Goal: Task Accomplishment & Management: Manage account settings

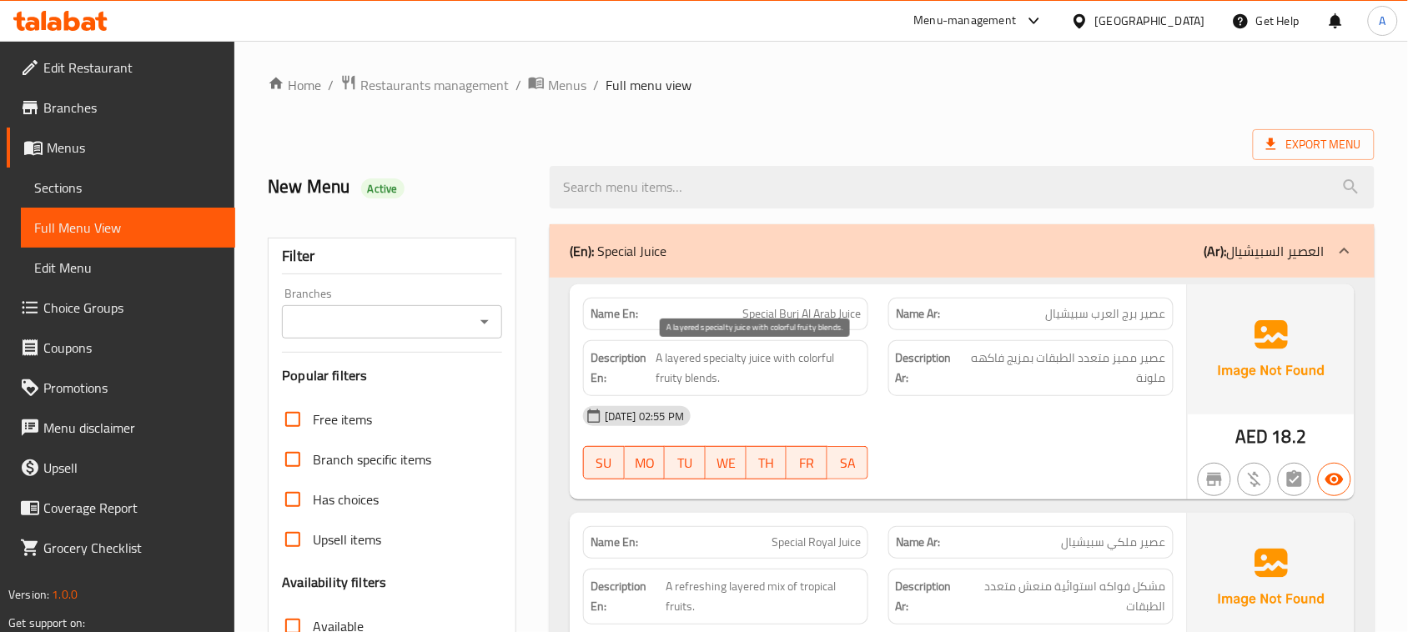
scroll to position [521, 0]
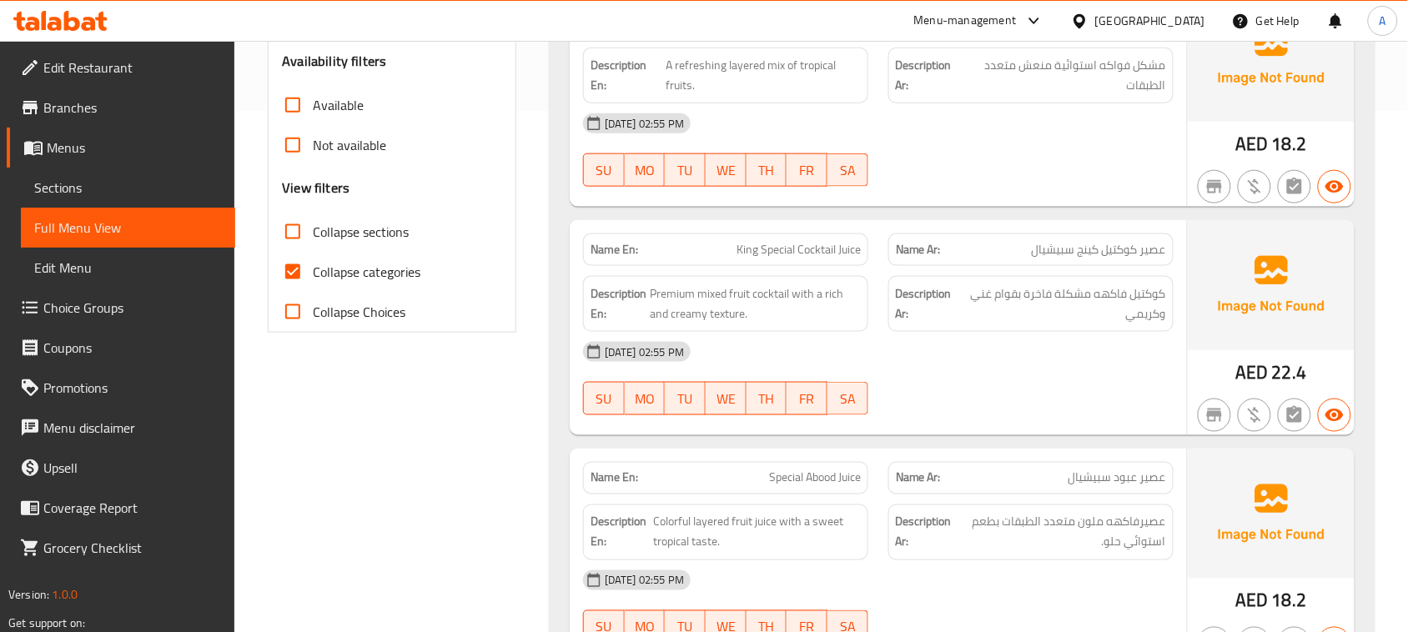
click at [294, 278] on input "Collapse categories" at bounding box center [293, 272] width 40 height 40
checkbox input "false"
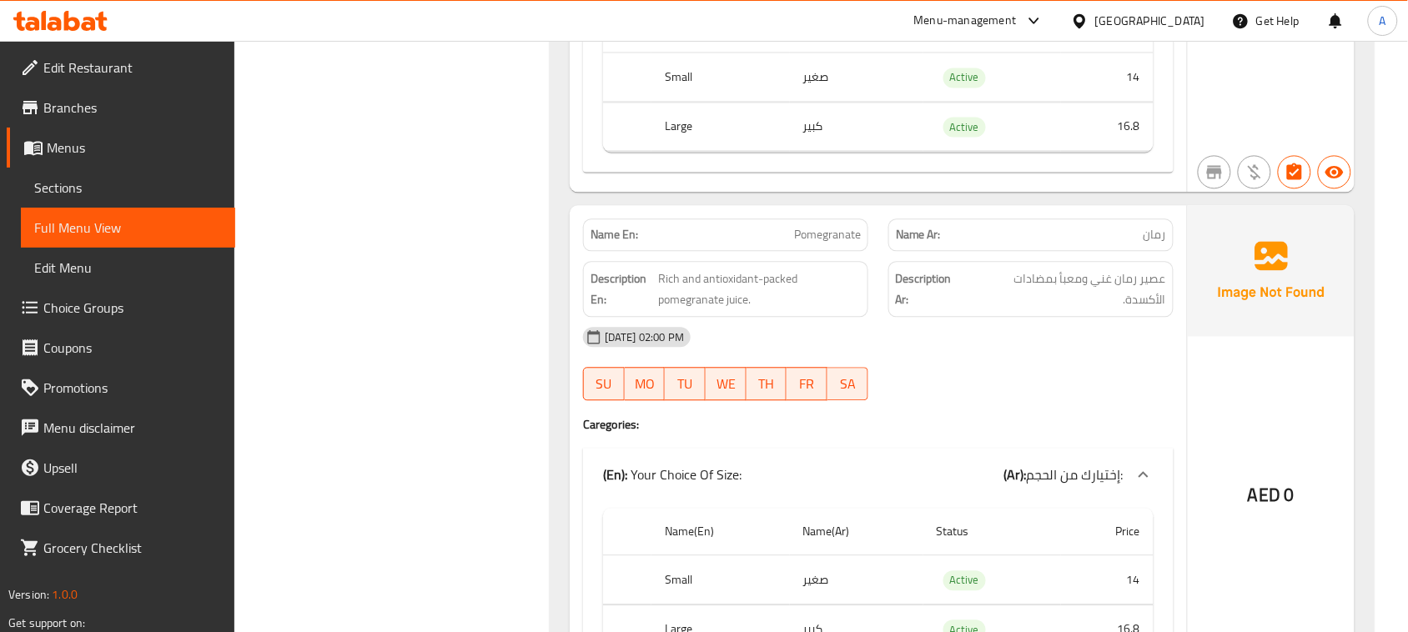
drag, startPoint x: 886, startPoint y: 265, endPoint x: 980, endPoint y: 371, distance: 141.8
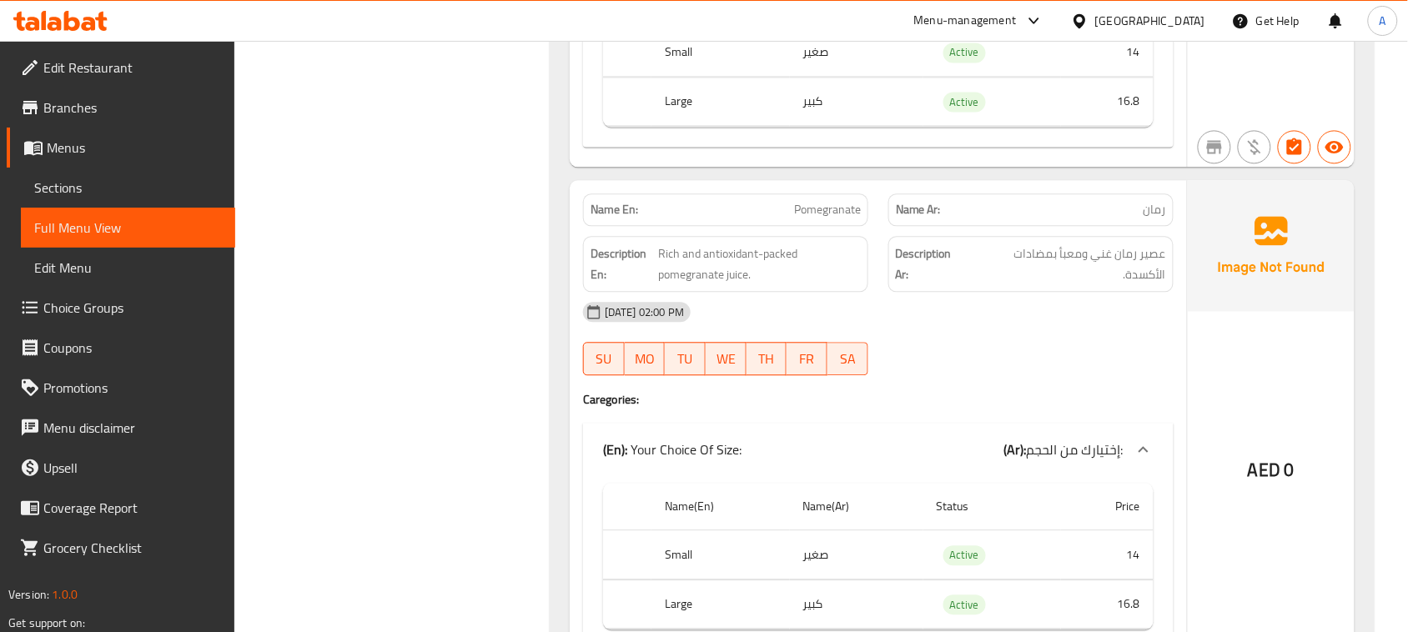
scroll to position [6723, 0]
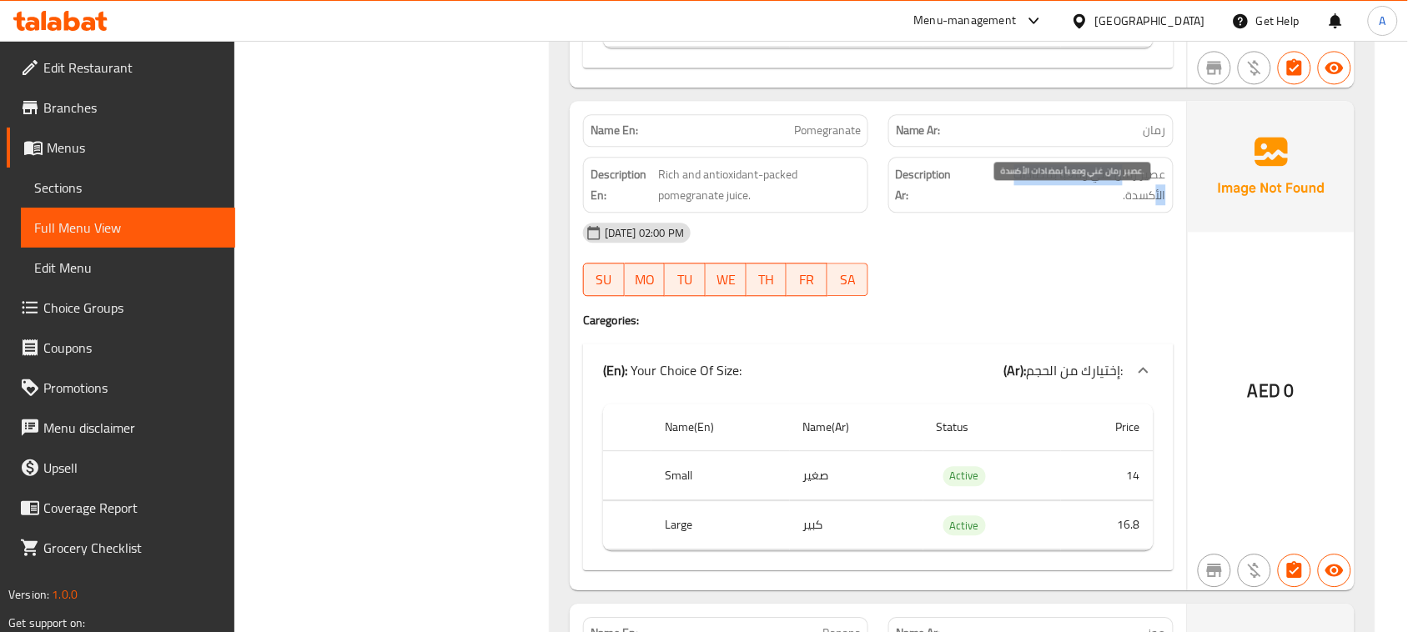
drag, startPoint x: 1064, startPoint y: 204, endPoint x: 989, endPoint y: 204, distance: 75.1
click at [993, 204] on span "عصير رمان غني ومعبأ بمضادات الأكسدة." at bounding box center [1068, 184] width 196 height 41
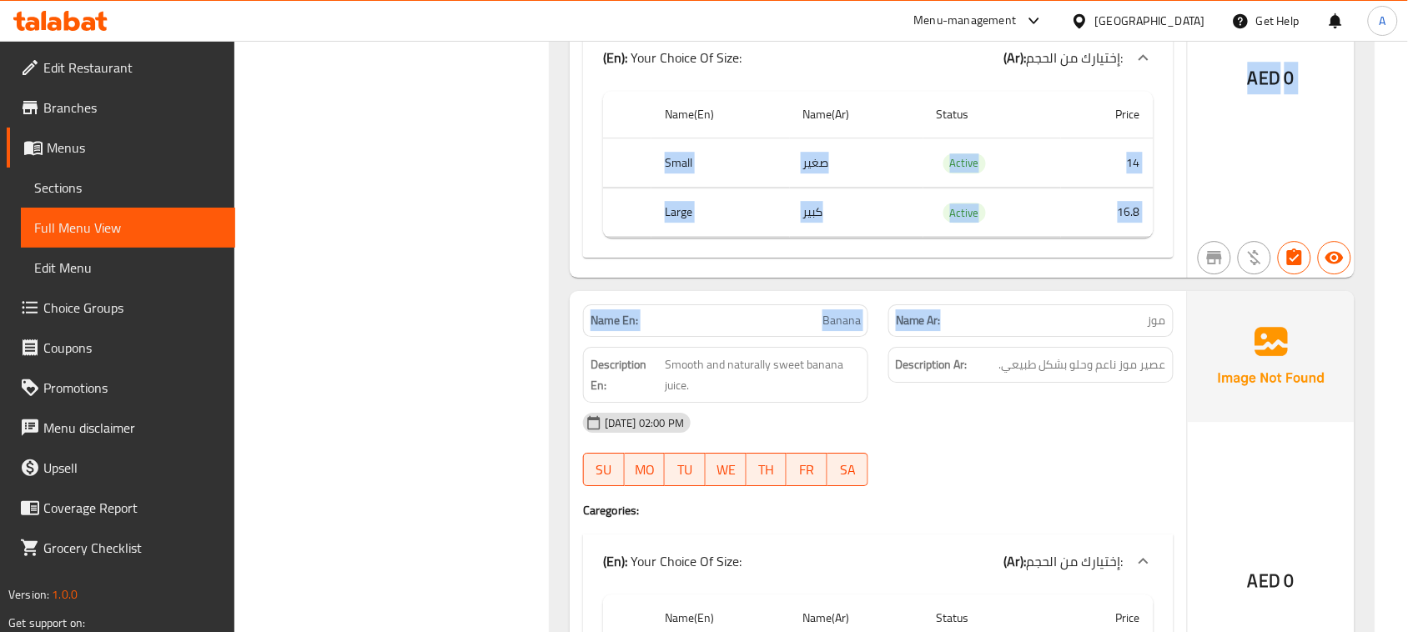
drag, startPoint x: 652, startPoint y: 178, endPoint x: 1032, endPoint y: 350, distance: 416.9
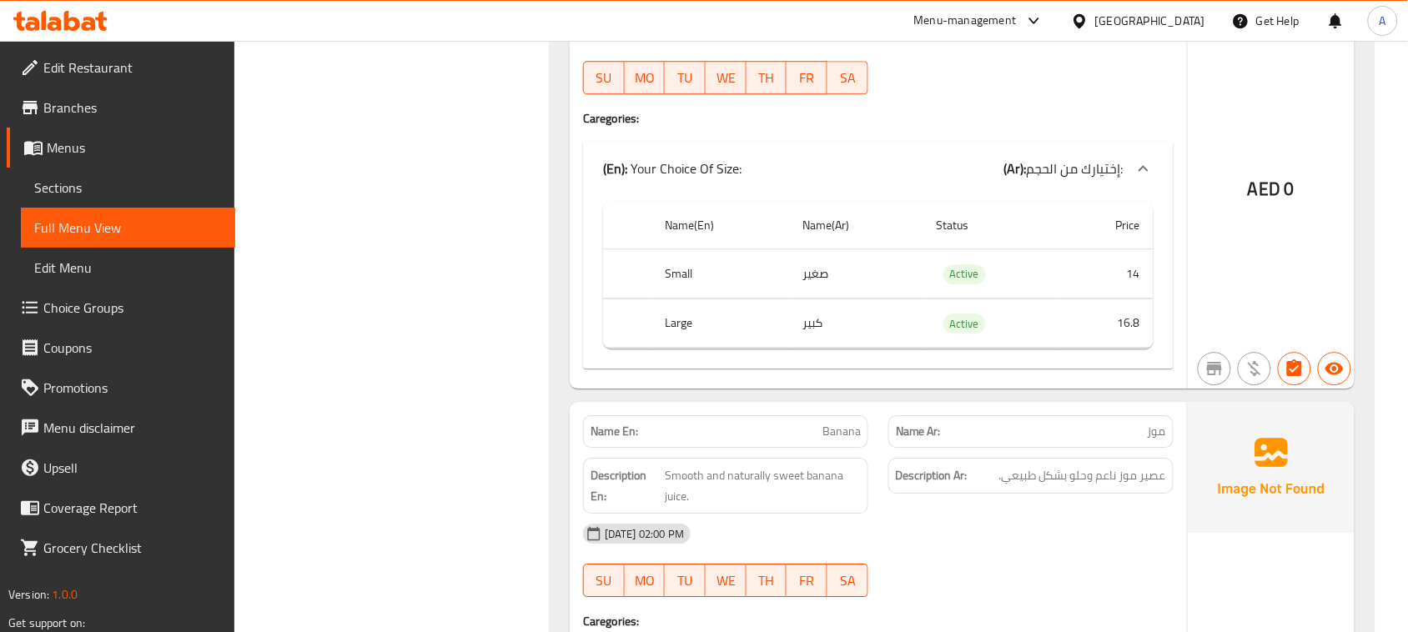
scroll to position [6723, 0]
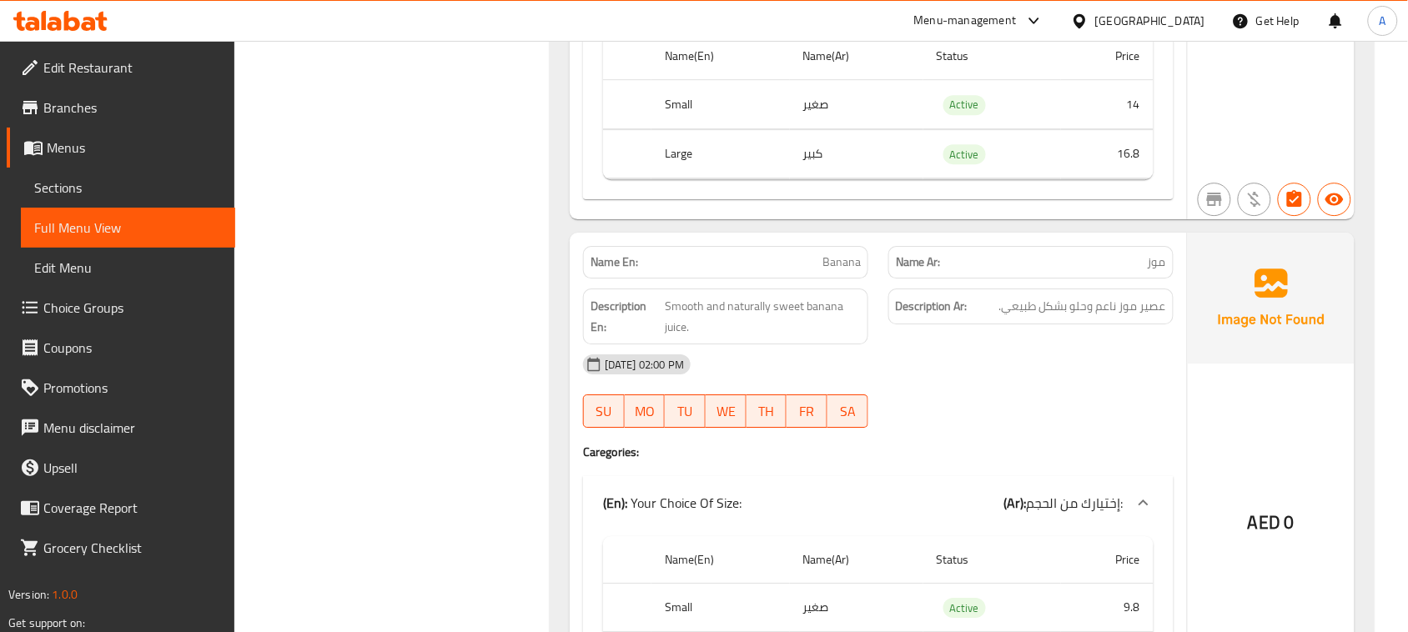
scroll to position [7140, 0]
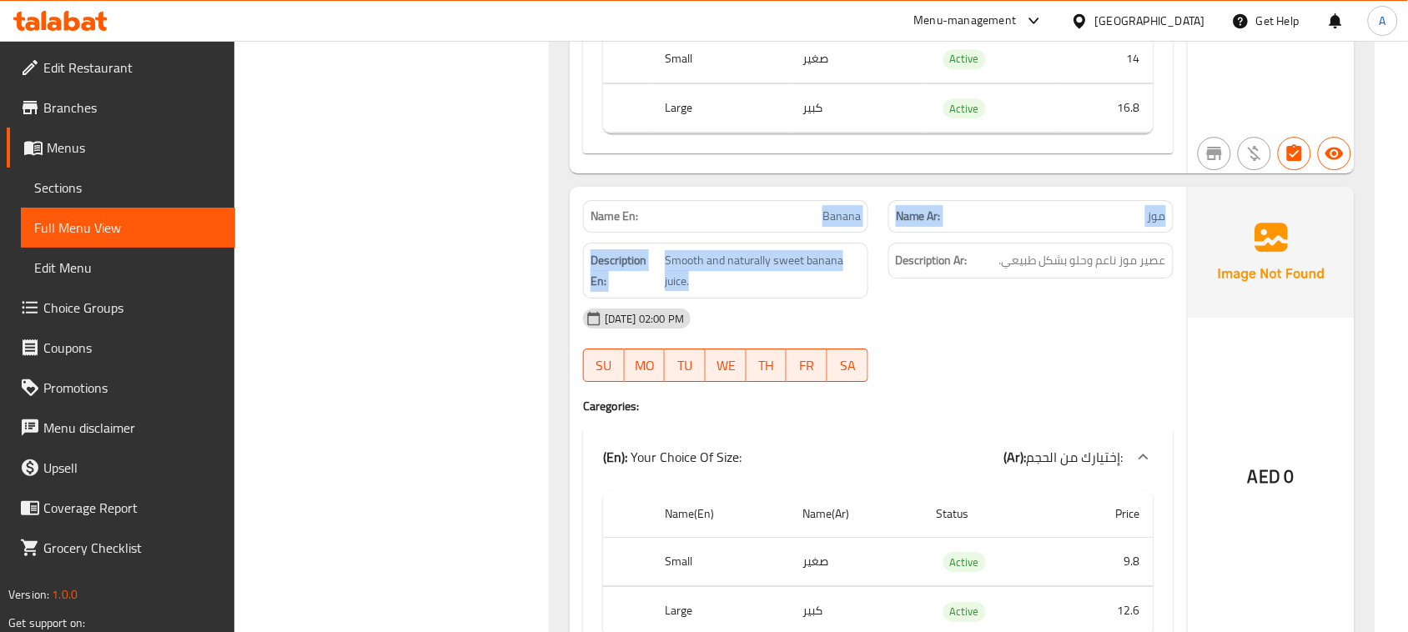
drag, startPoint x: 726, startPoint y: 255, endPoint x: 897, endPoint y: 271, distance: 170.9
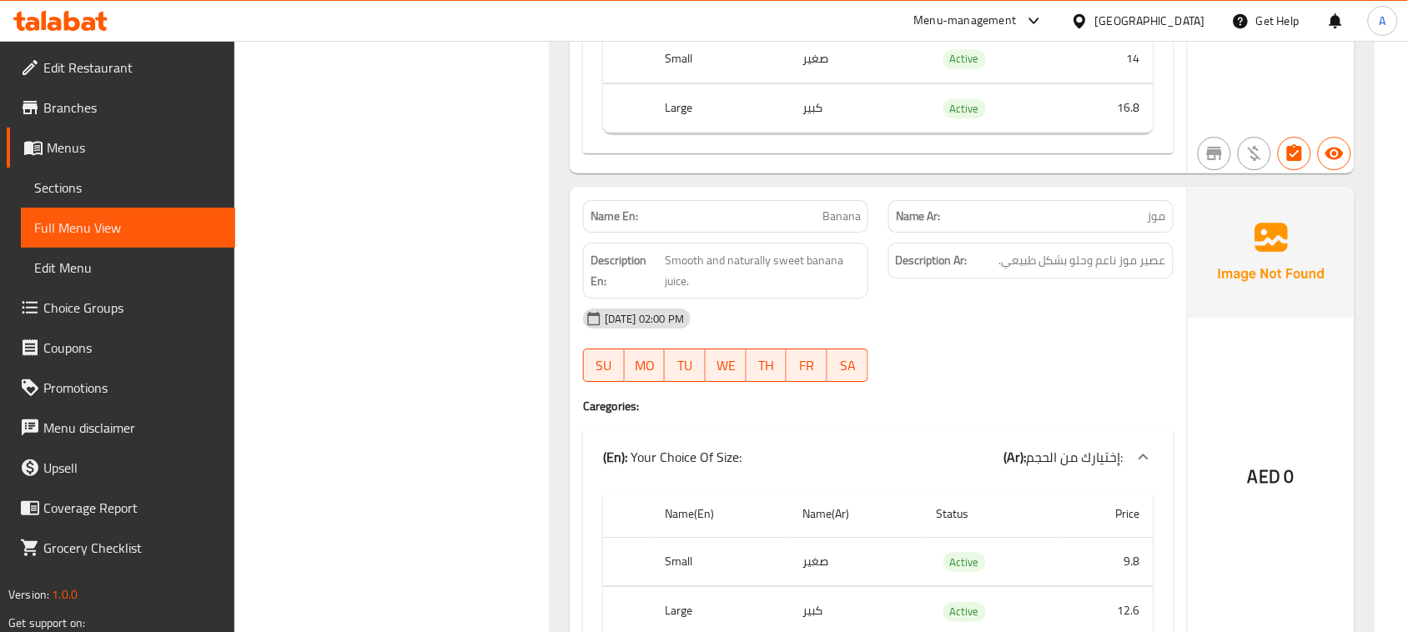
drag, startPoint x: 920, startPoint y: 240, endPoint x: 1031, endPoint y: 328, distance: 141.3
drag, startPoint x: 899, startPoint y: 280, endPoint x: 932, endPoint y: 304, distance: 41.2
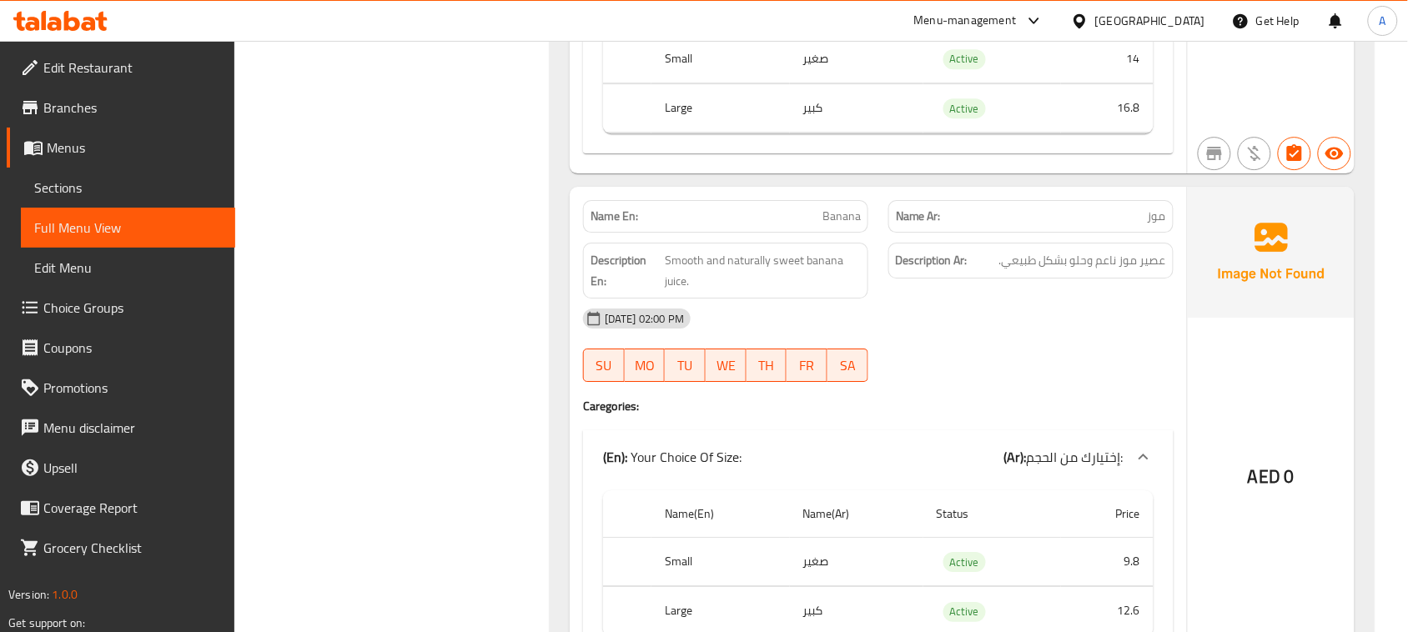
drag, startPoint x: 1084, startPoint y: 290, endPoint x: 1005, endPoint y: 301, distance: 80.0
click at [1030, 271] on span "عصير موز ناعم وحلو بشكل طبيعي." at bounding box center [1082, 260] width 167 height 21
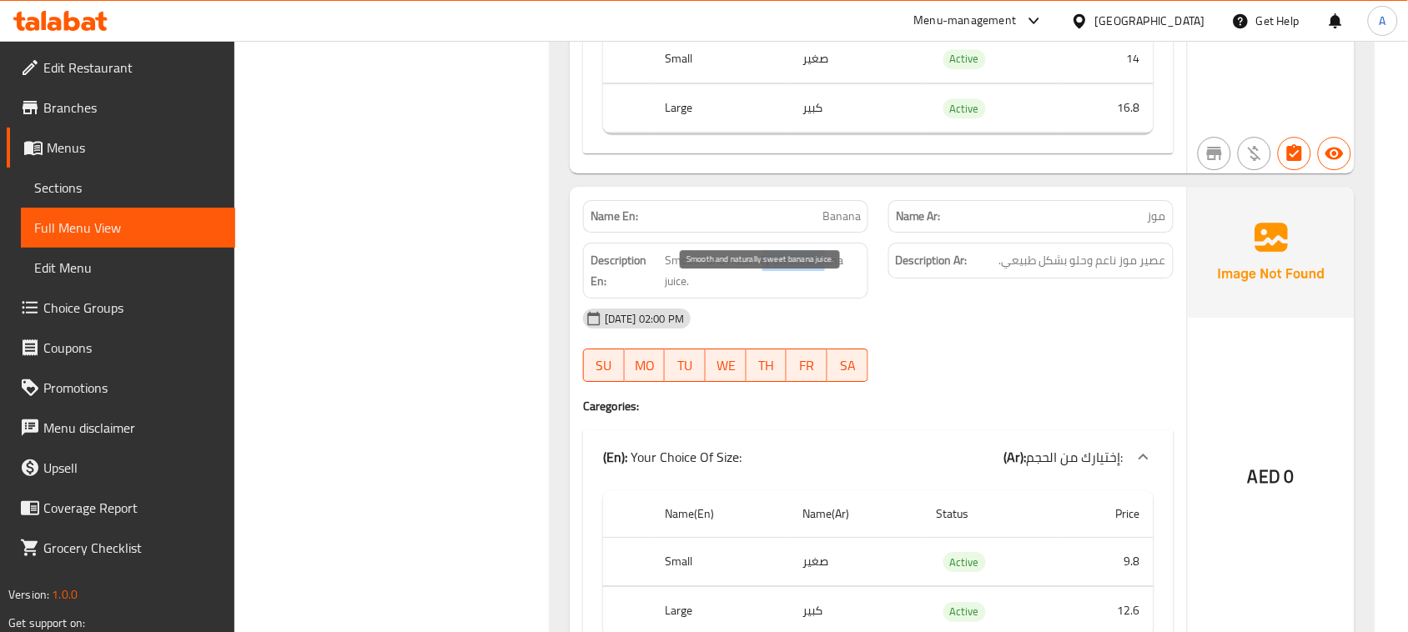
drag, startPoint x: 790, startPoint y: 299, endPoint x: 976, endPoint y: 346, distance: 192.0
drag, startPoint x: 998, startPoint y: 351, endPoint x: 990, endPoint y: 360, distance: 12.4
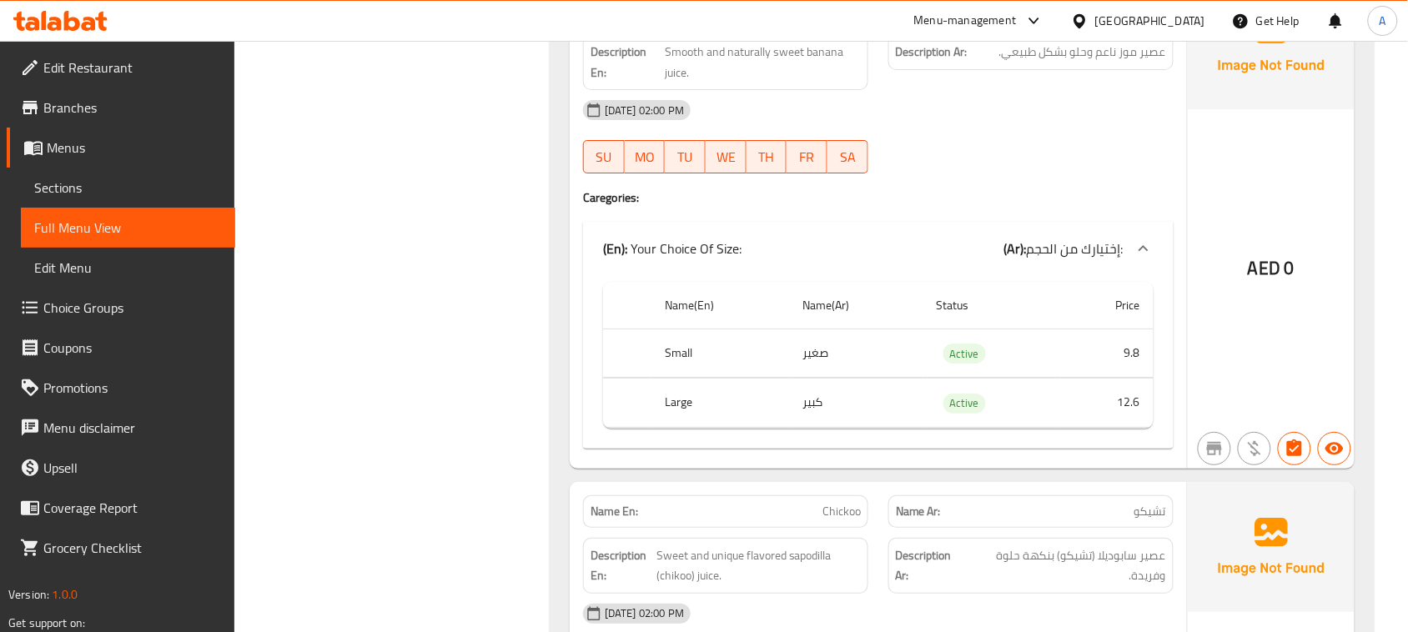
scroll to position [7557, 0]
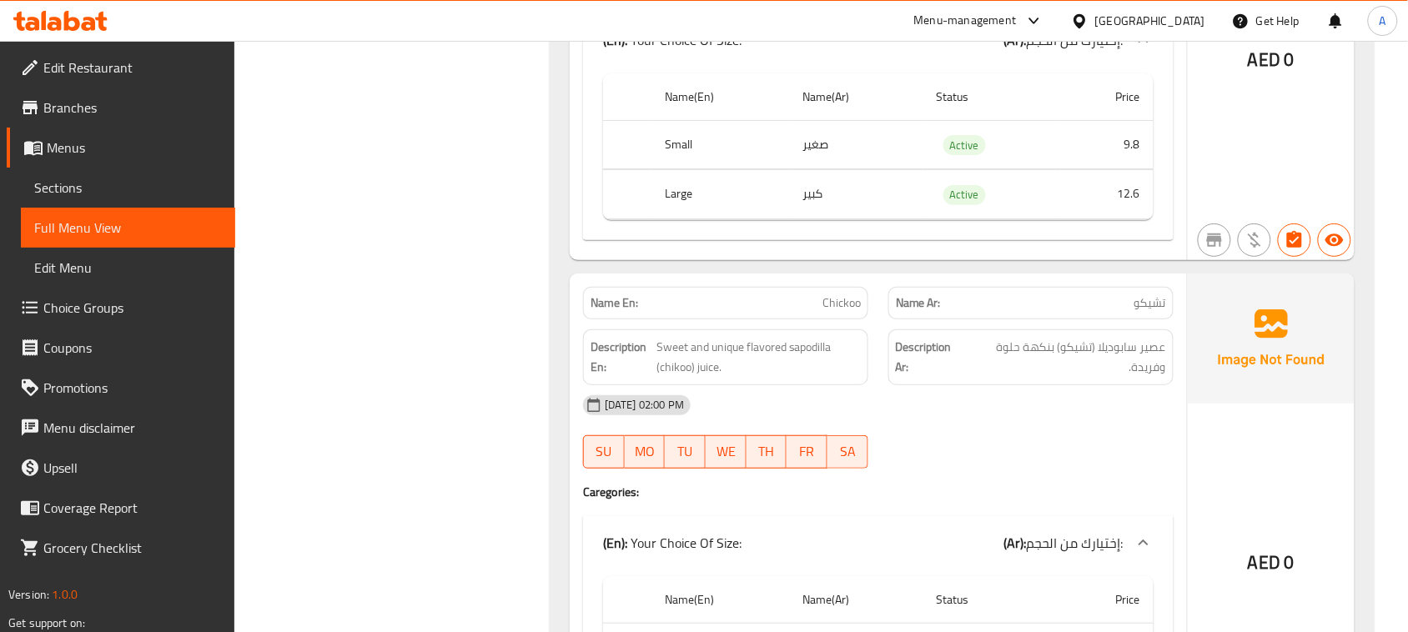
drag, startPoint x: 761, startPoint y: 344, endPoint x: 944, endPoint y: 375, distance: 185.2
click at [1093, 378] on span "عصير سابوديلا (تشيكو) بنكهة حلوة وفريدة." at bounding box center [1066, 357] width 198 height 41
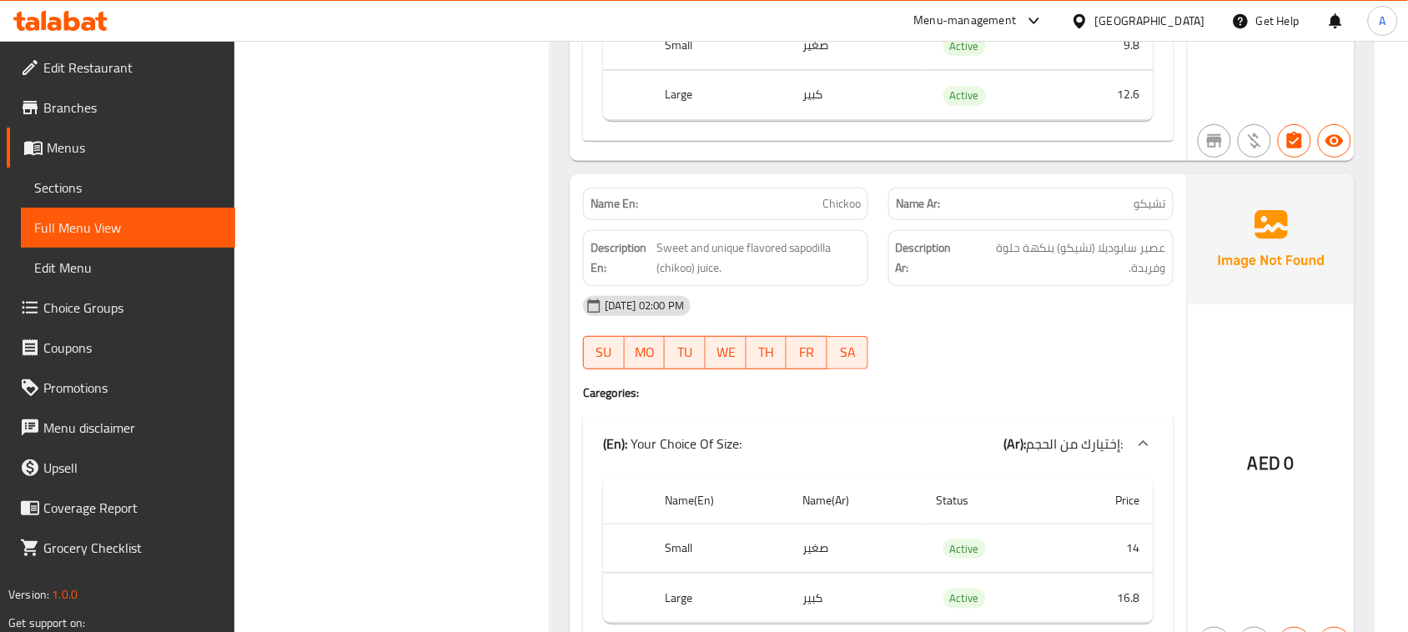
scroll to position [7661, 0]
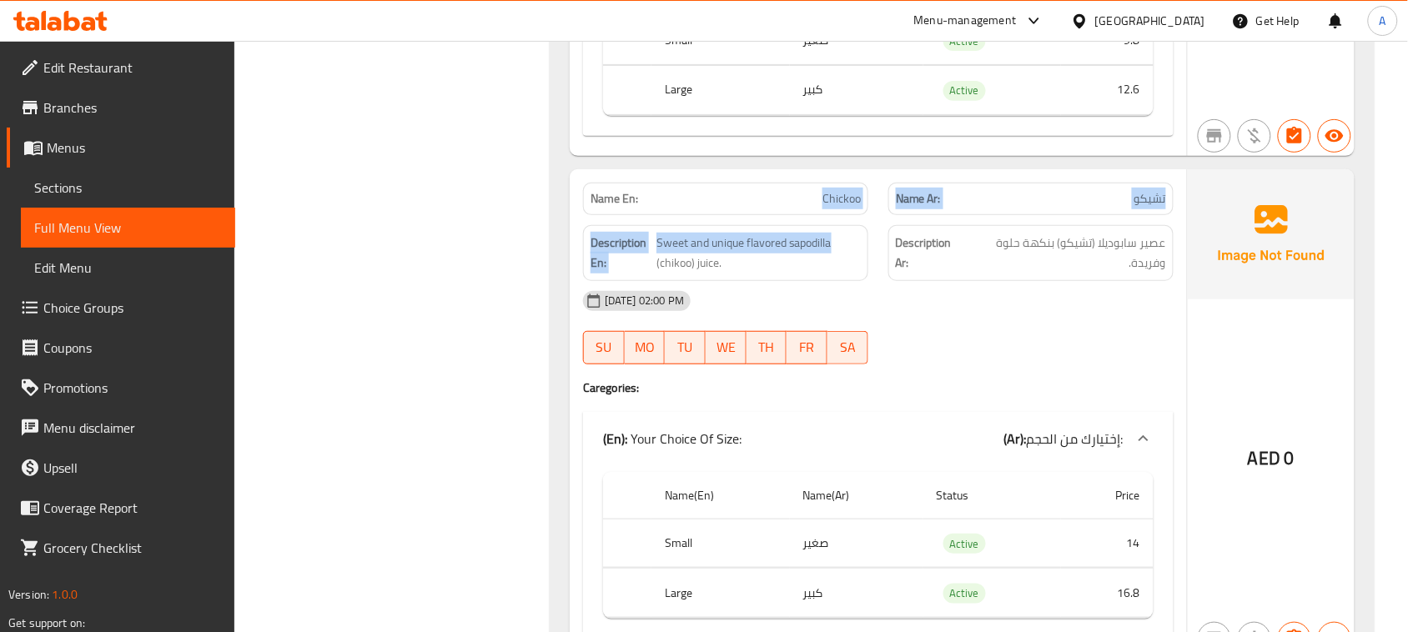
drag, startPoint x: 869, startPoint y: 257, endPoint x: 920, endPoint y: 265, distance: 51.6
click at [673, 274] on span "Sweet and unique flavored sapodilla (chikoo) juice." at bounding box center [758, 253] width 204 height 41
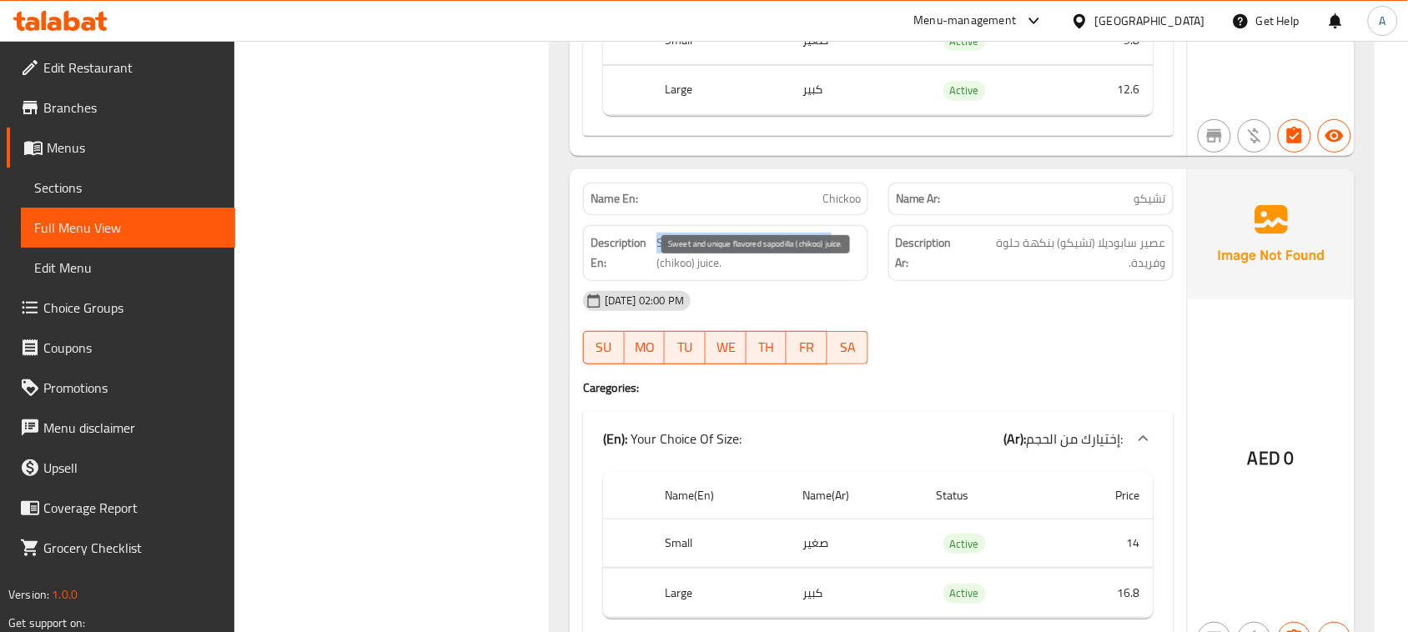
drag, startPoint x: 673, startPoint y: 279, endPoint x: 966, endPoint y: 284, distance: 292.8
click at [795, 273] on span "Sweet and unique flavored sapodilla (chikoo) juice." at bounding box center [758, 253] width 204 height 41
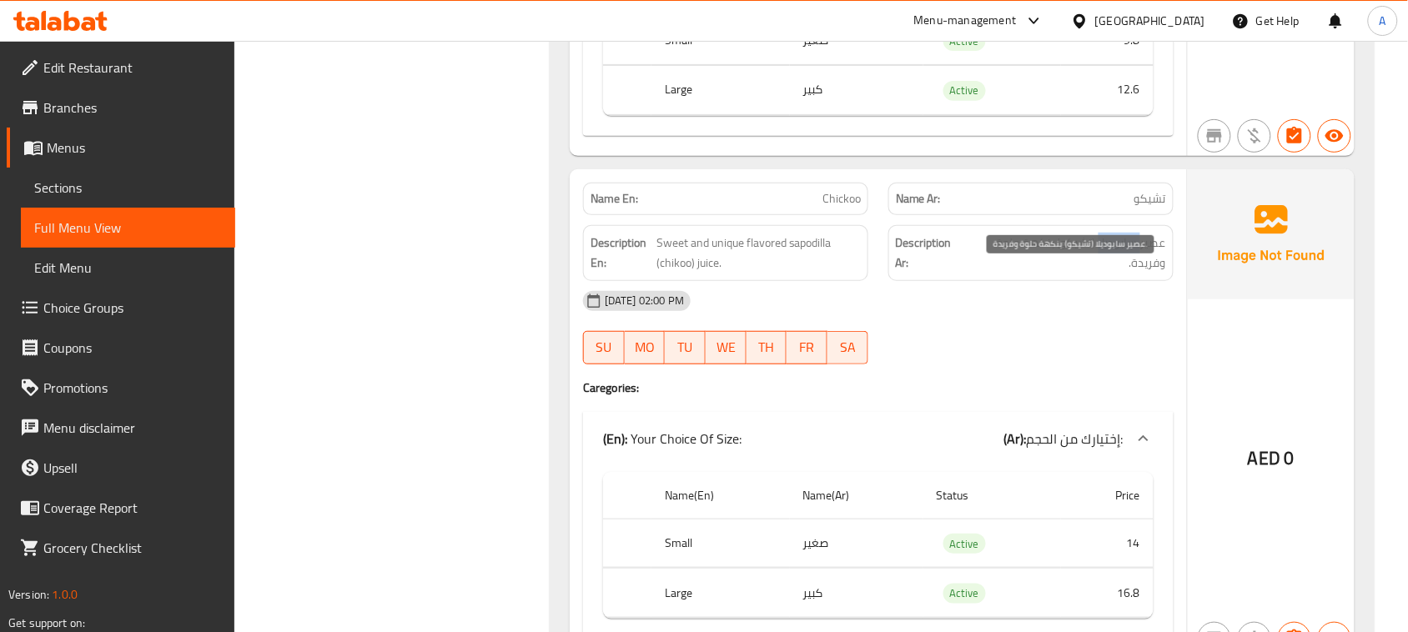
drag, startPoint x: 1143, startPoint y: 279, endPoint x: 1099, endPoint y: 279, distance: 43.4
click at [1099, 274] on span "عصير سابوديلا (تشيكو) بنكهة حلوة وفريدة." at bounding box center [1066, 253] width 198 height 41
click at [1082, 274] on span "عصير سابوديلا (تشيكو) بنكهة حلوة وفريدة." at bounding box center [1066, 253] width 198 height 41
click at [1041, 269] on span "عصير سابوديلا (تشيكو) بنكهة حلوة وفريدة." at bounding box center [1066, 253] width 198 height 41
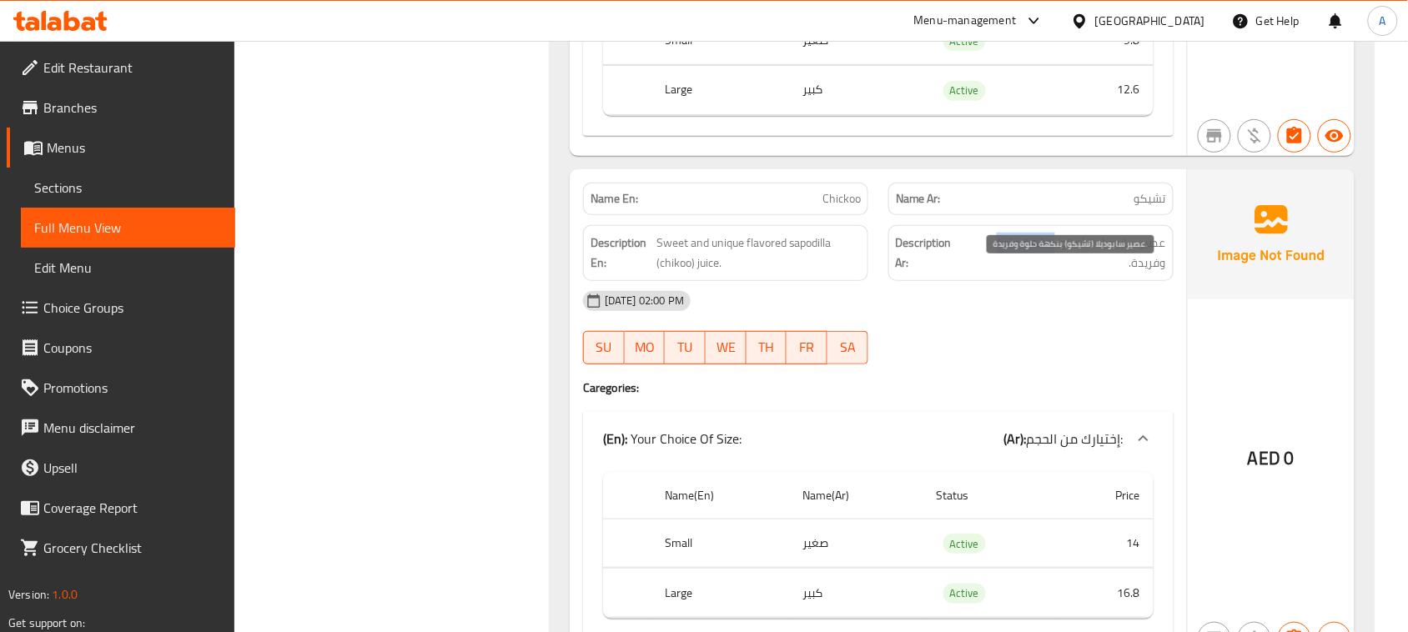
drag, startPoint x: 1041, startPoint y: 269, endPoint x: 999, endPoint y: 269, distance: 41.7
click at [999, 269] on span "عصير سابوديلا (تشيكو) بنكهة حلوة وفريدة." at bounding box center [1066, 253] width 198 height 41
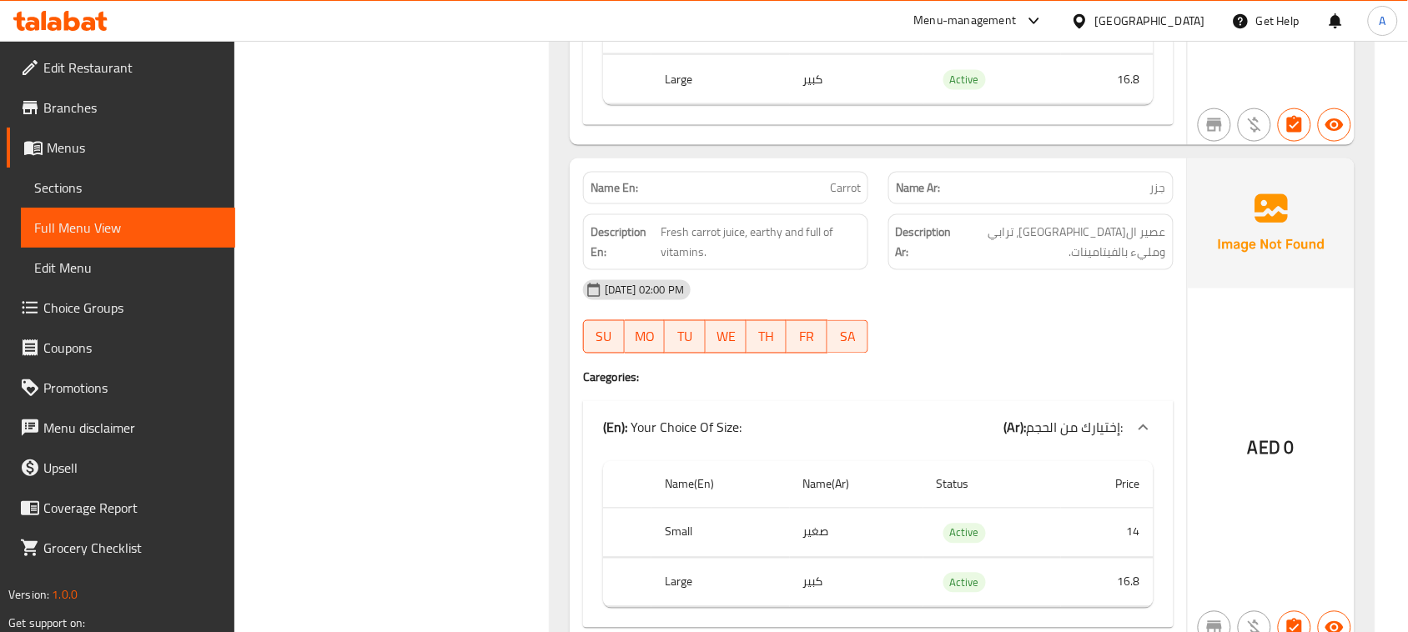
scroll to position [8287, 0]
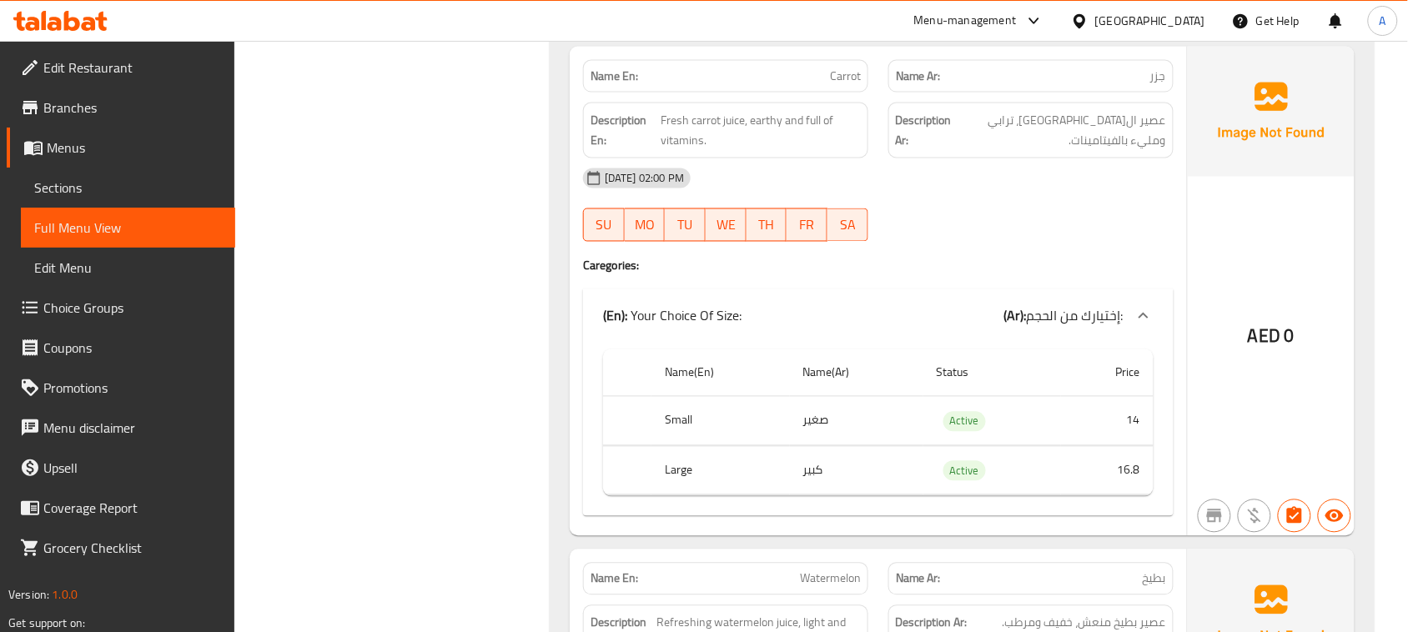
drag, startPoint x: 780, startPoint y: 107, endPoint x: 956, endPoint y: 163, distance: 184.9
click at [1013, 151] on span "عصير ال[GEOGRAPHIC_DATA]، ترابي ومليء بالفيتامينات." at bounding box center [1060, 130] width 211 height 41
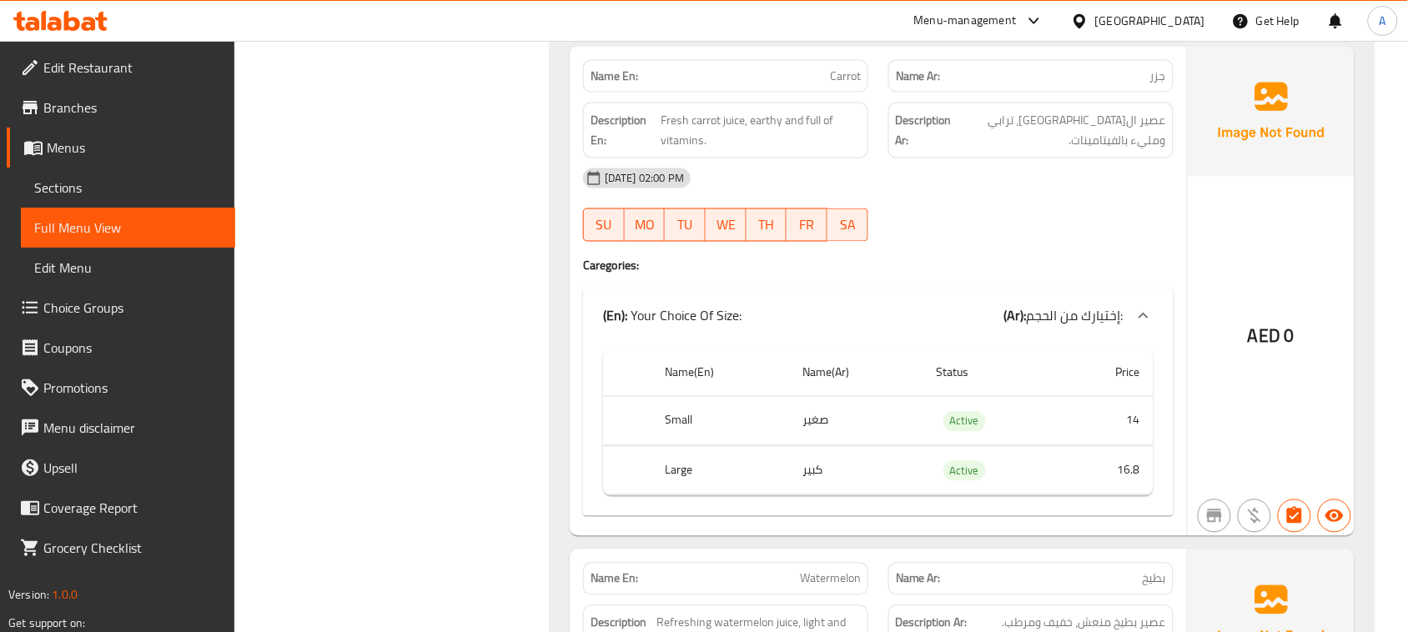
click at [666, 151] on span "Fresh carrot juice, earthy and full of vitamins." at bounding box center [761, 130] width 200 height 41
drag, startPoint x: 666, startPoint y: 151, endPoint x: 1007, endPoint y: 182, distance: 342.5
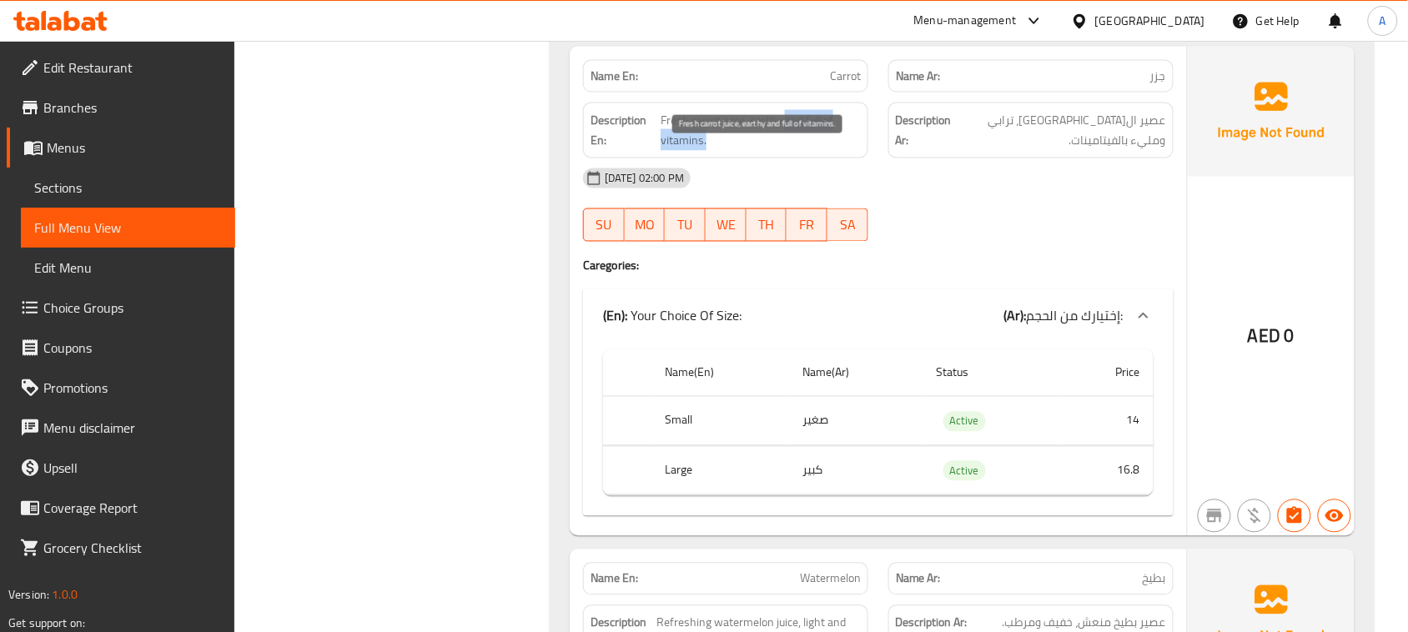
drag, startPoint x: 786, startPoint y: 160, endPoint x: 932, endPoint y: 203, distance: 151.2
click at [857, 151] on span "Fresh carrot juice, earthy and full of vitamins." at bounding box center [761, 130] width 200 height 41
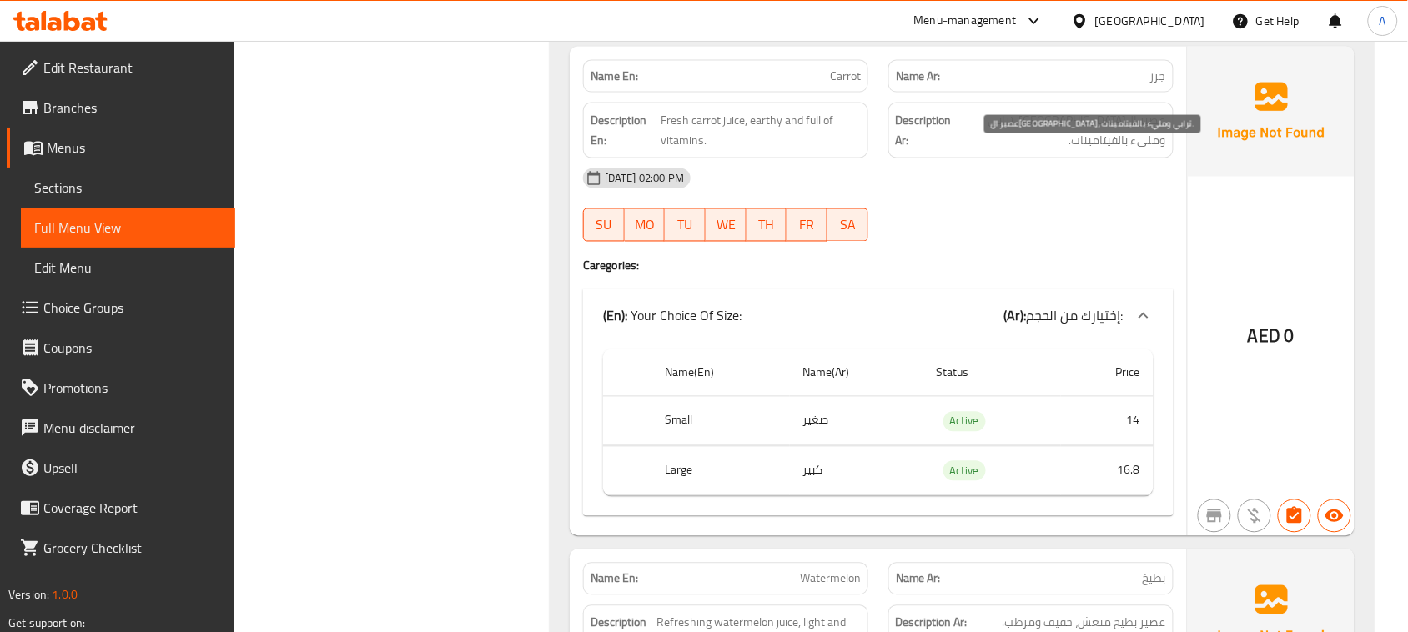
click at [1103, 151] on span "عصير ال[GEOGRAPHIC_DATA]، ترابي ومليء بالفيتامينات." at bounding box center [1060, 130] width 211 height 41
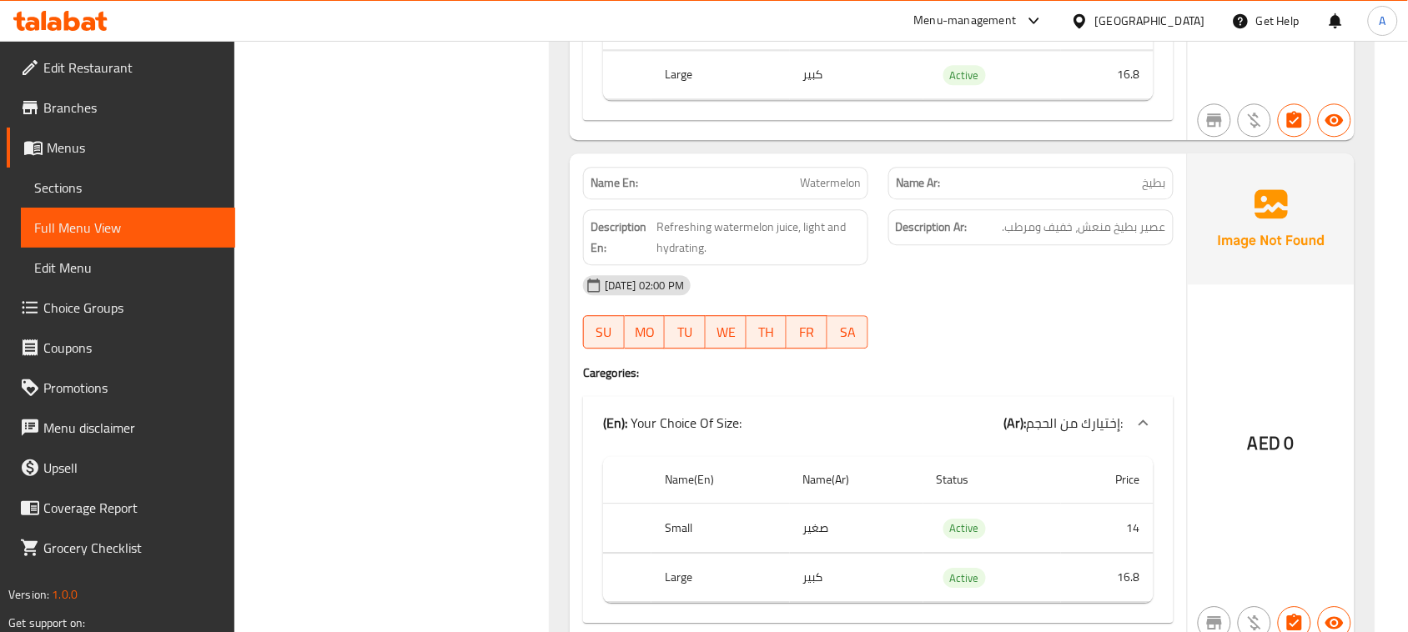
scroll to position [8725, 0]
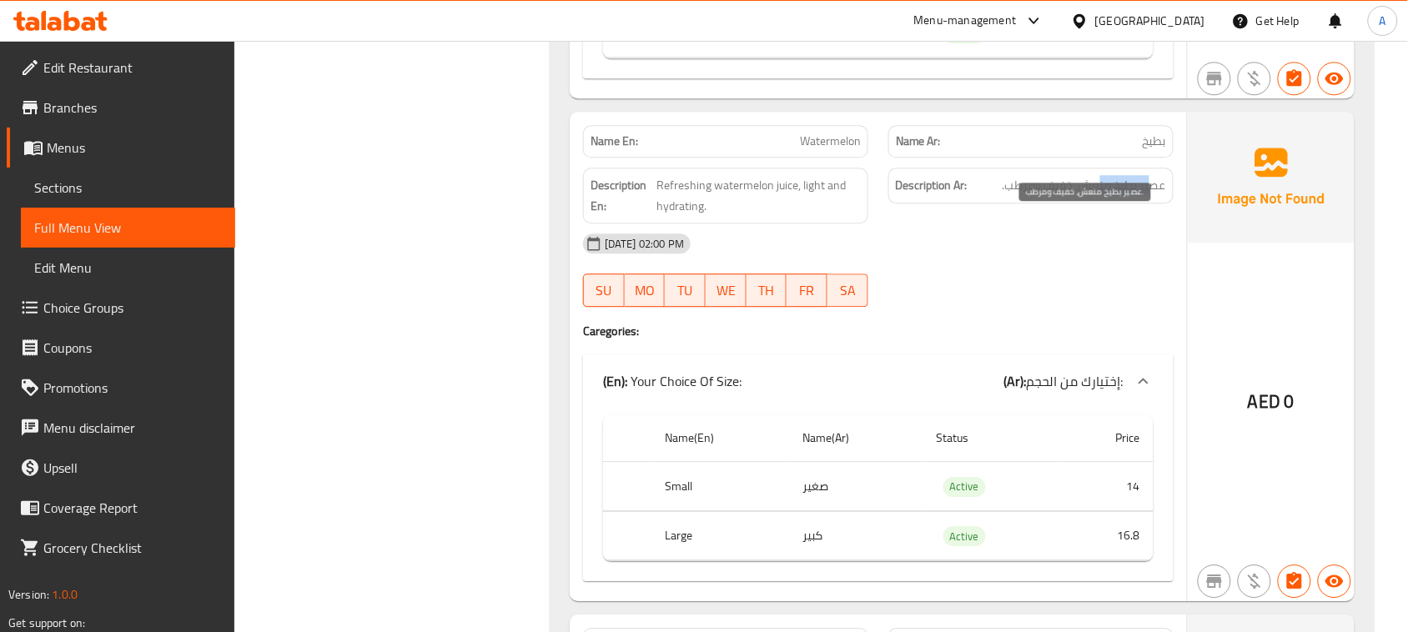
drag, startPoint x: 1148, startPoint y: 219, endPoint x: 1099, endPoint y: 225, distance: 49.6
click at [1099, 196] on span "عصير بطيخ منعش، خفيف ومرطب." at bounding box center [1083, 185] width 163 height 21
drag, startPoint x: 1061, startPoint y: 226, endPoint x: 1009, endPoint y: 226, distance: 51.7
click at [1009, 196] on span "عصير بطيخ منعش، خفيف ومرطب." at bounding box center [1083, 185] width 163 height 21
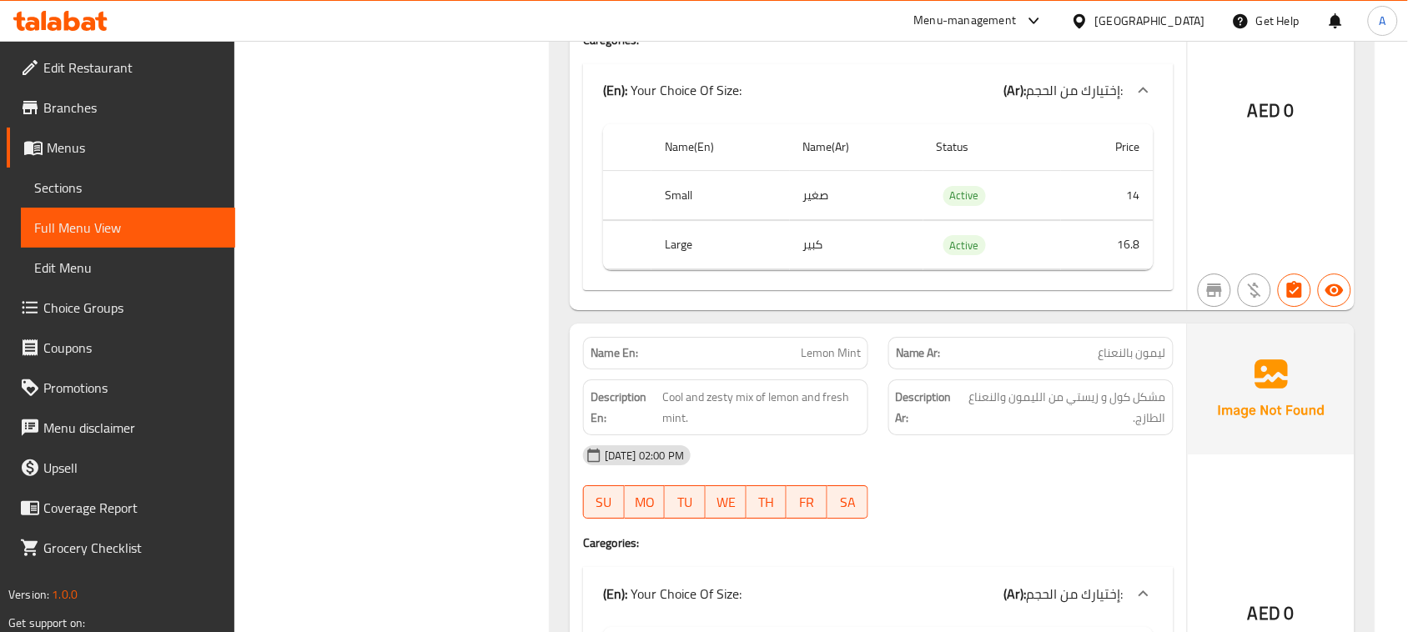
scroll to position [9037, 0]
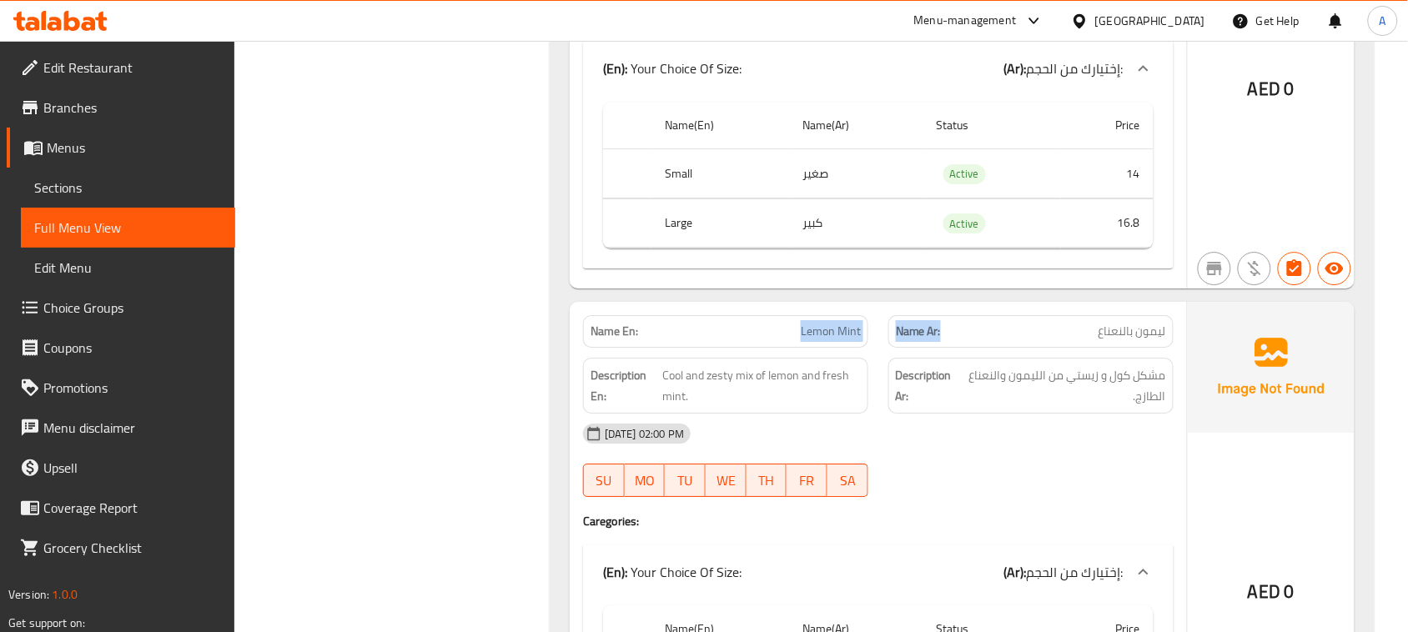
drag, startPoint x: 885, startPoint y: 364, endPoint x: 1039, endPoint y: 372, distance: 154.5
drag, startPoint x: 1114, startPoint y: 373, endPoint x: 824, endPoint y: 373, distance: 290.2
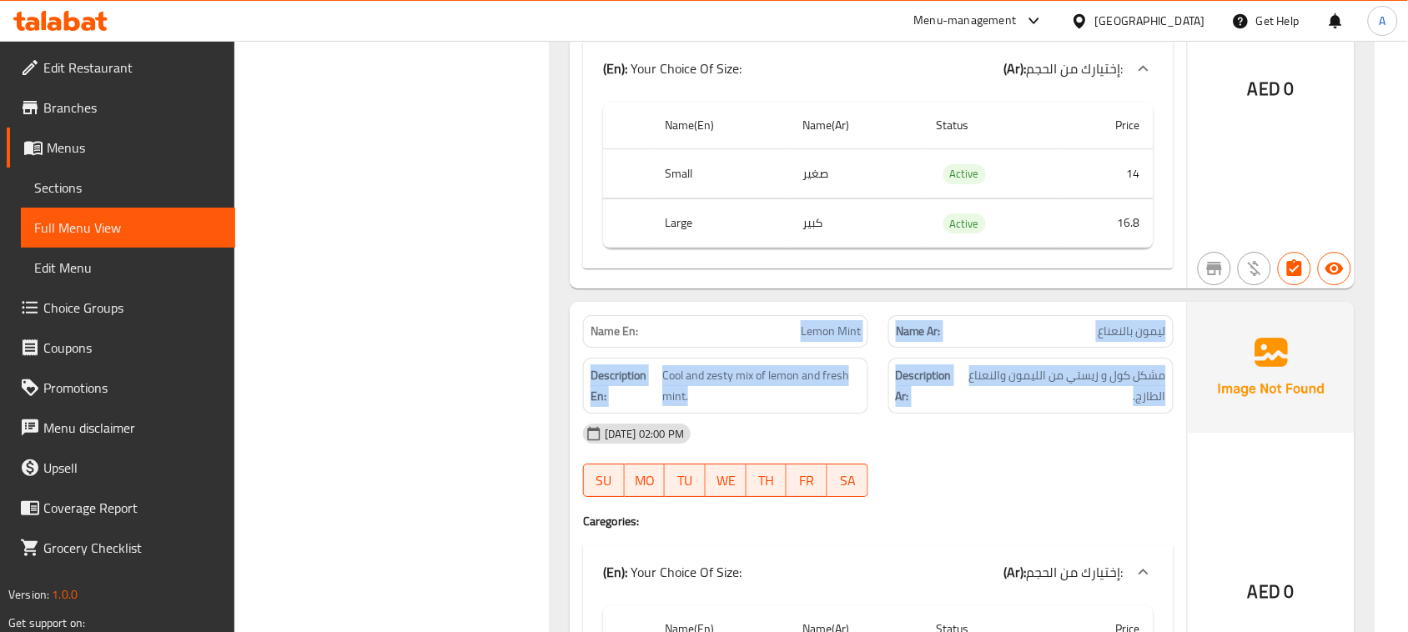
drag, startPoint x: 786, startPoint y: 350, endPoint x: 1201, endPoint y: 455, distance: 427.4
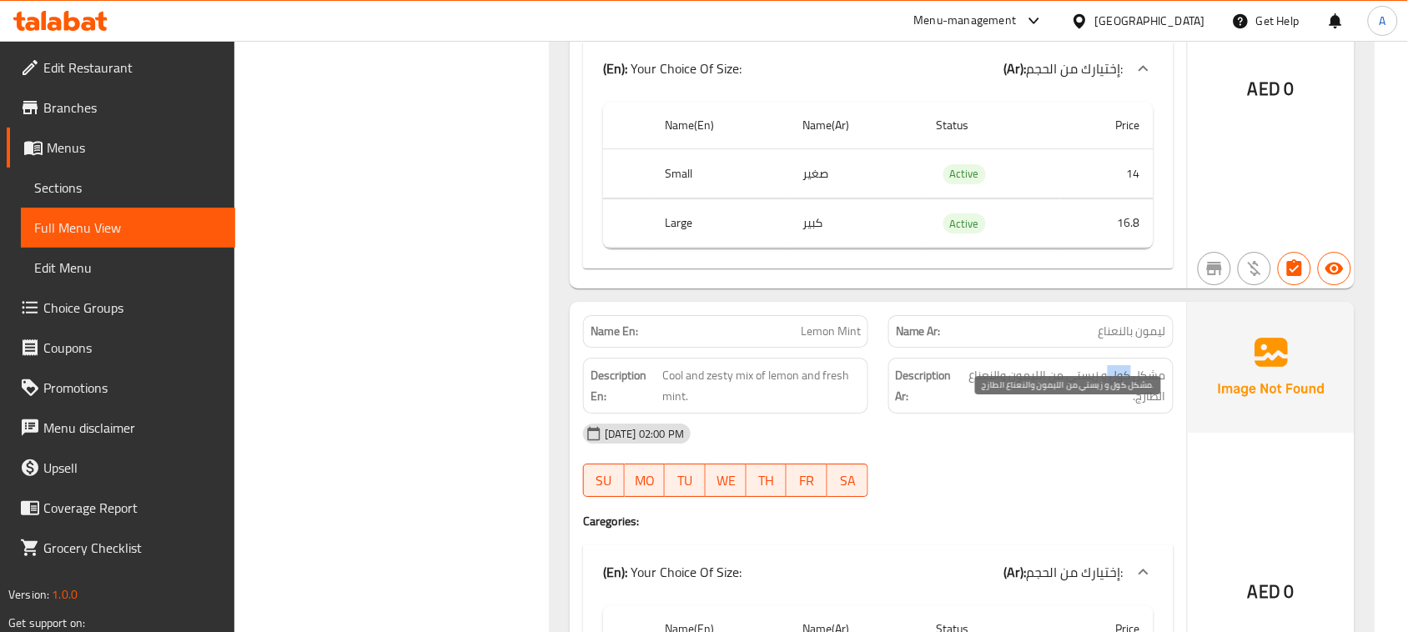
click at [1126, 406] on span "مشكل كول و زيستي من الليمون والنعناع الطازج." at bounding box center [1063, 385] width 203 height 41
drag, startPoint x: 880, startPoint y: 419, endPoint x: 756, endPoint y: 409, distance: 123.8
click at [669, 406] on span "Cool and zesty mix of lemon and fresh mint." at bounding box center [761, 385] width 198 height 41
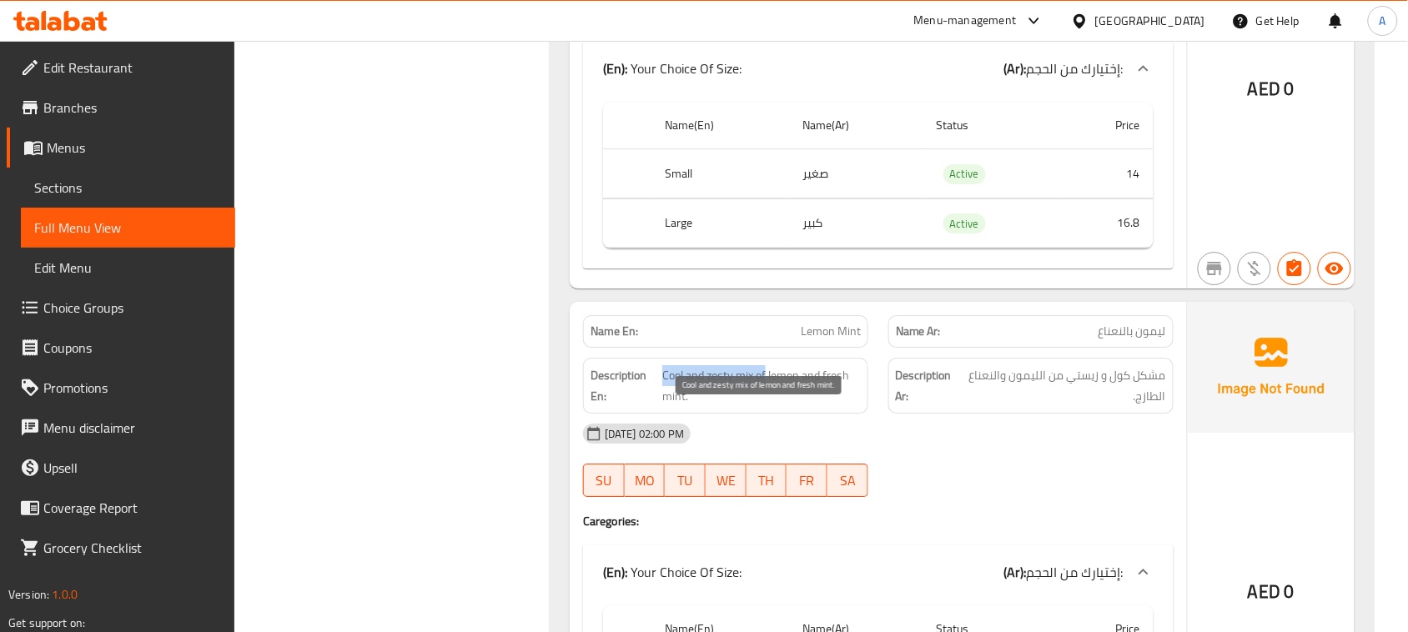
drag, startPoint x: 669, startPoint y: 413, endPoint x: 757, endPoint y: 413, distance: 88.4
click at [757, 406] on span "Cool and zesty mix of lemon and fresh mint." at bounding box center [761, 385] width 198 height 41
click at [845, 406] on span "Cool and zesty mix of lemon and fresh mint." at bounding box center [761, 385] width 198 height 41
click at [844, 406] on span "Cool and zesty mix of lemon and fresh mint." at bounding box center [761, 385] width 198 height 41
click at [842, 406] on span "Cool and zesty mix of lemon and fresh mint." at bounding box center [761, 385] width 198 height 41
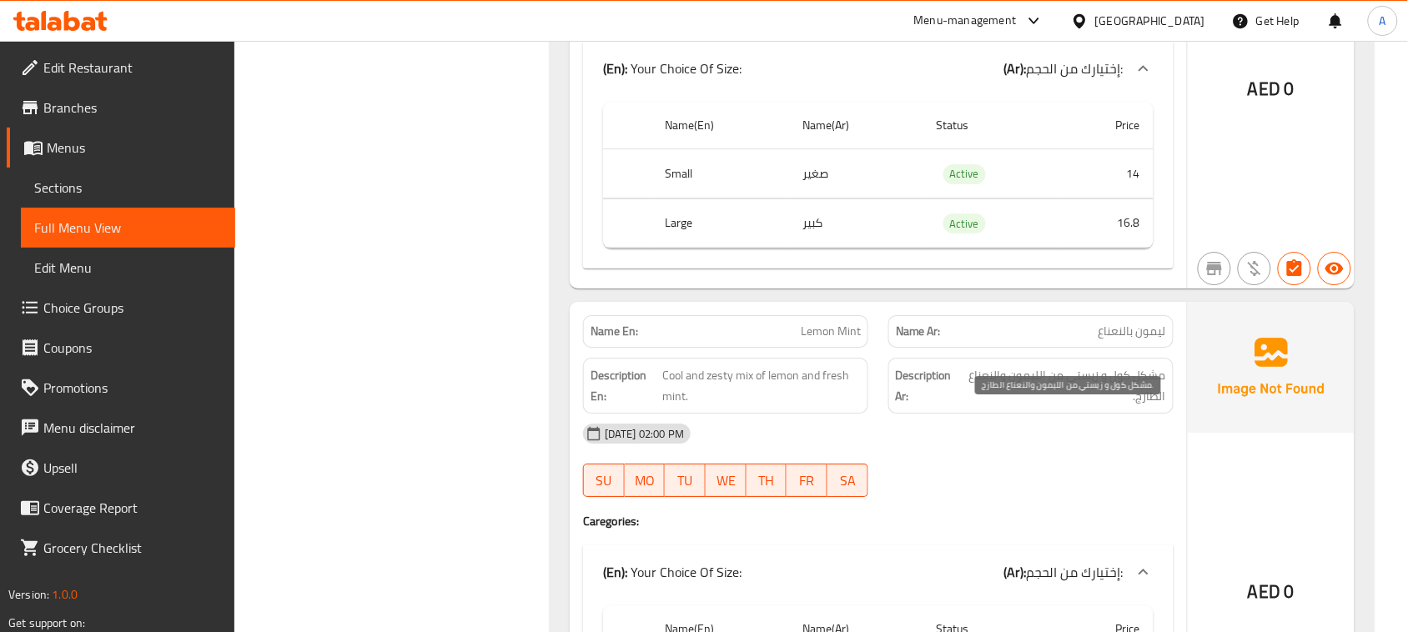
click at [1153, 406] on span "مشكل كول و زيستي من الليمون والنعناع الطازج." at bounding box center [1063, 385] width 203 height 41
drag, startPoint x: 1153, startPoint y: 423, endPoint x: 990, endPoint y: 423, distance: 163.5
click at [990, 406] on span "مشكل كول و زيستي من الليمون والنعناع الطازج." at bounding box center [1063, 385] width 203 height 41
click at [1126, 406] on span "مشكل كول و زيستي من الليمون والنعناع الطازج." at bounding box center [1063, 385] width 203 height 41
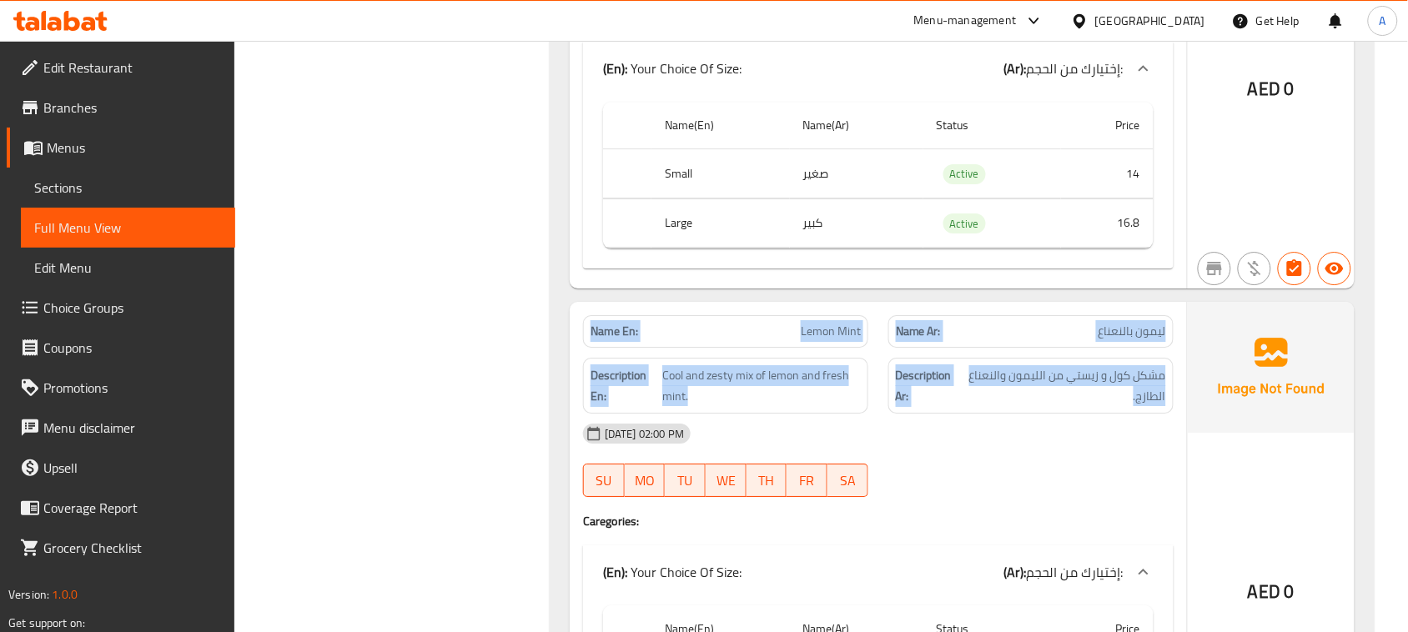
drag, startPoint x: 1126, startPoint y: 426, endPoint x: 577, endPoint y: 368, distance: 551.9
drag, startPoint x: 598, startPoint y: 371, endPoint x: 1012, endPoint y: 477, distance: 427.0
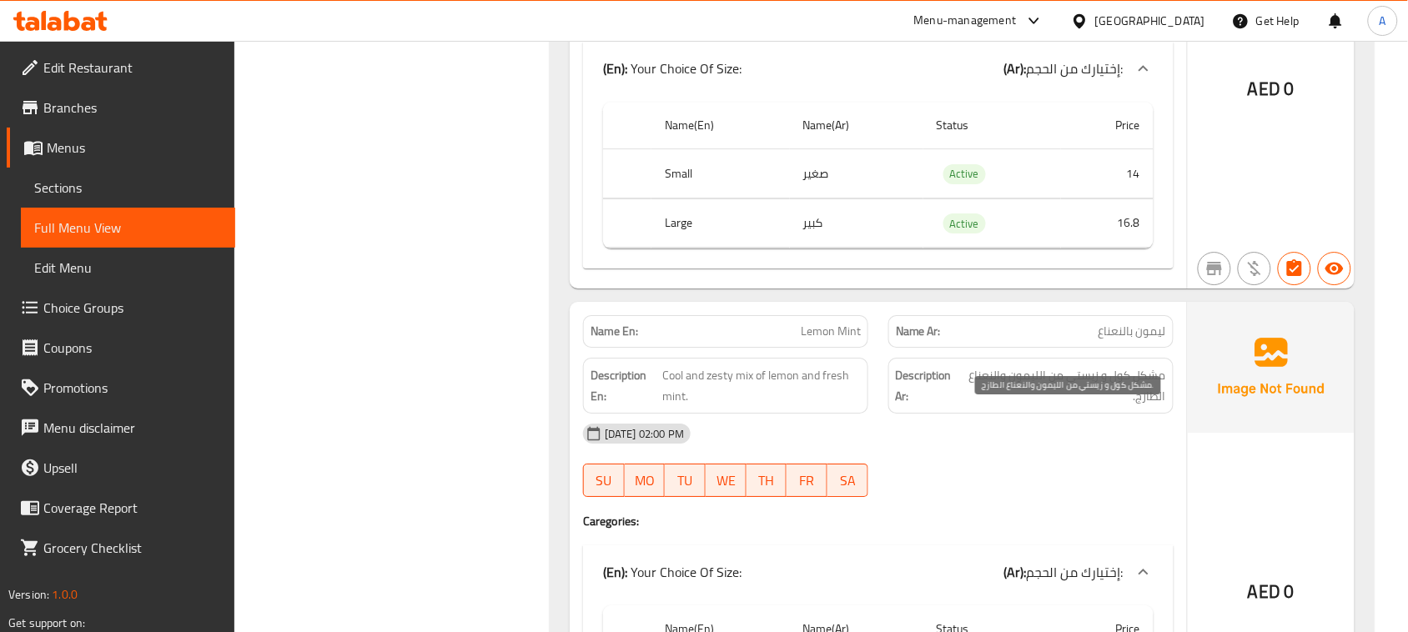
click at [1124, 406] on span "مشكل كول و زيستي من الليمون والنعناع الطازج." at bounding box center [1063, 385] width 203 height 41
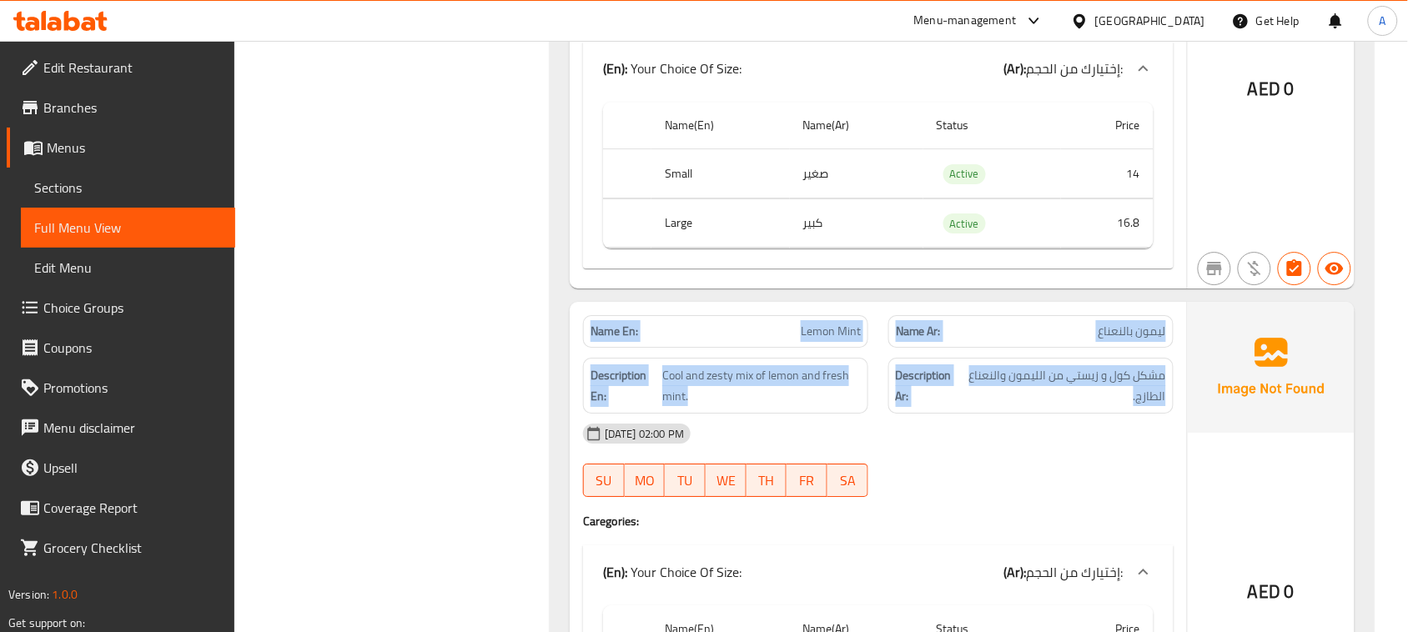
drag, startPoint x: 1124, startPoint y: 417, endPoint x: 659, endPoint y: 380, distance: 466.8
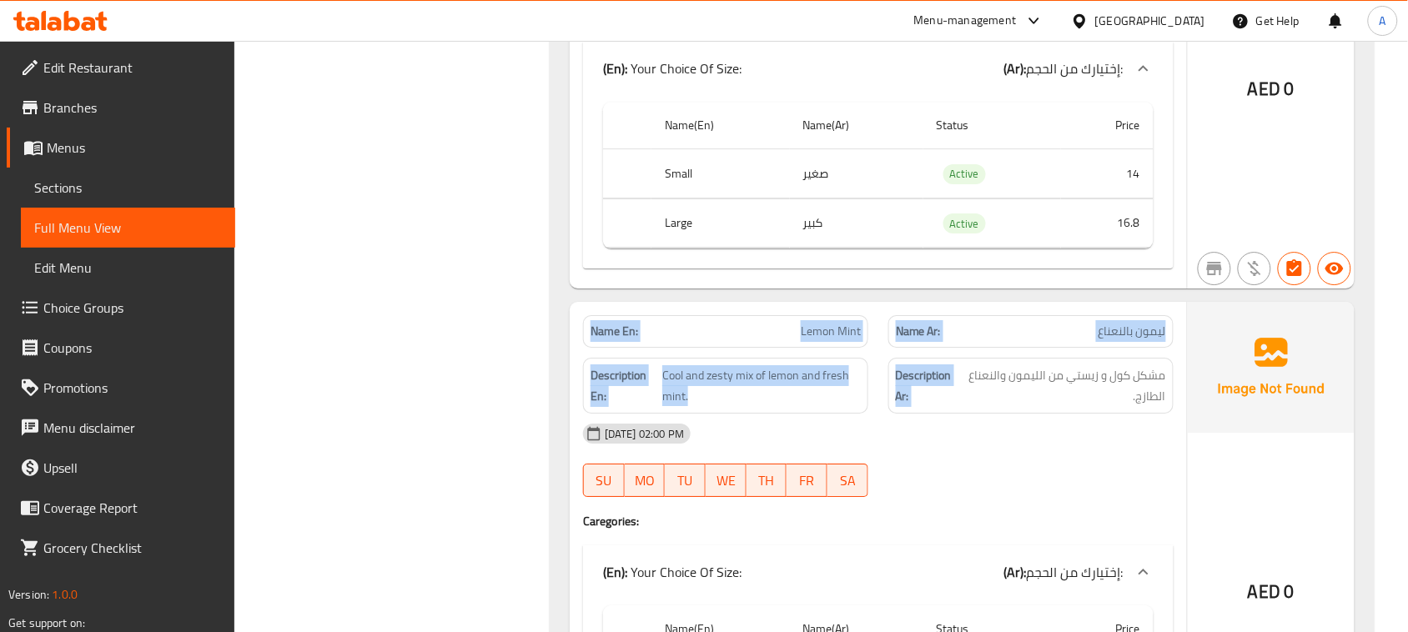
drag, startPoint x: 624, startPoint y: 372, endPoint x: 1068, endPoint y: 435, distance: 449.0
click at [1085, 406] on span "مشكل كول و زيستي من الليمون والنعناع الطازج." at bounding box center [1063, 385] width 203 height 41
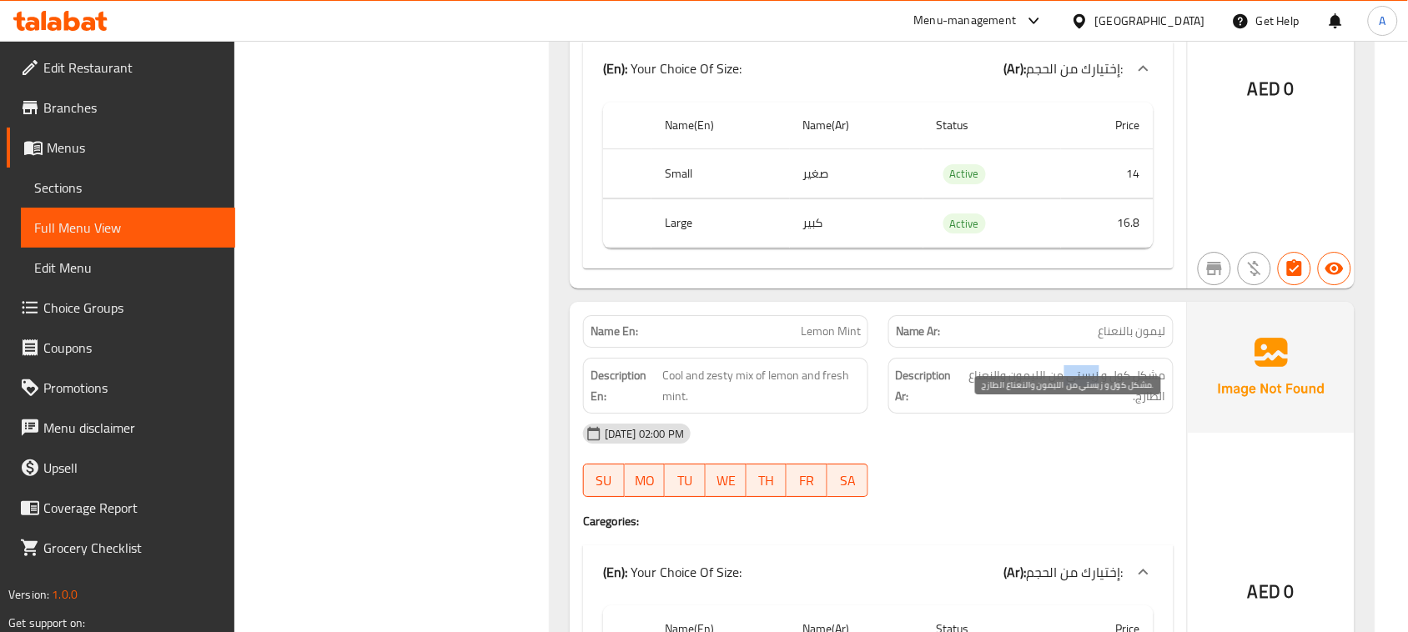
click at [1085, 406] on span "مشكل كول و زيستي من الليمون والنعناع الطازج." at bounding box center [1063, 385] width 203 height 41
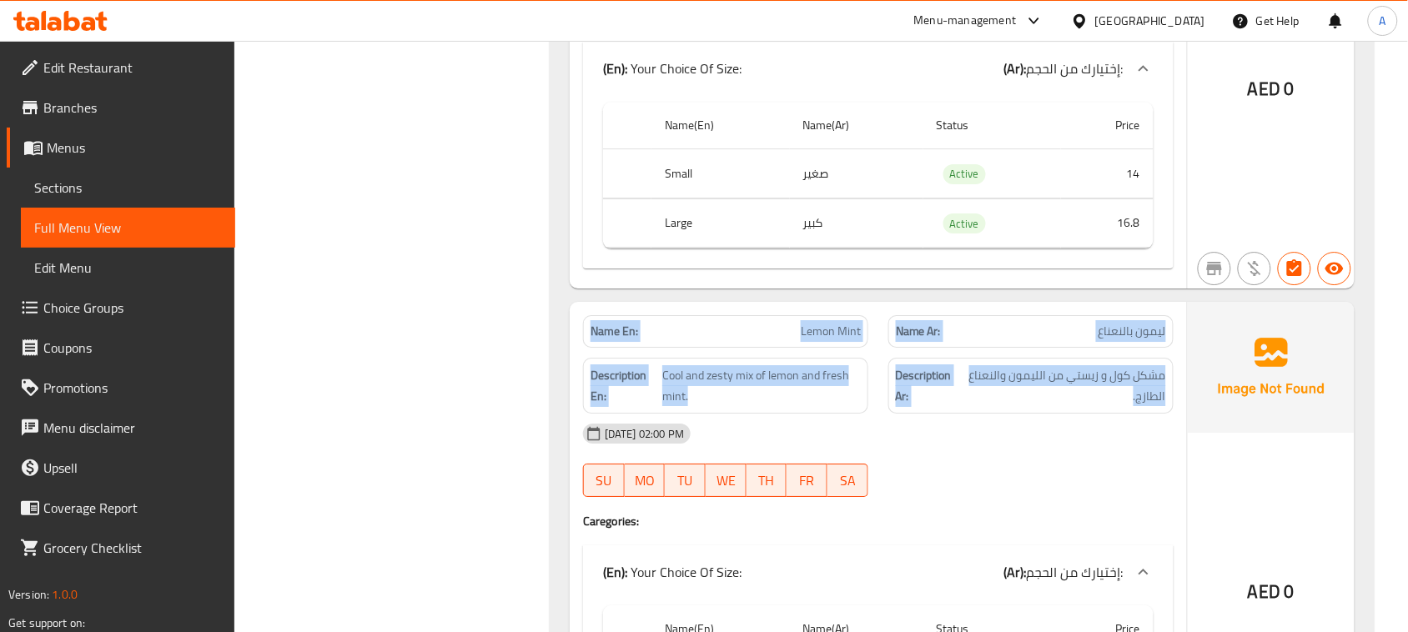
drag, startPoint x: 1085, startPoint y: 414, endPoint x: 630, endPoint y: 369, distance: 457.6
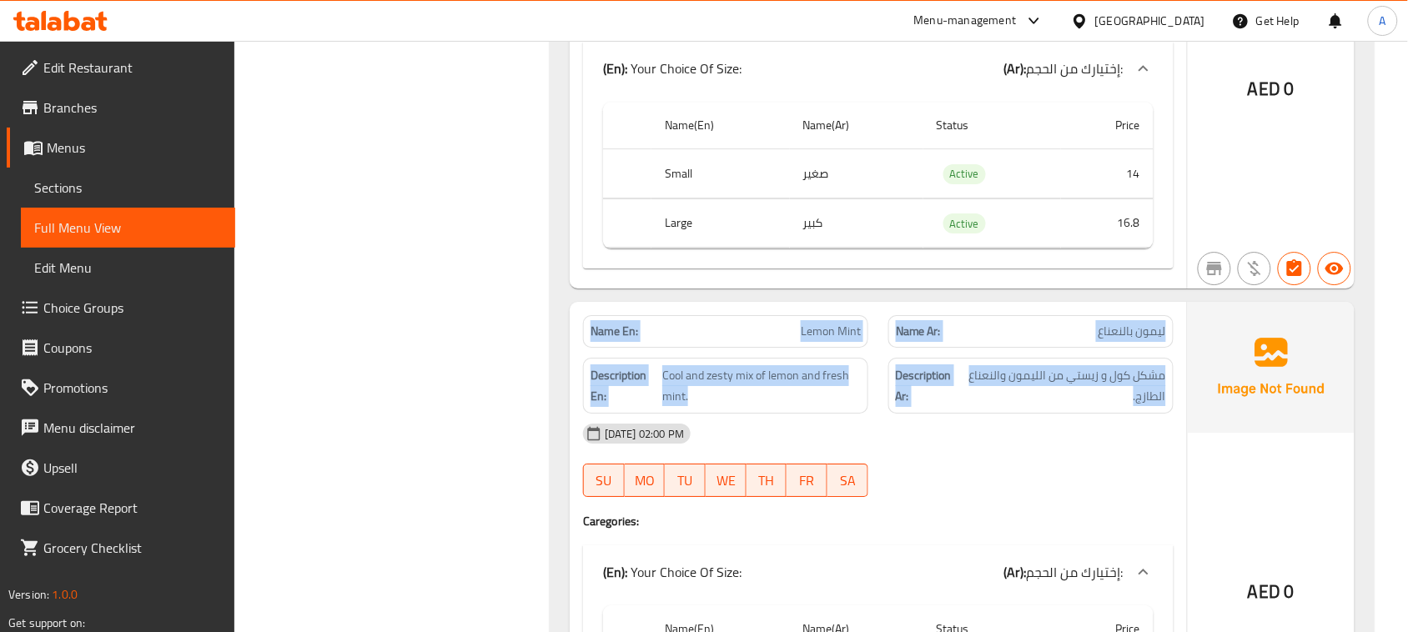
drag, startPoint x: 630, startPoint y: 369, endPoint x: 1095, endPoint y: 450, distance: 472.5
click at [1093, 406] on span "مشكل كول و زيستي من الليمون والنعناع الطازج." at bounding box center [1063, 385] width 203 height 41
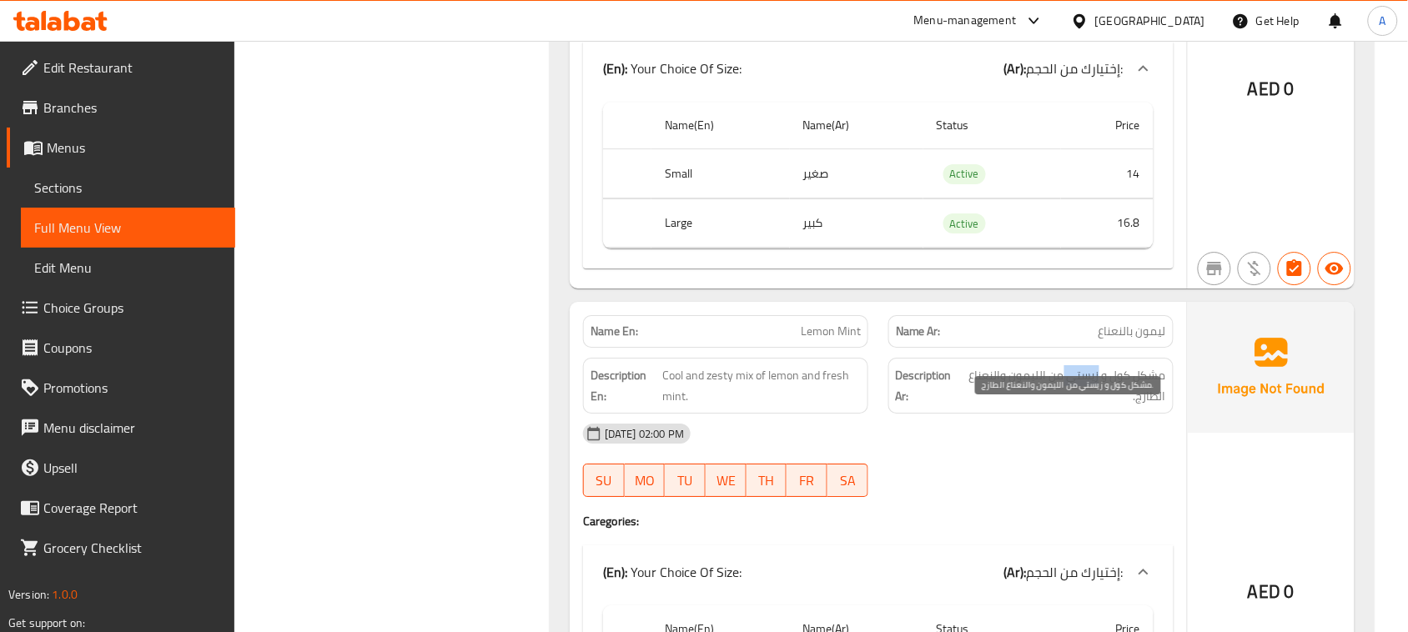
click at [1093, 406] on span "مشكل كول و زيستي من الليمون والنعناع الطازج." at bounding box center [1063, 385] width 203 height 41
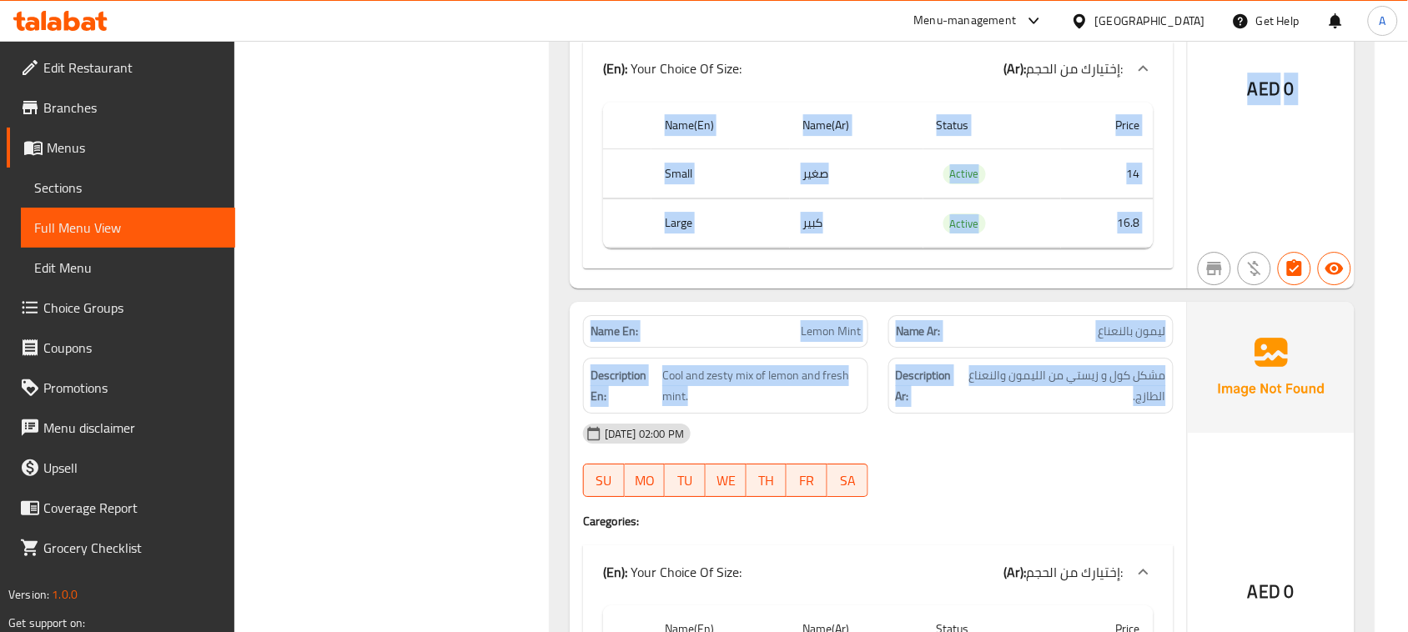
drag, startPoint x: 1093, startPoint y: 414, endPoint x: 532, endPoint y: 384, distance: 562.0
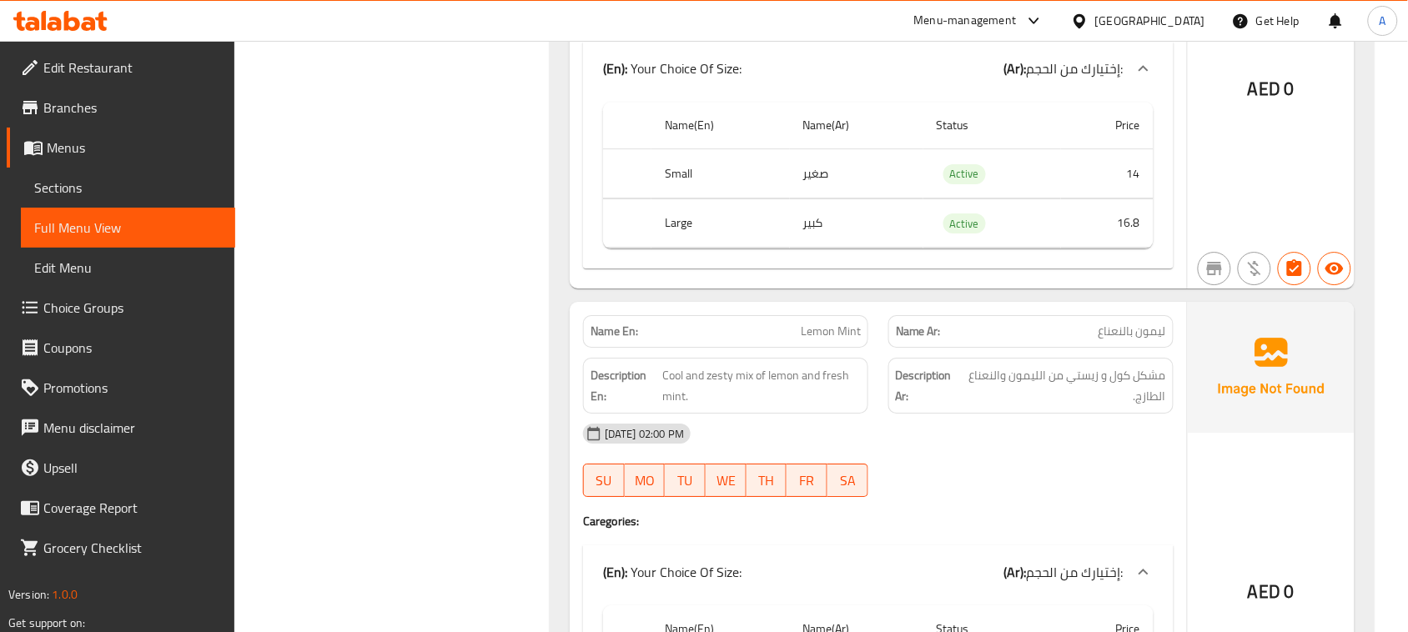
drag, startPoint x: 1147, startPoint y: 413, endPoint x: 944, endPoint y: 418, distance: 202.7
click at [1023, 406] on span "مشكل كول و زيستي من الليمون والنعناع الطازج." at bounding box center [1063, 385] width 203 height 41
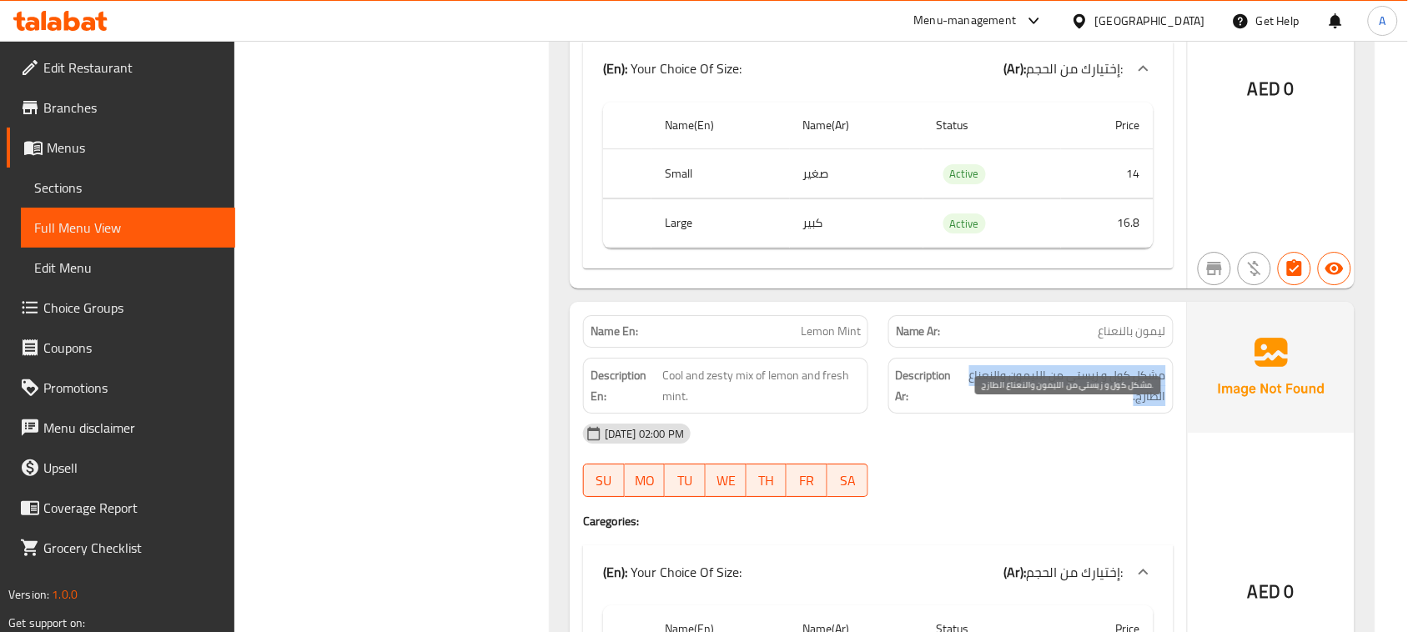
drag, startPoint x: 1023, startPoint y: 421, endPoint x: 749, endPoint y: 424, distance: 274.4
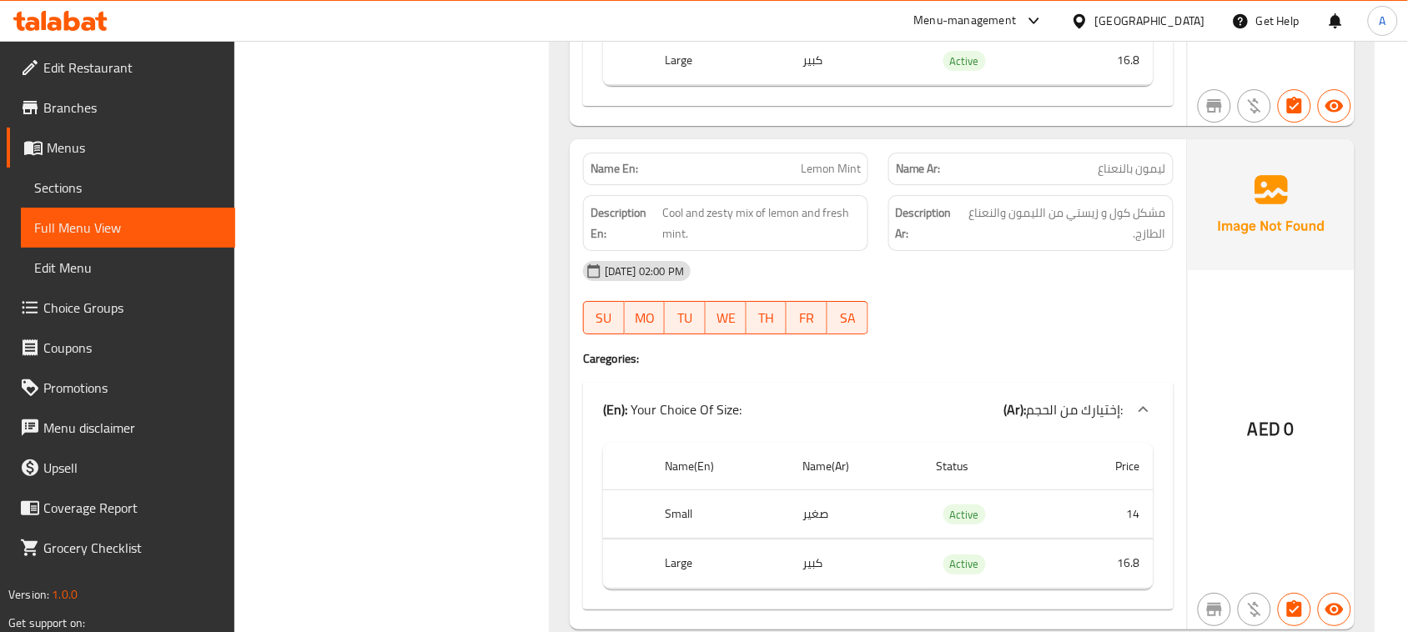
scroll to position [9454, 0]
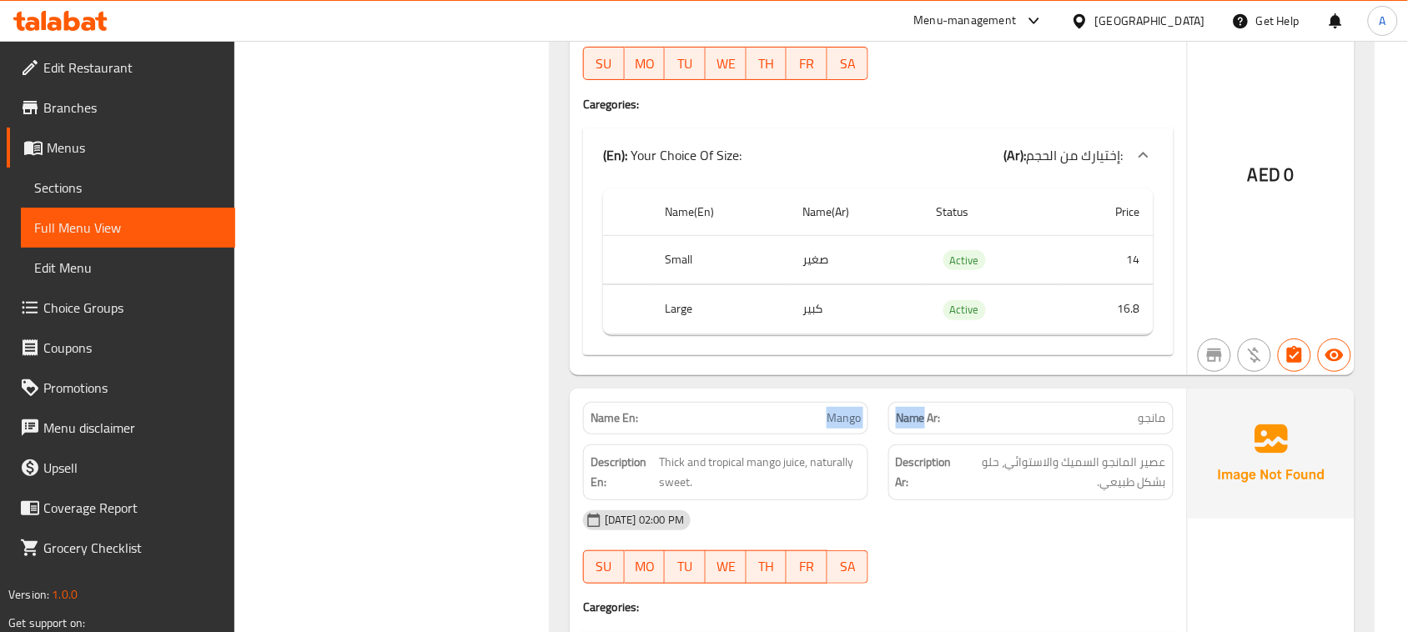
drag, startPoint x: 919, startPoint y: 467, endPoint x: 1005, endPoint y: 474, distance: 86.2
drag, startPoint x: 882, startPoint y: 473, endPoint x: 948, endPoint y: 500, distance: 71.4
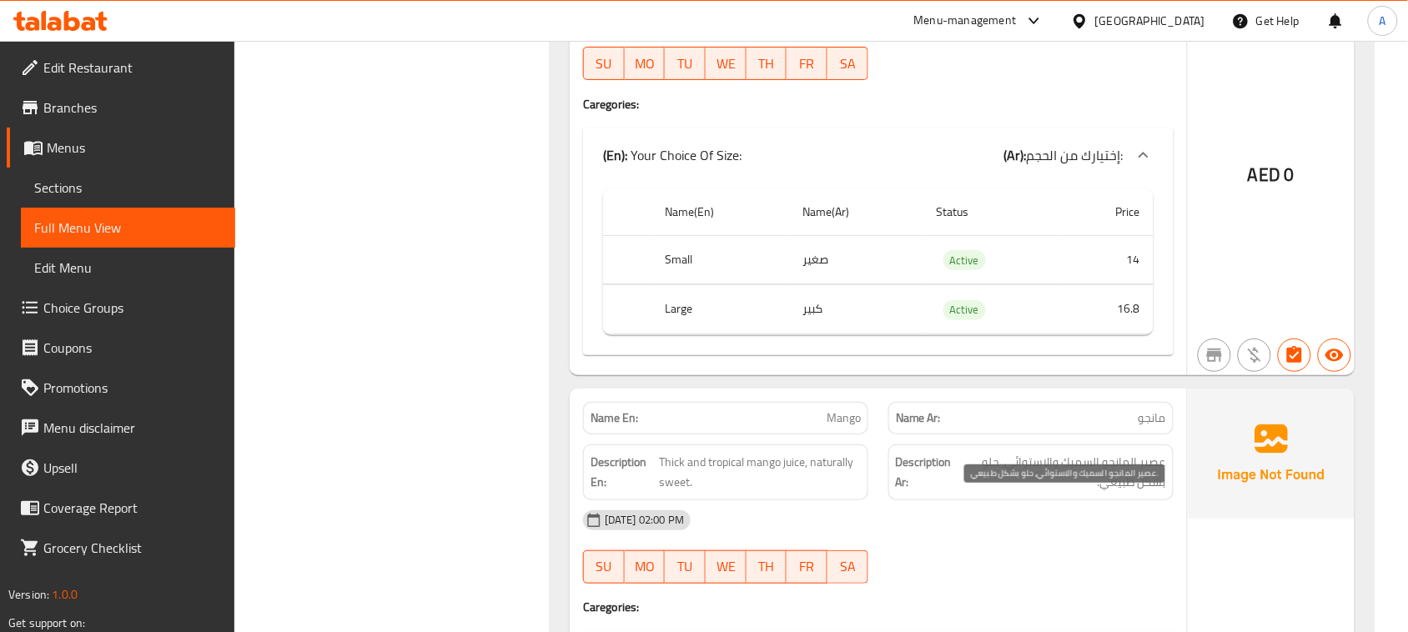
click at [982, 493] on span "عصير المانجو السميك والاستوائي، حلو بشكل طبيعي." at bounding box center [1061, 472] width 209 height 41
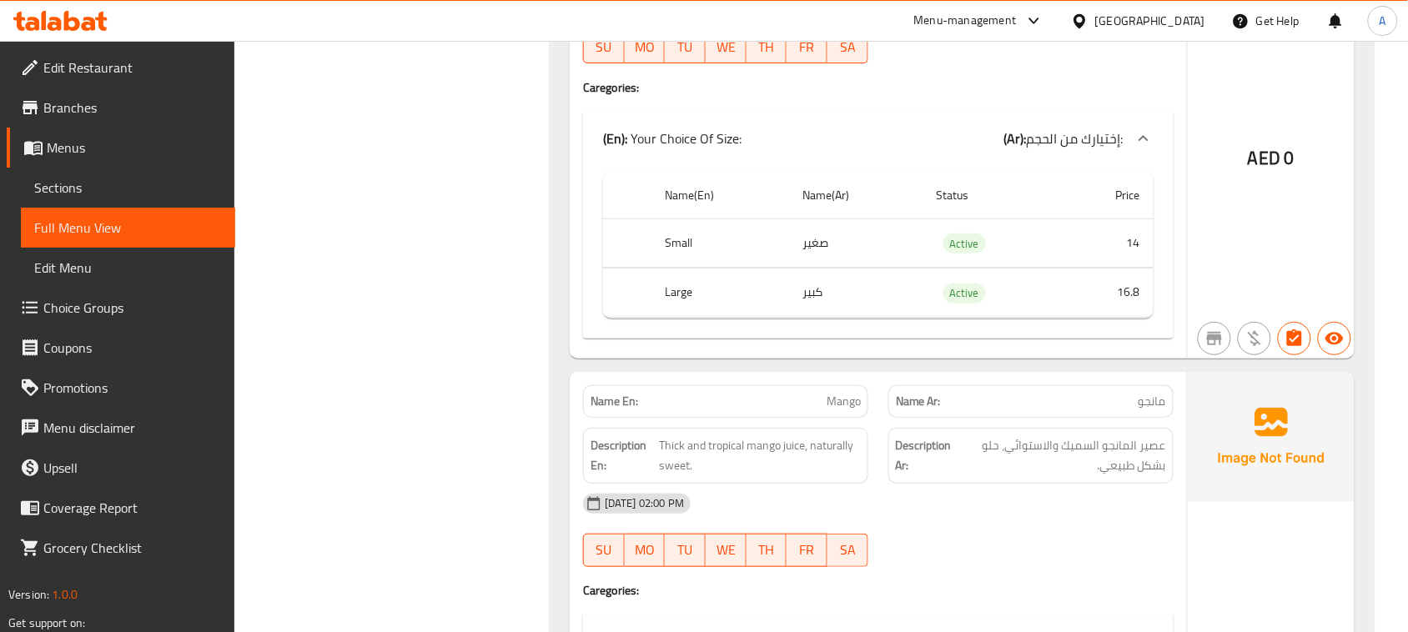
scroll to position [9767, 0]
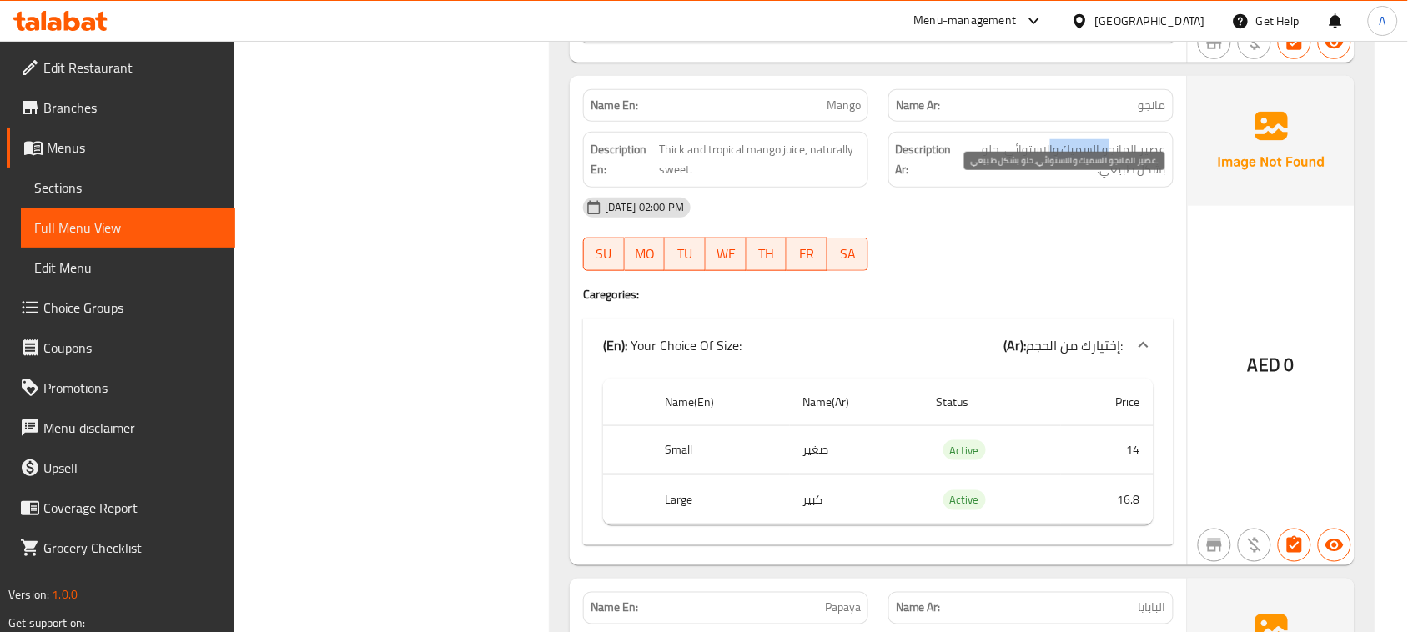
drag, startPoint x: 1070, startPoint y: 198, endPoint x: 1052, endPoint y: 198, distance: 18.3
click at [1052, 180] on span "عصير المانجو السميك والاستوائي، حلو بشكل طبيعي." at bounding box center [1061, 159] width 209 height 41
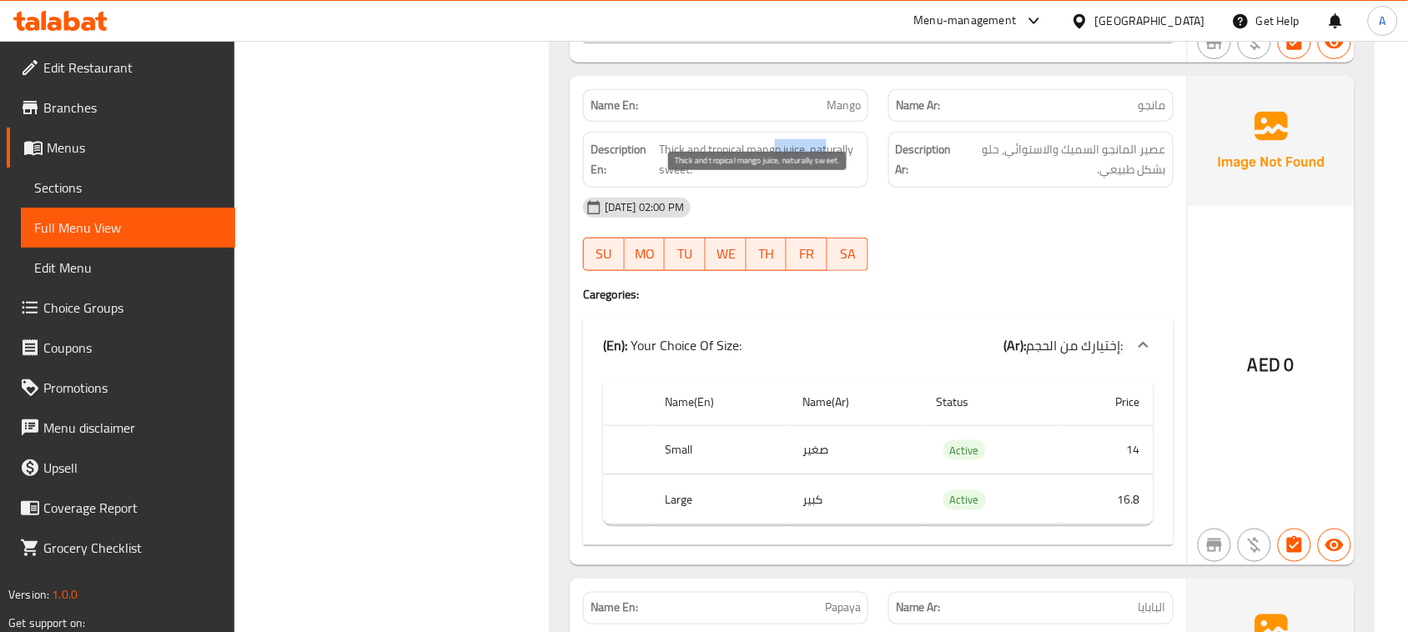
drag, startPoint x: 781, startPoint y: 190, endPoint x: 931, endPoint y: 218, distance: 152.6
click at [851, 180] on span "Thick and tropical mango juice, naturally sweet." at bounding box center [760, 159] width 202 height 41
drag, startPoint x: 1036, startPoint y: 202, endPoint x: 993, endPoint y: 204, distance: 42.6
click at [997, 180] on span "عصير المانجو السميك والاستوائي، حلو بشكل طبيعي." at bounding box center [1061, 159] width 209 height 41
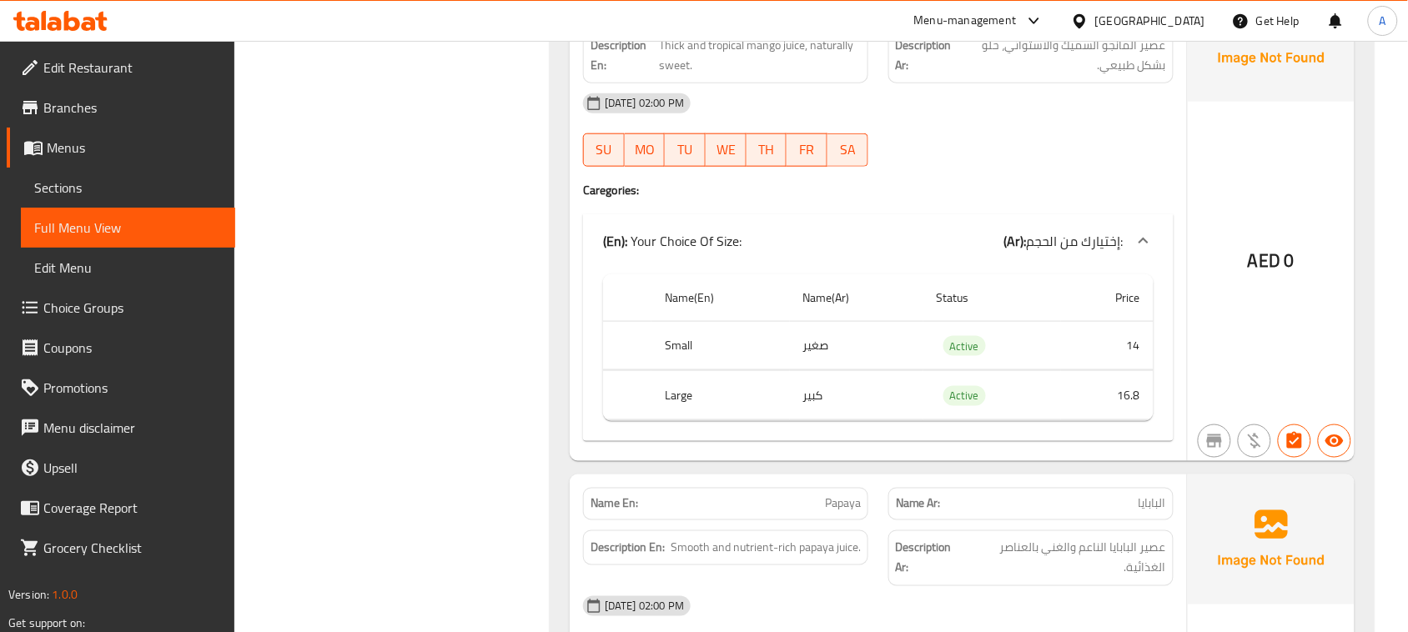
scroll to position [9976, 0]
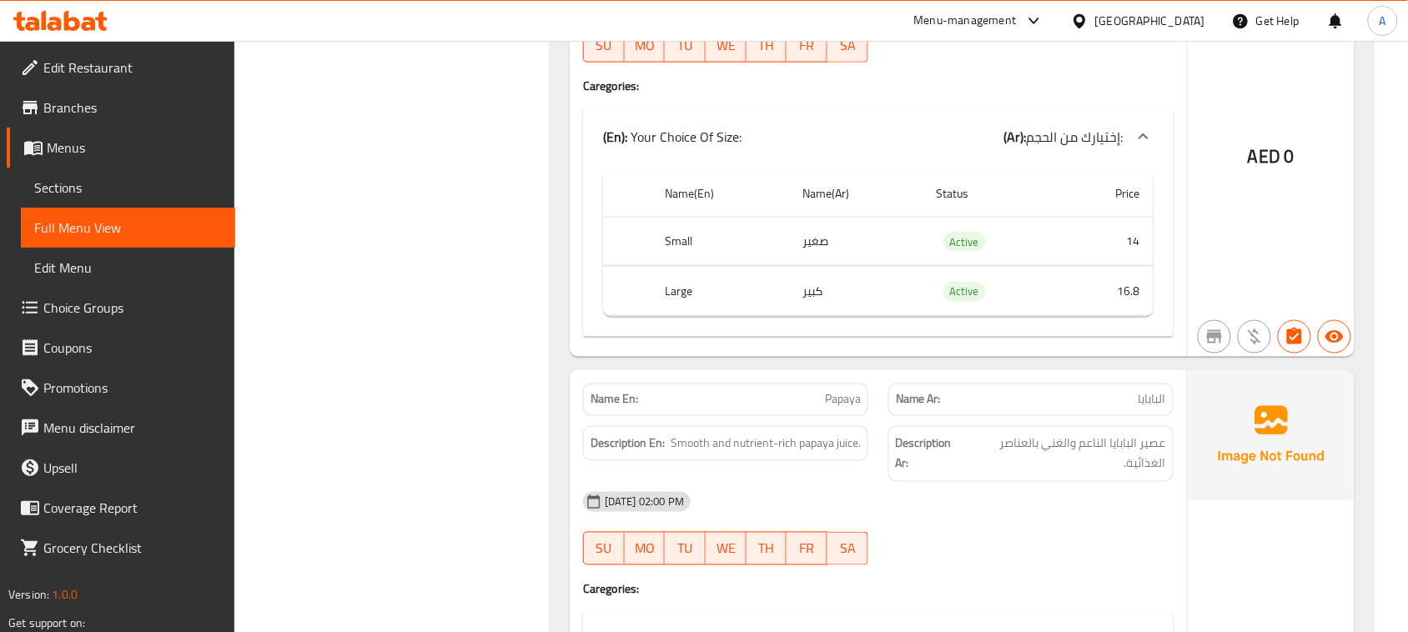
click at [1106, 475] on span "عصير البابايا الناعم والغني بالعناصر الغذائية." at bounding box center [1066, 454] width 199 height 41
click at [1107, 475] on span "عصير البابايا الناعم والغني بالعناصر الغذائية." at bounding box center [1066, 454] width 199 height 41
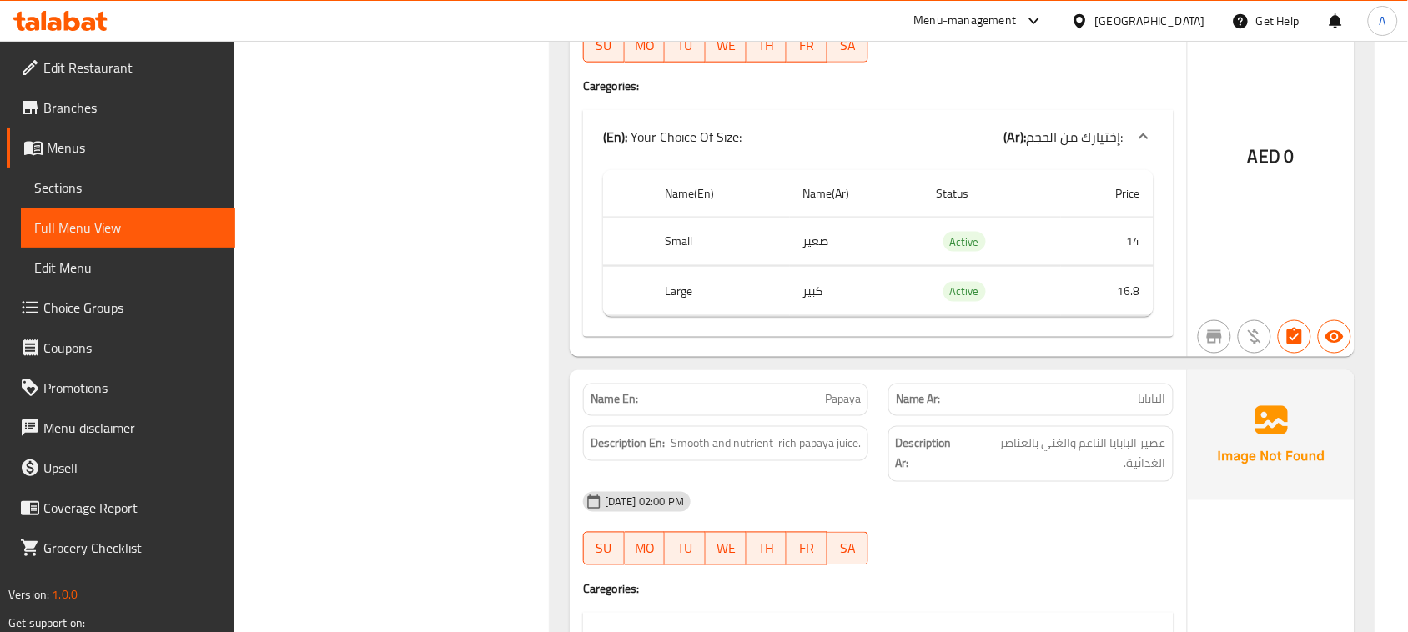
drag, startPoint x: 749, startPoint y: 442, endPoint x: 1108, endPoint y: 544, distance: 372.8
drag, startPoint x: 726, startPoint y: 455, endPoint x: 949, endPoint y: 455, distance: 222.7
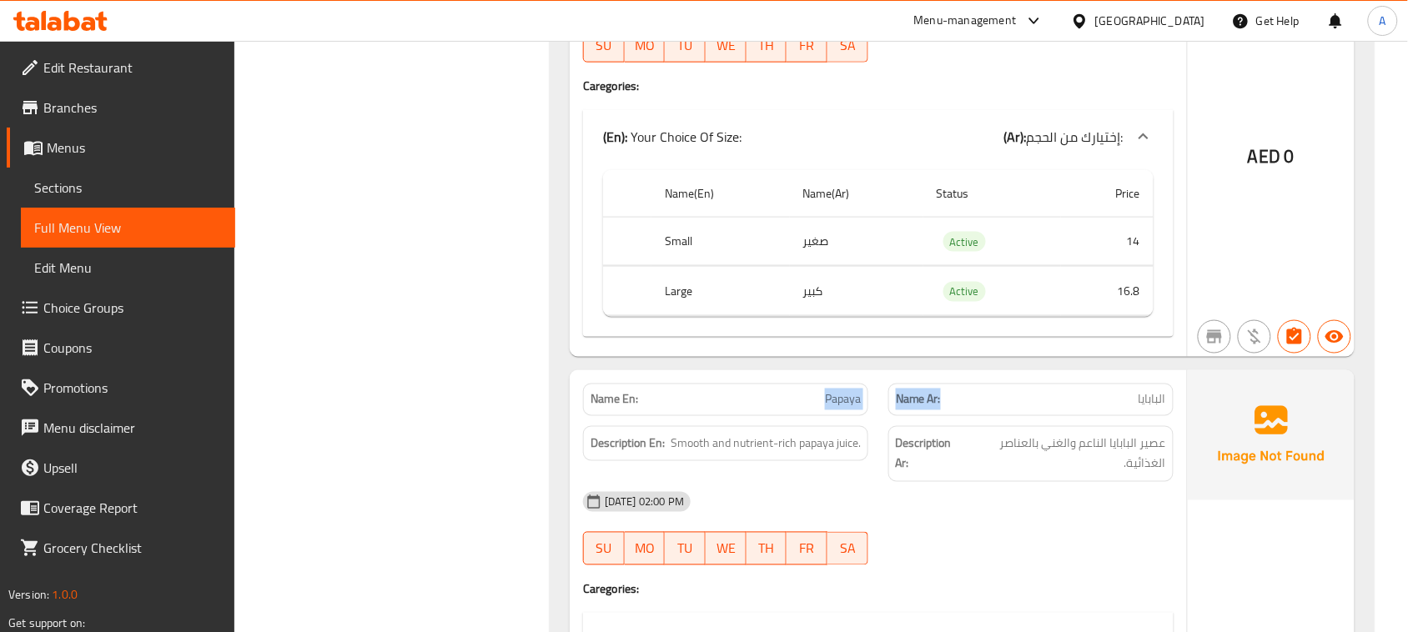
drag, startPoint x: 782, startPoint y: 442, endPoint x: 1163, endPoint y: 524, distance: 389.8
click at [1122, 475] on span "عصير البابايا الناعم والغني بالعناصر الغذائية." at bounding box center [1066, 454] width 199 height 41
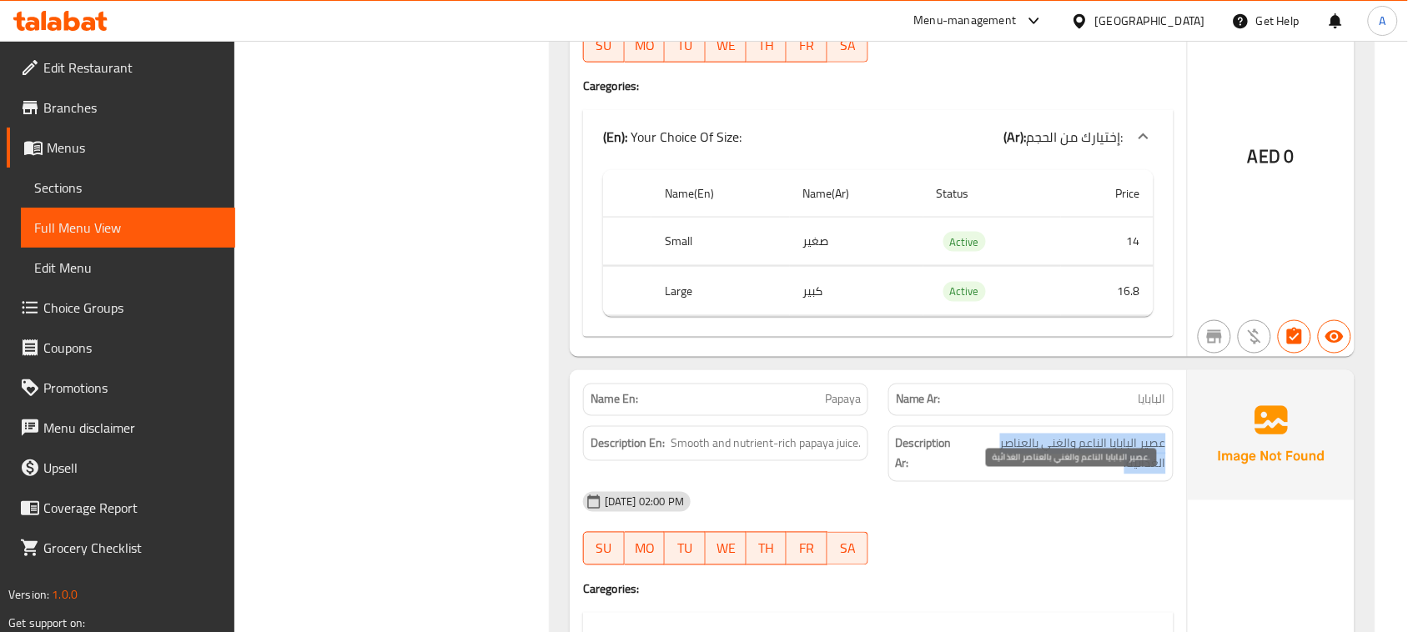
click at [1122, 475] on span "عصير البابايا الناعم والغني بالعناصر الغذائية." at bounding box center [1066, 454] width 199 height 41
drag, startPoint x: 991, startPoint y: 474, endPoint x: 974, endPoint y: 501, distance: 32.2
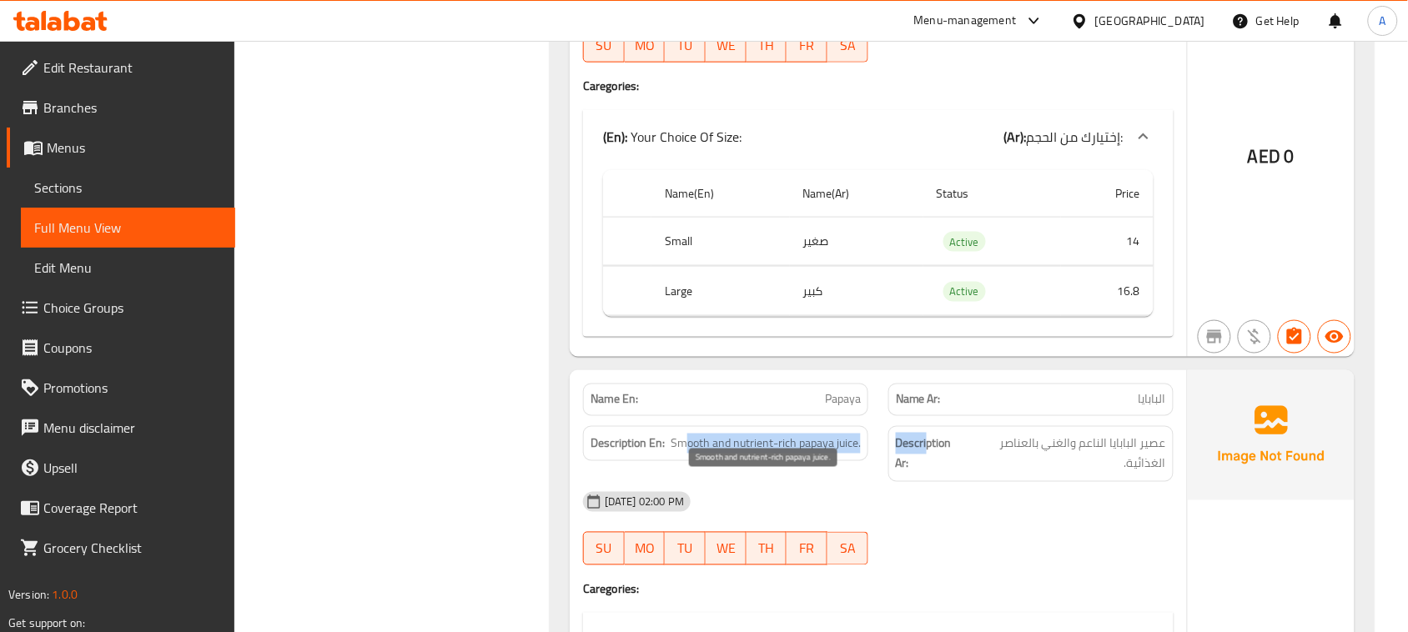
drag, startPoint x: 745, startPoint y: 481, endPoint x: 953, endPoint y: 495, distance: 208.9
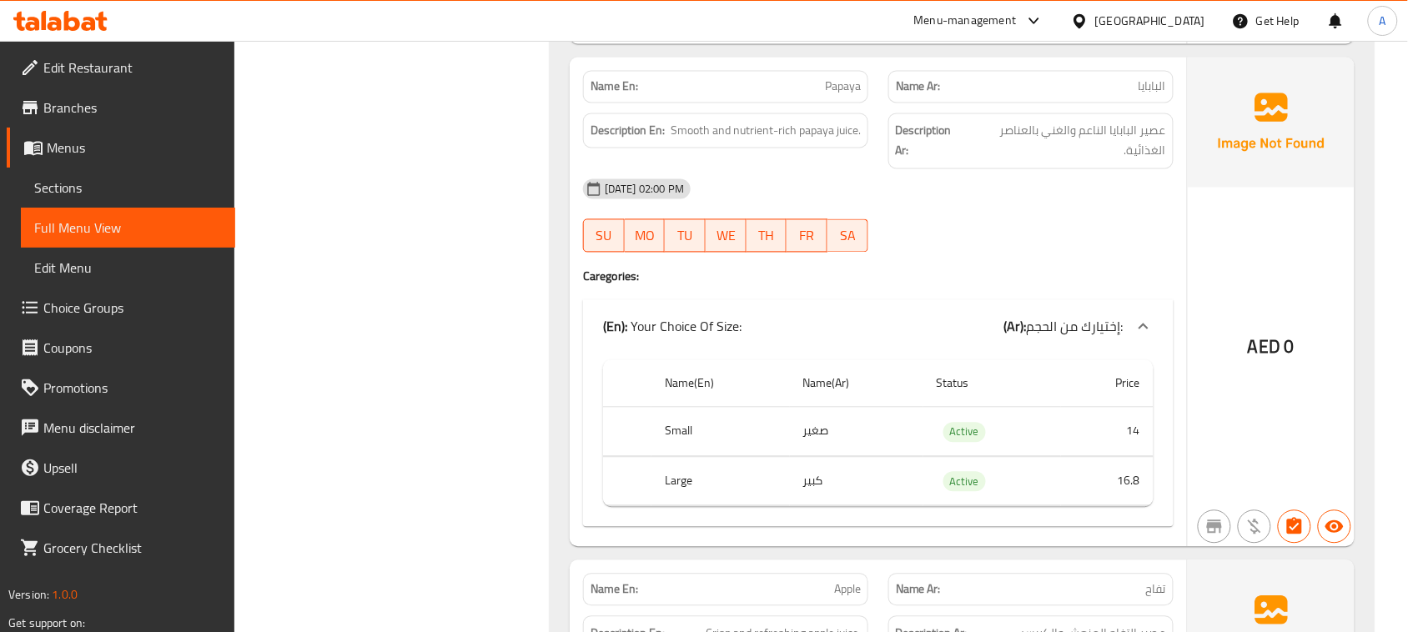
scroll to position [10497, 0]
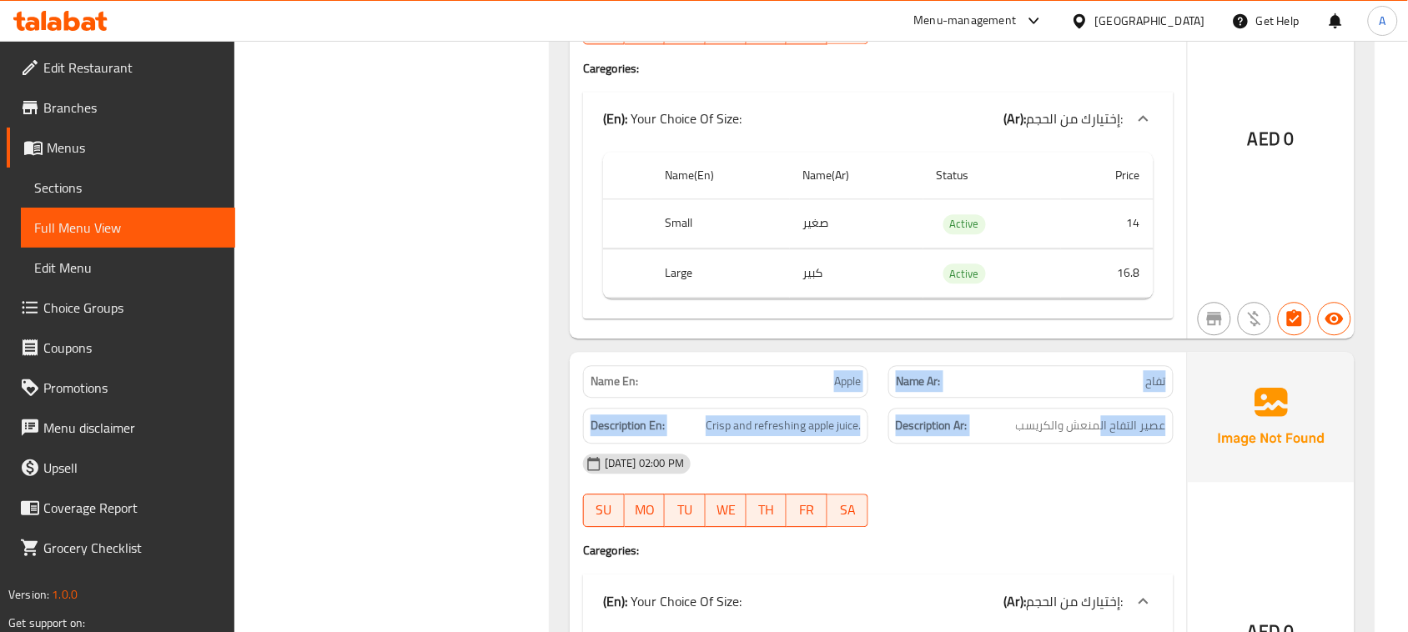
drag, startPoint x: 834, startPoint y: 407, endPoint x: 1123, endPoint y: 471, distance: 296.4
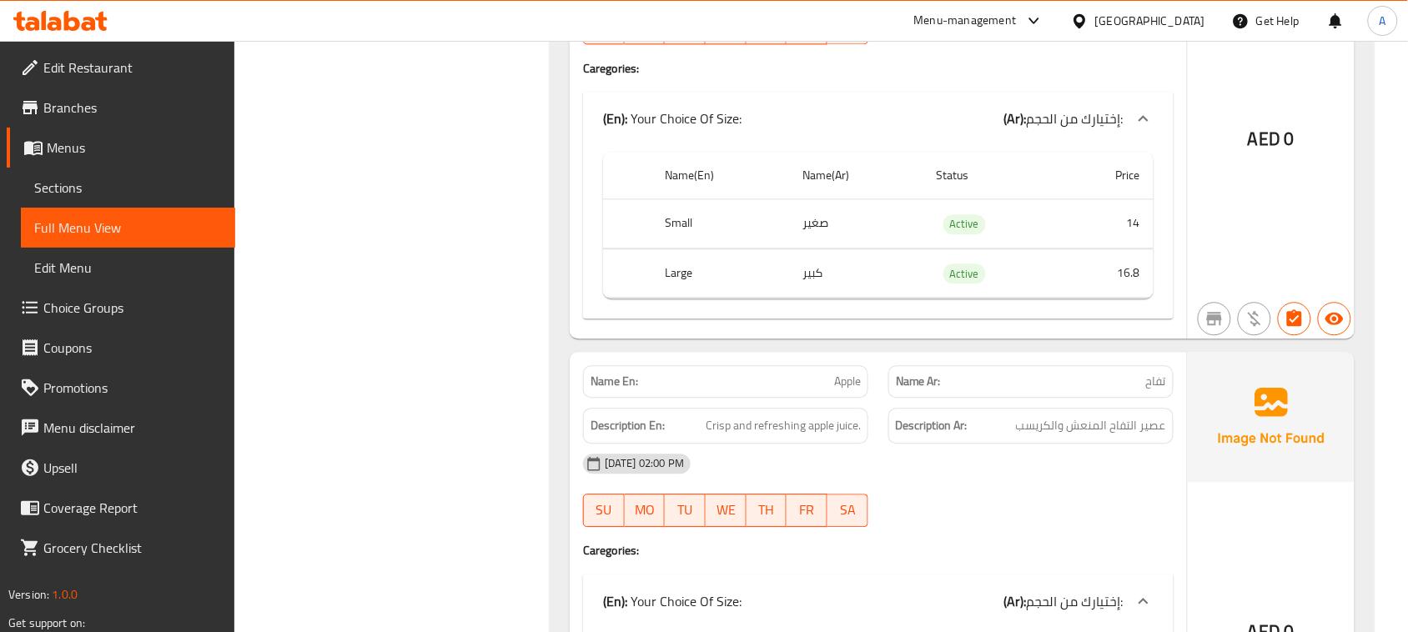
drag, startPoint x: 1139, startPoint y: 473, endPoint x: 796, endPoint y: 469, distance: 342.8
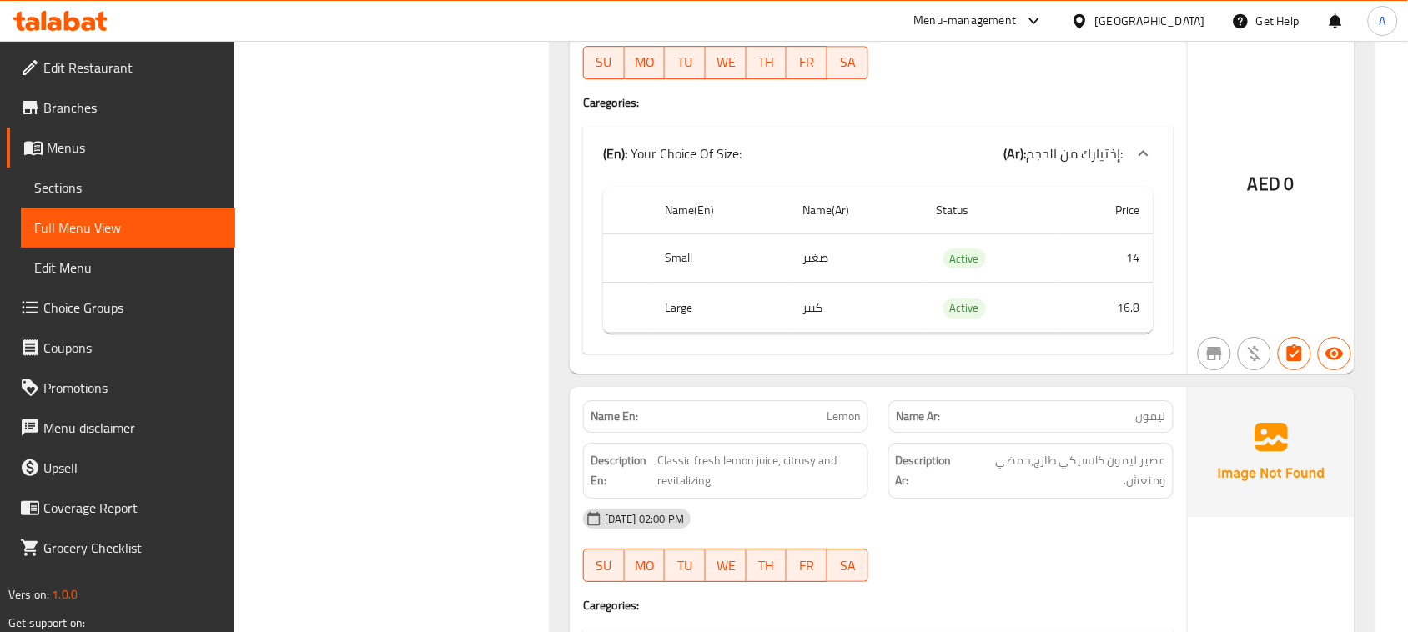
scroll to position [11122, 0]
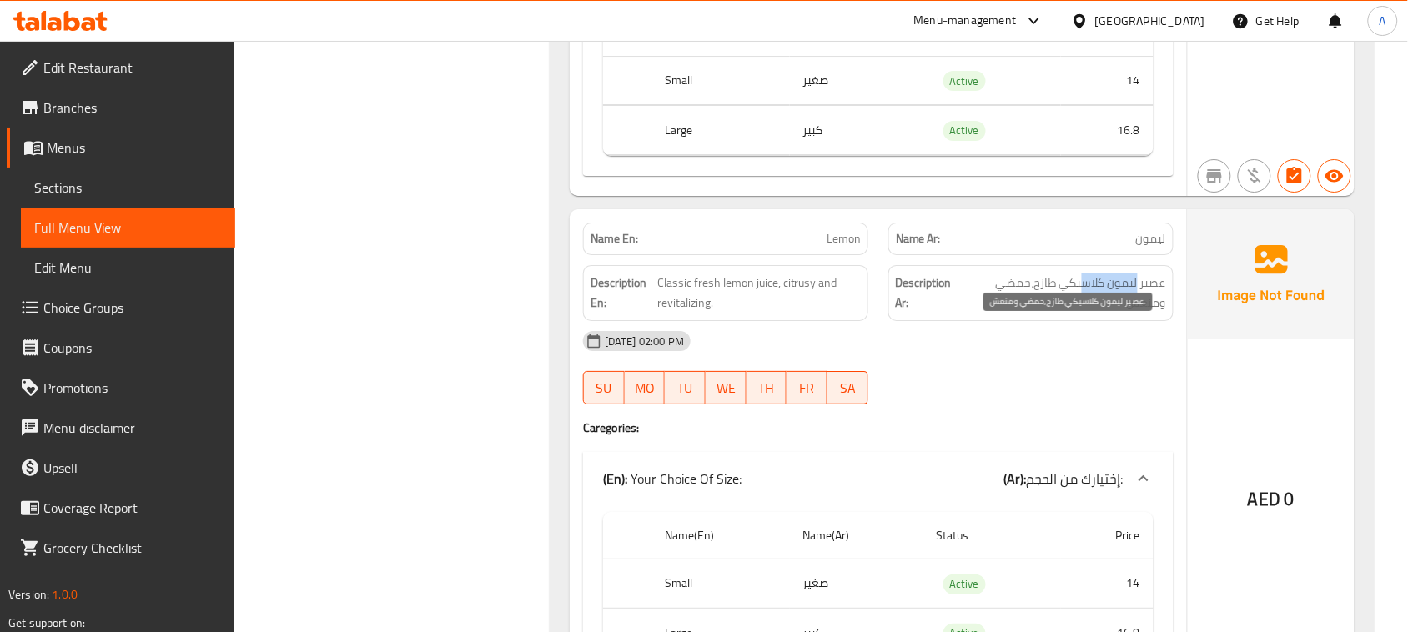
drag, startPoint x: 1138, startPoint y: 339, endPoint x: 1087, endPoint y: 338, distance: 51.7
click at [1087, 314] on span "عصير ليمون كلاسيكي طازج،حمضي ومنعش." at bounding box center [1066, 293] width 200 height 41
click at [1061, 361] on div "[DATE] 02:00 PM" at bounding box center [878, 341] width 610 height 40
drag, startPoint x: 1086, startPoint y: 339, endPoint x: 1026, endPoint y: 368, distance: 66.4
click at [1038, 314] on span "عصير ليمون كلاسيكي طازج،حمضي ومنعش." at bounding box center [1066, 293] width 200 height 41
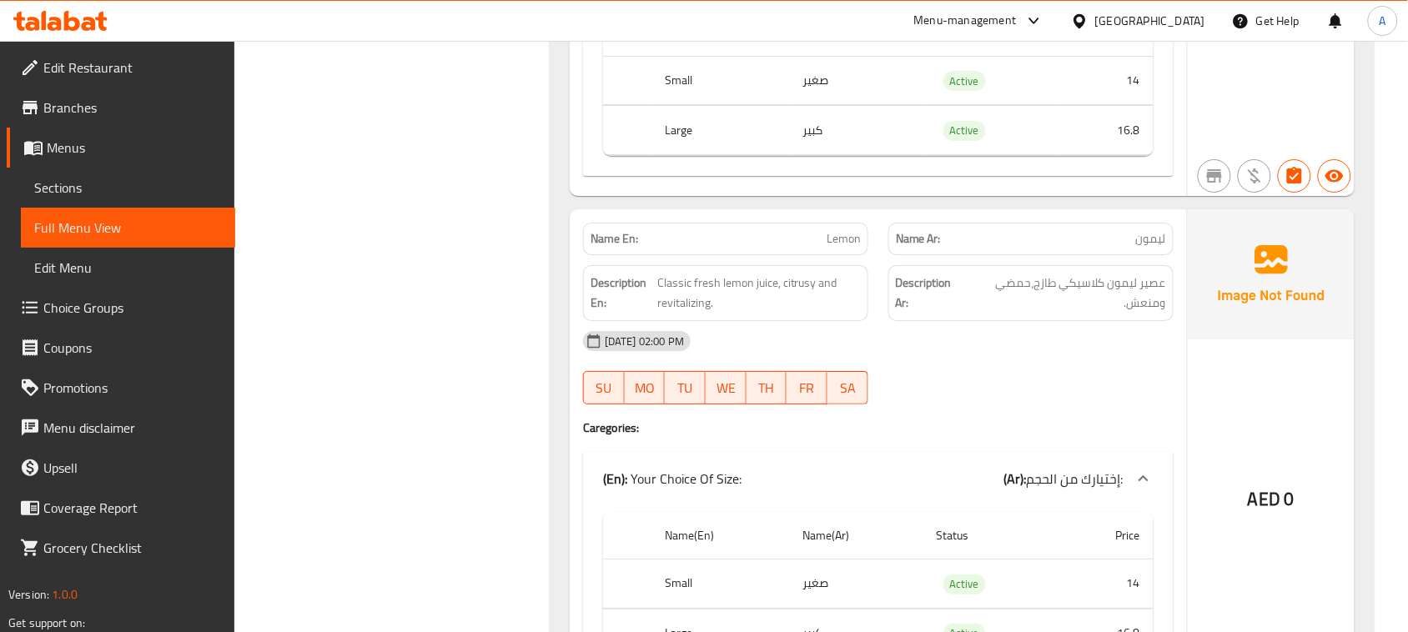
click at [1014, 415] on div "[DATE] 02:00 PM SU MO TU WE TH FR SA" at bounding box center [878, 367] width 610 height 93
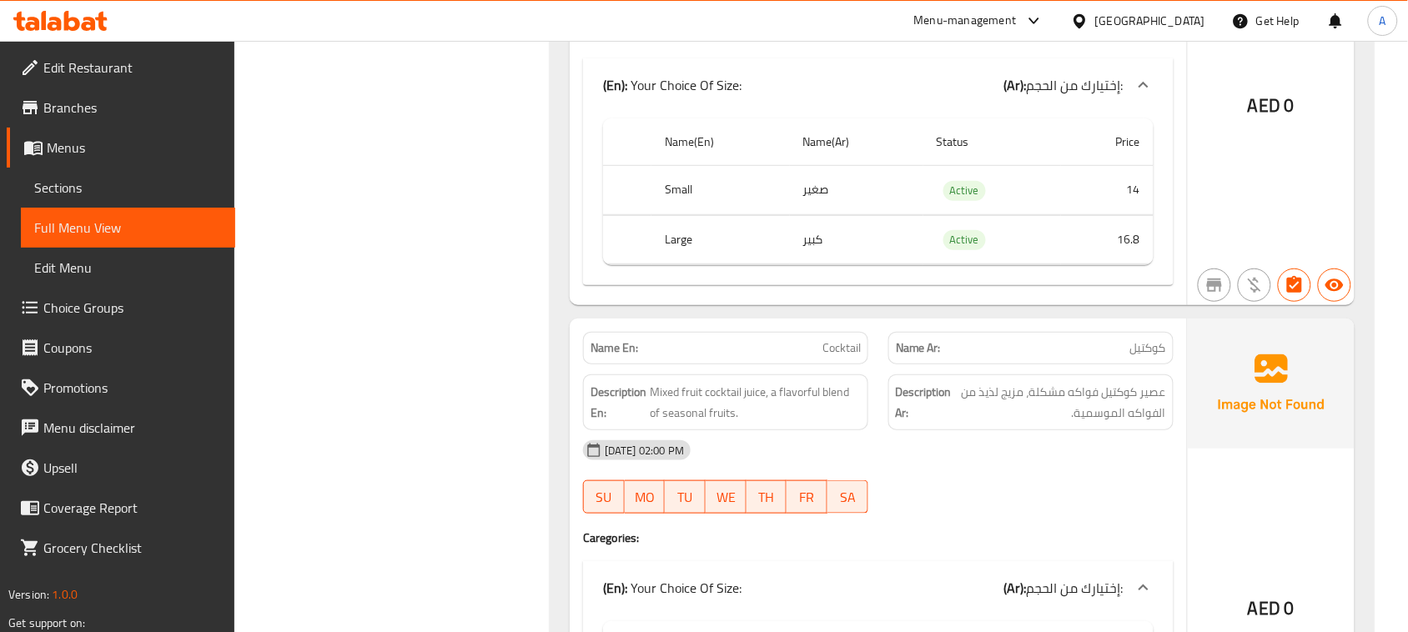
scroll to position [11539, 0]
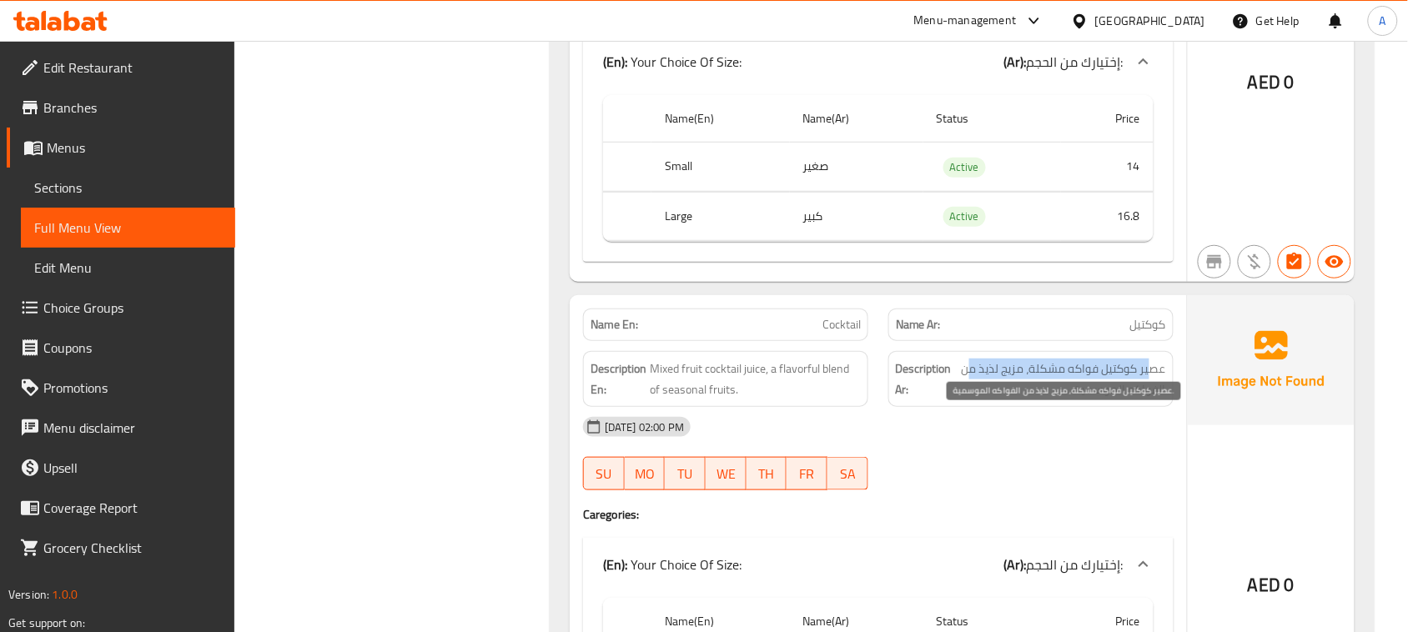
drag, startPoint x: 1136, startPoint y: 415, endPoint x: 991, endPoint y: 457, distance: 151.2
click at [965, 399] on span "عصير كوكتيل فواكه مشكلة، مزيج لذيذ من الفواكه الموسمية." at bounding box center [1060, 379] width 211 height 41
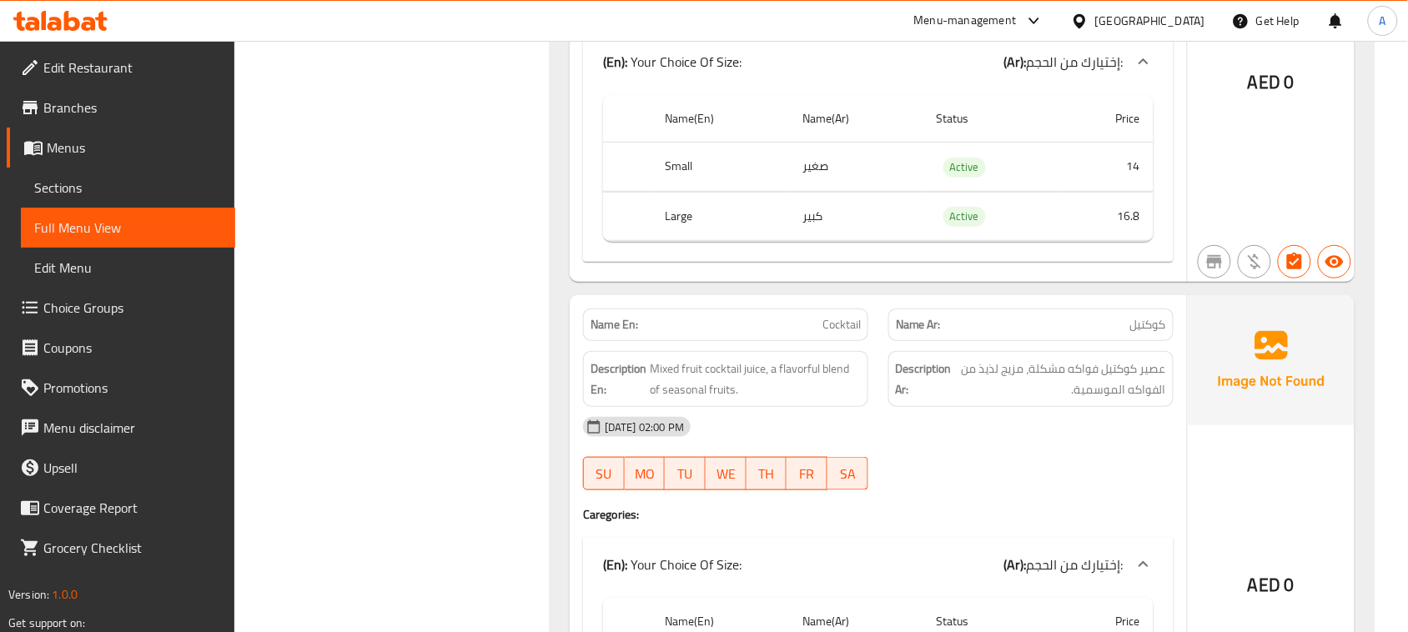
click at [1002, 447] on div "[DATE] 02:00 PM" at bounding box center [878, 427] width 610 height 40
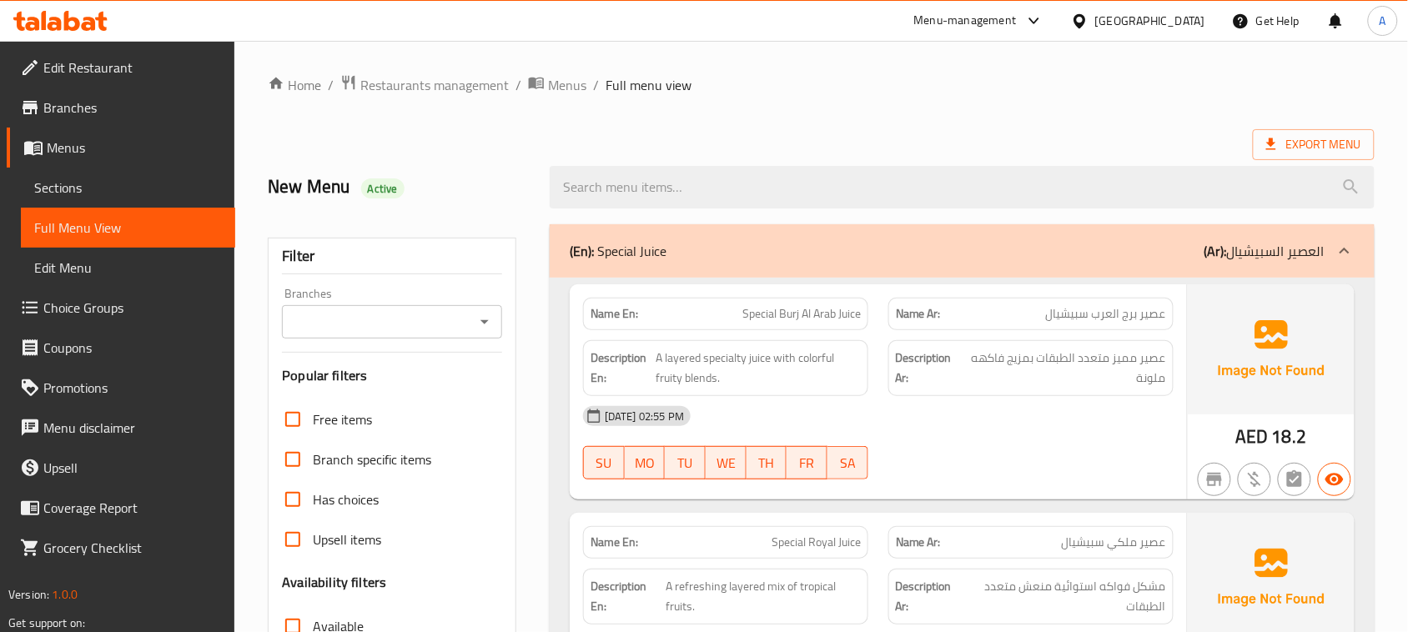
scroll to position [17662, 0]
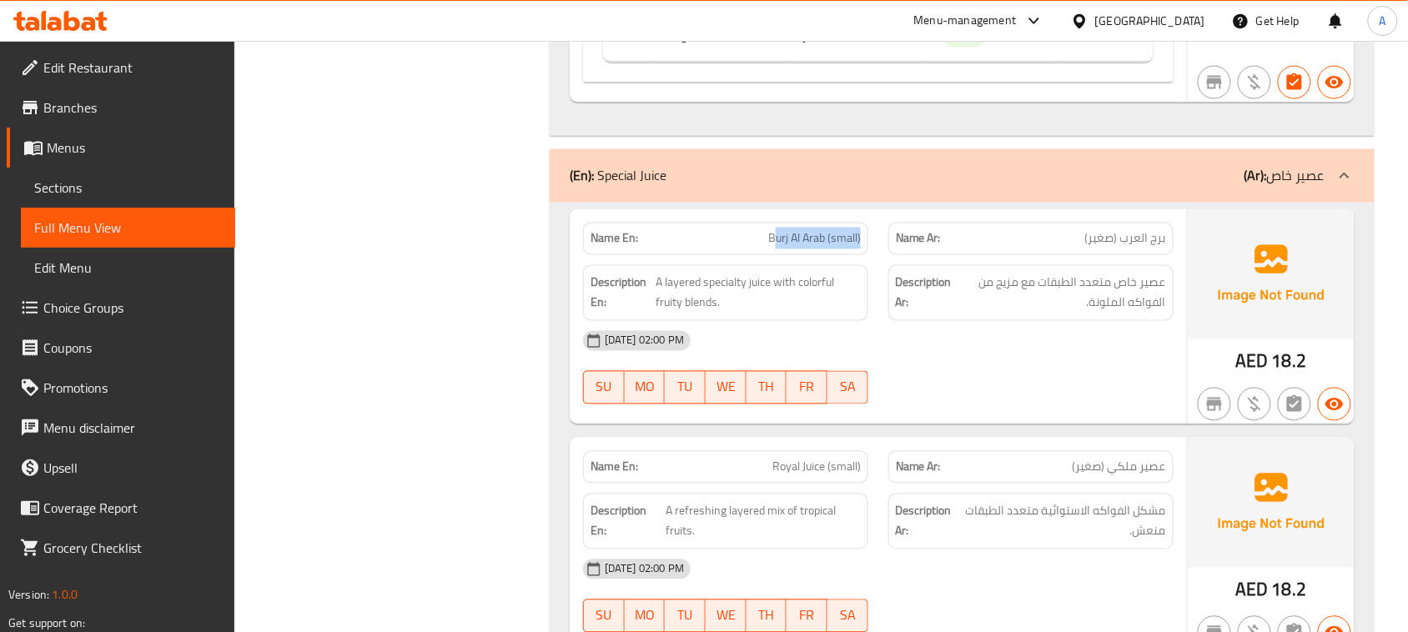
drag, startPoint x: 872, startPoint y: 313, endPoint x: 951, endPoint y: 356, distance: 89.6
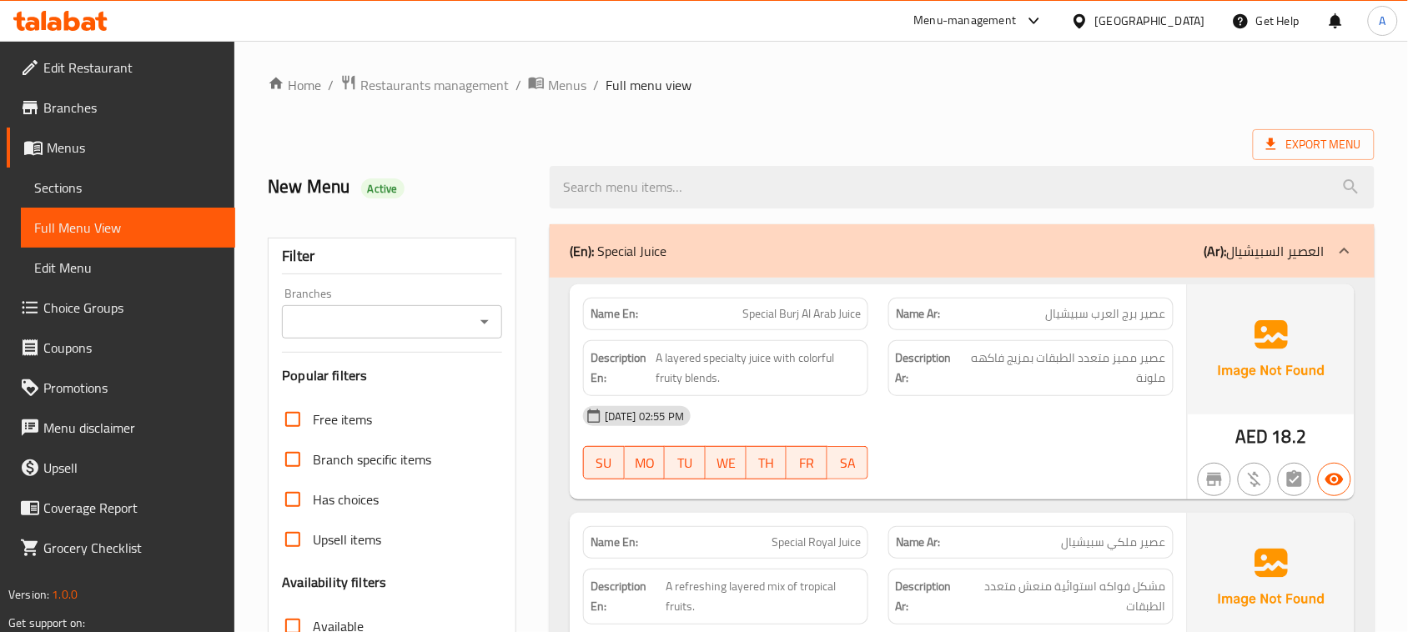
drag, startPoint x: 1134, startPoint y: 314, endPoint x: 1020, endPoint y: 409, distance: 148.6
click at [1049, 350] on div "Name En: Special Burj Al Arab Juice Name Ar: عصير برج العرب سبيشيال Description…" at bounding box center [878, 391] width 617 height 215
click at [1018, 423] on div "[DATE] 02:55 PM" at bounding box center [878, 416] width 610 height 40
click at [719, 307] on p "Name En: Special Burj Al Arab Juice" at bounding box center [725, 314] width 270 height 18
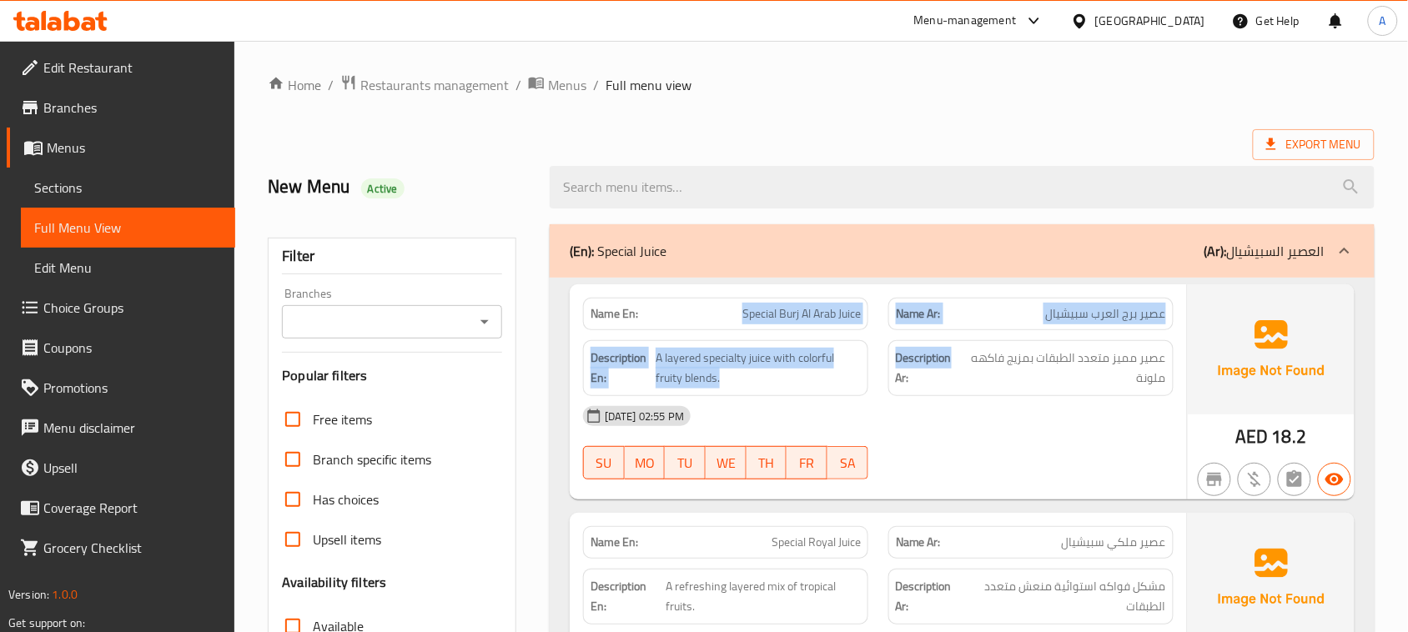
drag, startPoint x: 719, startPoint y: 307, endPoint x: 1002, endPoint y: 396, distance: 297.3
click at [927, 340] on div "Name En: Special Burj Al Arab Juice Name Ar: عصير برج العرب سبيشيال Description…" at bounding box center [878, 391] width 617 height 215
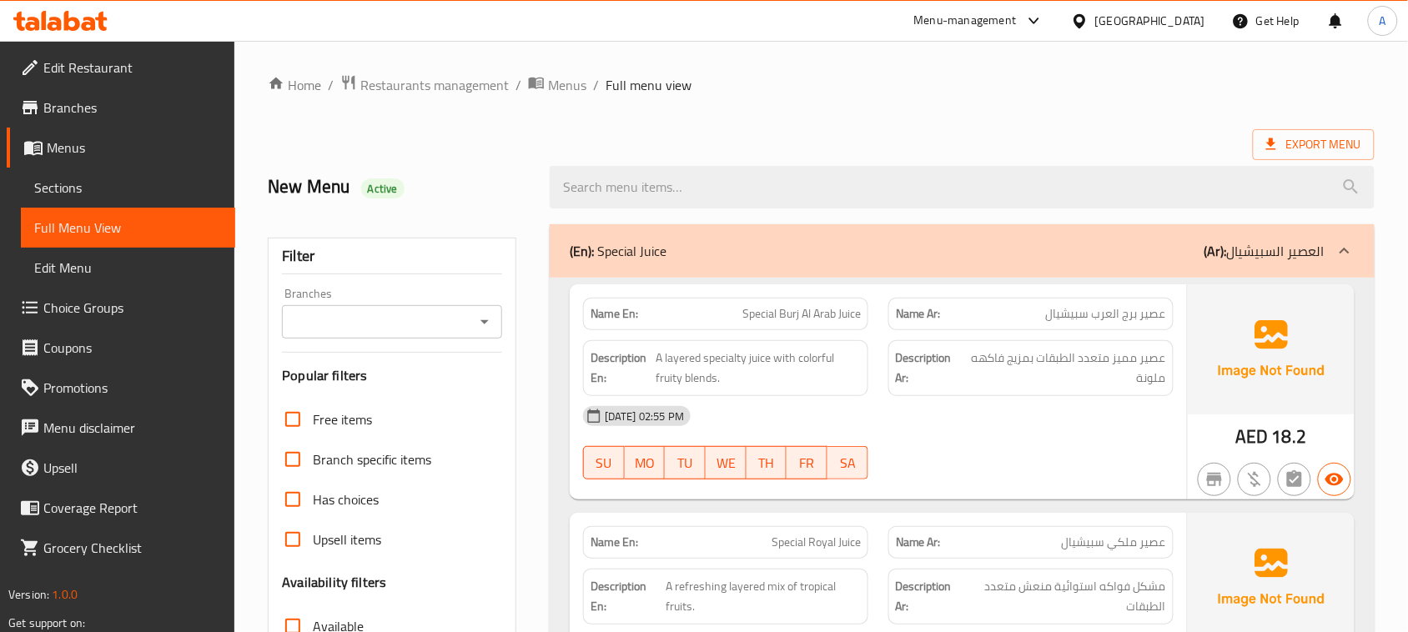
click at [1014, 432] on div "[DATE] 02:55 PM" at bounding box center [878, 416] width 610 height 40
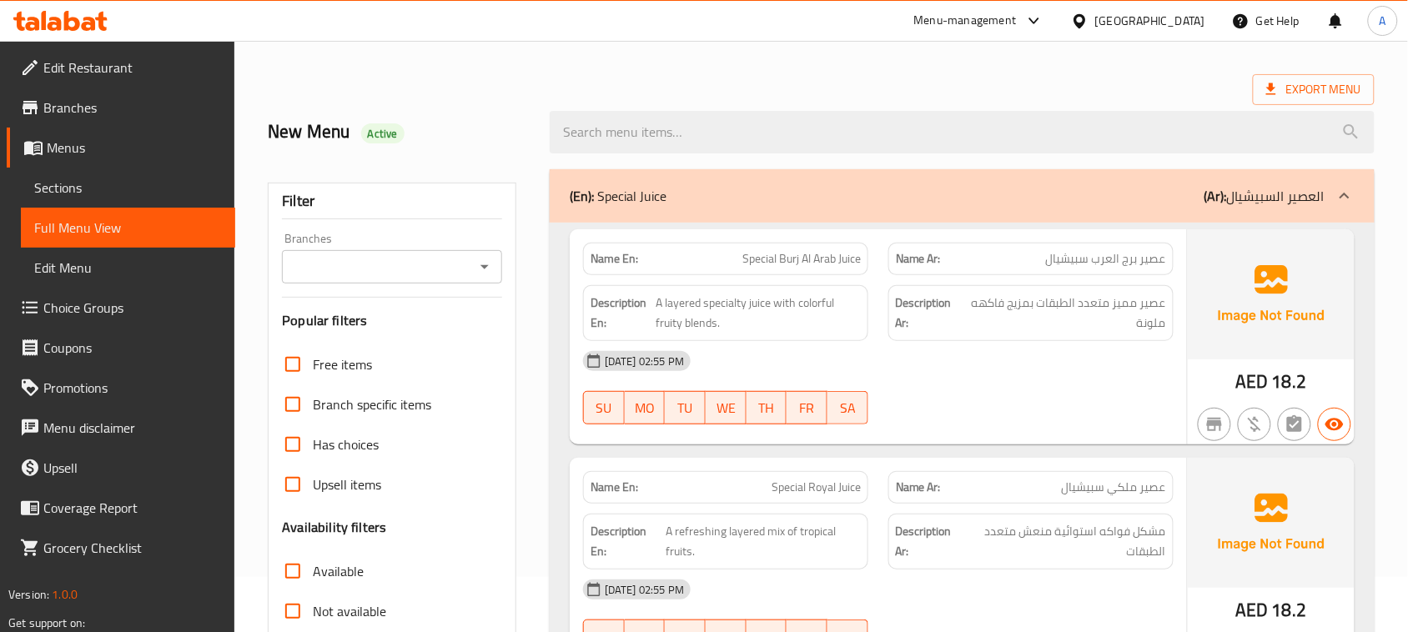
scroll to position [104, 0]
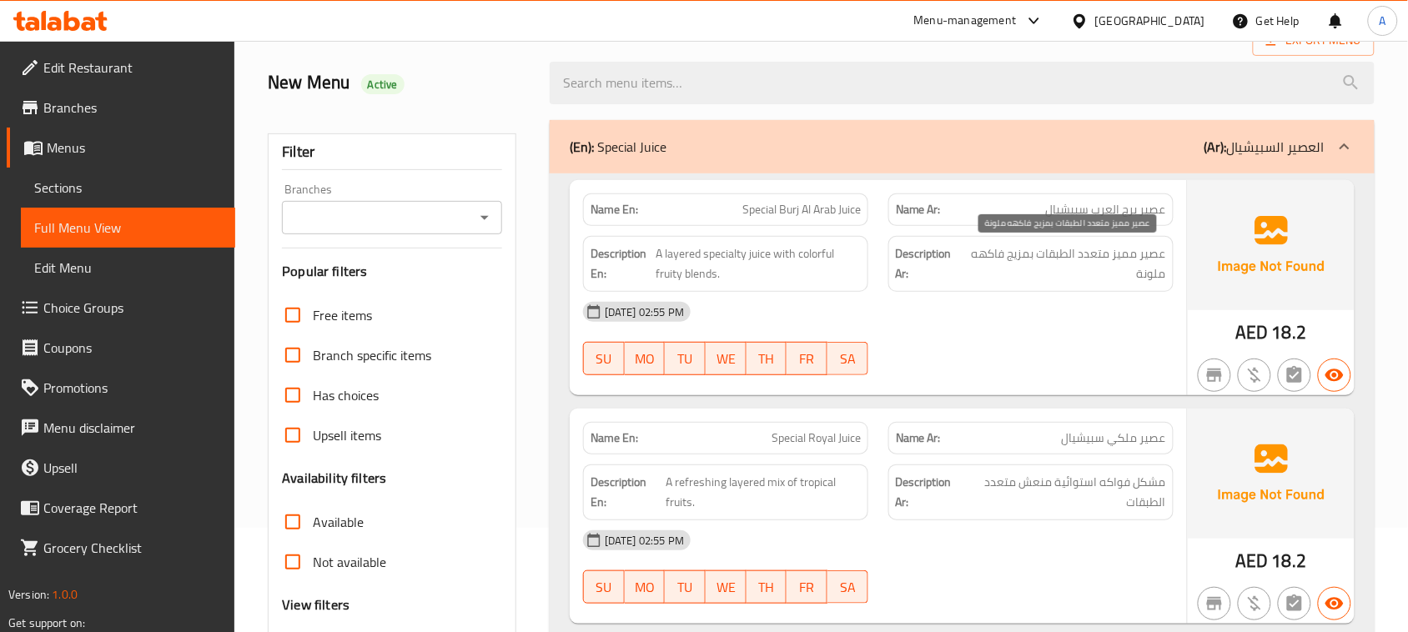
drag, startPoint x: 1135, startPoint y: 250, endPoint x: 1028, endPoint y: 278, distance: 110.2
click at [1031, 274] on span "عصير مميز متعدد الطبقات بمزيج فاكهه ملونة" at bounding box center [1064, 264] width 203 height 41
click at [1038, 342] on div "[DATE] 02:55 PM SU MO TU WE TH FR SA" at bounding box center [878, 338] width 610 height 93
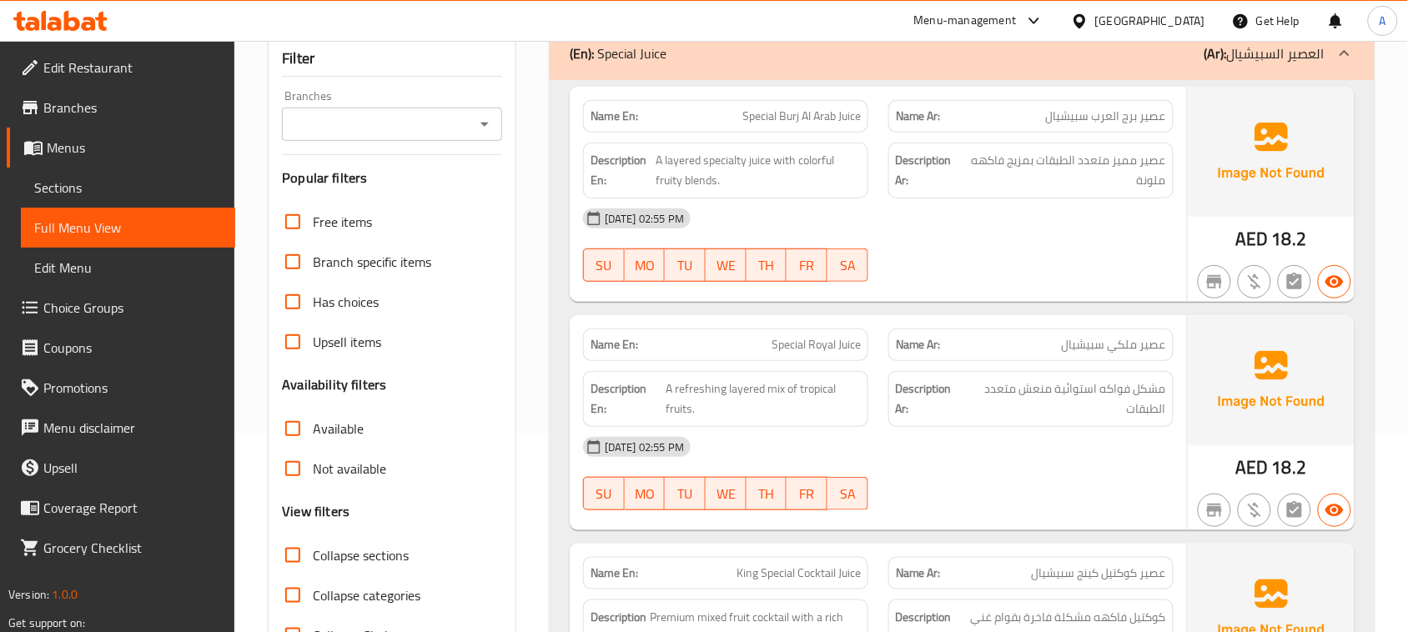
scroll to position [313, 0]
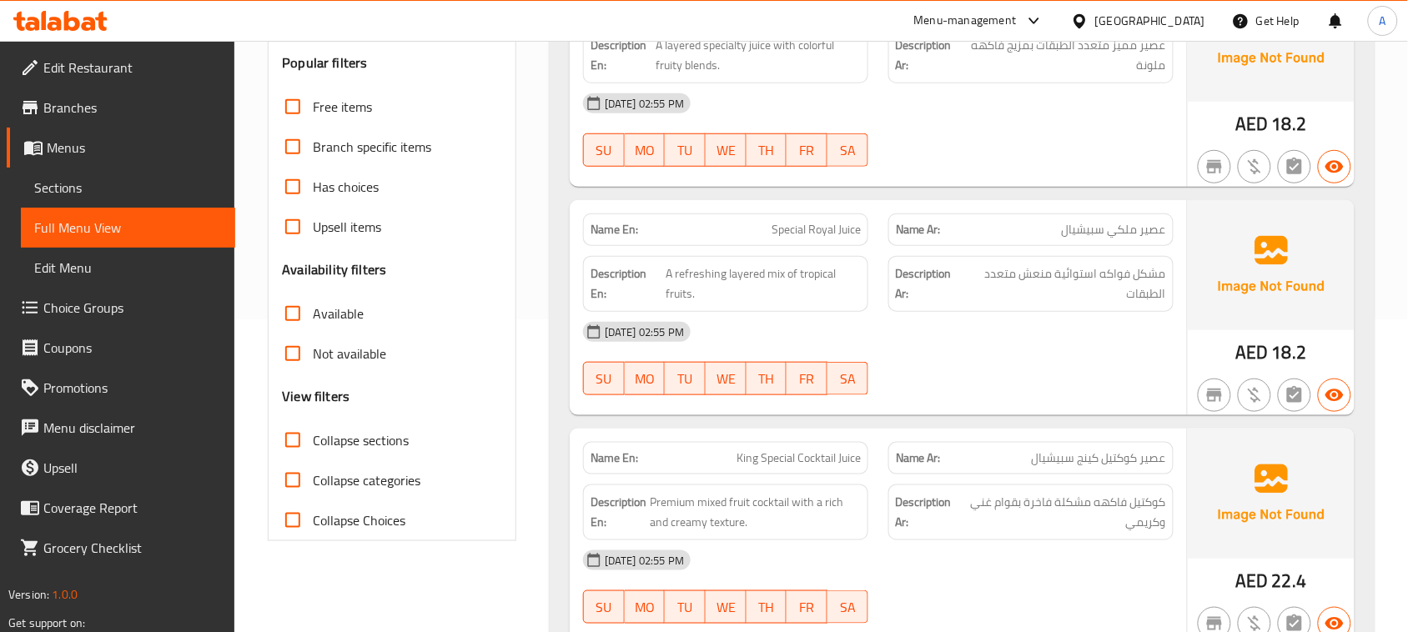
click at [1037, 390] on div at bounding box center [1030, 395] width 305 height 20
drag, startPoint x: 1137, startPoint y: 228, endPoint x: 1023, endPoint y: 353, distance: 168.9
click at [1047, 234] on p "Name Ar: عصير ملكي سبيشيال" at bounding box center [1031, 230] width 270 height 18
click at [1019, 377] on div "[DATE] 02:55 PM SU MO TU WE TH FR SA" at bounding box center [878, 358] width 610 height 93
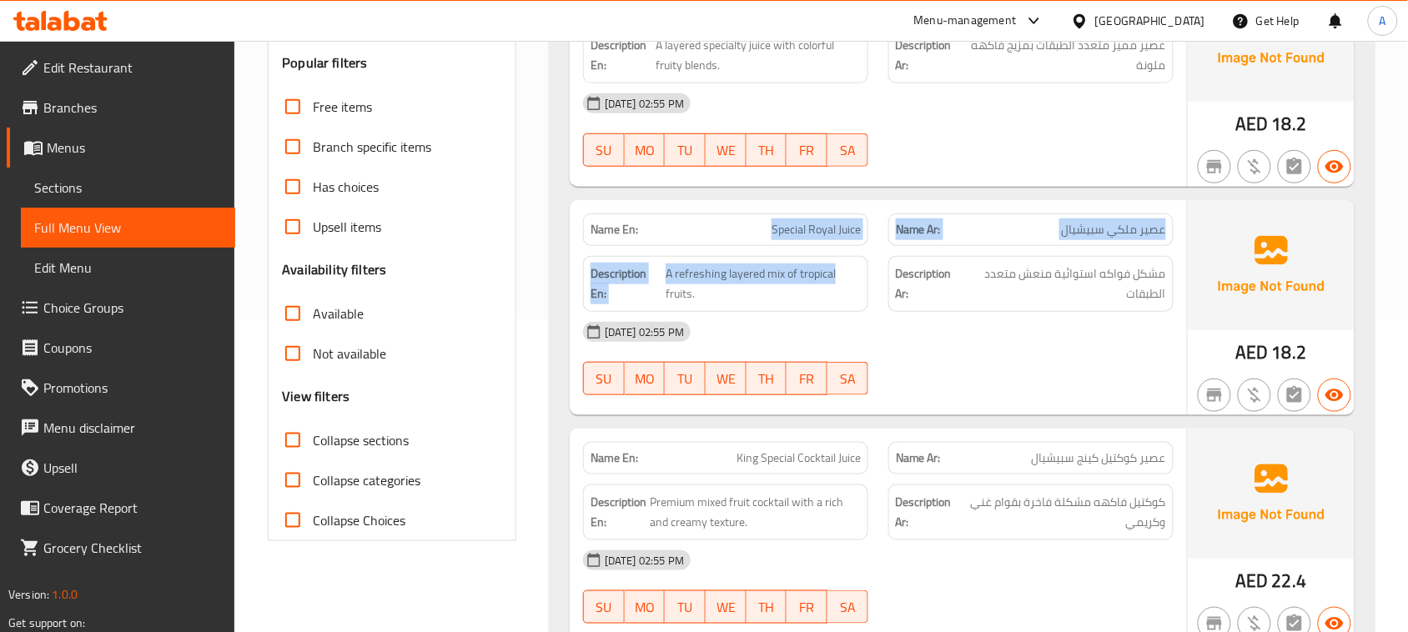
click at [902, 289] on div "Name En: Special Royal Juice Name Ar: عصير ملكي سبيشيال Description En: A refre…" at bounding box center [878, 307] width 617 height 215
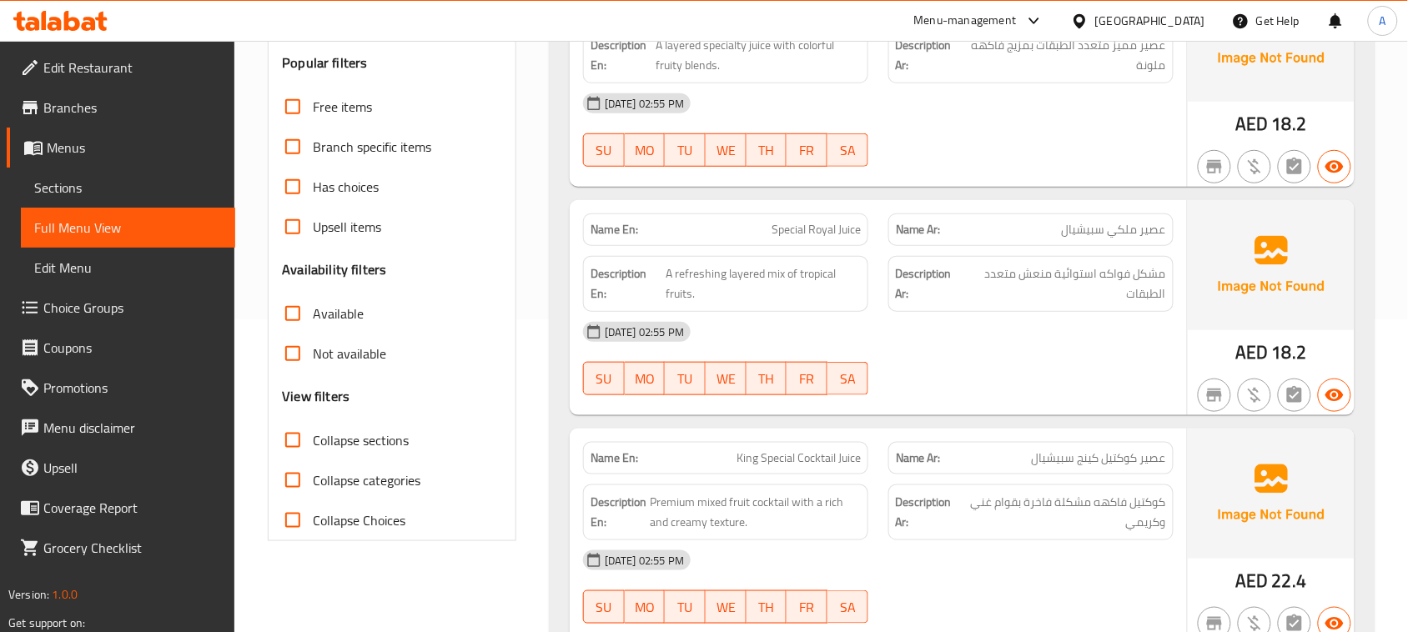
click at [944, 396] on div at bounding box center [1030, 395] width 305 height 20
click at [1095, 118] on div "[DATE] 02:55 PM" at bounding box center [878, 103] width 610 height 40
drag, startPoint x: 1157, startPoint y: 277, endPoint x: 1066, endPoint y: 290, distance: 91.9
click at [1073, 277] on span "مشكل فواكه استوائية منعش متعدد الطبقات" at bounding box center [1065, 284] width 202 height 41
drag, startPoint x: 1056, startPoint y: 357, endPoint x: 935, endPoint y: 350, distance: 121.1
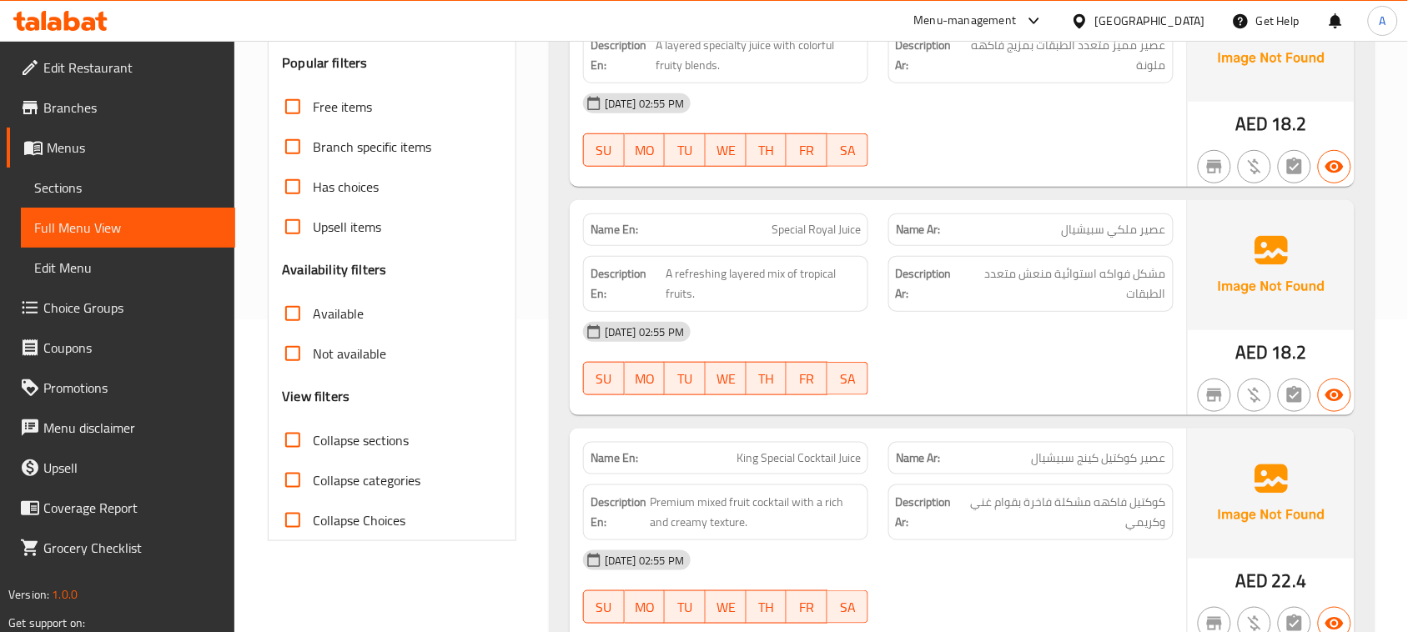
click at [1053, 359] on div "[DATE] 02:55 PM SU MO TU WE TH FR SA" at bounding box center [878, 358] width 610 height 93
drag, startPoint x: 772, startPoint y: 272, endPoint x: 795, endPoint y: 272, distance: 22.5
click at [795, 272] on span "A refreshing layered mix of tropical fruits." at bounding box center [763, 284] width 195 height 41
drag, startPoint x: 945, startPoint y: 143, endPoint x: 913, endPoint y: 182, distance: 49.8
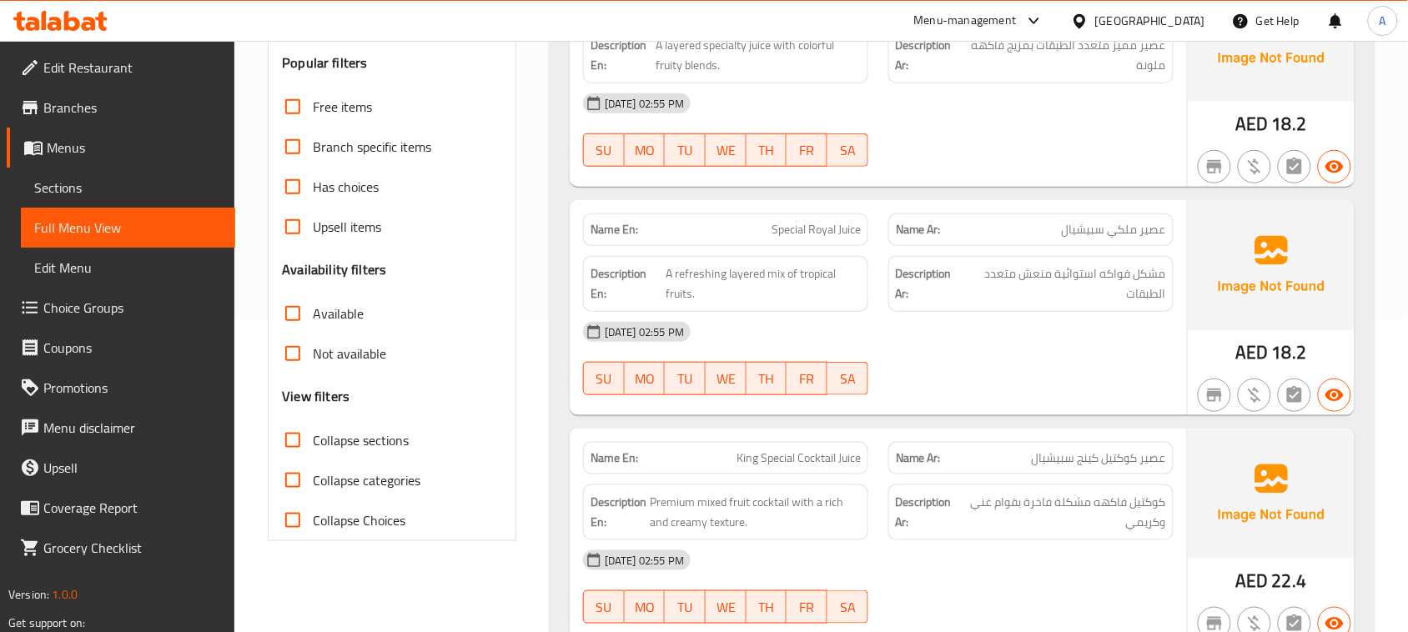
click at [947, 143] on div "[DATE] 02:55 PM SU MO TU WE TH FR SA" at bounding box center [878, 129] width 610 height 93
click at [793, 228] on span "Special Royal Juice" at bounding box center [815, 230] width 89 height 18
drag, startPoint x: 793, startPoint y: 228, endPoint x: 844, endPoint y: 225, distance: 50.9
click at [844, 225] on span "Special Royal Juice" at bounding box center [815, 230] width 89 height 18
click at [814, 231] on span "Special Royal Juice" at bounding box center [815, 230] width 89 height 18
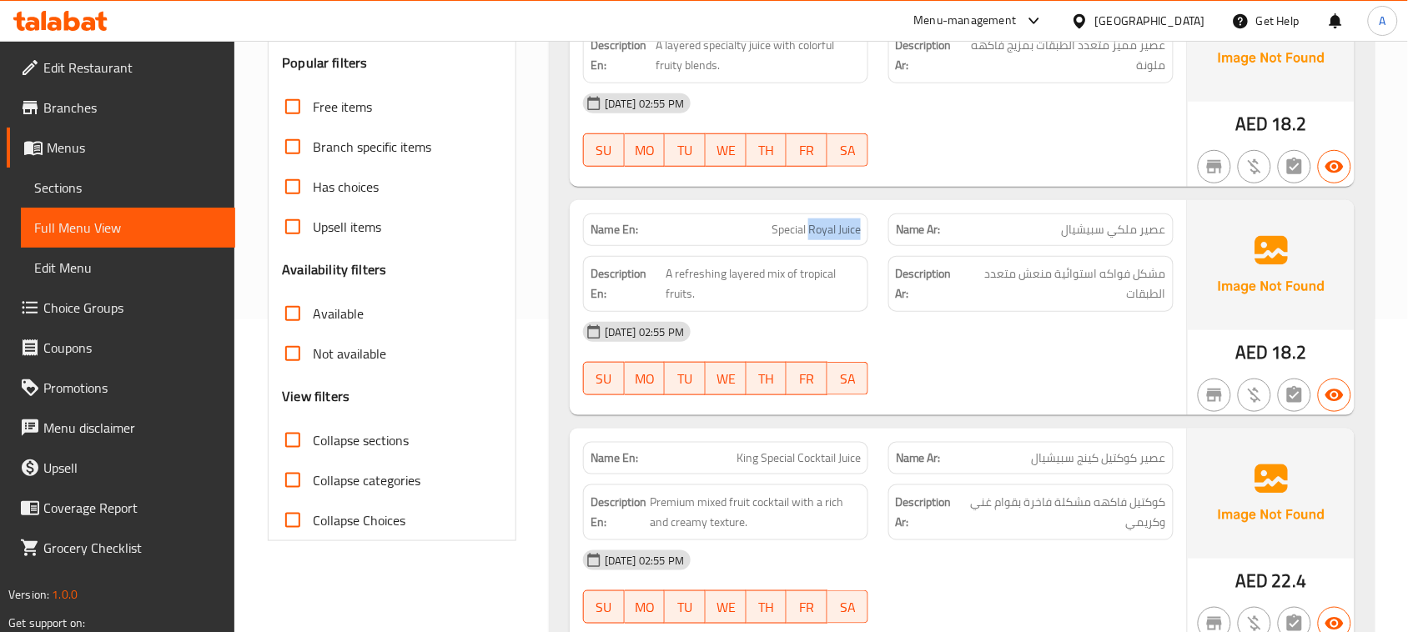
drag, startPoint x: 814, startPoint y: 231, endPoint x: 852, endPoint y: 226, distance: 37.9
click at [852, 226] on span "Special Royal Juice" at bounding box center [815, 230] width 89 height 18
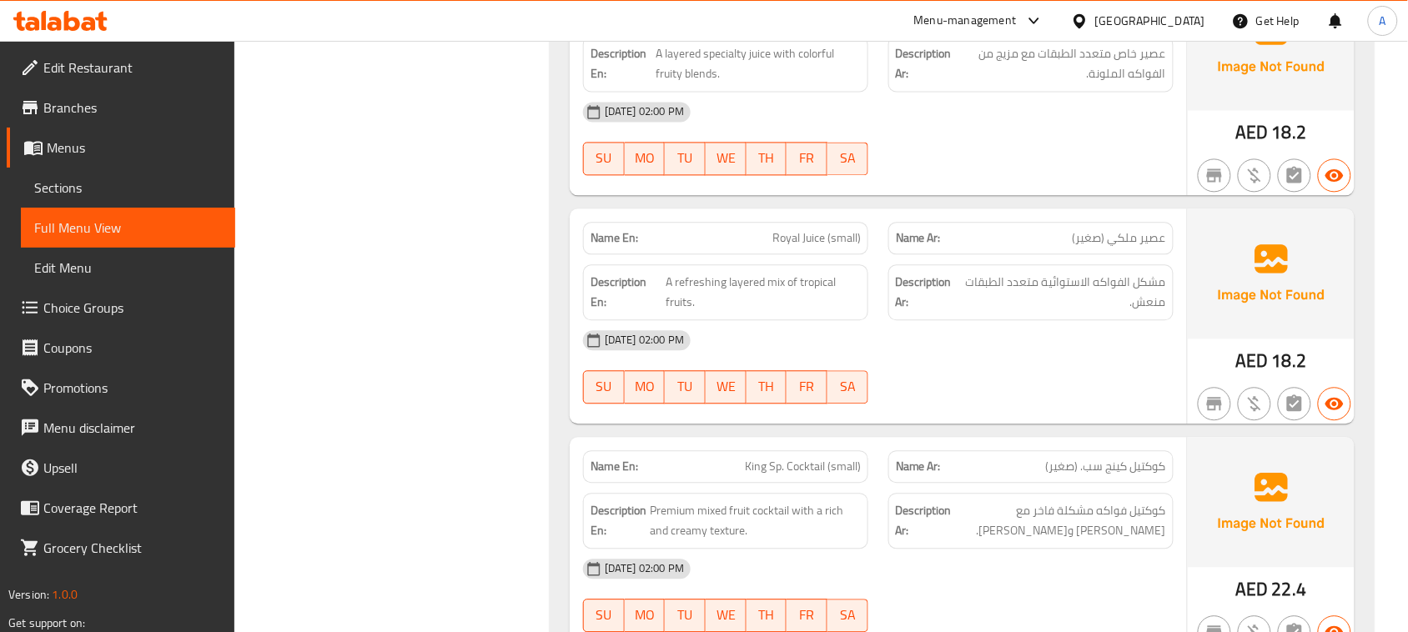
scroll to position [227, 0]
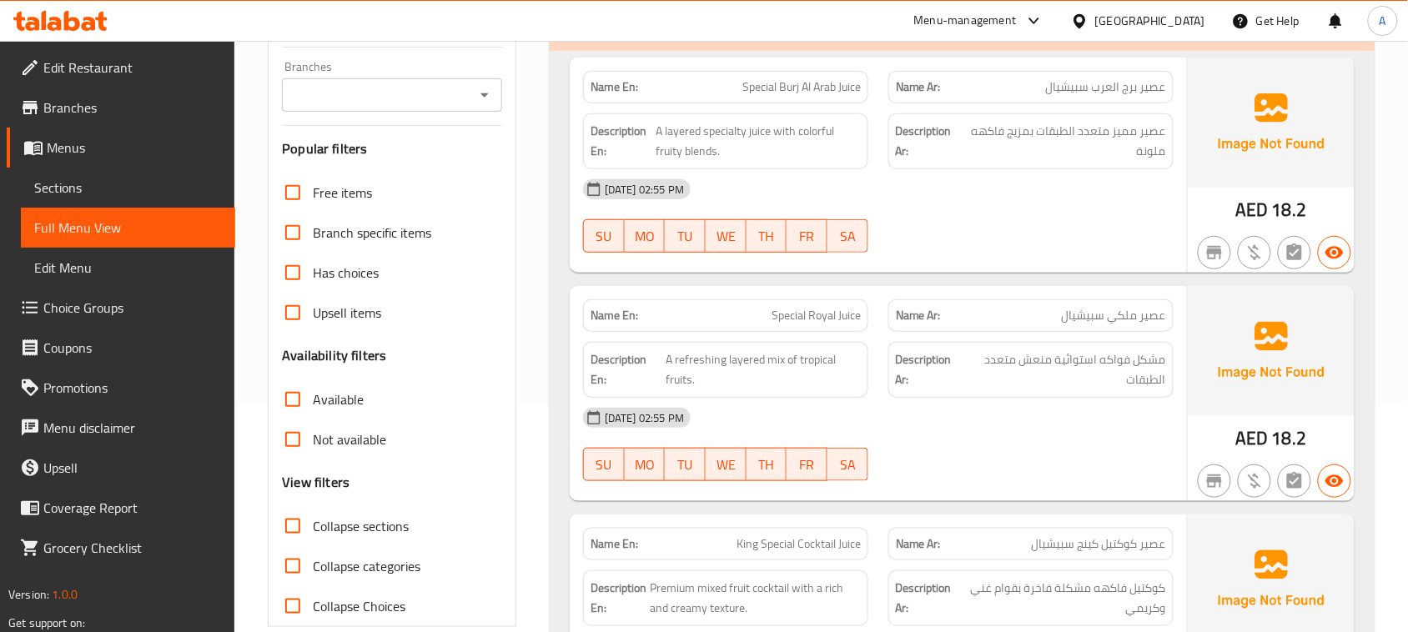
click at [1048, 248] on div at bounding box center [1030, 253] width 305 height 20
drag, startPoint x: 1063, startPoint y: 367, endPoint x: 981, endPoint y: 372, distance: 82.7
click at [1003, 364] on span "مشكل فواكه استوائية منعش متعدد الطبقات" at bounding box center [1065, 369] width 202 height 41
click at [1002, 446] on div "[DATE] 02:55 PM SU MO TU WE TH FR SA" at bounding box center [878, 444] width 610 height 93
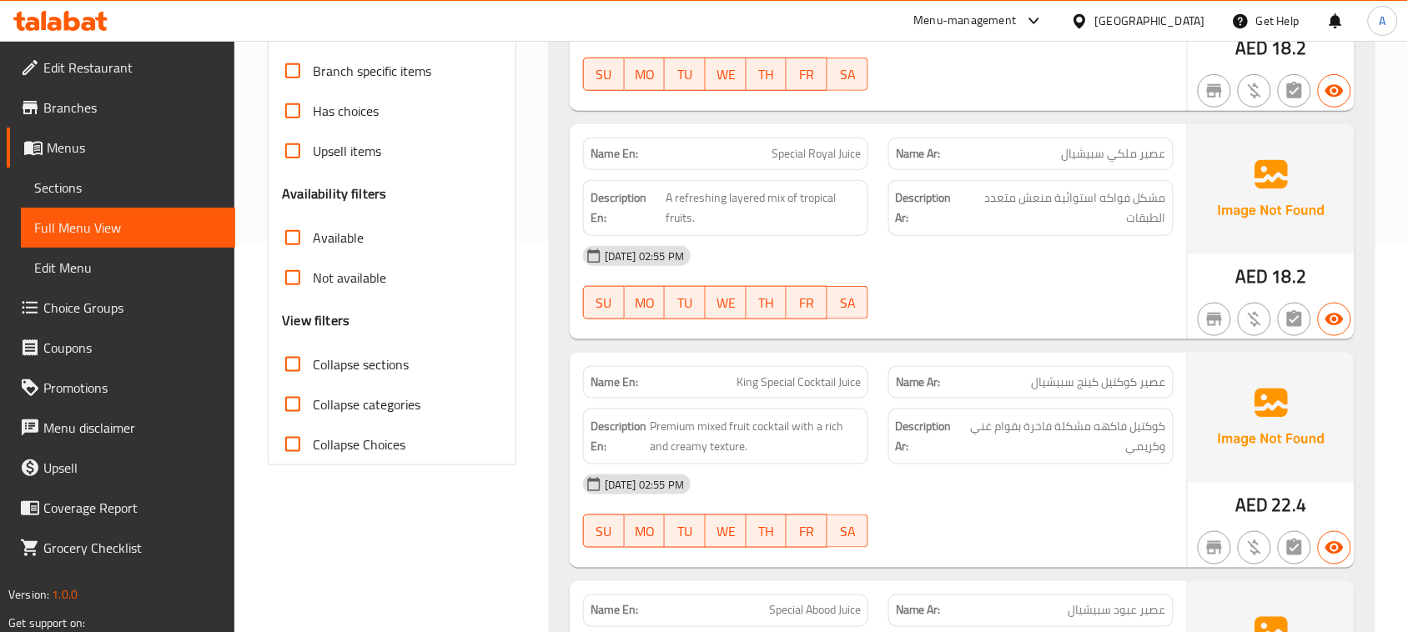
scroll to position [644, 0]
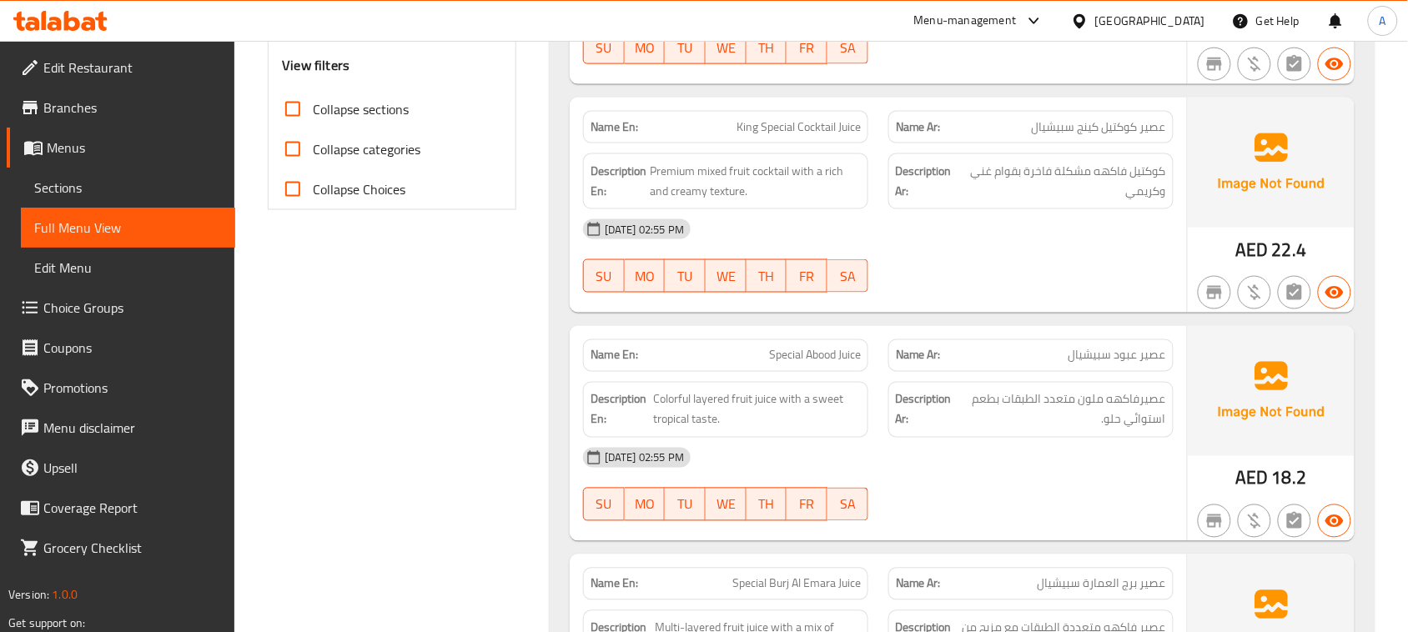
click at [855, 151] on div "Name En: King Special Cocktail Juice Name Ar: عصير كوكتيل كينج سبيشيال Descript…" at bounding box center [878, 205] width 617 height 215
drag, startPoint x: 940, startPoint y: 271, endPoint x: 959, endPoint y: 327, distance: 59.1
click at [942, 272] on div "[DATE] 02:55 PM SU MO TU WE TH FR SA" at bounding box center [878, 255] width 610 height 93
drag, startPoint x: 1074, startPoint y: 123, endPoint x: 677, endPoint y: 119, distance: 397.0
click at [677, 119] on div "Name En: King Special Cocktail Juice Name Ar: عصير كوكتيل كينج سبيشيال" at bounding box center [878, 127] width 610 height 53
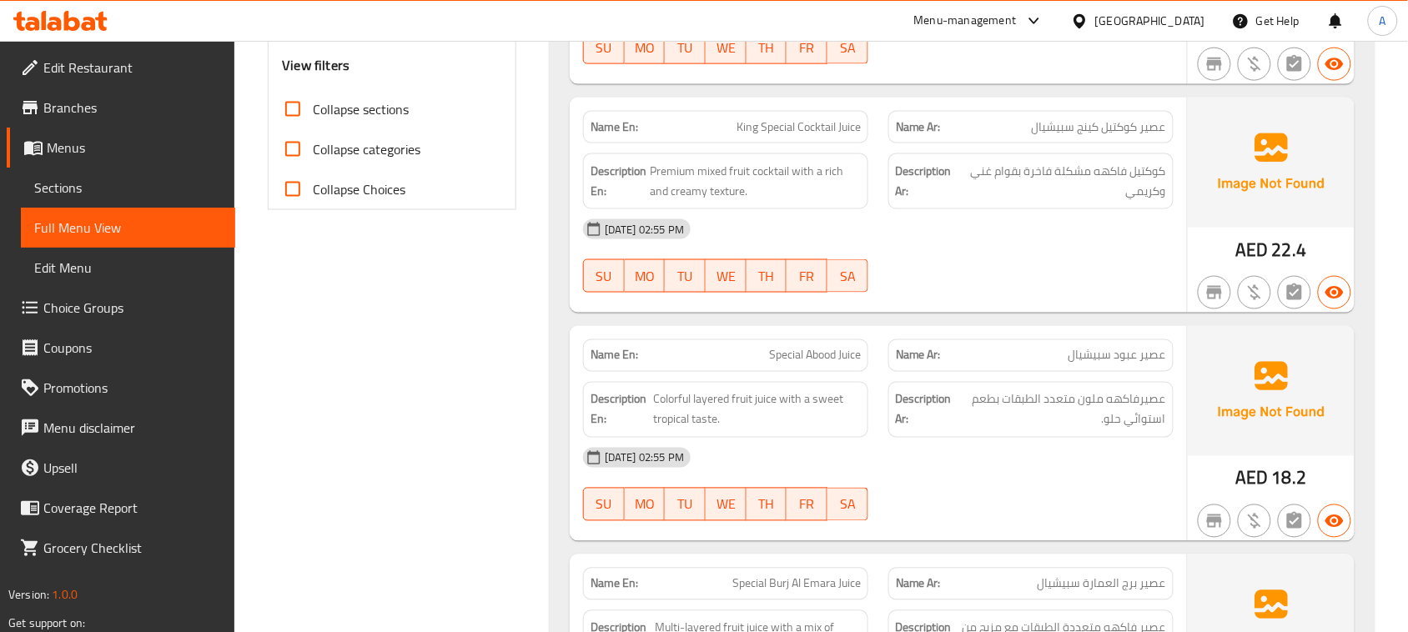
click at [1030, 222] on div "[DATE] 02:55 PM" at bounding box center [878, 229] width 610 height 40
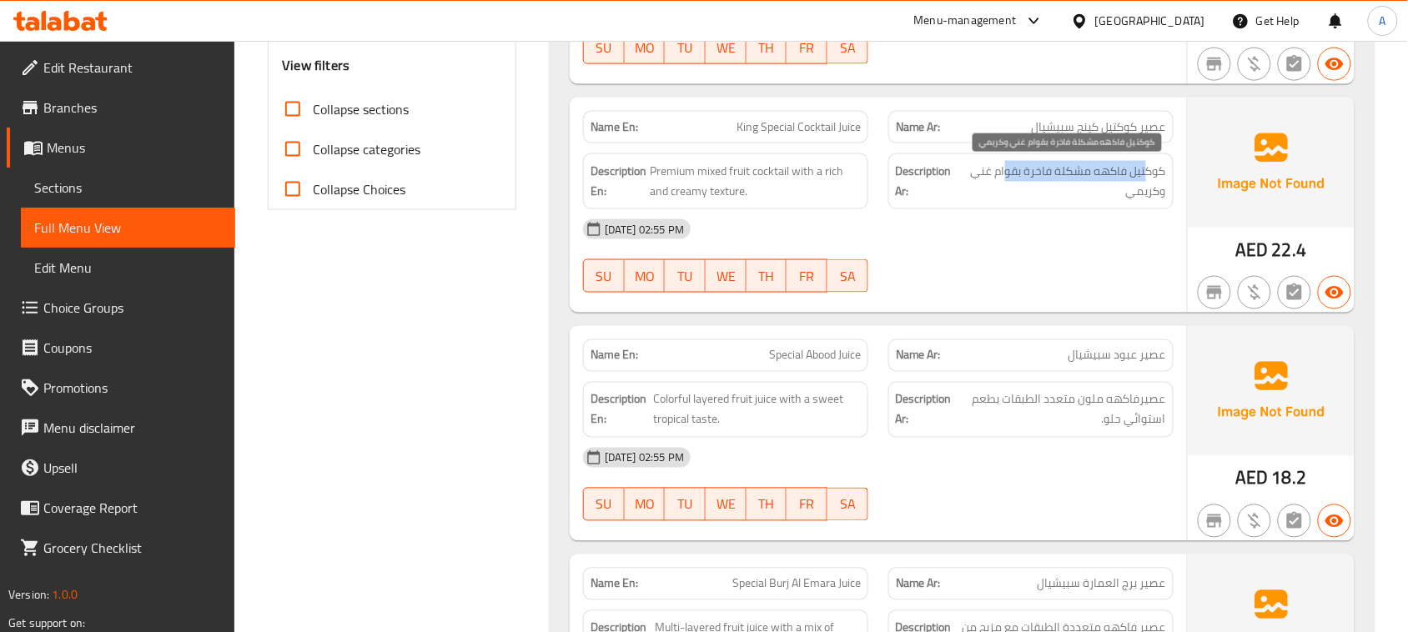
drag, startPoint x: 1148, startPoint y: 169, endPoint x: 1006, endPoint y: 172, distance: 141.8
click at [1006, 172] on span "كوكتيل فاكهه مشكلة فاخرة بقوام غني وكريمي" at bounding box center [1063, 181] width 205 height 41
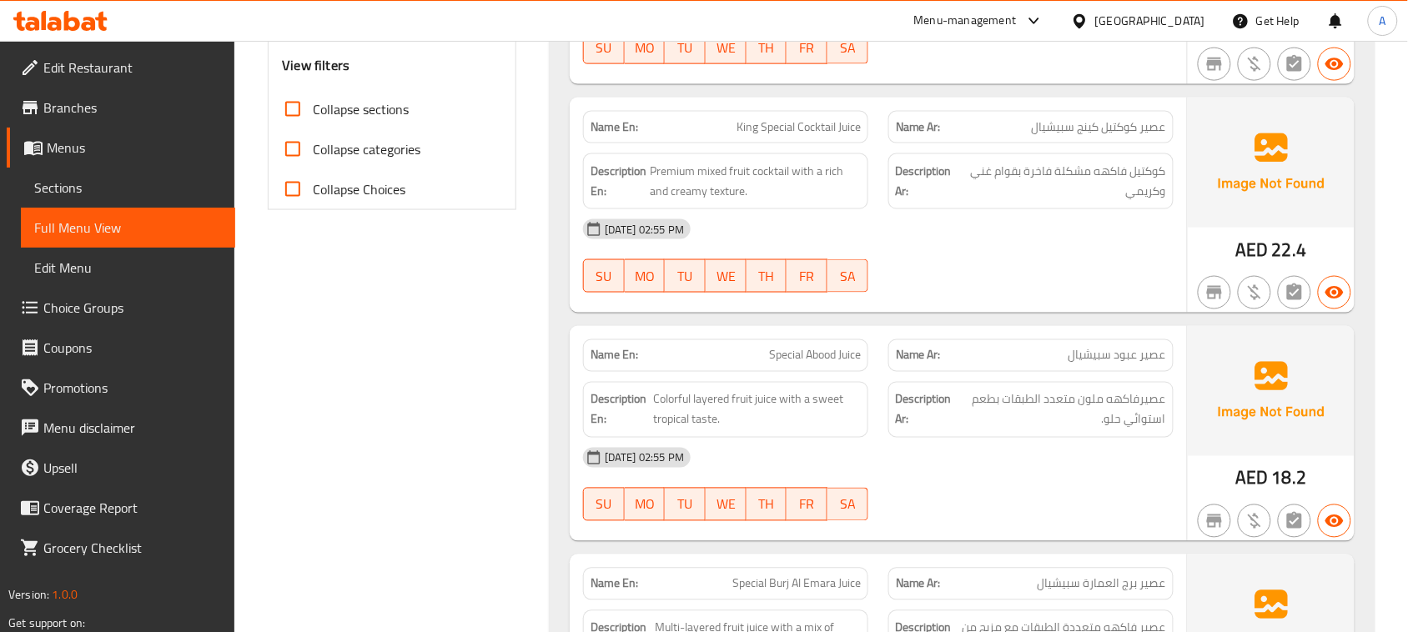
click at [1053, 234] on div "[DATE] 02:55 PM" at bounding box center [878, 229] width 610 height 40
drag, startPoint x: 794, startPoint y: 344, endPoint x: 835, endPoint y: 349, distance: 41.2
click at [827, 352] on div "Name En: Special [PERSON_NAME]" at bounding box center [725, 355] width 305 height 53
click at [966, 272] on div "[DATE] 02:55 PM SU MO TU WE TH FR SA" at bounding box center [878, 255] width 610 height 93
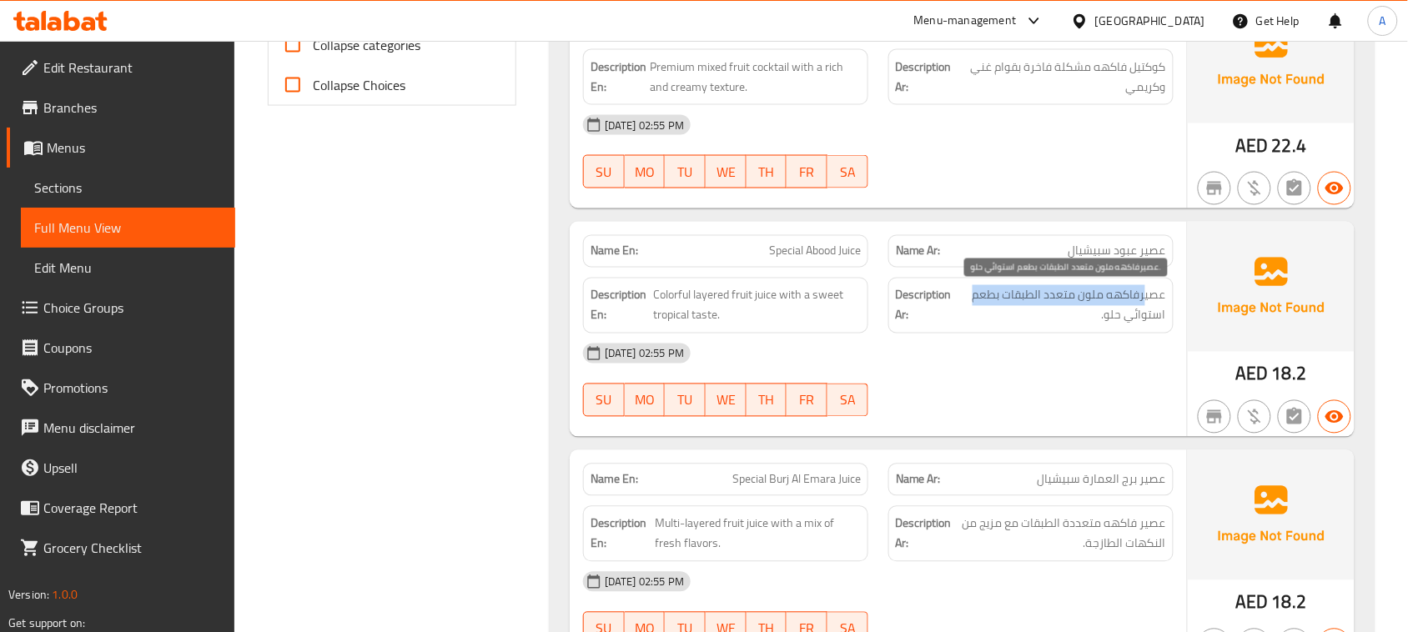
drag, startPoint x: 1147, startPoint y: 298, endPoint x: 976, endPoint y: 300, distance: 171.0
click at [976, 300] on span "عصيرفاكهه ملون متعدد الطبقات بطعم استوائي حلو." at bounding box center [1061, 305] width 209 height 41
click at [1105, 314] on span "عصيرفاكهه ملون متعدد الطبقات بطعم استوائي حلو." at bounding box center [1061, 305] width 209 height 41
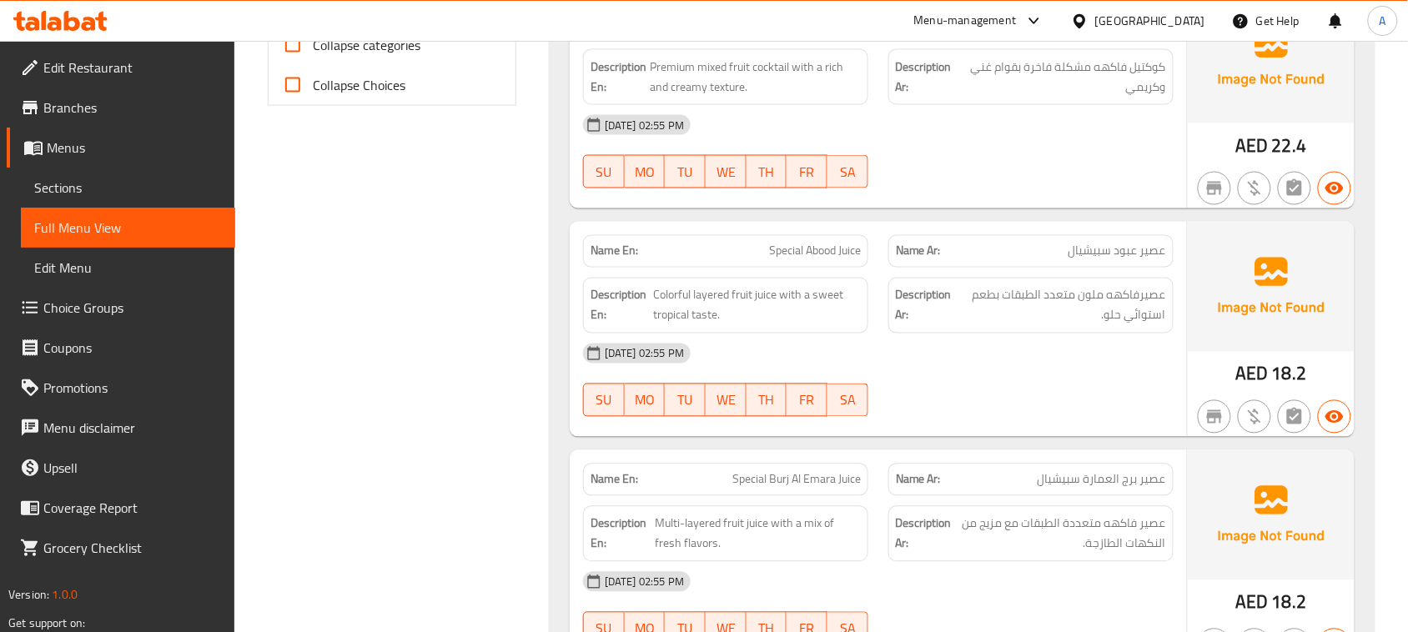
click at [1031, 378] on div "[DATE] 02:55 PM SU MO TU WE TH FR SA" at bounding box center [878, 380] width 610 height 93
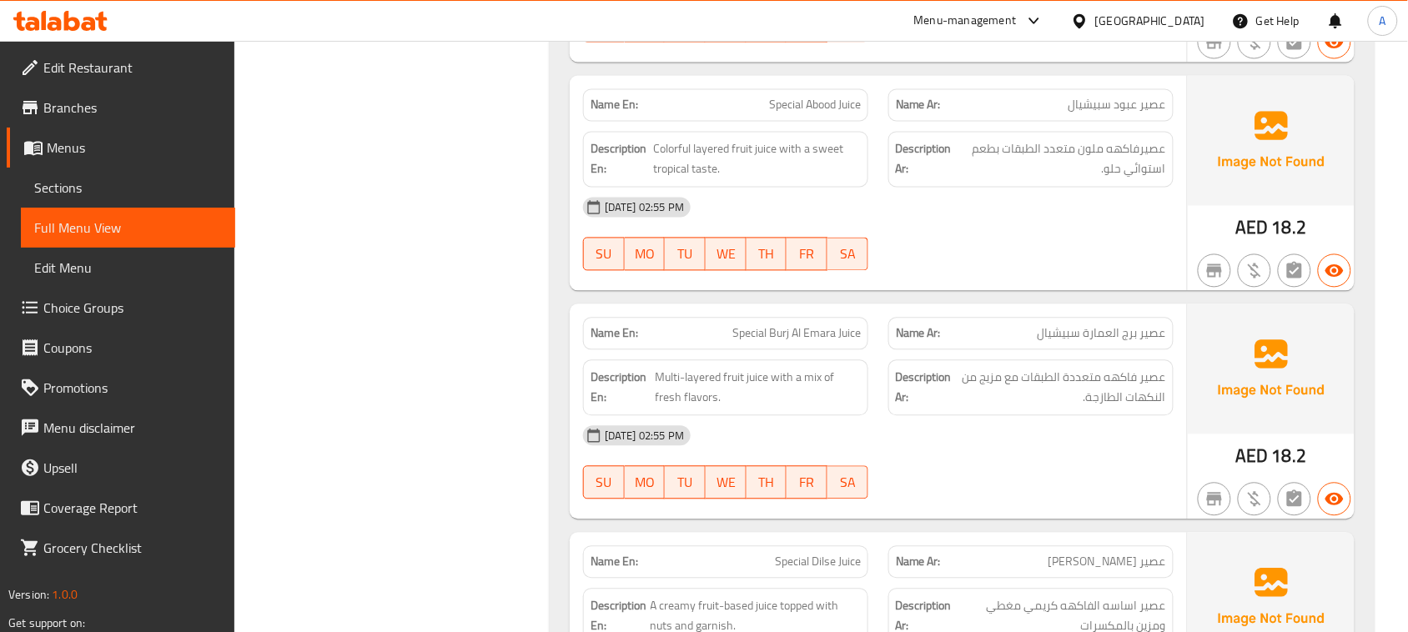
scroll to position [957, 0]
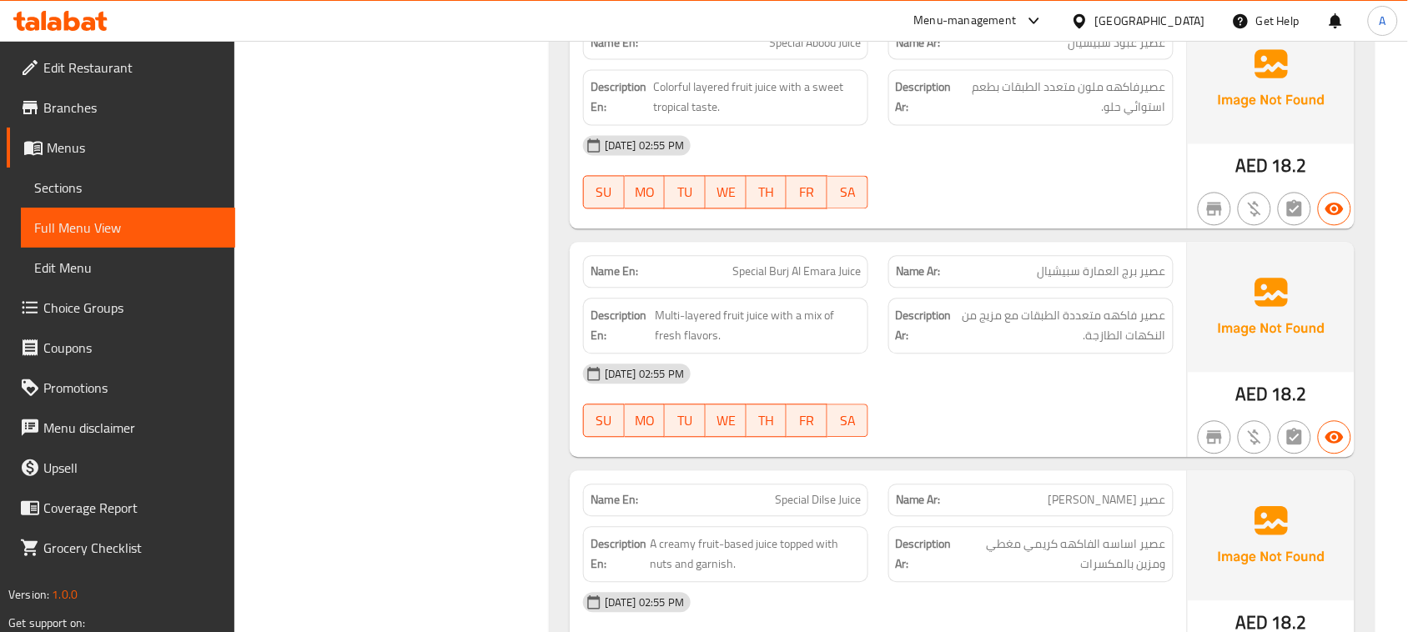
click at [1007, 427] on div "[DATE] 02:55 PM SU MO TU WE TH FR SA" at bounding box center [878, 400] width 610 height 93
click at [767, 273] on span "Special Burj Al Emara Juice" at bounding box center [796, 272] width 128 height 18
click at [780, 273] on span "Special Burj Al Emara Juice" at bounding box center [796, 272] width 128 height 18
drag, startPoint x: 780, startPoint y: 273, endPoint x: 814, endPoint y: 271, distance: 34.2
click at [814, 271] on span "Special Burj Al Emara Juice" at bounding box center [796, 272] width 128 height 18
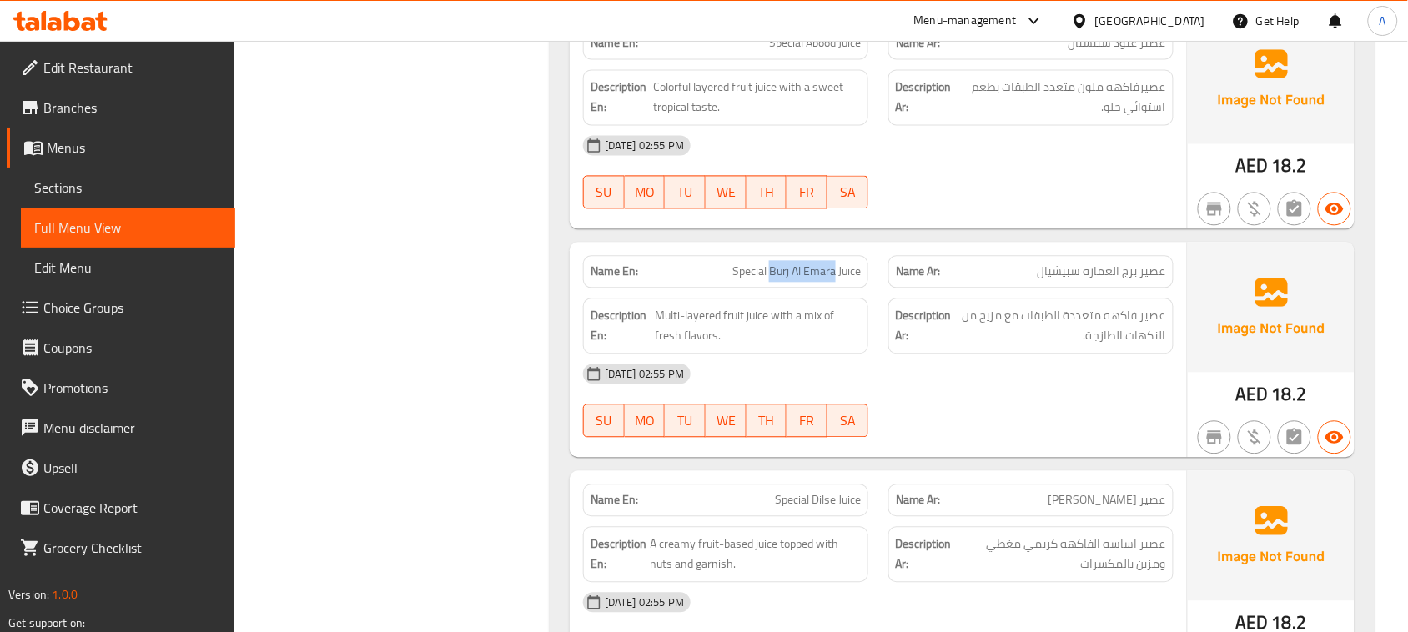
copy span "Burj Al Emara"
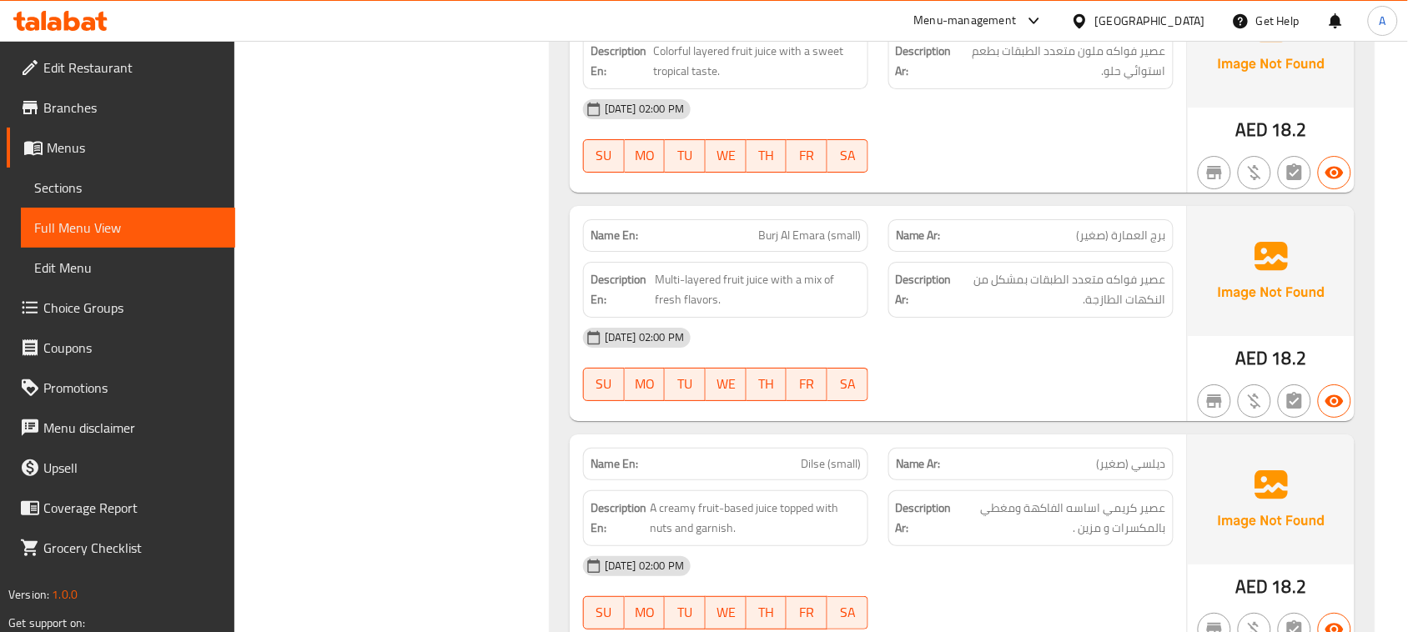
scroll to position [915, 0]
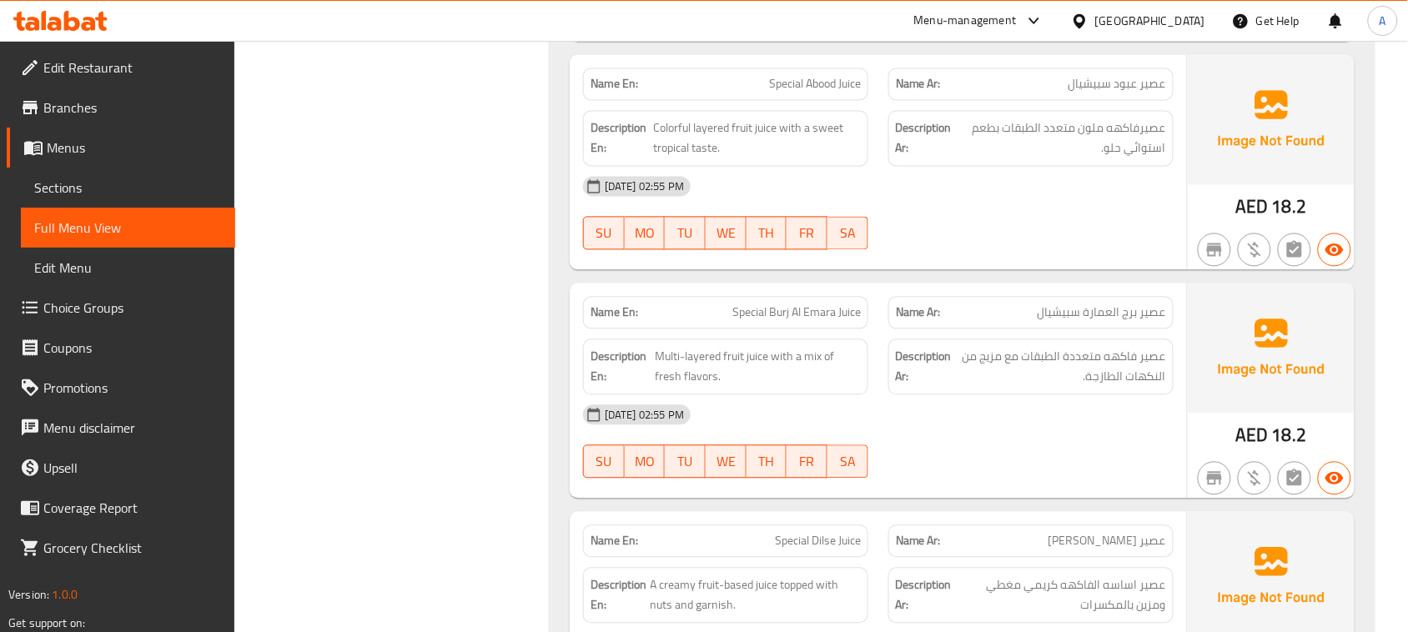
click at [1055, 238] on div "[DATE] 02:55 PM SU MO TU WE TH FR SA" at bounding box center [878, 213] width 610 height 93
drag, startPoint x: 1128, startPoint y: 318, endPoint x: 1069, endPoint y: 318, distance: 59.2
click at [1069, 318] on span "عصير برج العمارة سبيشيال" at bounding box center [1102, 313] width 128 height 18
drag, startPoint x: 1019, startPoint y: 317, endPoint x: 1106, endPoint y: 319, distance: 86.8
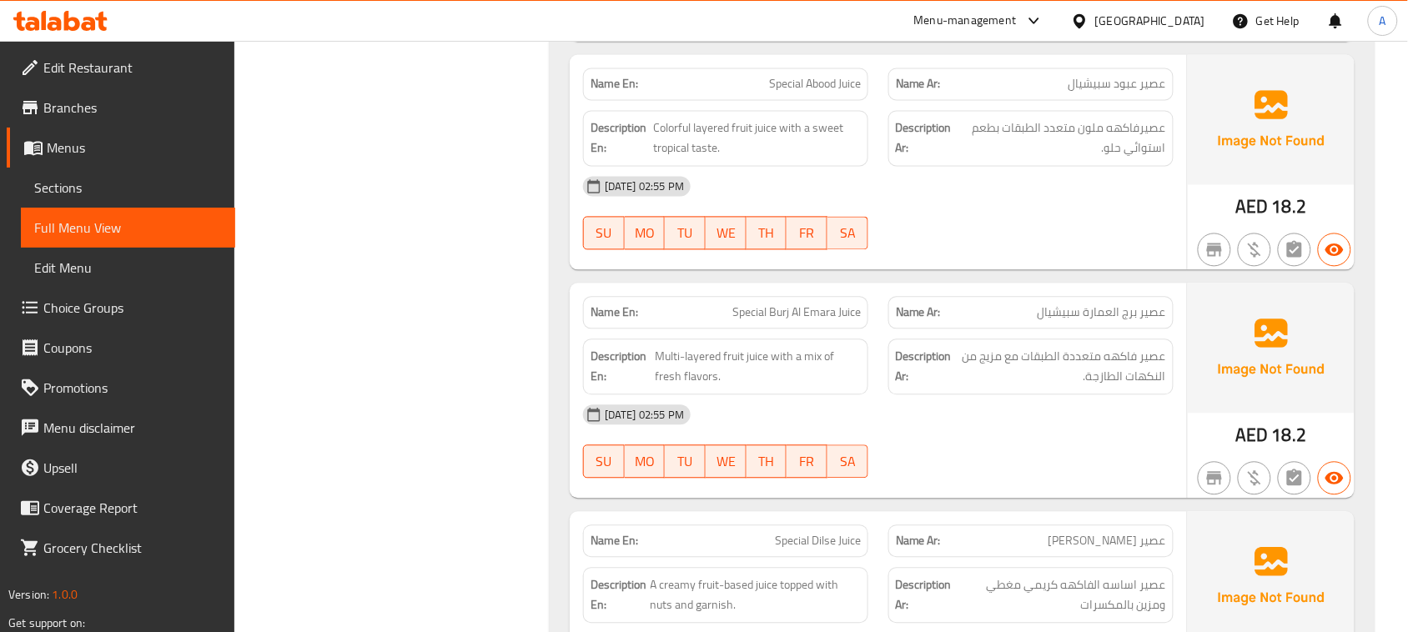
click at [1084, 319] on p "Name Ar: عصير برج العمارة سبيشيال" at bounding box center [1031, 313] width 270 height 18
drag, startPoint x: 1151, startPoint y: 361, endPoint x: 1110, endPoint y: 356, distance: 41.2
click at [1110, 356] on span "عصير فاكهه متعددة الطبقات مع مزيج من النكهات الطازجة." at bounding box center [1060, 367] width 211 height 41
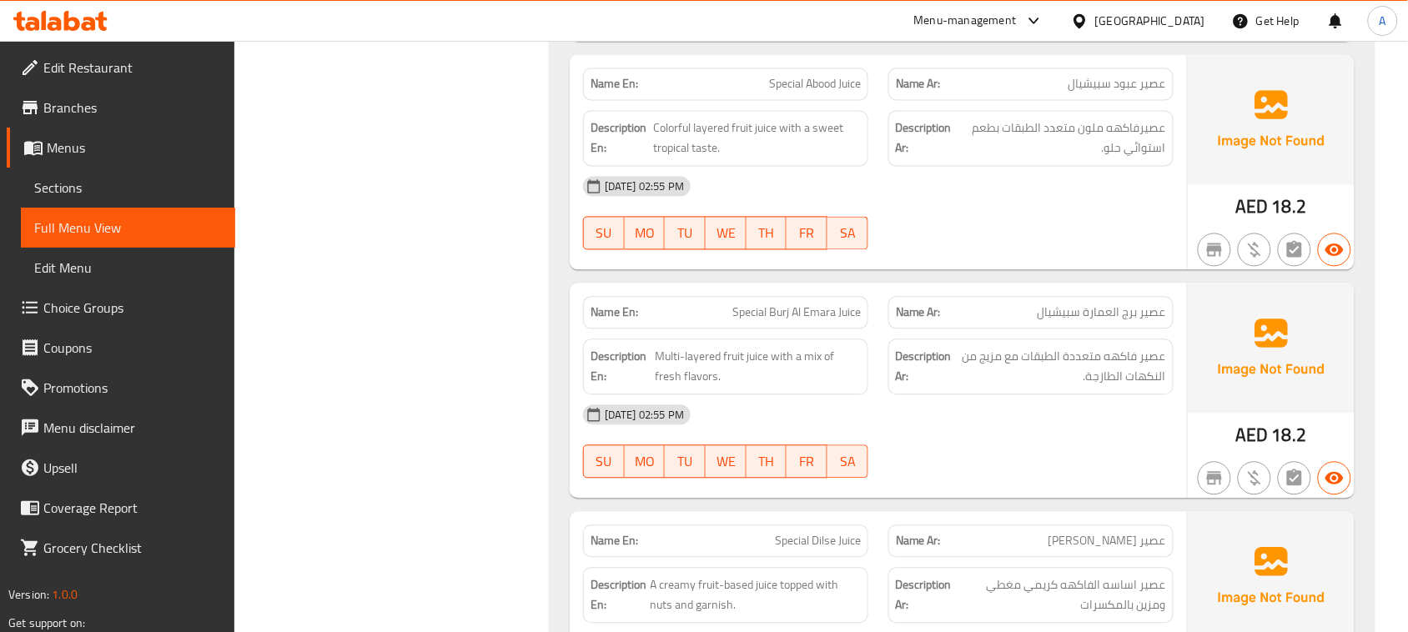
drag, startPoint x: 859, startPoint y: 305, endPoint x: 931, endPoint y: 286, distance: 74.2
click at [877, 305] on div "Name En: Special Burj Al Emara Juice" at bounding box center [725, 313] width 305 height 53
click at [959, 249] on div at bounding box center [1030, 250] width 305 height 20
drag, startPoint x: 765, startPoint y: 310, endPoint x: 847, endPoint y: 310, distance: 82.6
click at [847, 310] on span "Special Burj Al Emara Juice" at bounding box center [796, 313] width 128 height 18
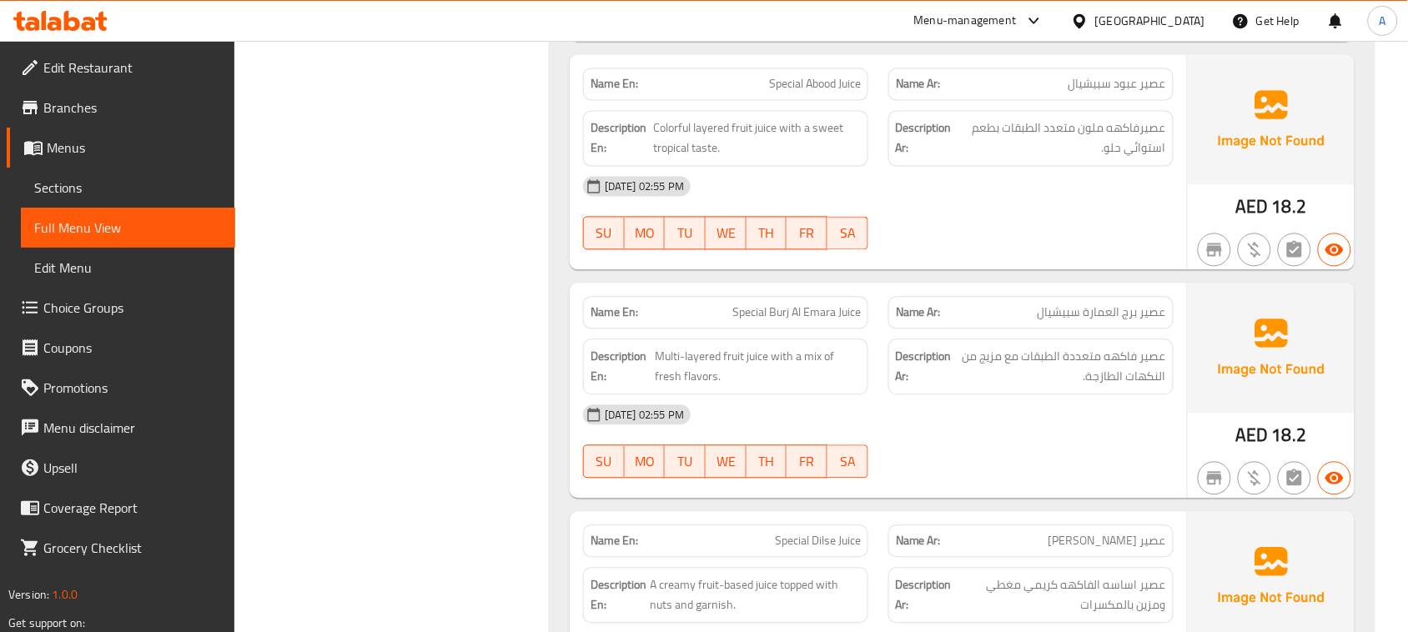
click at [949, 288] on div "Name En: Special Burj Al Emara Juice Name Ar: عصير برج العمارة سبيشيال Descript…" at bounding box center [878, 391] width 617 height 215
drag, startPoint x: 793, startPoint y: 323, endPoint x: 894, endPoint y: 317, distance: 101.1
click at [888, 317] on div "Name En: Special Burj Al Emara Juice Name Ar: عصير برج العمارة سبيشيال" at bounding box center [878, 313] width 610 height 53
click at [967, 294] on div "Name Ar: عصير برج العمارة سبيشيال" at bounding box center [1030, 313] width 305 height 53
click at [1051, 363] on span "عصير فاكهه متعددة الطبقات مع مزيج من النكهات الطازجة." at bounding box center [1060, 367] width 211 height 41
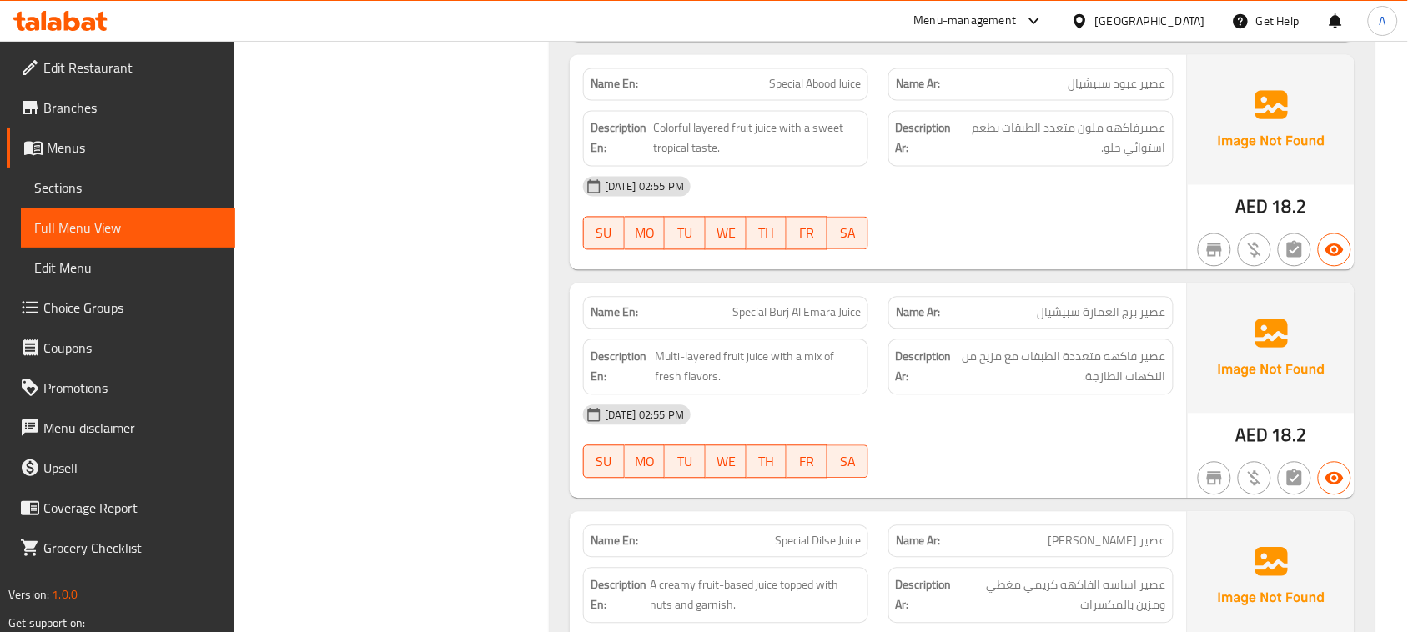
click at [1006, 423] on div "[DATE] 02:55 PM" at bounding box center [878, 415] width 610 height 40
click at [1124, 315] on span "عصير برج العمارة سبيشيال" at bounding box center [1102, 313] width 128 height 18
drag, startPoint x: 1124, startPoint y: 315, endPoint x: 1099, endPoint y: 323, distance: 26.1
click at [1099, 322] on span "عصير برج العمارة سبيشيال" at bounding box center [1102, 313] width 128 height 18
click at [1126, 314] on span "عصير برج العمارة سبيشيال" at bounding box center [1102, 313] width 128 height 18
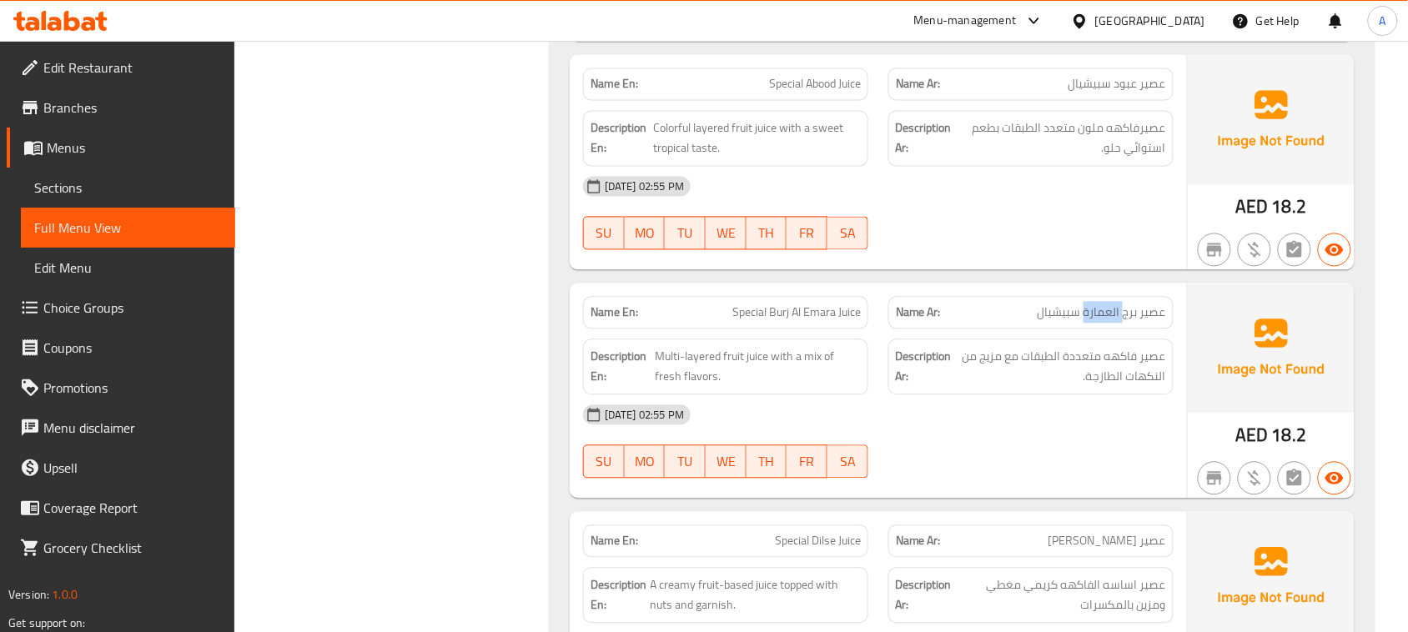
drag, startPoint x: 1126, startPoint y: 314, endPoint x: 1102, endPoint y: 319, distance: 24.7
click at [1102, 319] on span "عصير برج العمارة سبيشيال" at bounding box center [1102, 313] width 128 height 18
click at [1130, 317] on span "عصير برج العمارة سبيشيال" at bounding box center [1102, 313] width 128 height 18
drag, startPoint x: 1130, startPoint y: 317, endPoint x: 1102, endPoint y: 322, distance: 28.8
click at [1102, 322] on span "عصير برج العمارة سبيشيال" at bounding box center [1102, 313] width 128 height 18
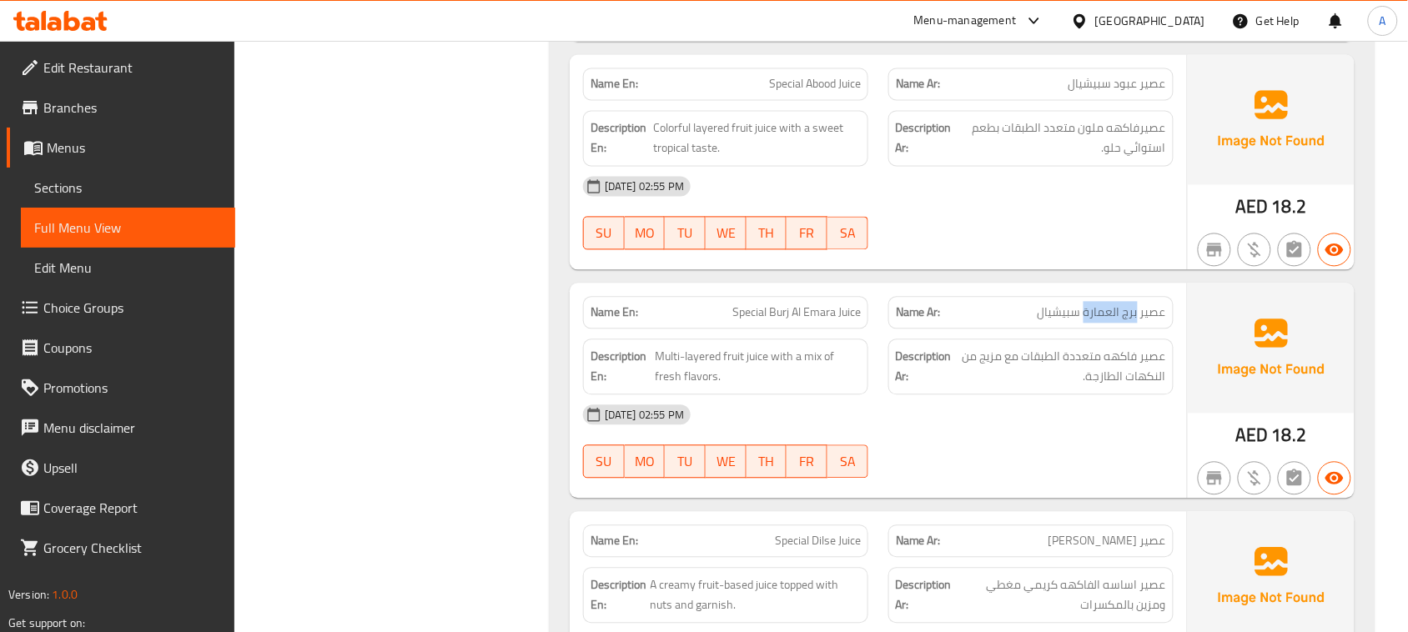
copy span "[GEOGRAPHIC_DATA]"
drag, startPoint x: 1128, startPoint y: 359, endPoint x: 1010, endPoint y: 356, distance: 117.6
click at [1012, 356] on span "عصير فاكهه متعددة الطبقات مع مزيج من النكهات الطازجة." at bounding box center [1060, 367] width 211 height 41
click at [997, 452] on div "[DATE] 02:55 PM SU MO TU WE TH FR SA" at bounding box center [878, 441] width 610 height 93
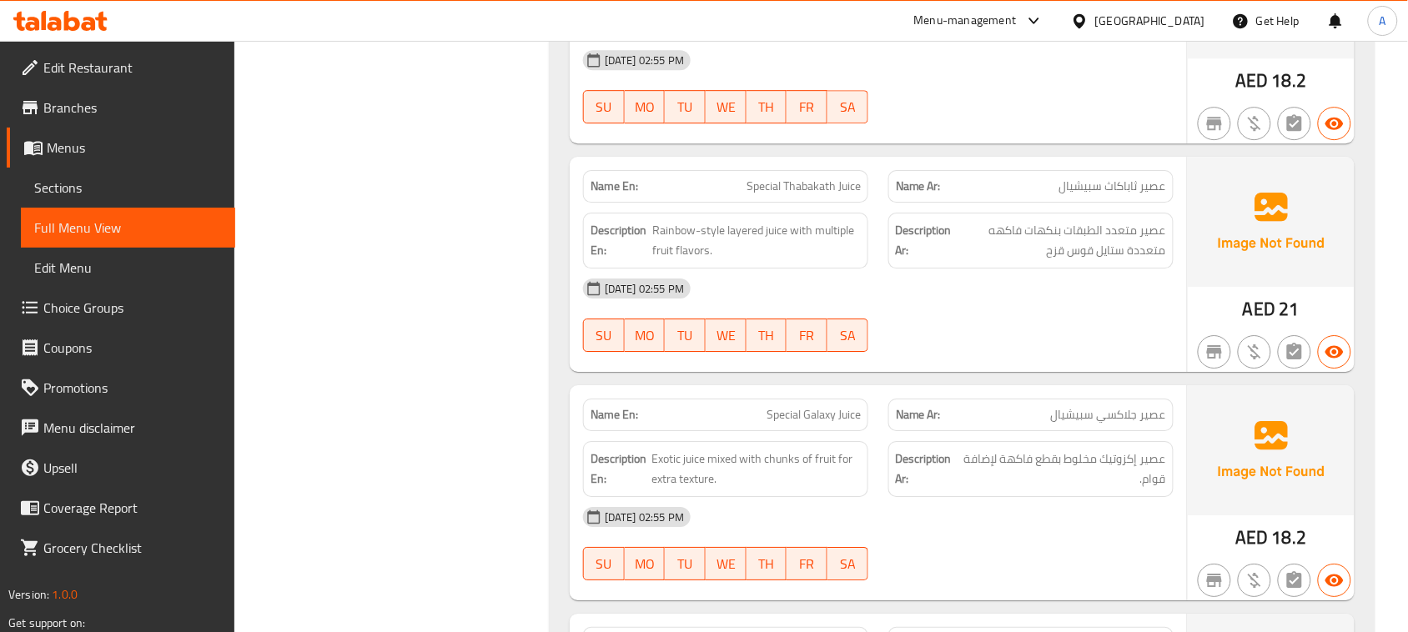
scroll to position [1540, 0]
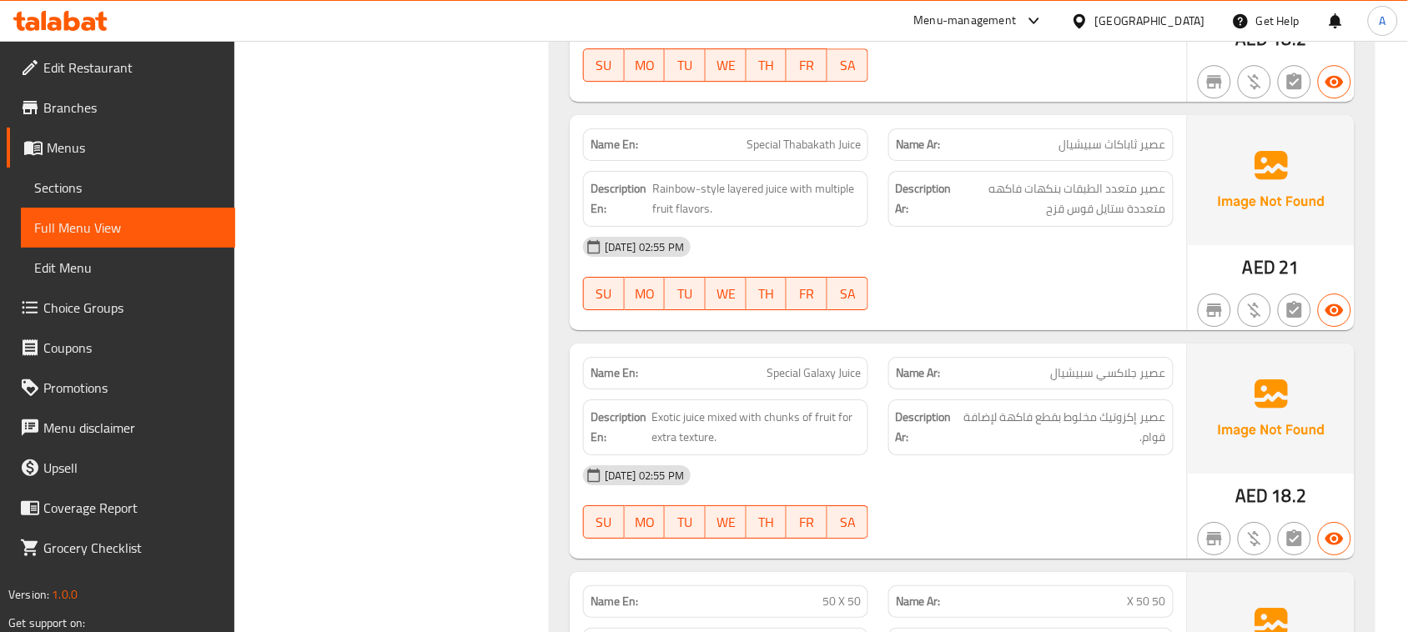
click at [1002, 156] on div "Name En: Special Thabakath Juice Name Ar: عصير ثاباكاث سبيشيال" at bounding box center [878, 144] width 610 height 53
click at [1107, 347] on div "Name En: Special Burj Al Arab Juice Name Ar: عصير برج العرب سبيشيال Description…" at bounding box center [962, 464] width 825 height 3454
drag, startPoint x: 1061, startPoint y: 197, endPoint x: 999, endPoint y: 197, distance: 61.7
click at [999, 197] on span "عصير متعدد الطبقات بنكهات فاكهه متعددة ستايل قوس قزح" at bounding box center [1060, 198] width 211 height 41
drag, startPoint x: 1153, startPoint y: 221, endPoint x: 1048, endPoint y: 218, distance: 105.1
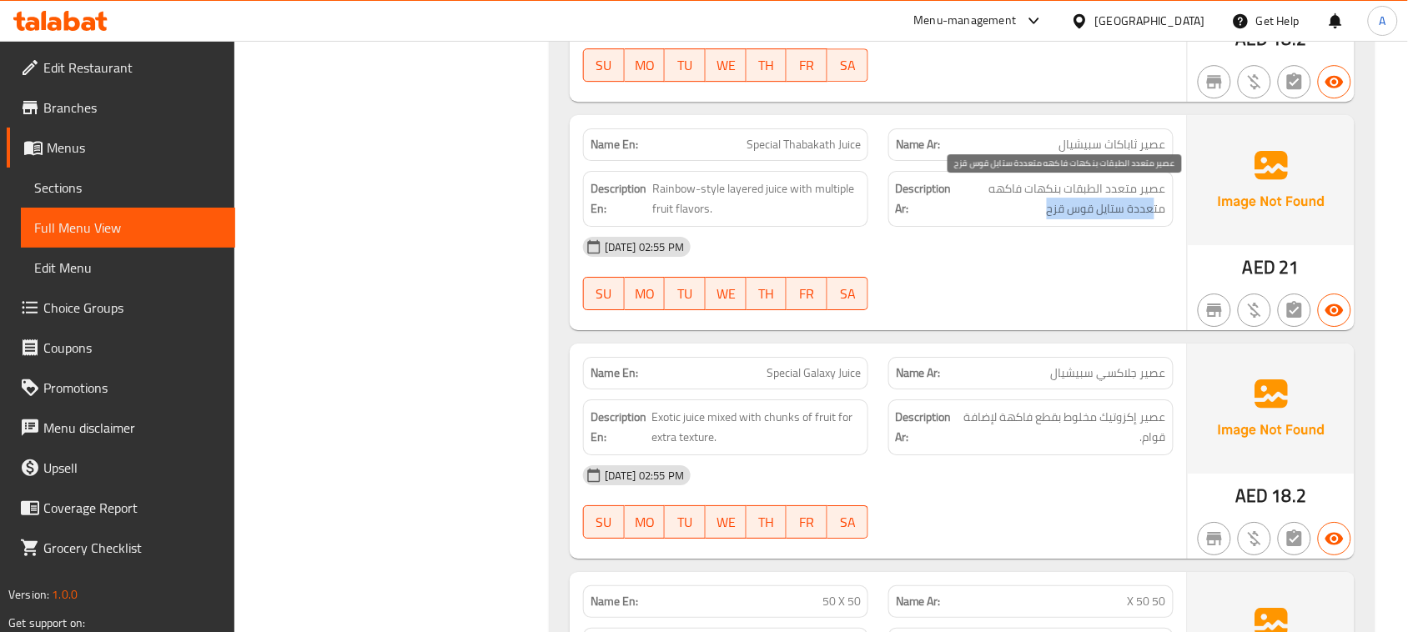
click at [1048, 218] on span "عصير متعدد الطبقات بنكهات فاكهه متعددة ستايل قوس قزح" at bounding box center [1060, 198] width 211 height 41
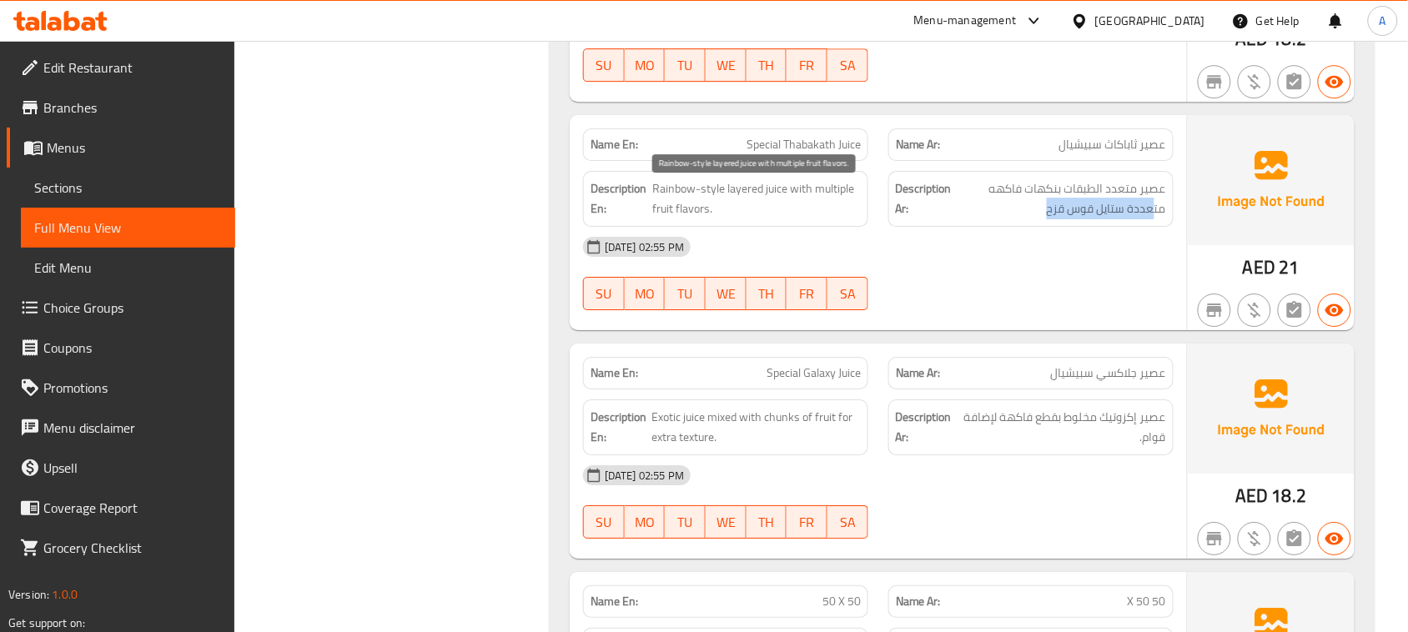
click at [701, 209] on span "Rainbow-style layered juice with multiple fruit flavors." at bounding box center [756, 198] width 209 height 41
click at [902, 267] on div "[DATE] 02:55 PM" at bounding box center [878, 247] width 610 height 40
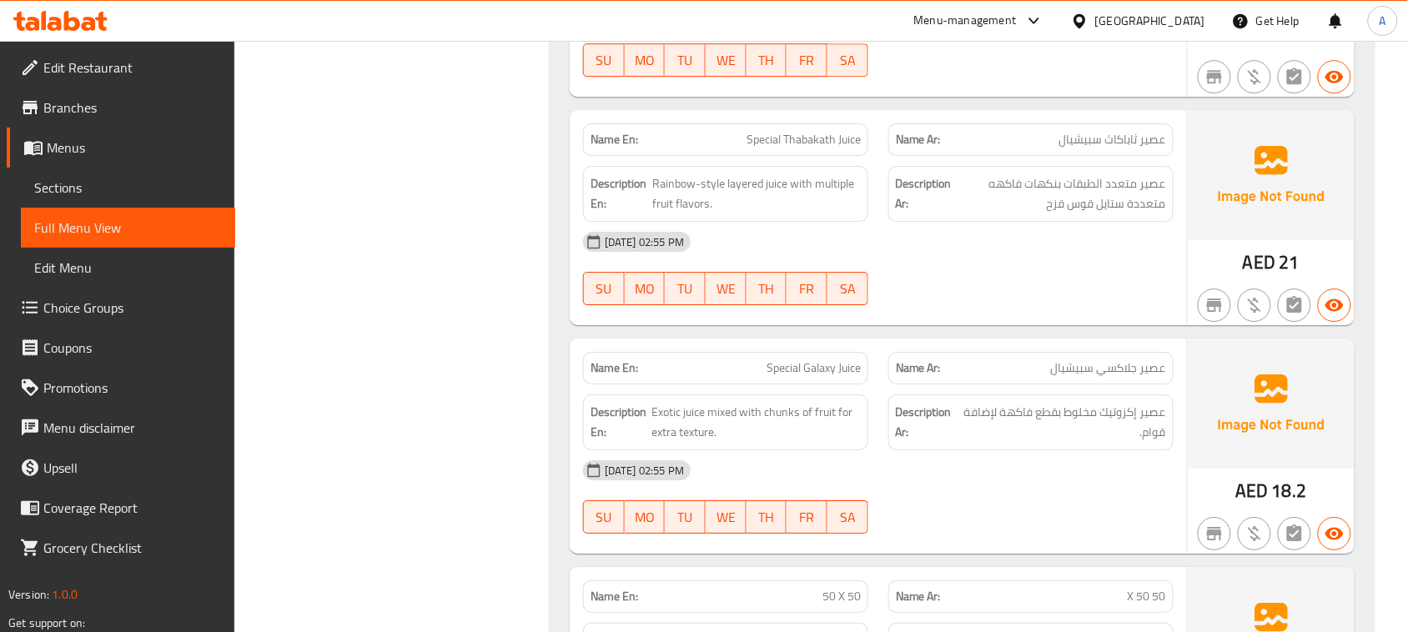
scroll to position [1582, 0]
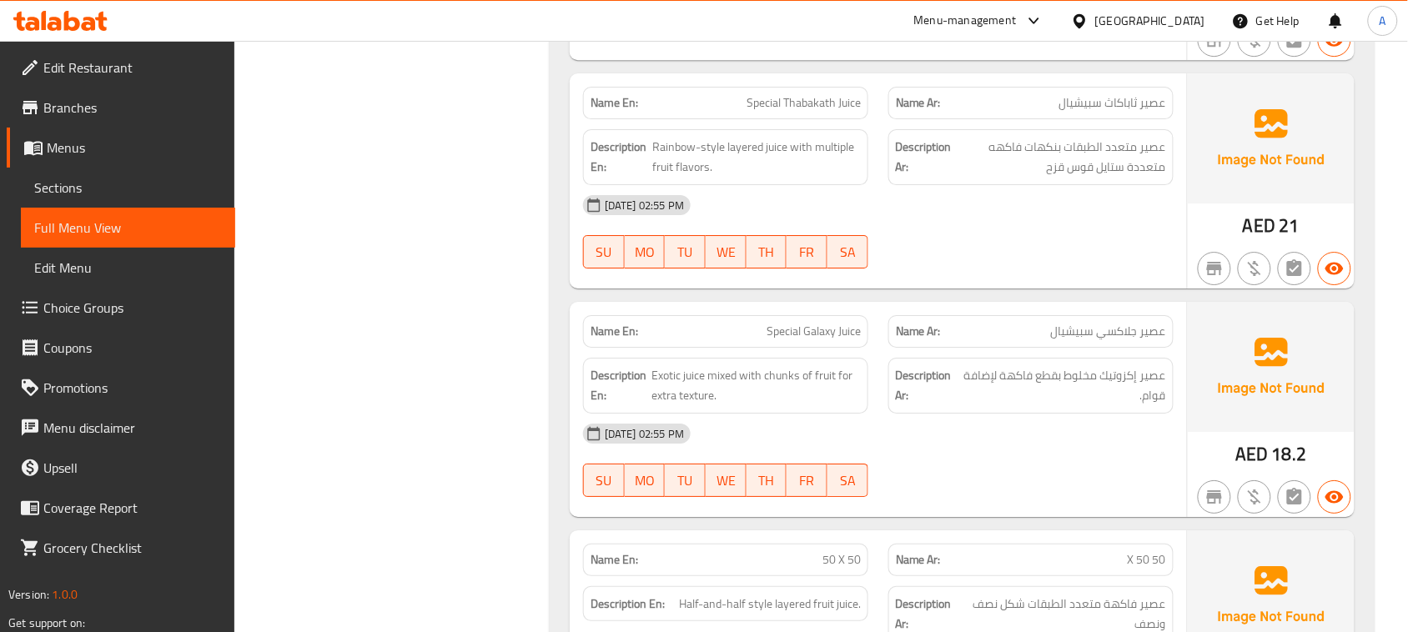
click at [816, 112] on span "Special Thabakath Juice" at bounding box center [803, 103] width 114 height 18
copy span "Thabakath"
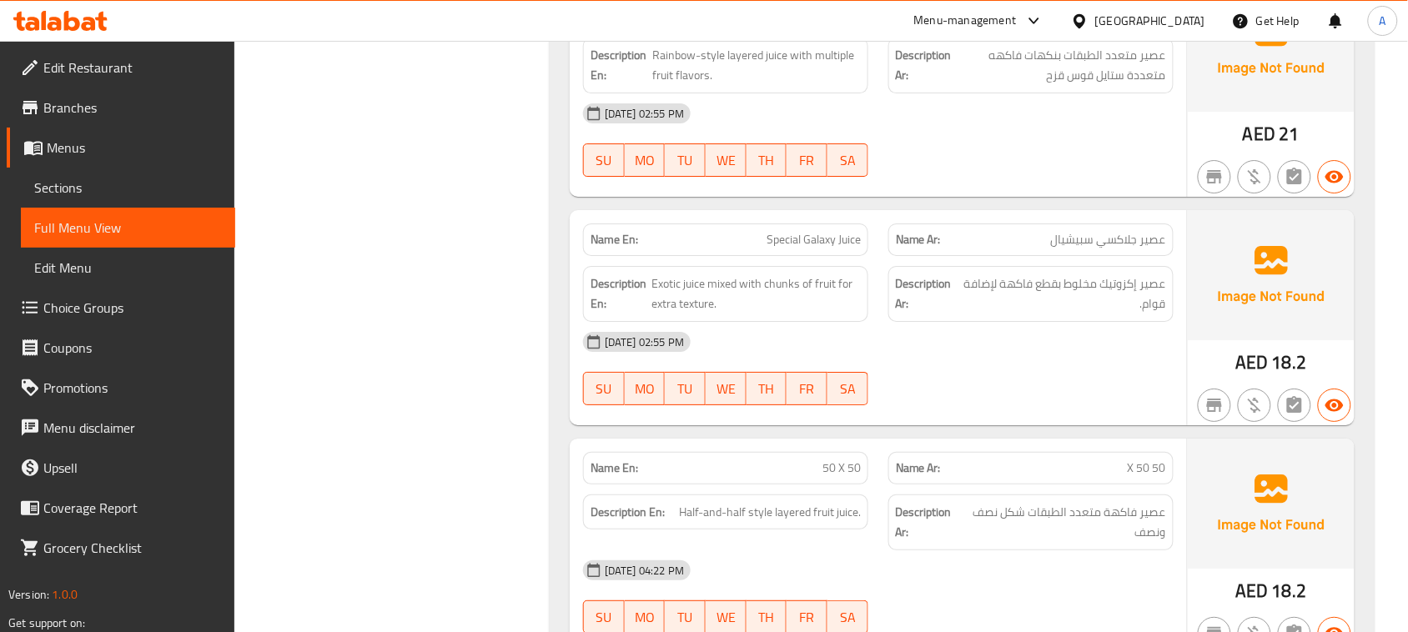
scroll to position [1790, 0]
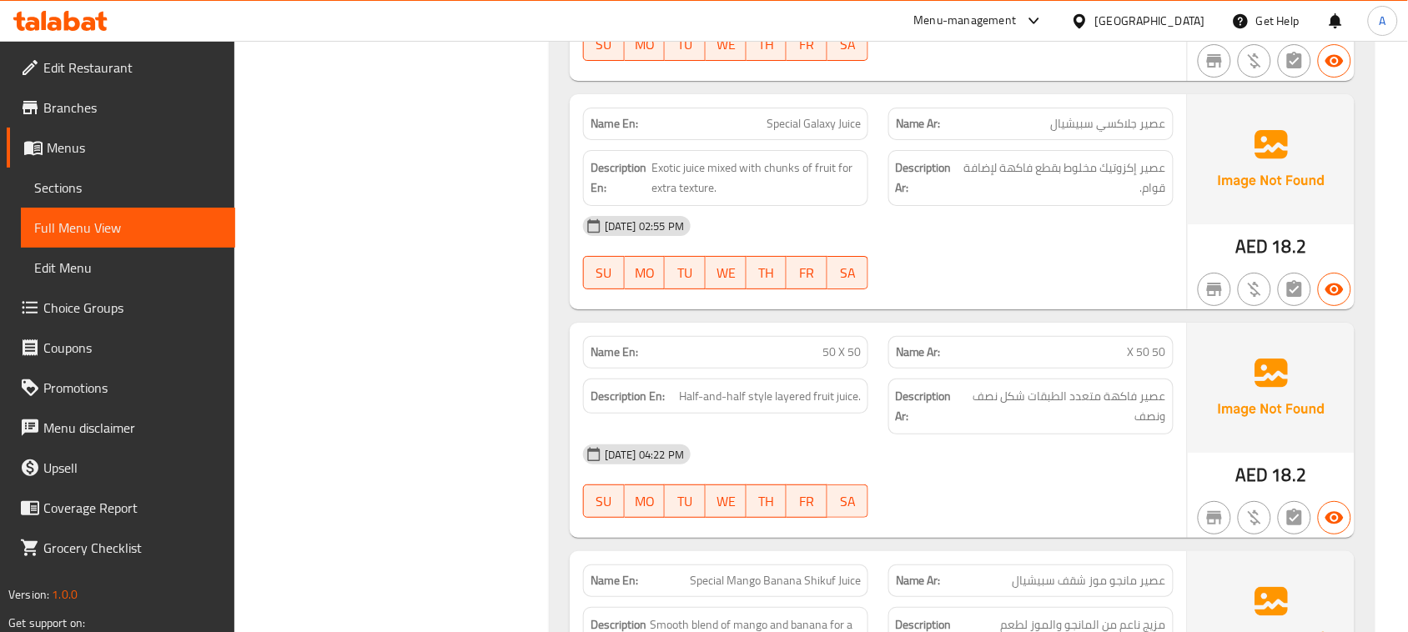
click at [1047, 307] on div "Name En: Special Galaxy Juice Name Ar: عصير جلاكسي سبيشيال Description En: Exot…" at bounding box center [878, 201] width 617 height 215
drag, startPoint x: 1108, startPoint y: 132, endPoint x: 1007, endPoint y: 188, distance: 115.4
click at [1001, 151] on div "Name En: Special Galaxy Juice Name Ar: عصير جلاكسي سبيشيال Description En: Exot…" at bounding box center [878, 201] width 617 height 215
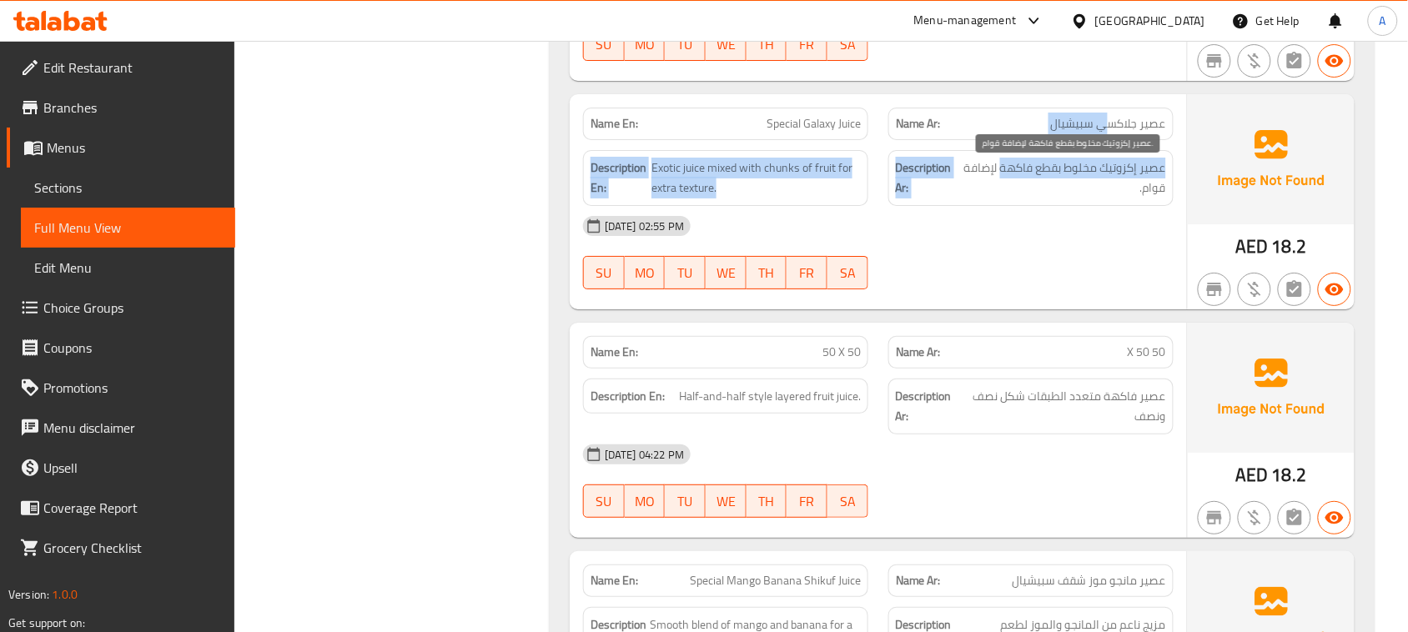
click at [1132, 177] on span "عصير إكزوتيك مخلوط بقطع فاكهة لإضافة قوام." at bounding box center [1063, 178] width 203 height 41
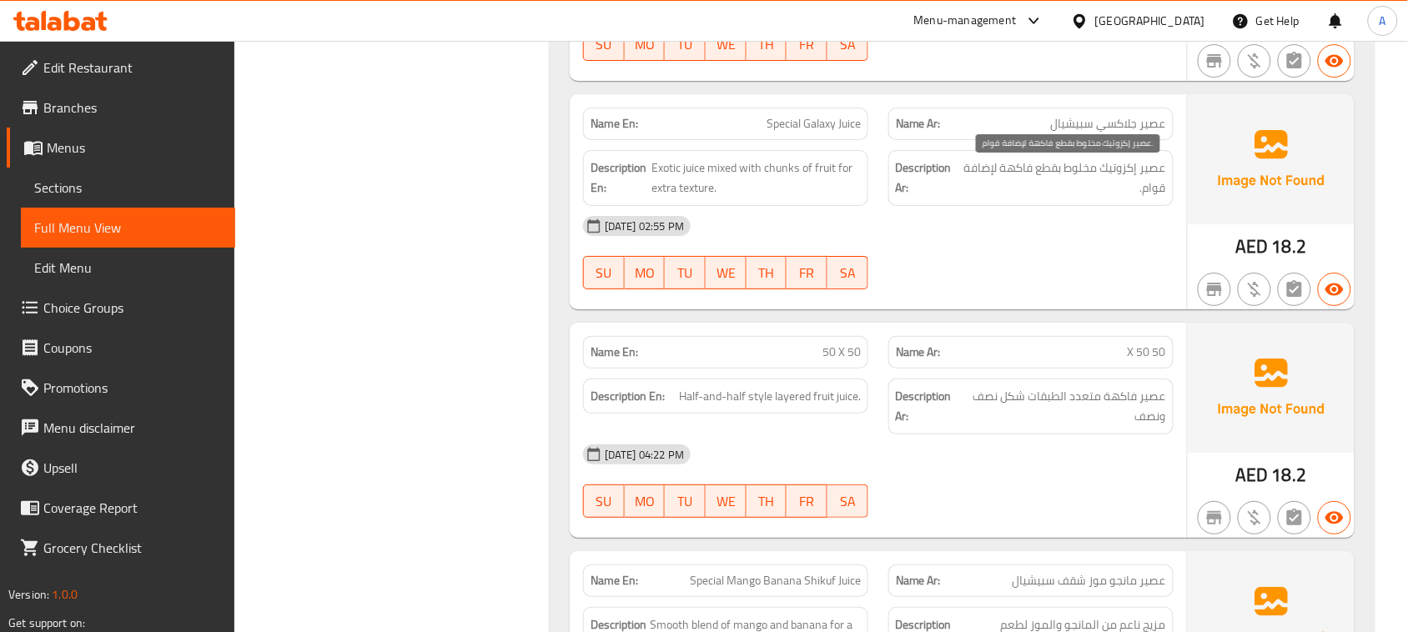
click at [1153, 177] on span "عصير إكزوتيك مخلوط بقطع فاكهة لإضافة قوام." at bounding box center [1063, 178] width 203 height 41
drag, startPoint x: 1153, startPoint y: 177, endPoint x: 1020, endPoint y: 185, distance: 132.9
click at [1020, 185] on span "عصير إكزوتيك مخلوط بقطع فاكهة لإضافة قوام." at bounding box center [1063, 178] width 203 height 41
click at [1014, 179] on span "عصير إكزوتيك مخلوط بقطع فاكهة لإضافة قوام." at bounding box center [1063, 178] width 203 height 41
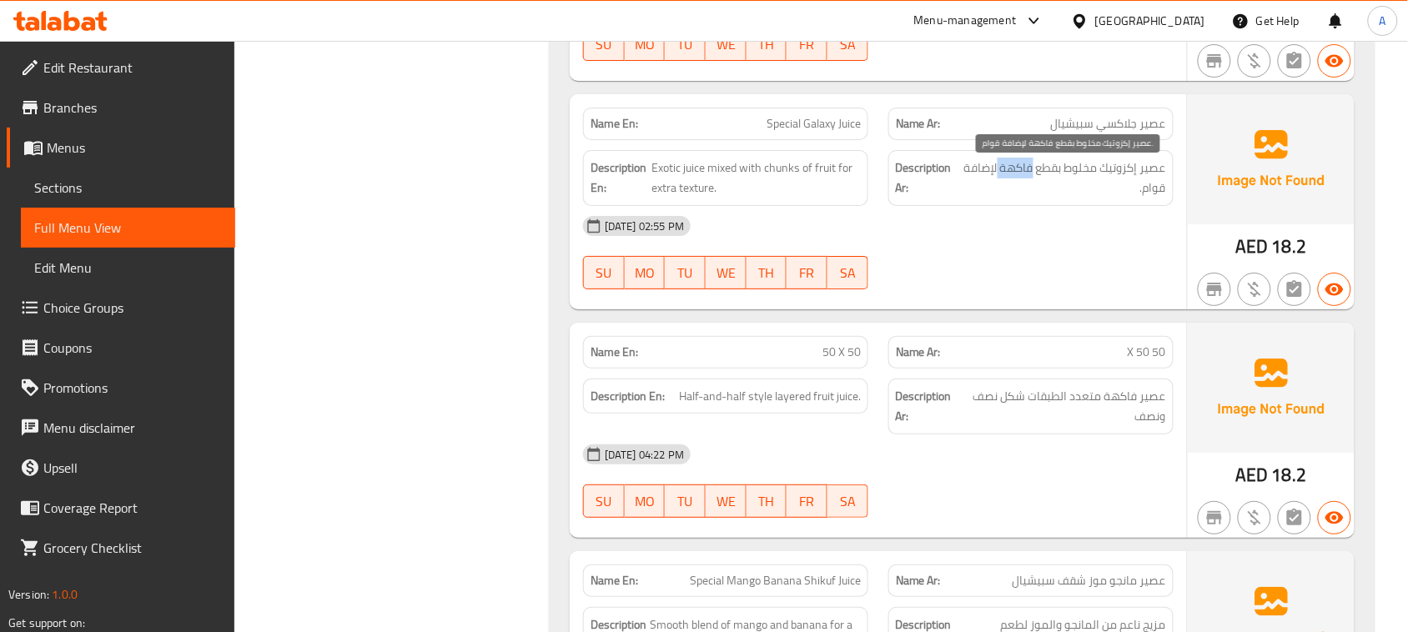
click at [1010, 182] on span "عصير إكزوتيك مخلوط بقطع فاكهة لإضافة قوام." at bounding box center [1063, 178] width 203 height 41
click at [1018, 277] on div "[DATE] 02:55 PM SU MO TU WE TH FR SA" at bounding box center [878, 252] width 610 height 93
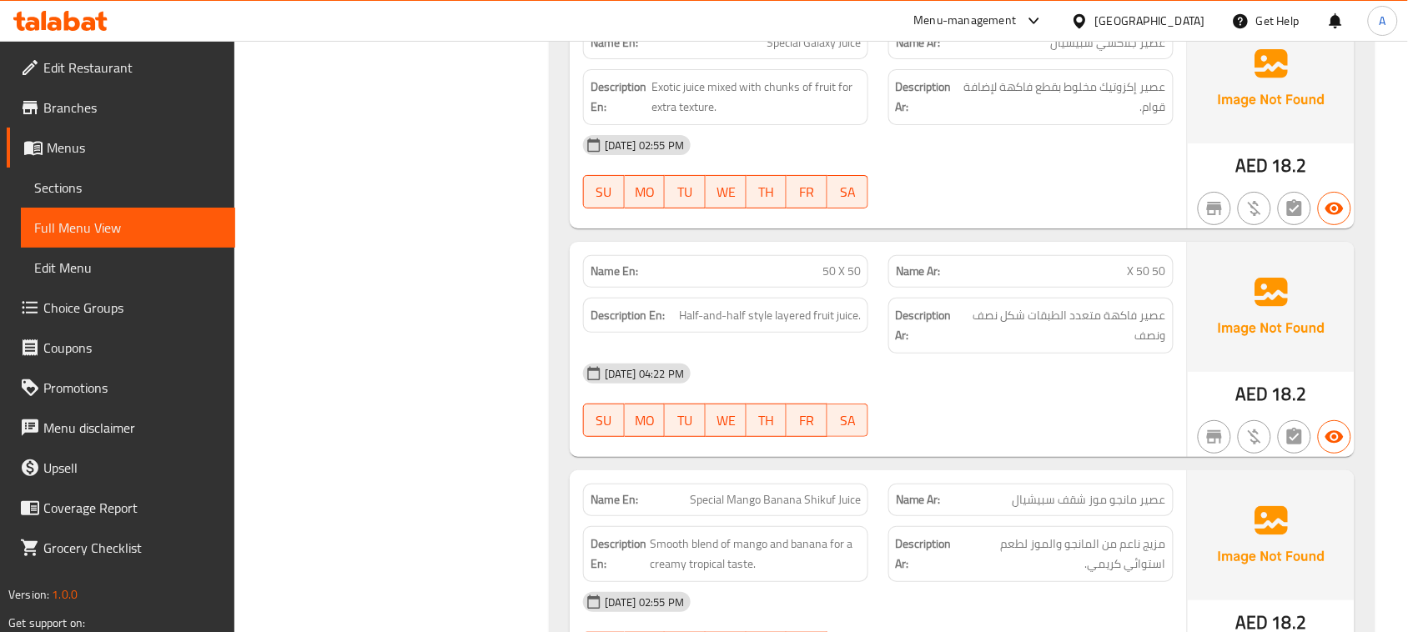
scroll to position [1998, 0]
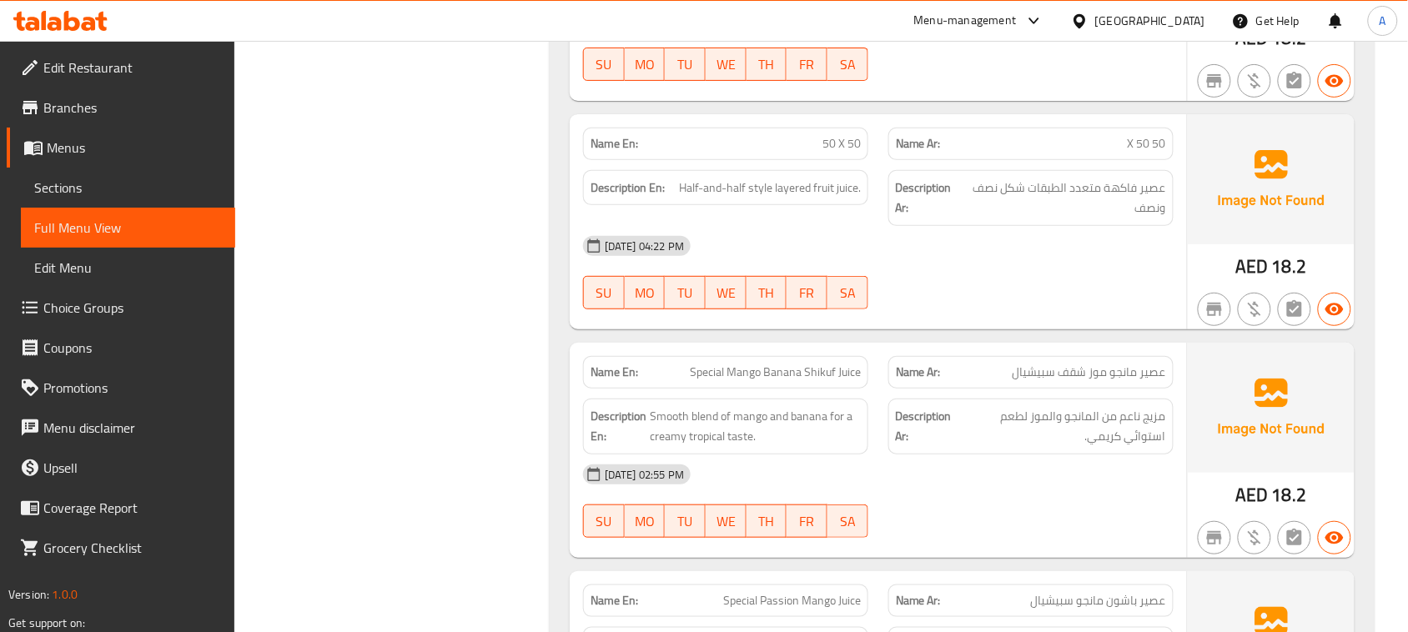
click at [913, 173] on div "Name En: 50 X 50 Name Ar: 50 X 50 Description En: Half-and-half style layered f…" at bounding box center [878, 221] width 617 height 215
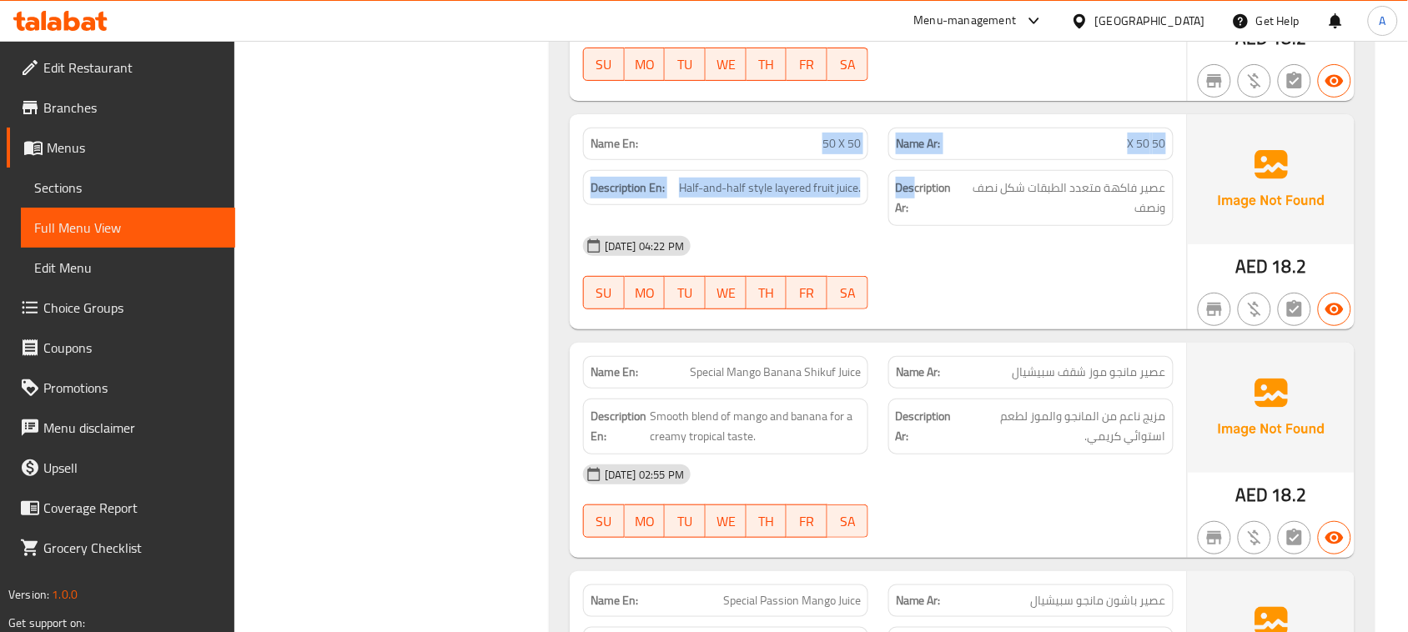
click at [932, 356] on div "Name En: Special Mango Banana Shikuf Juice Name Ar: عصير مانجو موز شقف سبيشيال" at bounding box center [878, 372] width 610 height 53
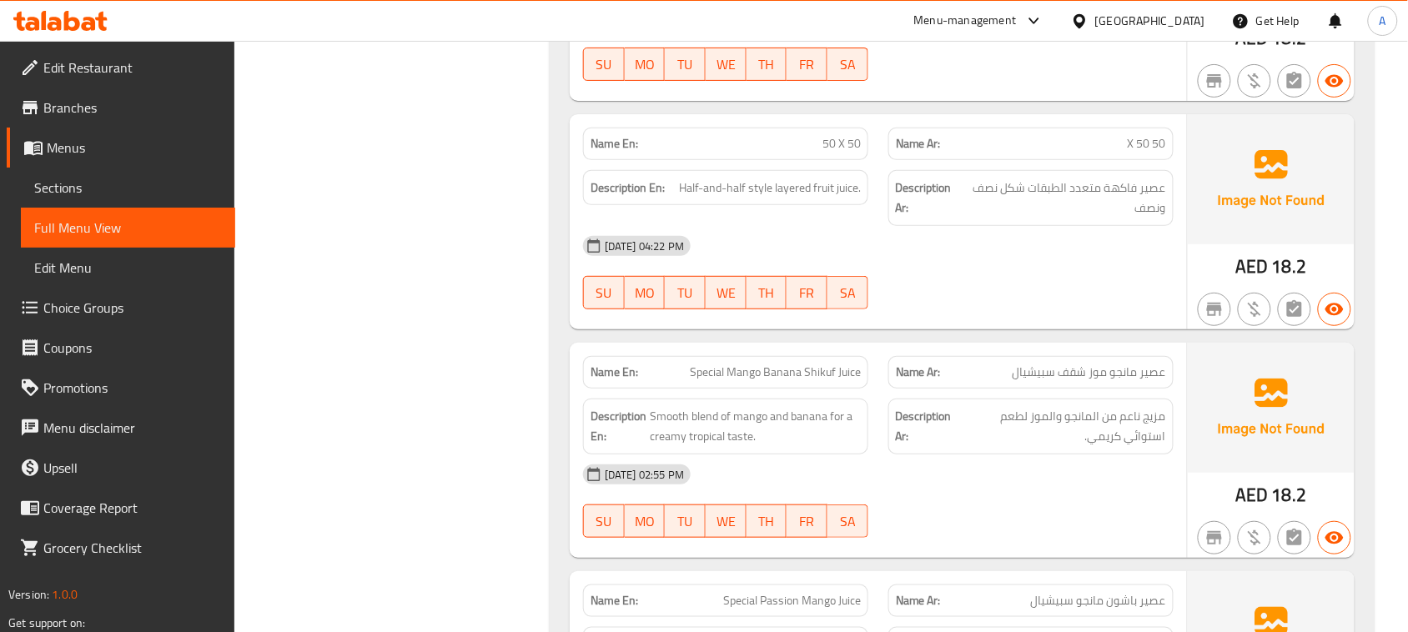
click at [998, 298] on div "[DATE] 04:22 PM SU MO TU WE TH FR SA" at bounding box center [878, 272] width 610 height 93
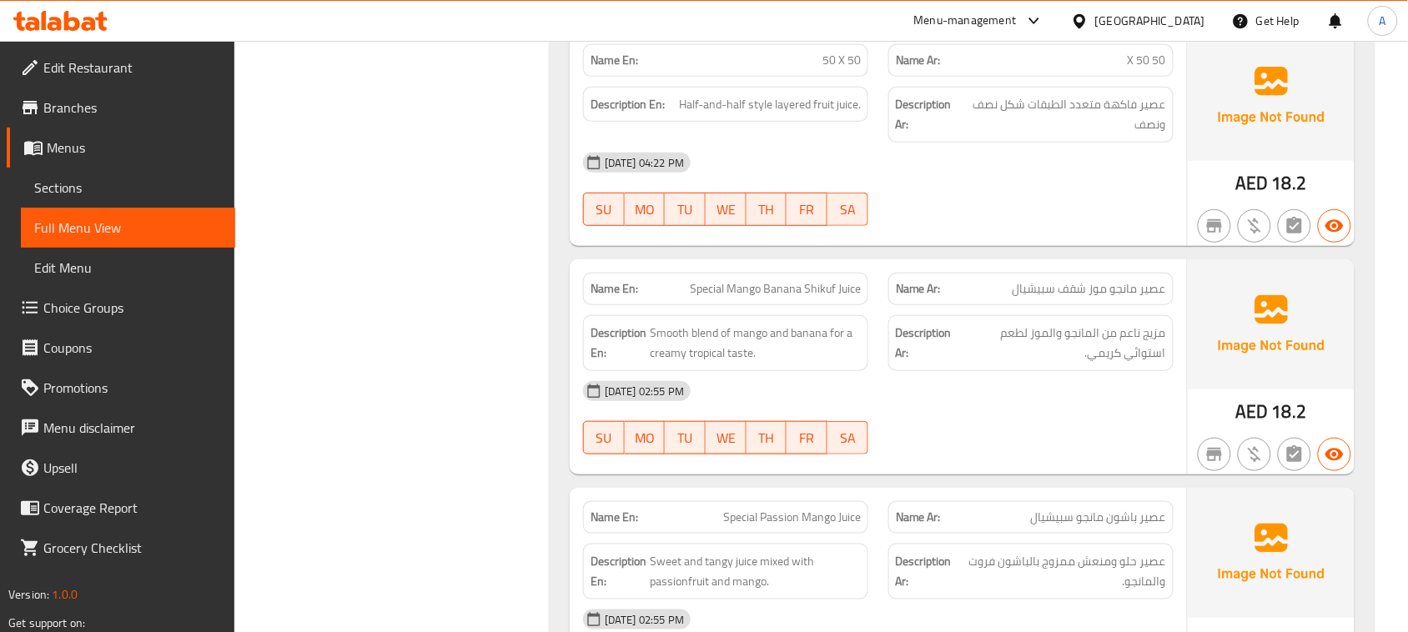
scroll to position [2103, 0]
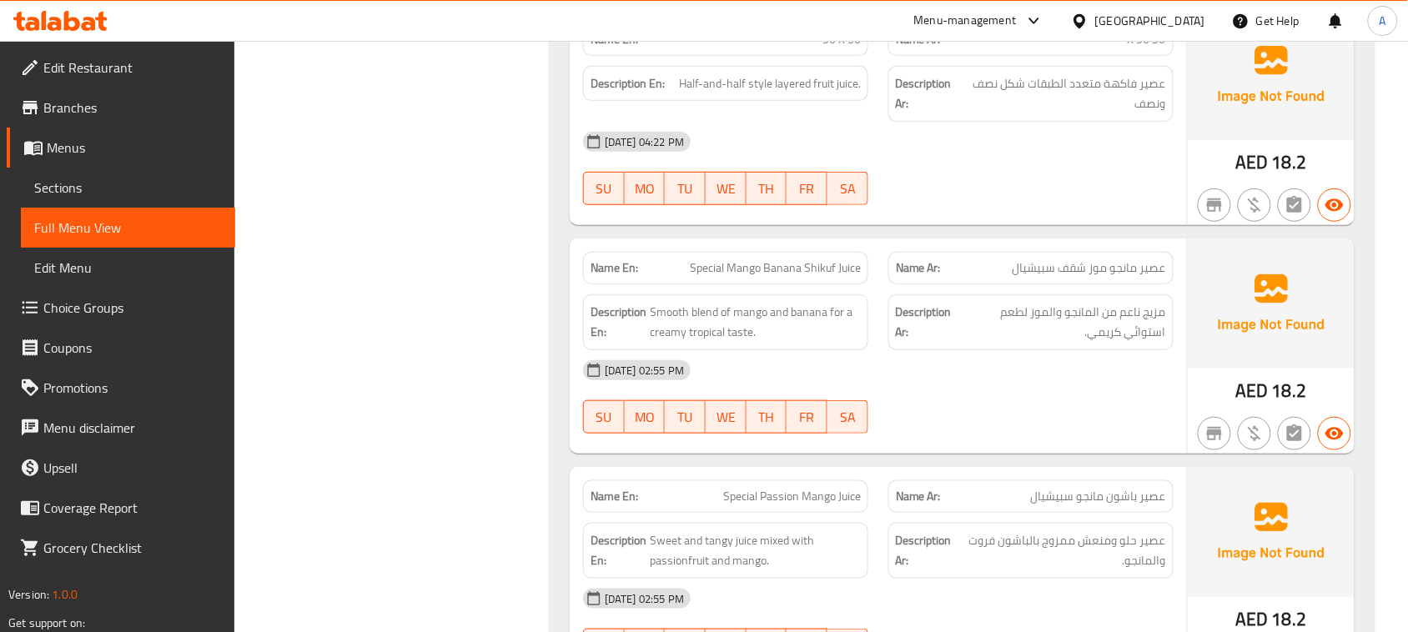
click at [1005, 404] on div "[DATE] 02:55 PM SU MO TU WE TH FR SA" at bounding box center [878, 396] width 610 height 93
drag, startPoint x: 1068, startPoint y: 276, endPoint x: 1023, endPoint y: 276, distance: 45.0
click at [1023, 276] on span "عصير مانجو موز شقف سبيشيال" at bounding box center [1088, 268] width 153 height 18
click at [1068, 390] on div "[DATE] 02:55 PM" at bounding box center [878, 370] width 610 height 40
click at [1081, 390] on div "[DATE] 02:55 PM" at bounding box center [878, 370] width 610 height 40
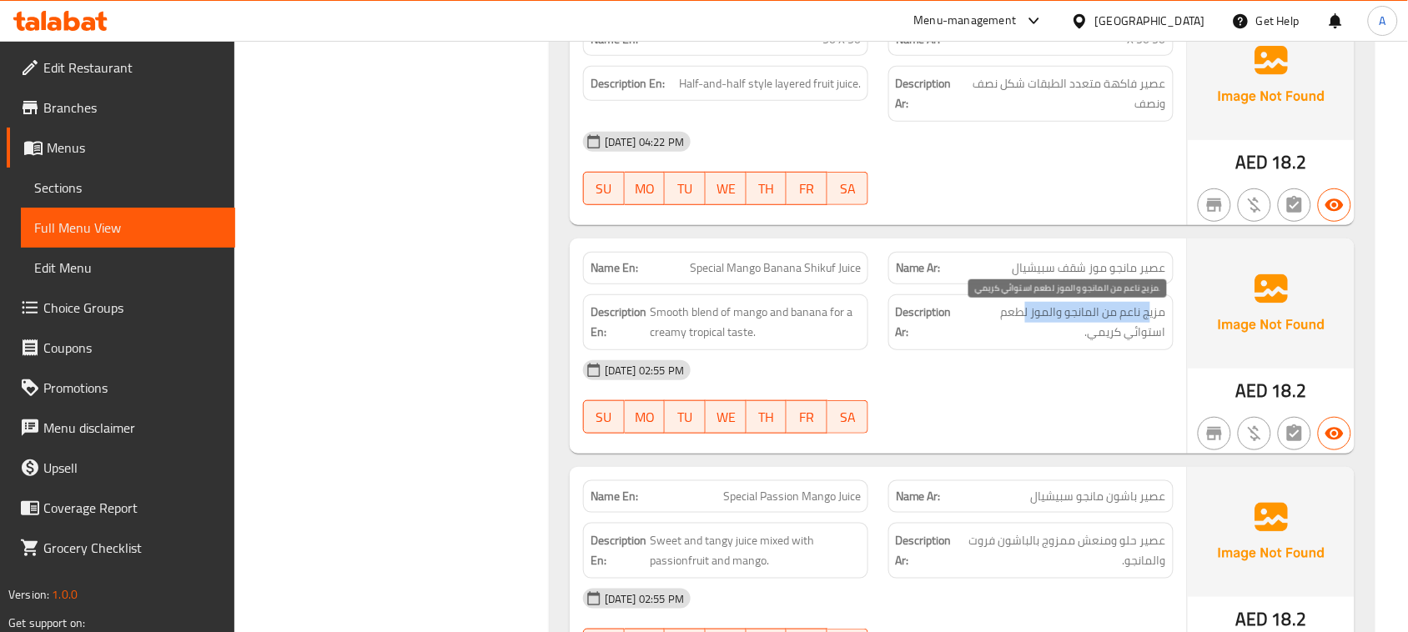
drag, startPoint x: 1148, startPoint y: 329, endPoint x: 1027, endPoint y: 327, distance: 121.0
click at [1027, 327] on span "مزيج ناعم من المانجو والموز لطعم استوائي كريمي." at bounding box center [1062, 322] width 207 height 41
drag, startPoint x: 1153, startPoint y: 339, endPoint x: 1103, endPoint y: 347, distance: 49.8
click at [1115, 342] on span "مزيج ناعم من المانجو والموز لطعم استوائي كريمي." at bounding box center [1062, 322] width 207 height 41
click at [891, 369] on div "Name En: Special Mango Banana Shikuf Juice Name Ar: عصير مانجو موز شقف سبيشيال …" at bounding box center [878, 346] width 617 height 215
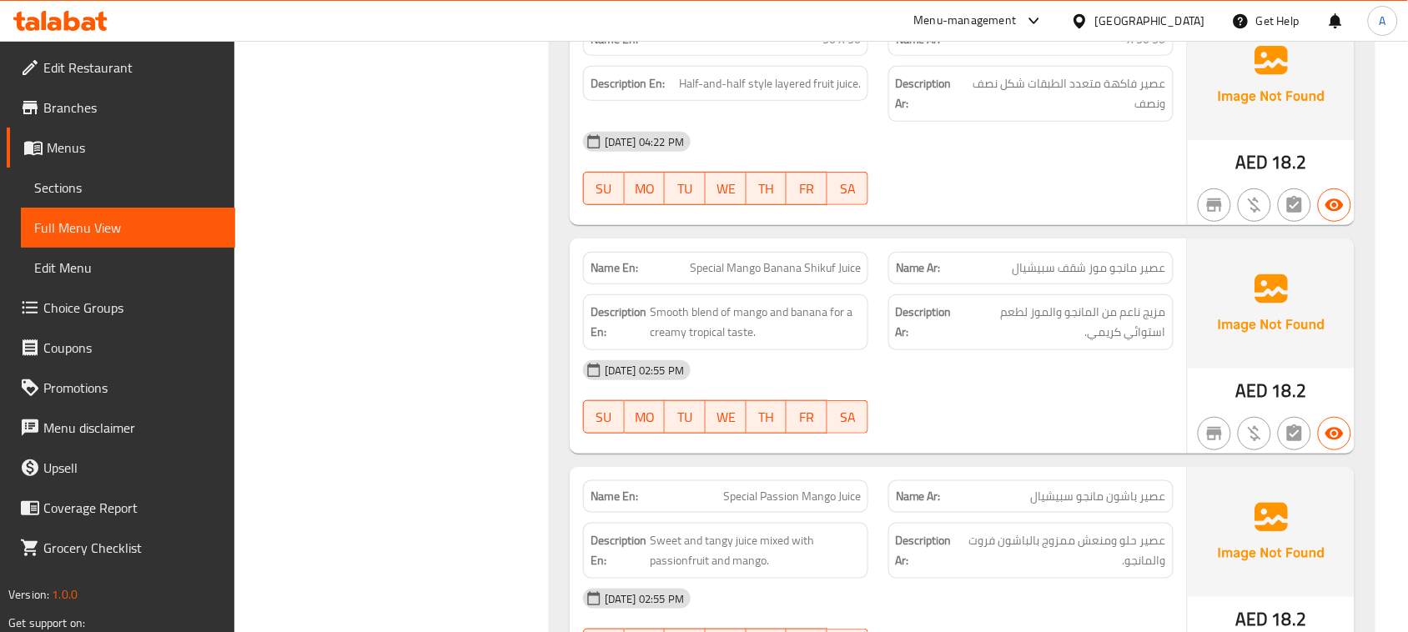
click at [1134, 477] on div "Name Ar: عصير باشون مانجو سبيشيال" at bounding box center [1030, 496] width 305 height 53
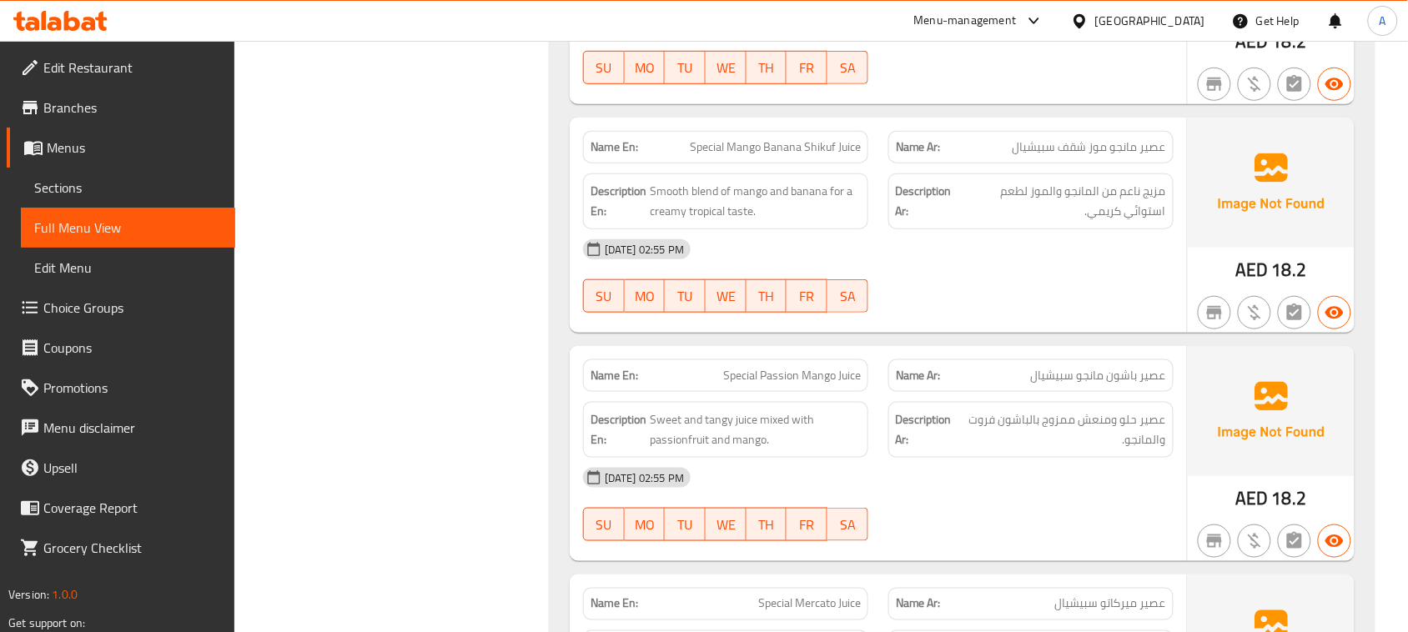
scroll to position [2311, 0]
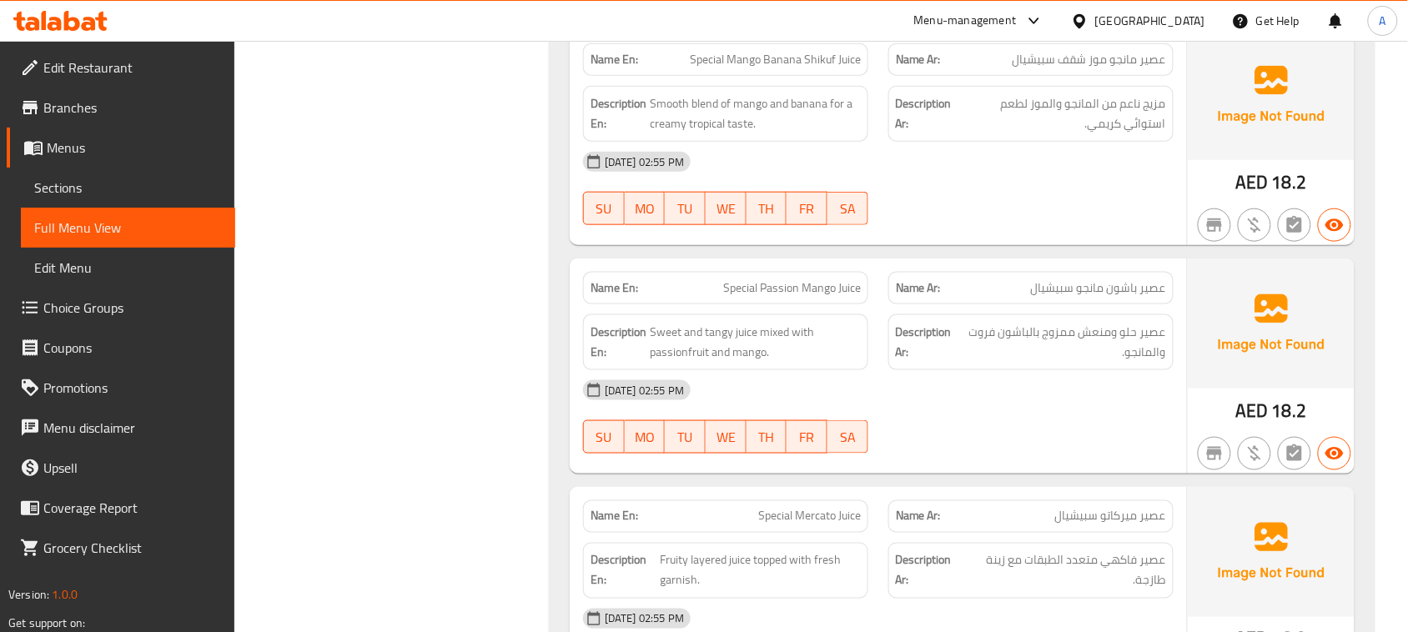
drag, startPoint x: 719, startPoint y: 288, endPoint x: 967, endPoint y: 334, distance: 252.9
click at [943, 318] on div "Name En: Special Passion Mango Juice Name Ar: عصير باشون مانجو سبيشيال Descript…" at bounding box center [878, 366] width 617 height 215
click at [1027, 384] on div "[DATE] 02:55 PM" at bounding box center [878, 390] width 610 height 40
drag, startPoint x: 1005, startPoint y: 359, endPoint x: 982, endPoint y: 407, distance: 53.0
click at [977, 359] on span "عصير حلو ومنعش ممزوج بالباشون فروت والمانجو." at bounding box center [1063, 342] width 206 height 41
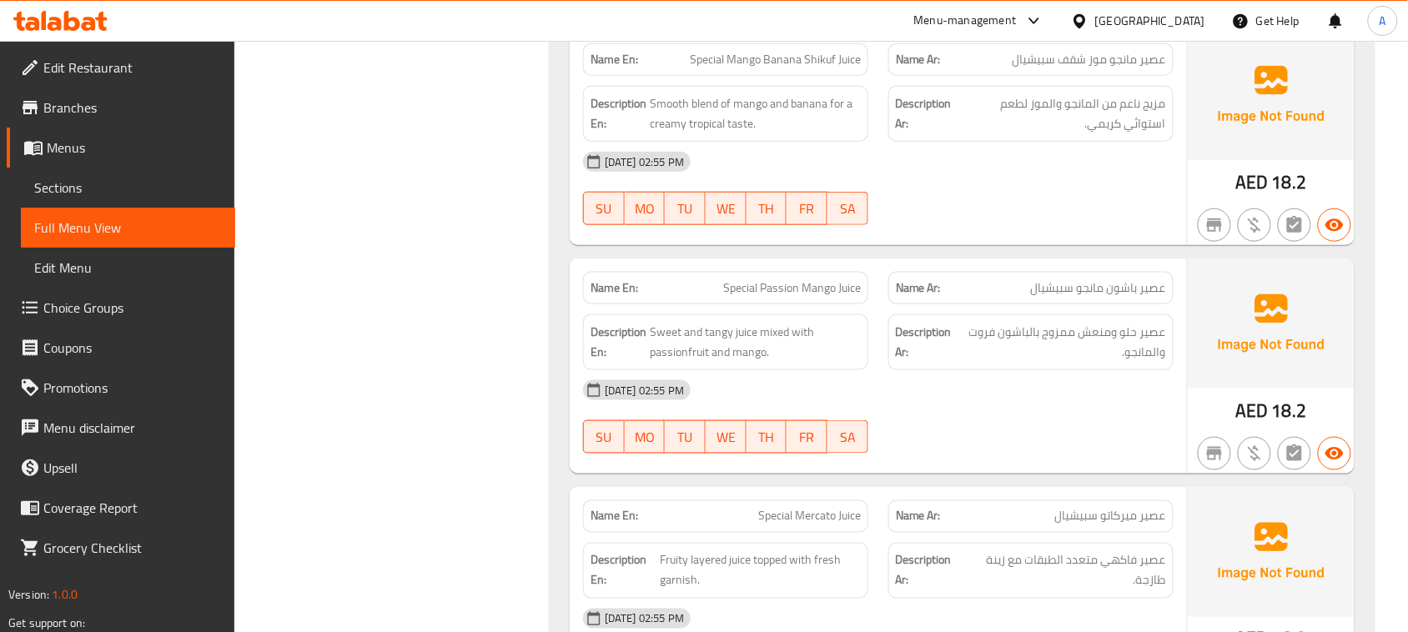
click at [997, 435] on div "[DATE] 02:55 PM SU MO TU WE TH FR SA" at bounding box center [878, 416] width 610 height 93
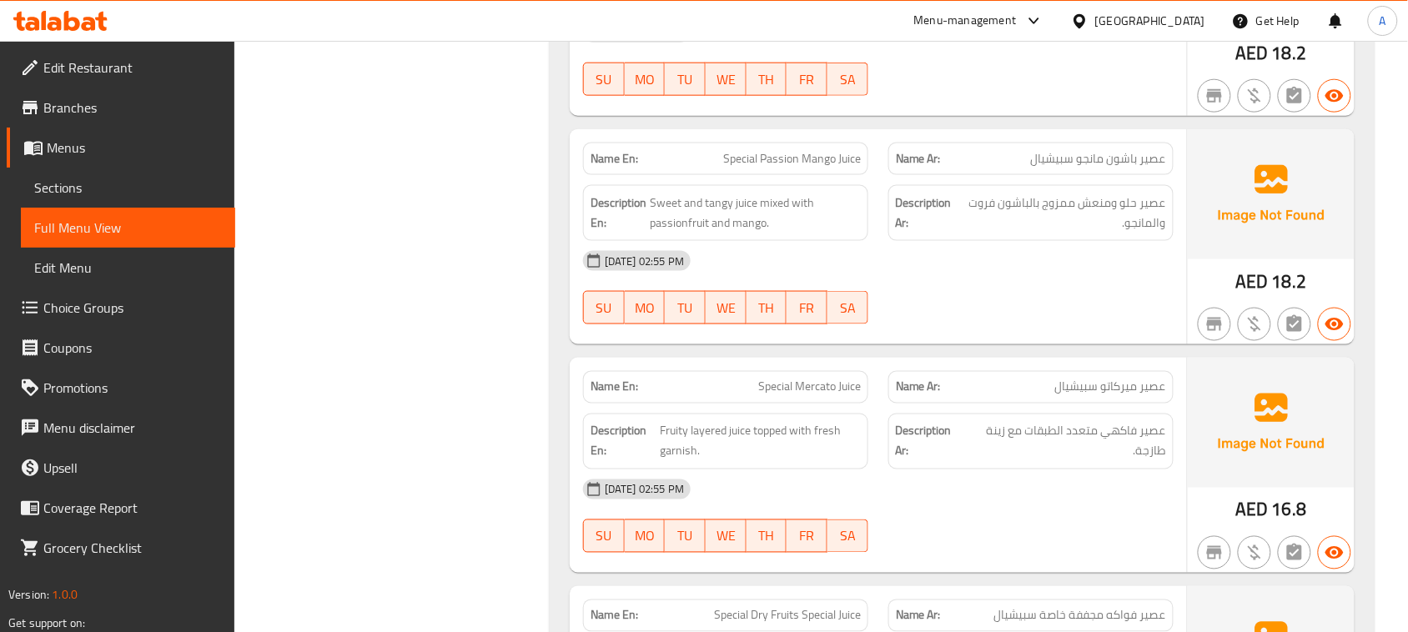
scroll to position [2520, 0]
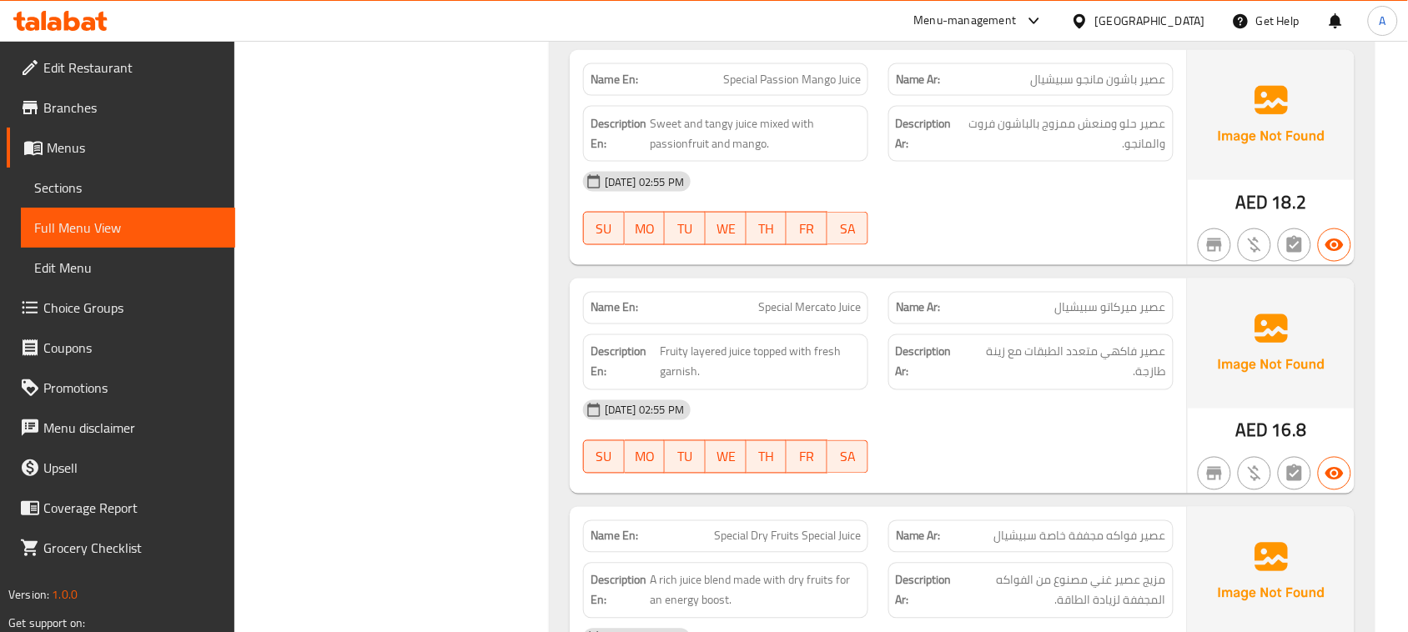
drag, startPoint x: 772, startPoint y: 314, endPoint x: 914, endPoint y: 336, distance: 143.4
click at [909, 331] on div "Name En: Special Mercato Juice Name Ar: عصير ميركاتو سبيشيال" at bounding box center [878, 308] width 610 height 53
click at [976, 430] on div "[DATE] 02:55 PM" at bounding box center [878, 410] width 610 height 40
drag, startPoint x: 1153, startPoint y: 356, endPoint x: 1010, endPoint y: 377, distance: 145.0
click at [1010, 377] on span "عصير فاكهي متعدد الطبقات مع زينة طازجة." at bounding box center [1066, 362] width 200 height 41
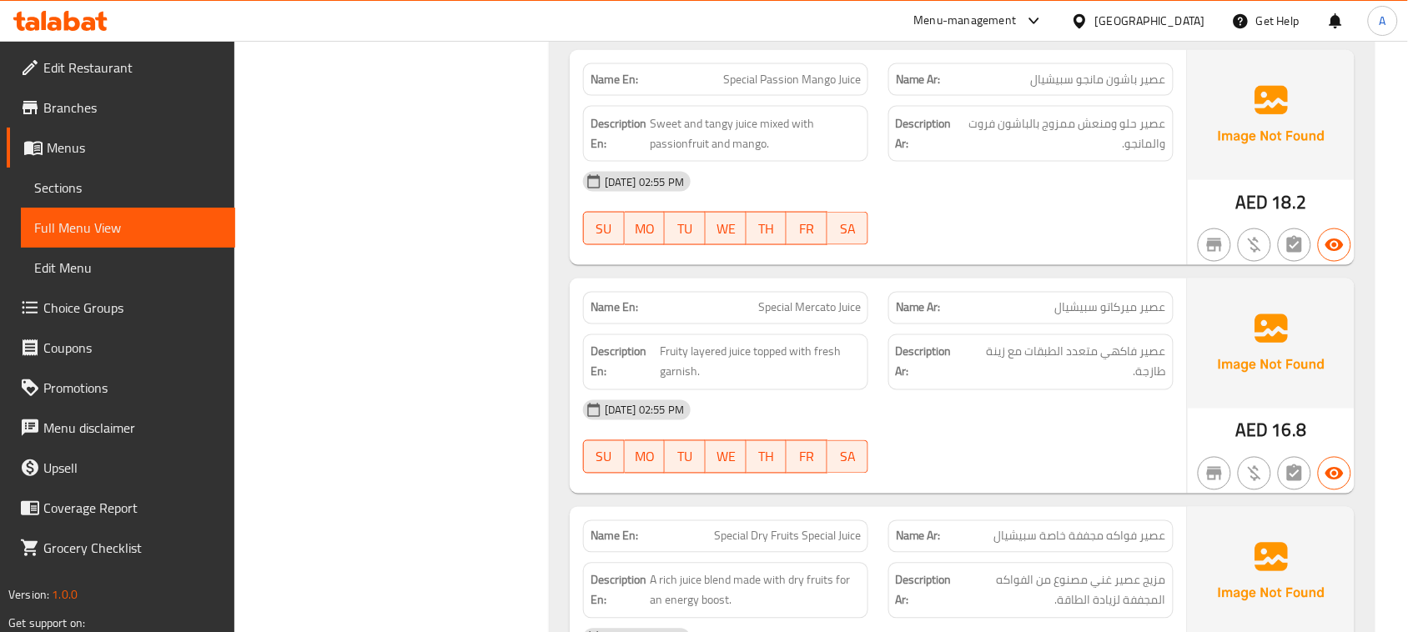
click at [1032, 417] on div "[DATE] 02:55 PM" at bounding box center [878, 410] width 610 height 40
click at [922, 384] on div "Description En: Fruity layered juice topped with fresh garnish. Description Ar:…" at bounding box center [878, 362] width 610 height 76
click at [1040, 442] on div "[DATE] 02:55 PM SU MO TU WE TH FR SA" at bounding box center [878, 436] width 610 height 93
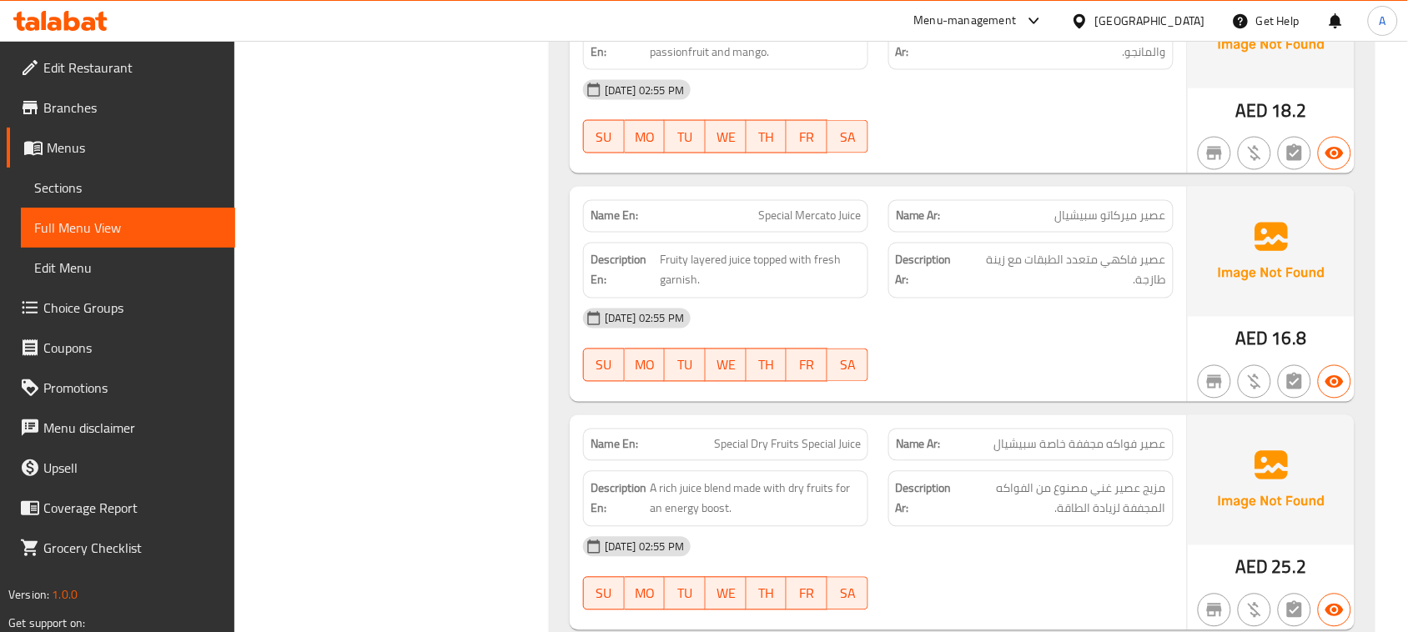
scroll to position [2624, 0]
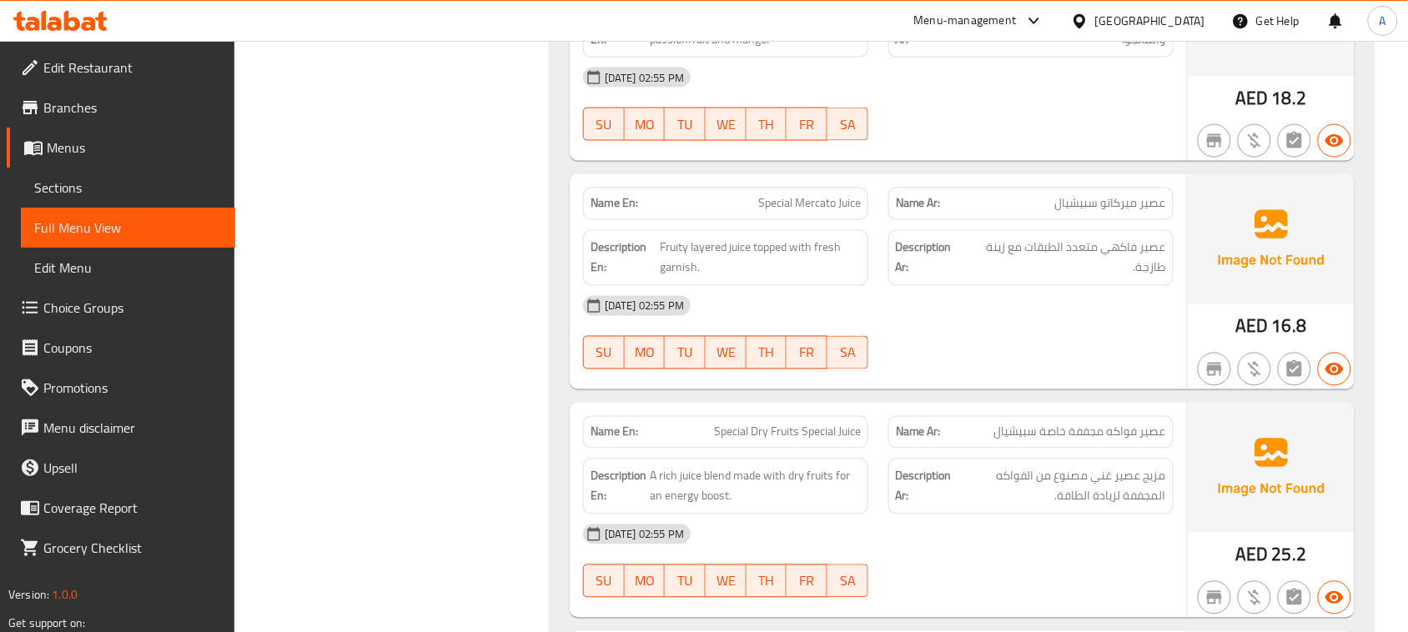
drag, startPoint x: 636, startPoint y: 420, endPoint x: 947, endPoint y: 420, distance: 310.2
click at [926, 427] on div "Name En: Special Dry Fruits Special Juice Name Ar: عصير فواكه مجففة خاصة سبيشيال" at bounding box center [878, 432] width 610 height 53
click at [993, 379] on div at bounding box center [1030, 369] width 305 height 20
click at [748, 441] on span "Special Dry Fruits Special Juice" at bounding box center [787, 433] width 147 height 18
click at [1103, 325] on div "[DATE] 02:55 PM" at bounding box center [878, 306] width 610 height 40
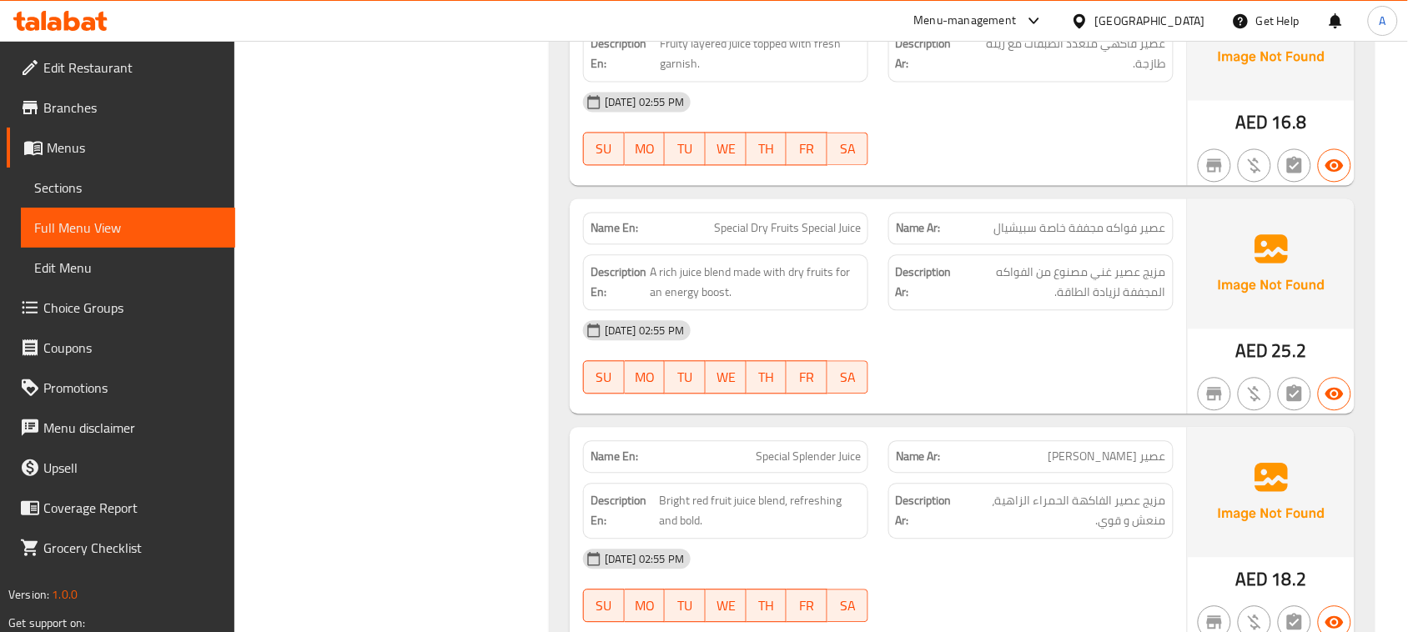
scroll to position [2832, 0]
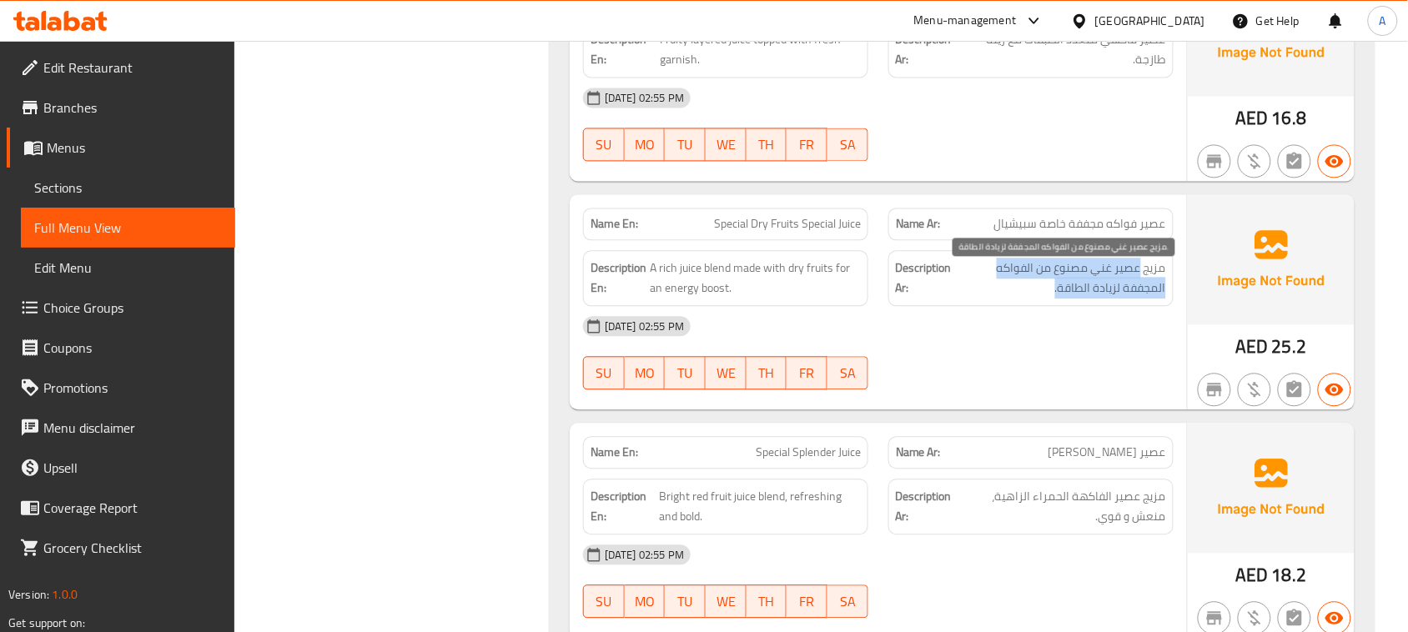
drag, startPoint x: 1131, startPoint y: 275, endPoint x: 1032, endPoint y: 289, distance: 99.4
click at [1032, 289] on span "مزيج عصير غني مصنوع من الفواكه المجففة لزيادة الطاقة." at bounding box center [1060, 278] width 211 height 41
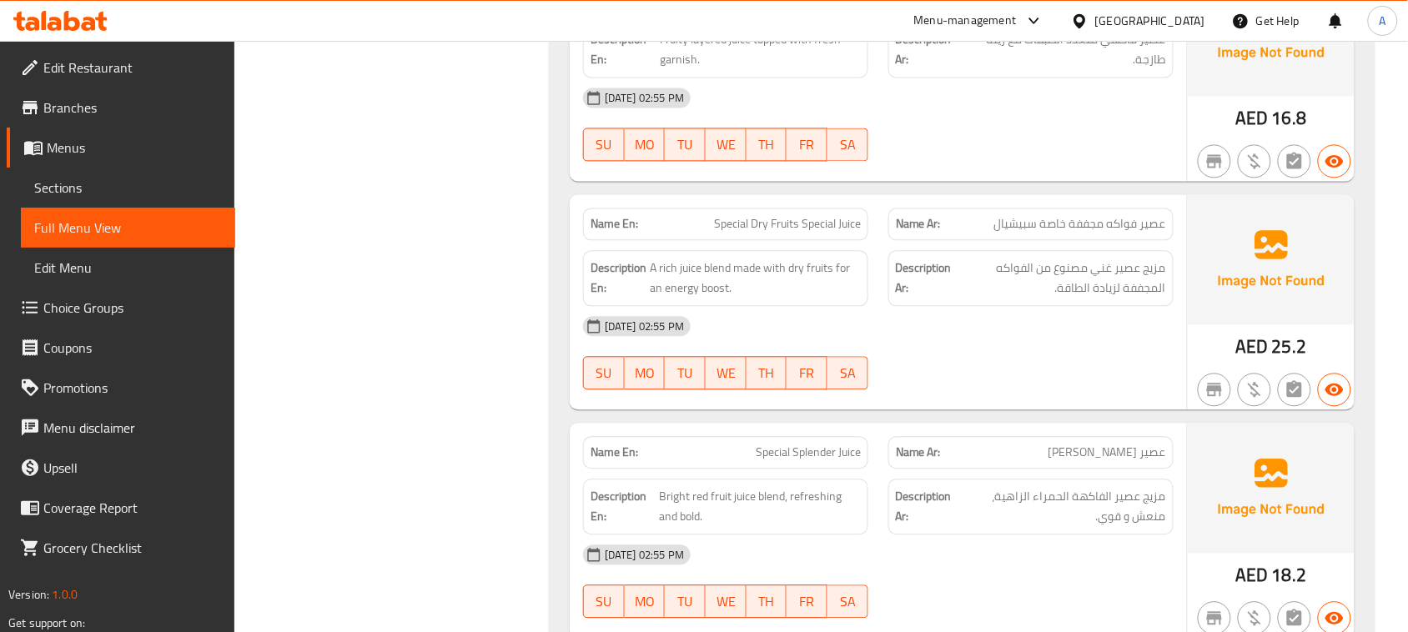
click at [1032, 346] on div "[DATE] 02:55 PM" at bounding box center [878, 326] width 610 height 40
drag, startPoint x: 695, startPoint y: 279, endPoint x: 881, endPoint y: 350, distance: 199.0
click at [748, 290] on span "A rich juice blend made with dry fruits for an energy boost." at bounding box center [755, 278] width 211 height 41
click at [928, 373] on div "[DATE] 02:55 PM SU MO TU WE TH FR SA" at bounding box center [878, 352] width 610 height 93
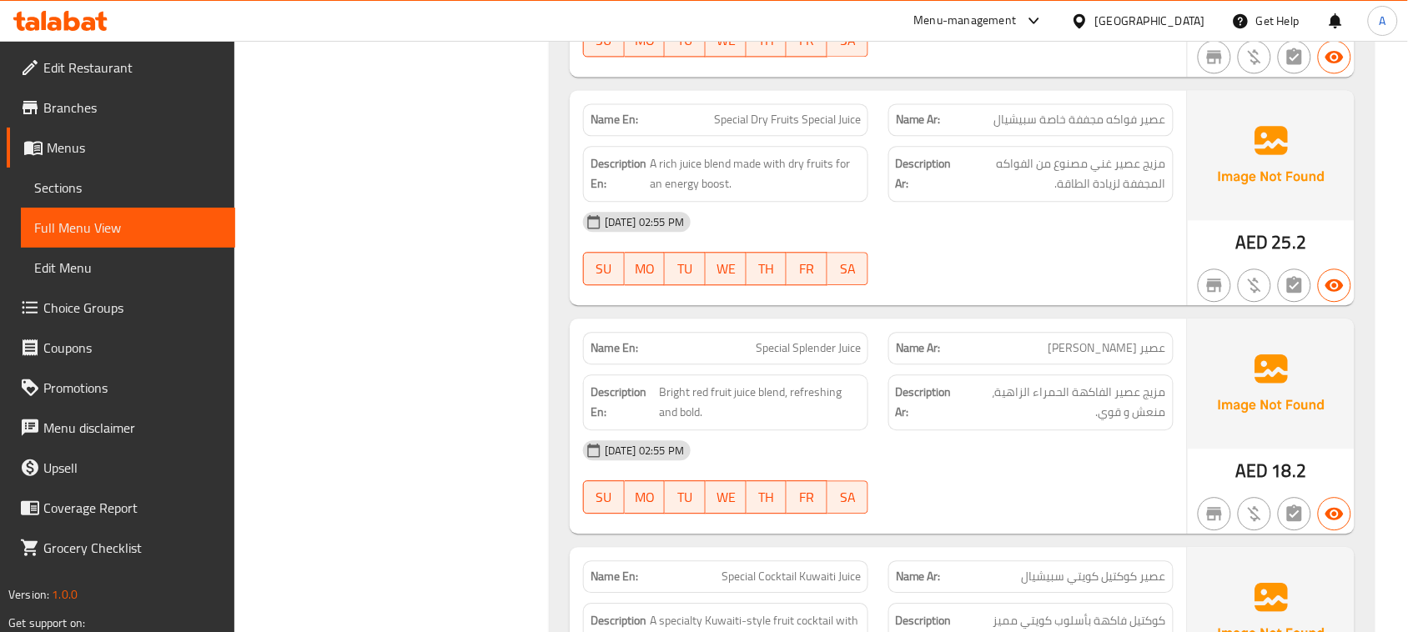
drag, startPoint x: 666, startPoint y: 338, endPoint x: 995, endPoint y: 325, distance: 329.7
click at [915, 348] on div "Name En: Special Splender Juice Name Ar: عصير [PERSON_NAME]" at bounding box center [878, 348] width 610 height 53
drag, startPoint x: 1141, startPoint y: 356, endPoint x: 1036, endPoint y: 355, distance: 105.1
click at [1036, 355] on p "Name Ar: عصير [PERSON_NAME]" at bounding box center [1031, 348] width 270 height 18
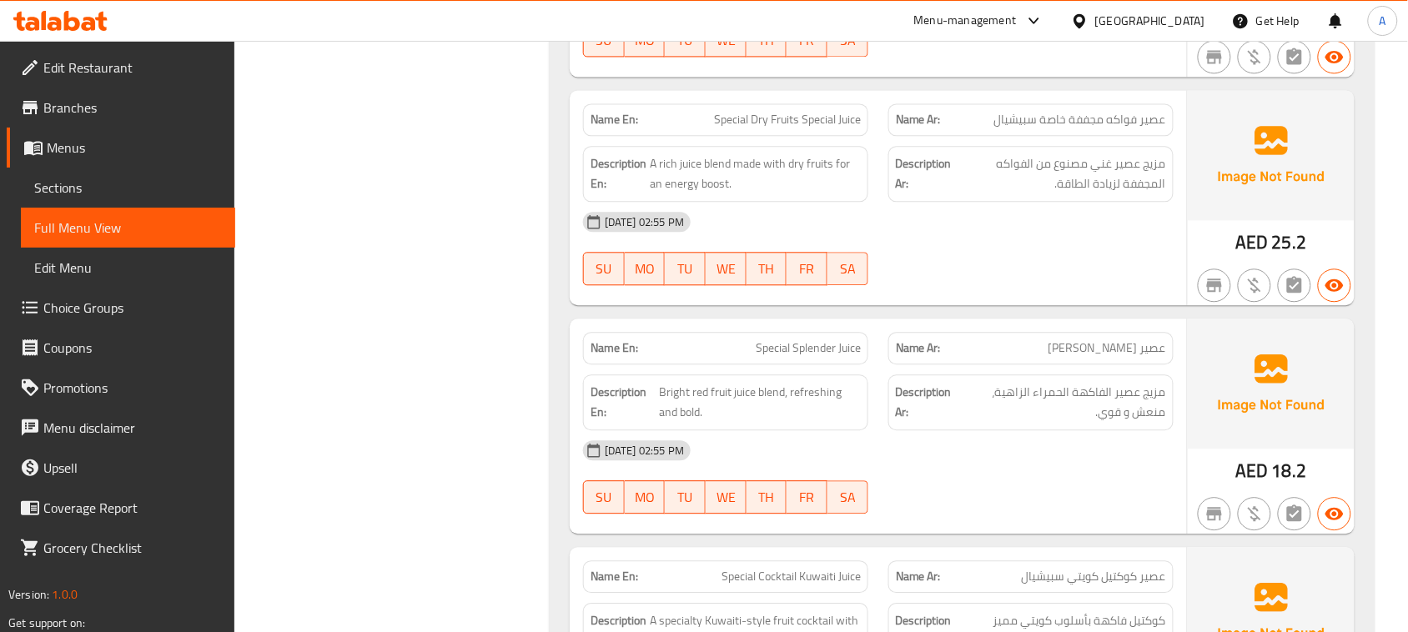
drag, startPoint x: 749, startPoint y: 353, endPoint x: 959, endPoint y: 352, distance: 210.2
click at [910, 355] on div "Name En: Special Splender Juice Name Ar: عصير [PERSON_NAME]" at bounding box center [878, 348] width 610 height 53
click at [968, 335] on div "Name Ar: عصير [PERSON_NAME]" at bounding box center [1030, 348] width 305 height 53
drag, startPoint x: 714, startPoint y: 356, endPoint x: 1048, endPoint y: 322, distance: 336.2
click at [994, 346] on div "Name En: Special Splender Juice Name Ar: عصير [PERSON_NAME]" at bounding box center [878, 348] width 610 height 53
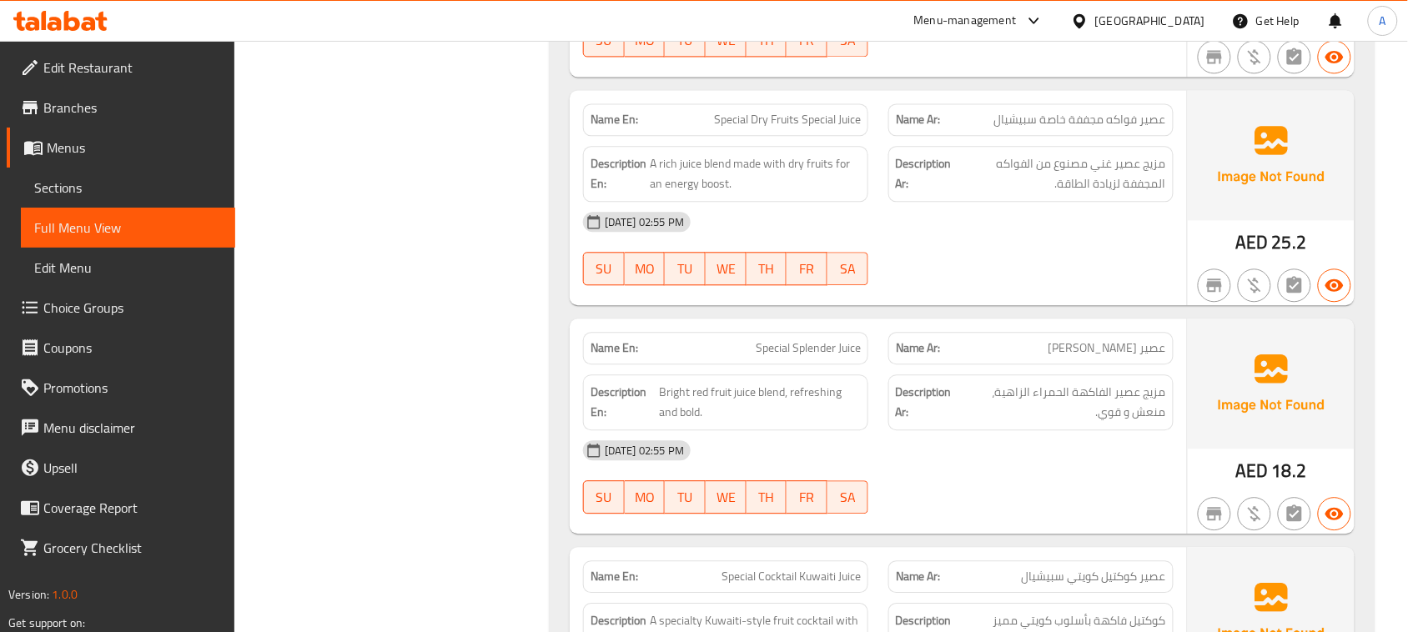
click at [1065, 305] on div "Name En: Special Dry Fruits Special Juice Name Ar: عصير فواكه مجففة خاصة سبيشيا…" at bounding box center [878, 197] width 617 height 215
click at [1063, 400] on span "مزيج عصير الفاكهة الحمراء الزاهية، منعش و قوي." at bounding box center [1062, 402] width 207 height 41
drag, startPoint x: 730, startPoint y: 394, endPoint x: 651, endPoint y: 430, distance: 87.0
click at [651, 423] on h6 "Description En: Bright red fruit juice blend, refreshing and bold." at bounding box center [725, 402] width 270 height 41
click at [987, 455] on div "[DATE] 02:55 PM" at bounding box center [878, 450] width 610 height 40
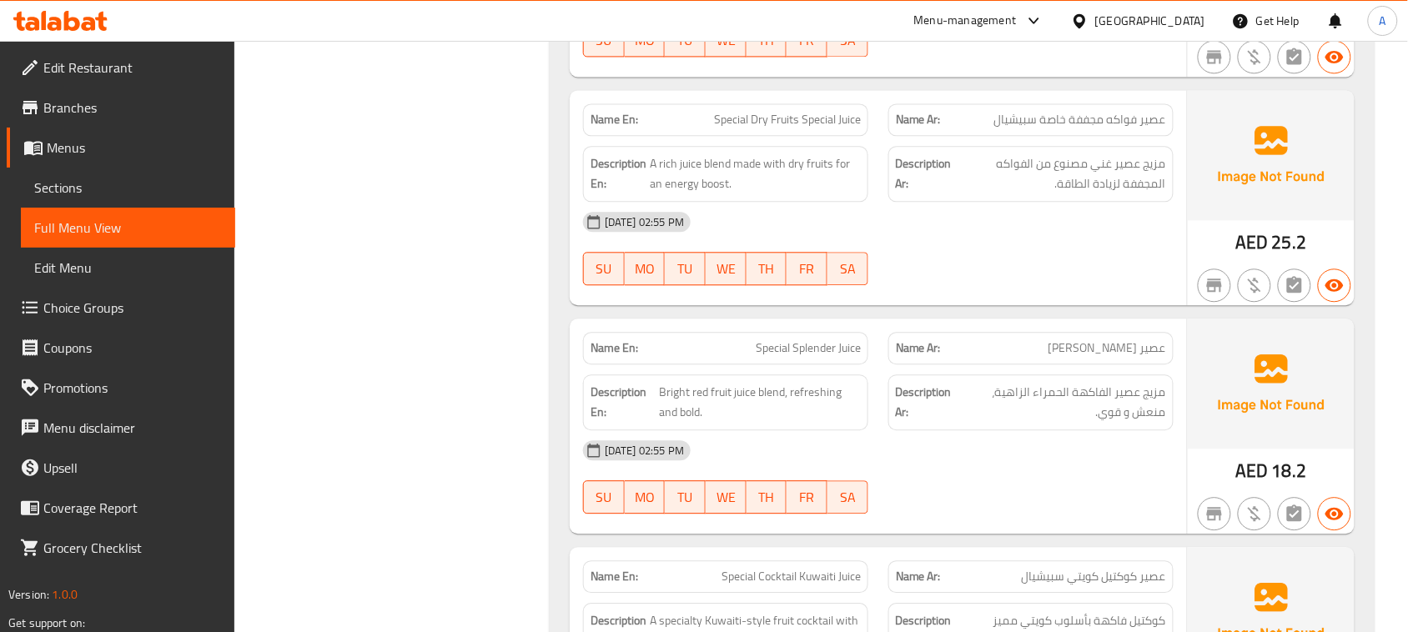
scroll to position [3354, 0]
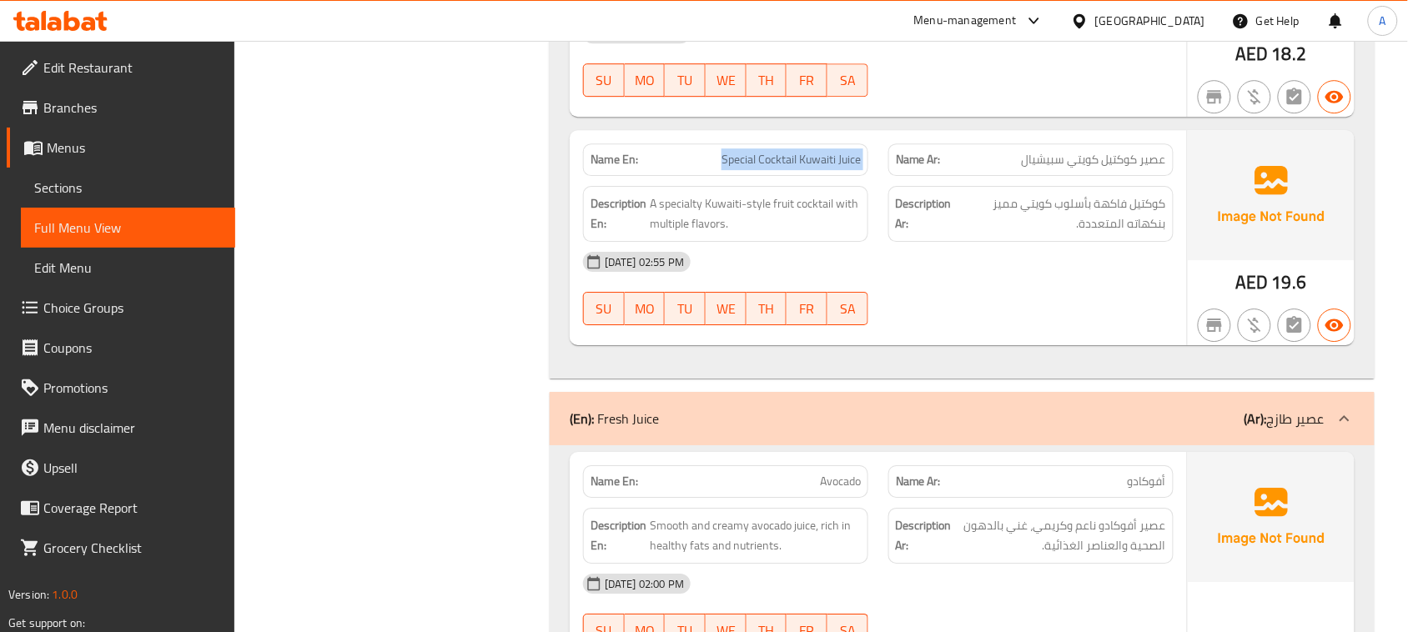
drag, startPoint x: 711, startPoint y: 157, endPoint x: 962, endPoint y: 206, distance: 255.8
click at [918, 178] on div "Name En: Special Cocktail Kuwaiti Juice Name Ar: عصير كوكتيل كويتي سبيشيال" at bounding box center [878, 159] width 610 height 53
click at [1015, 273] on div "[DATE] 02:55 PM" at bounding box center [878, 262] width 610 height 40
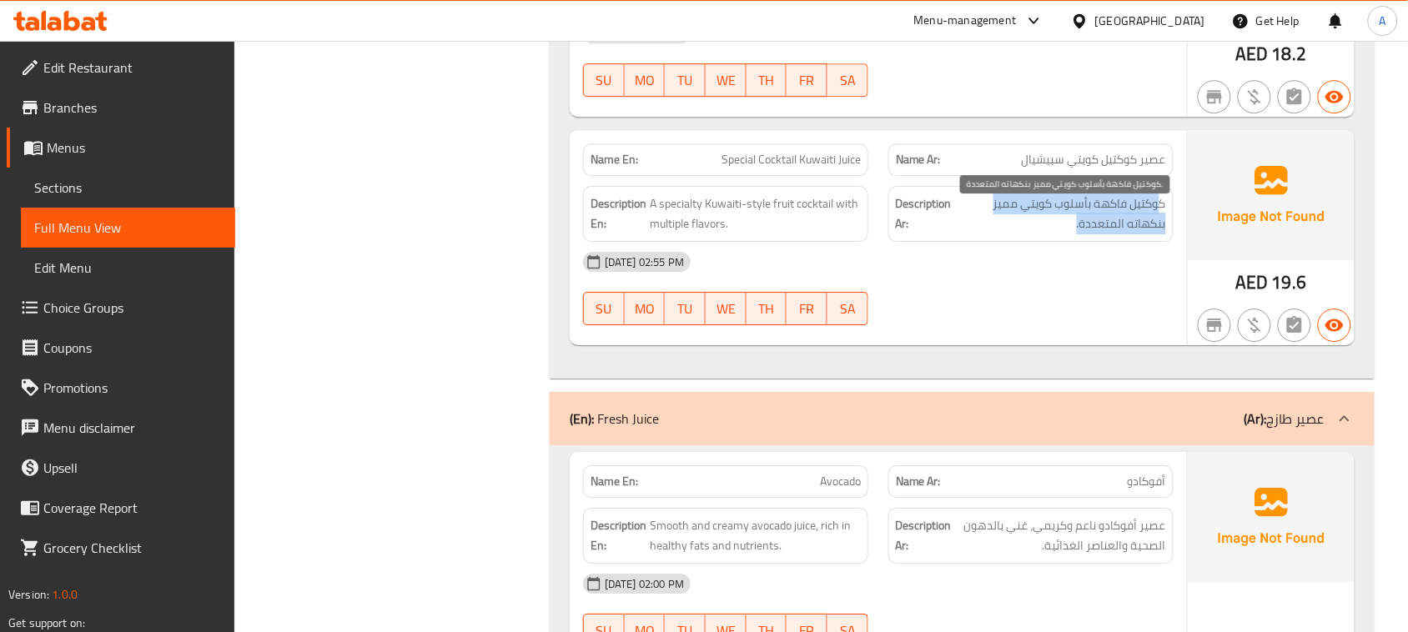
drag, startPoint x: 1158, startPoint y: 215, endPoint x: 1009, endPoint y: 227, distance: 148.9
click at [1009, 227] on span "كوكتيل فاكهة بأسلوب كويتي مميز بنكهاته المتعددة." at bounding box center [1061, 213] width 210 height 41
click at [1089, 224] on span "كوكتيل فاكهة بأسلوب كويتي مميز بنكهاته المتعددة." at bounding box center [1061, 213] width 210 height 41
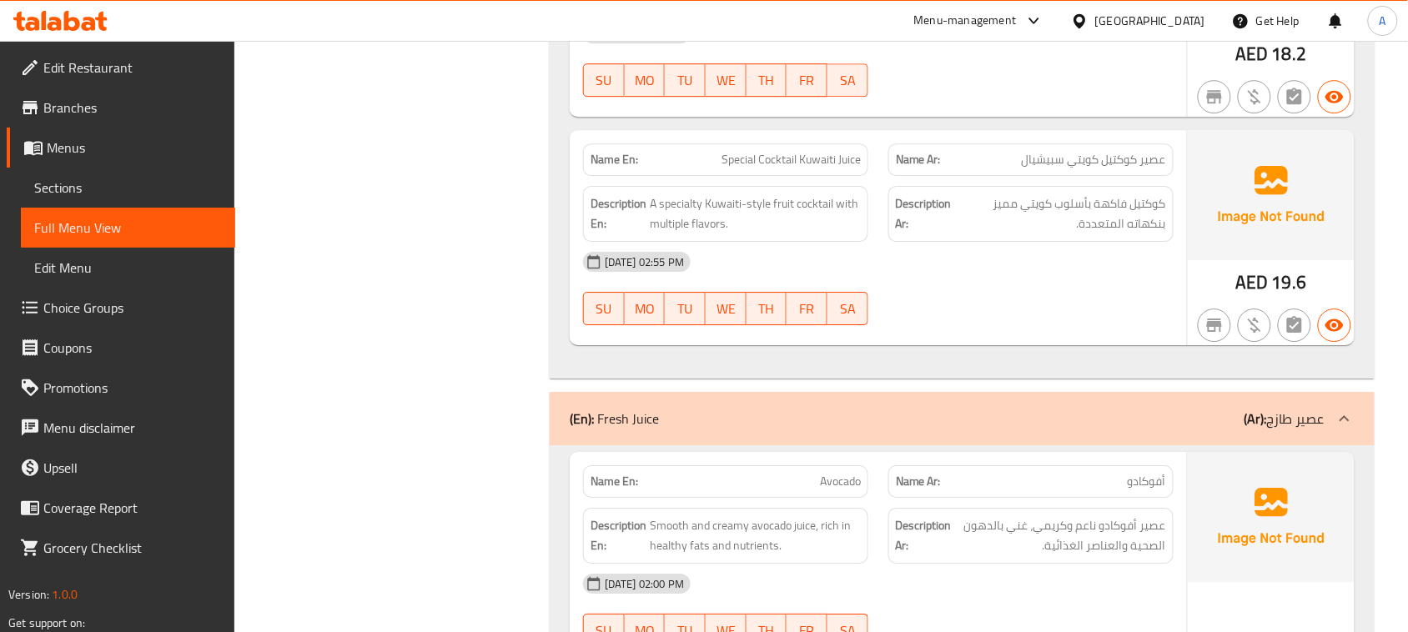
click at [1011, 259] on div "[DATE] 02:55 PM" at bounding box center [878, 262] width 610 height 40
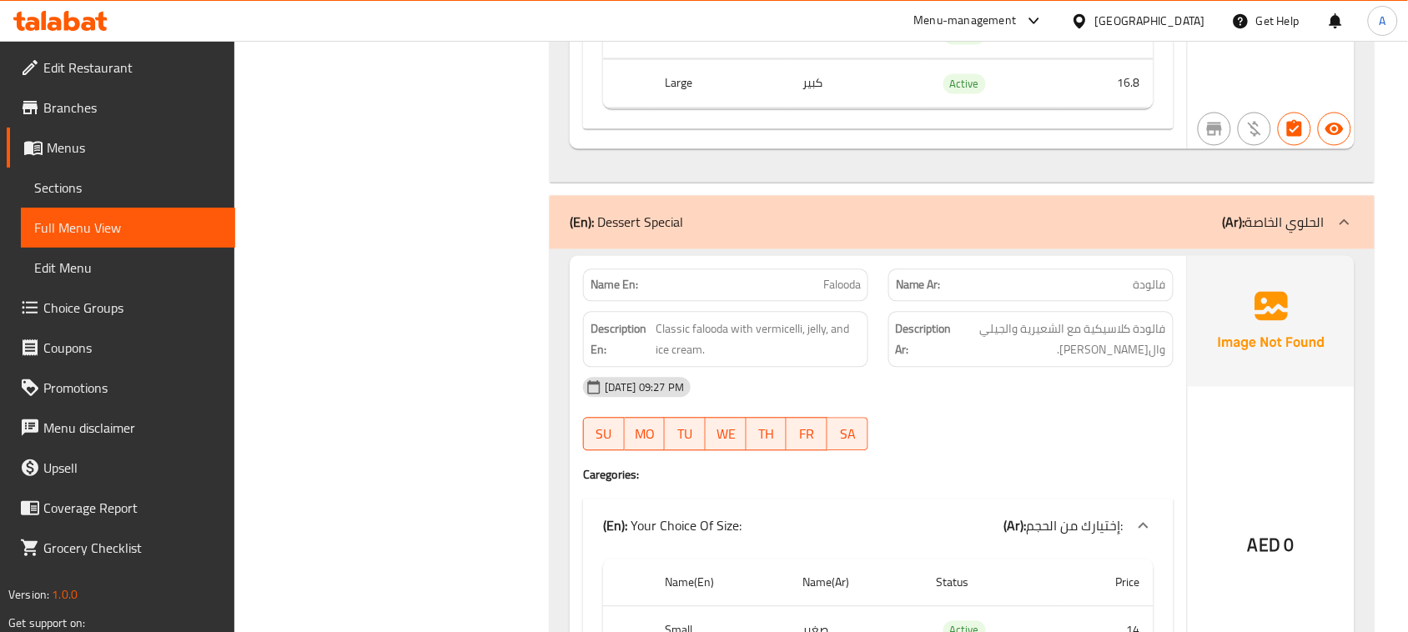
scroll to position [12215, 0]
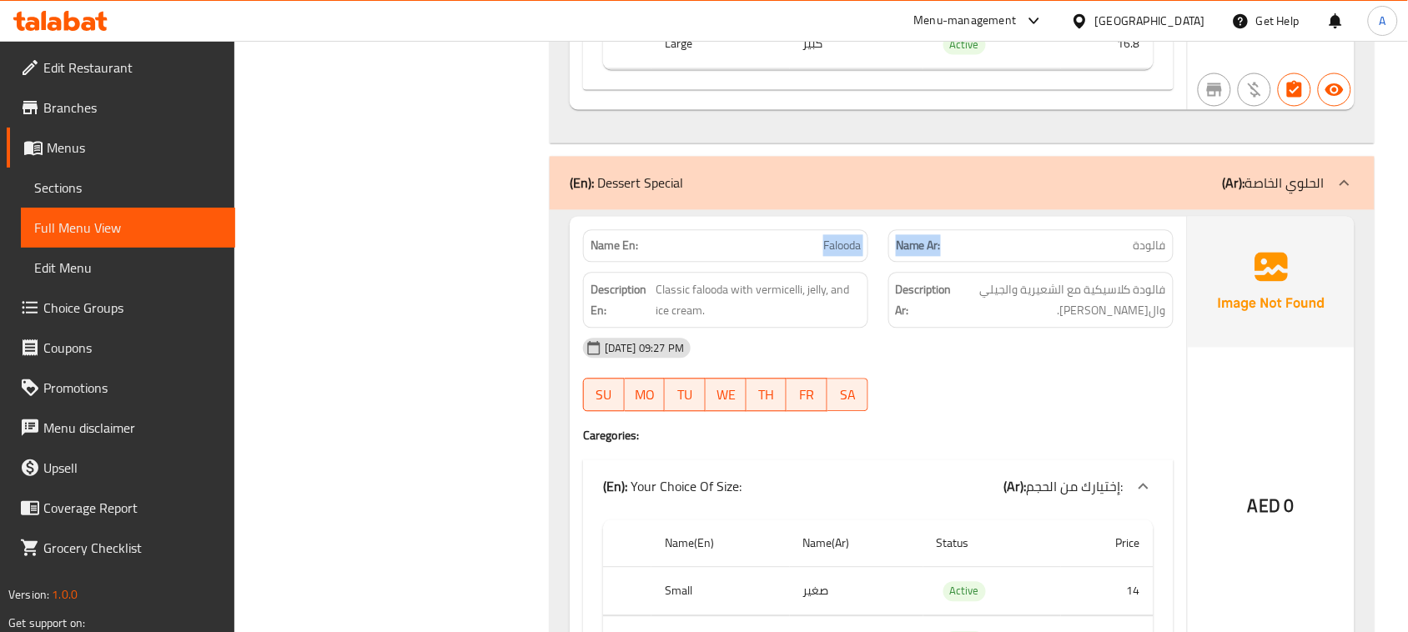
drag, startPoint x: 967, startPoint y: 311, endPoint x: 1002, endPoint y: 390, distance: 86.3
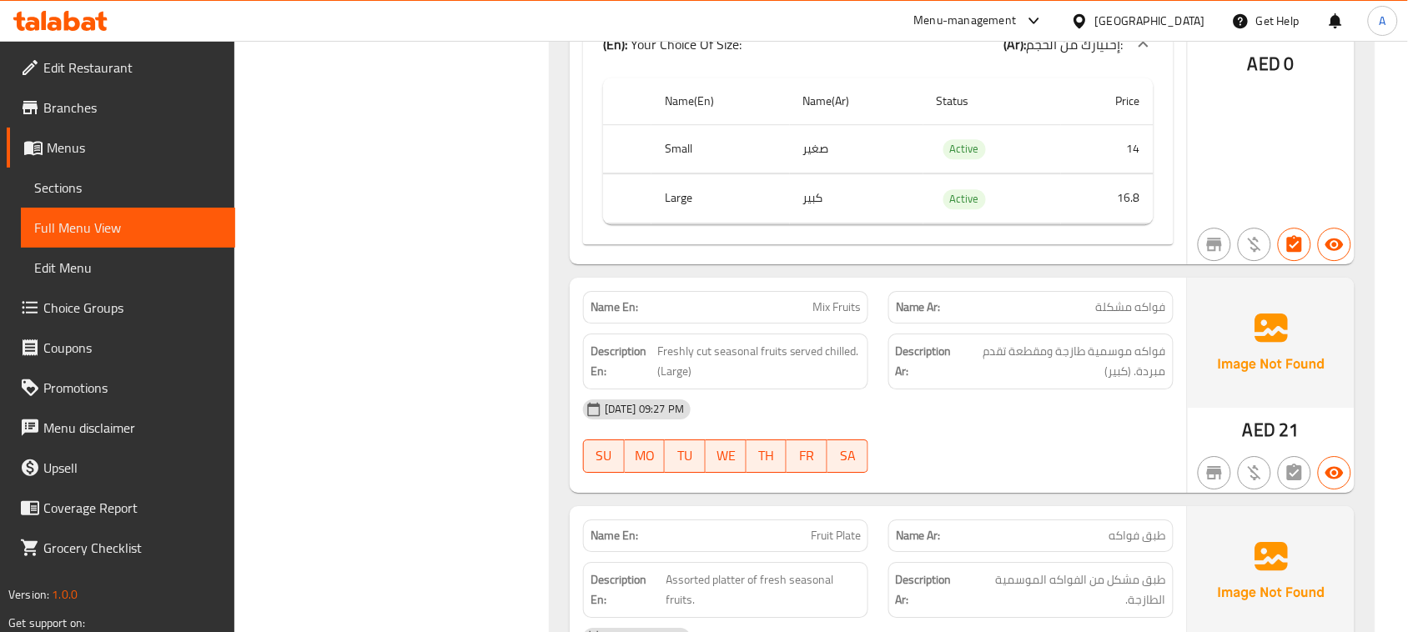
scroll to position [12840, 0]
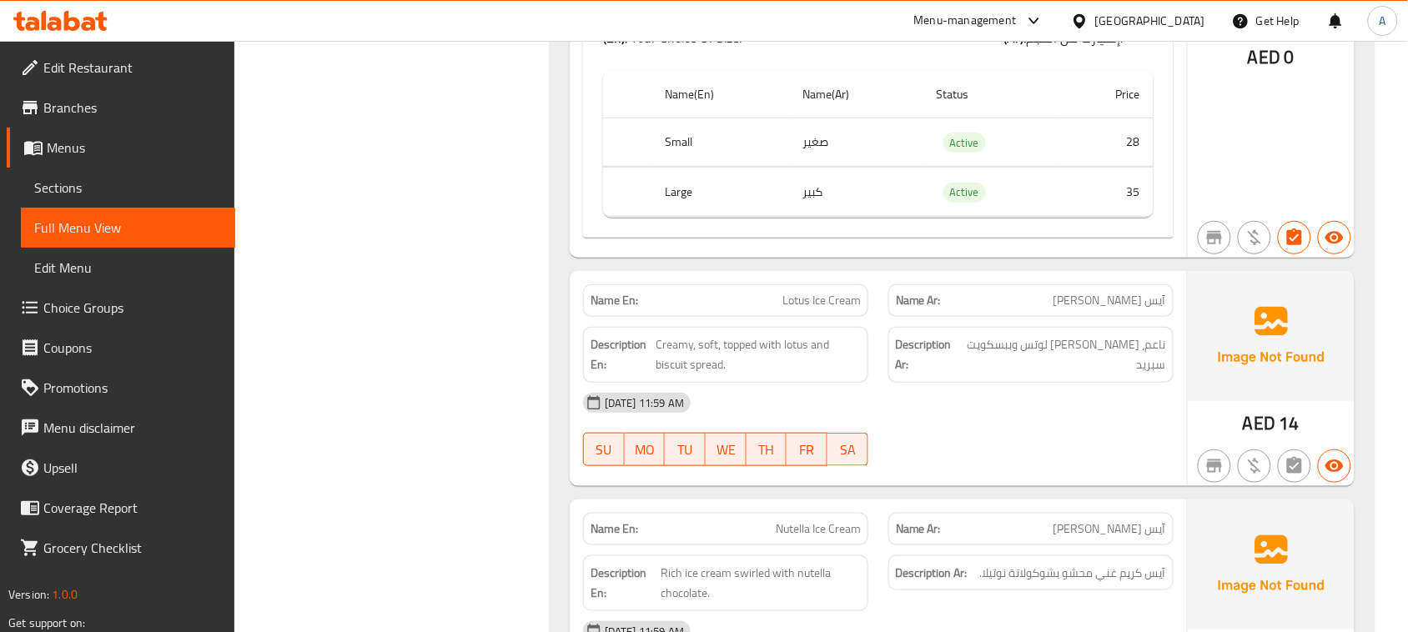
scroll to position [13647, 0]
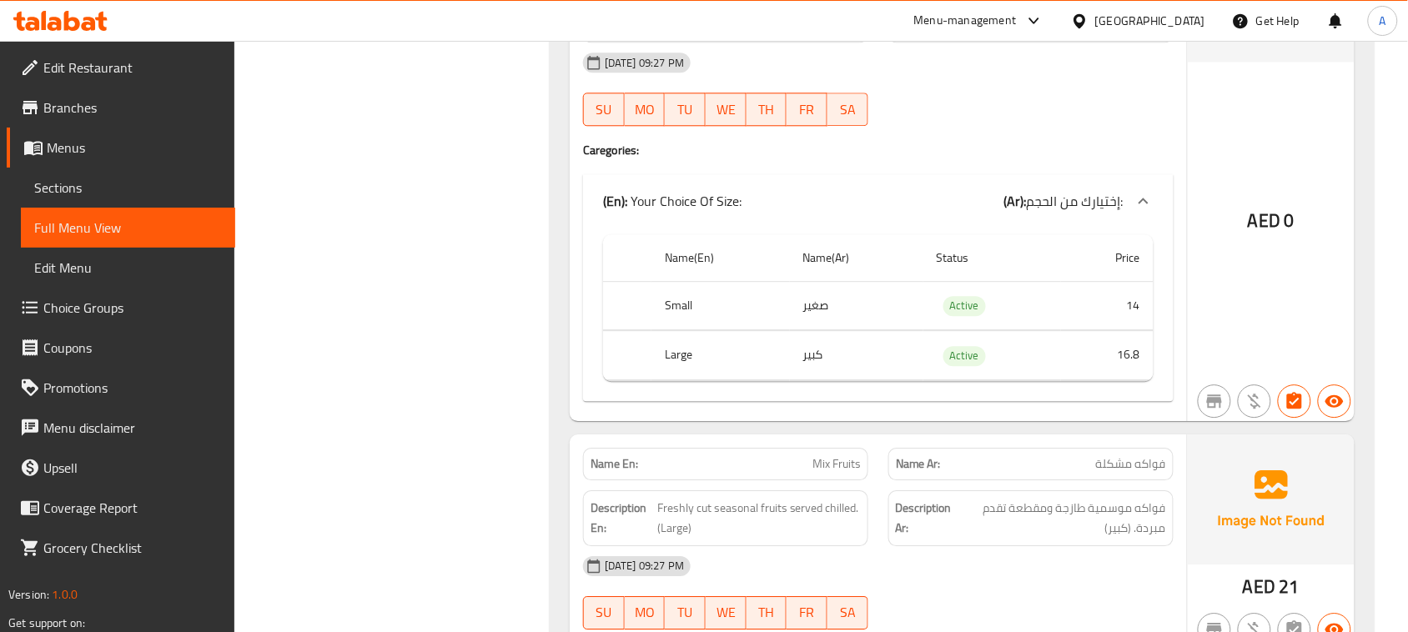
scroll to position [12396, 0]
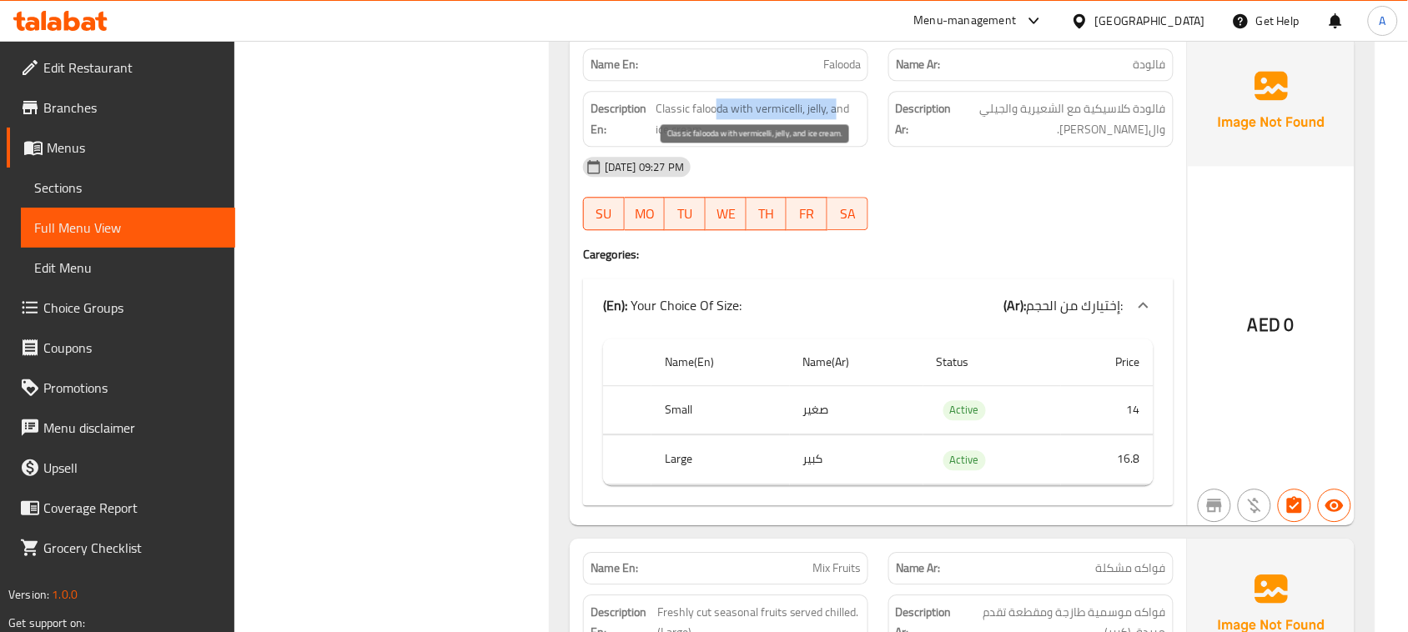
drag, startPoint x: 716, startPoint y: 163, endPoint x: 977, endPoint y: 173, distance: 261.2
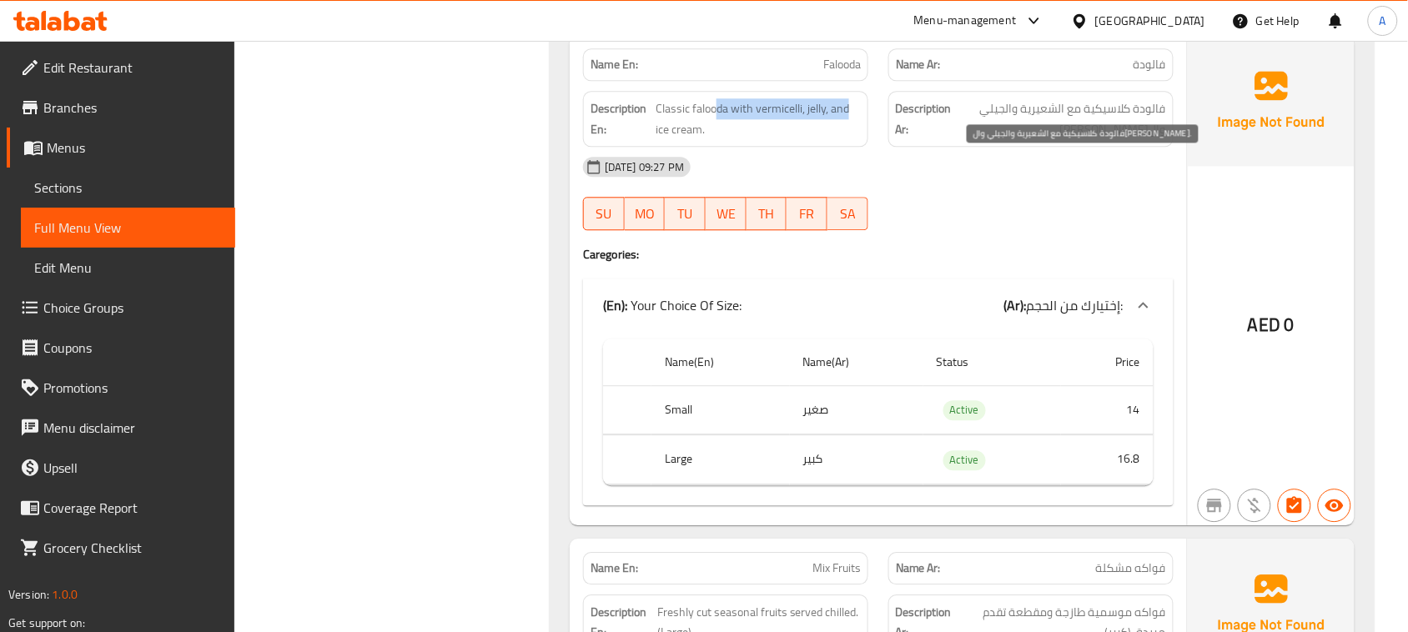
drag, startPoint x: 1056, startPoint y: 167, endPoint x: 1019, endPoint y: 236, distance: 78.3
click at [1052, 139] on span "فالودة كلاسيكية مع الشعيرية والجيلي وال[PERSON_NAME]." at bounding box center [1060, 118] width 211 height 41
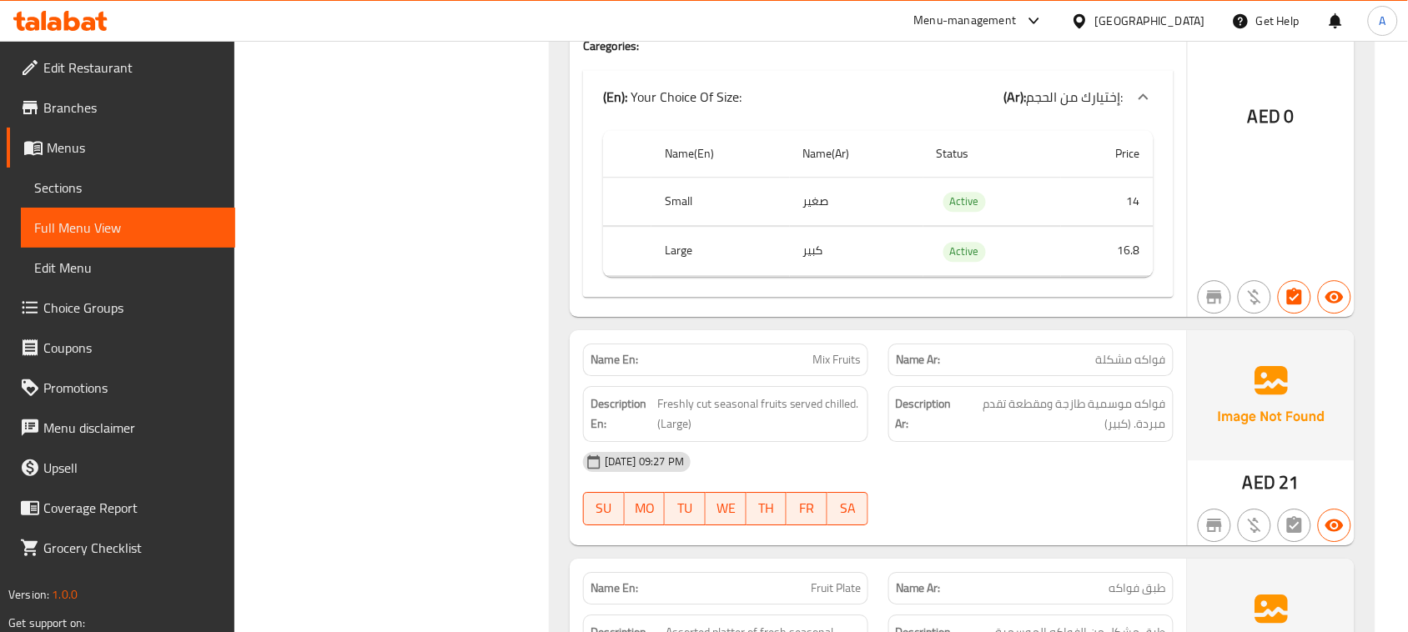
scroll to position [12813, 0]
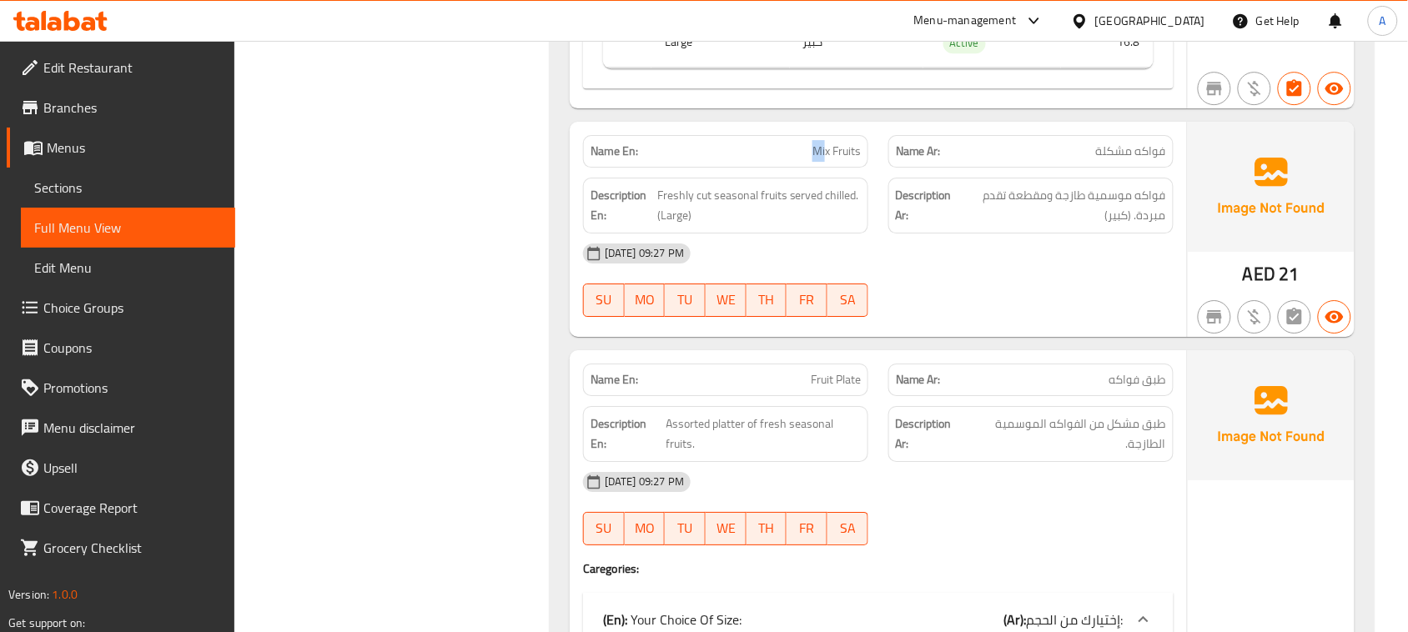
drag, startPoint x: 801, startPoint y: 206, endPoint x: 1041, endPoint y: 307, distance: 259.8
drag, startPoint x: 1148, startPoint y: 250, endPoint x: 1006, endPoint y: 250, distance: 141.8
click at [1006, 226] on span "فواكه موسمية طازجة ومقطعة تقدم مبردة. (كبير)" at bounding box center [1062, 205] width 207 height 41
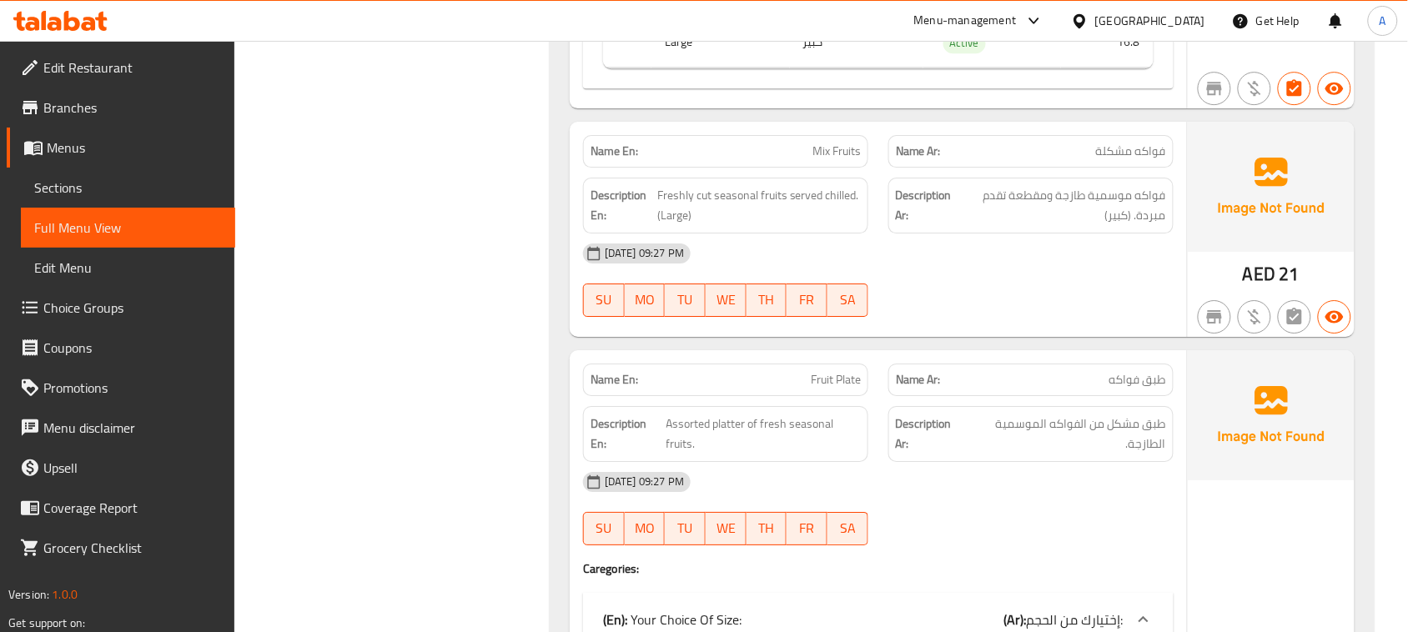
drag, startPoint x: 698, startPoint y: 257, endPoint x: 877, endPoint y: 297, distance: 182.9
click at [786, 226] on span "Freshly cut seasonal fruits served chilled. (Large)" at bounding box center [758, 205] width 203 height 41
drag, startPoint x: 1041, startPoint y: 246, endPoint x: 1016, endPoint y: 253, distance: 25.9
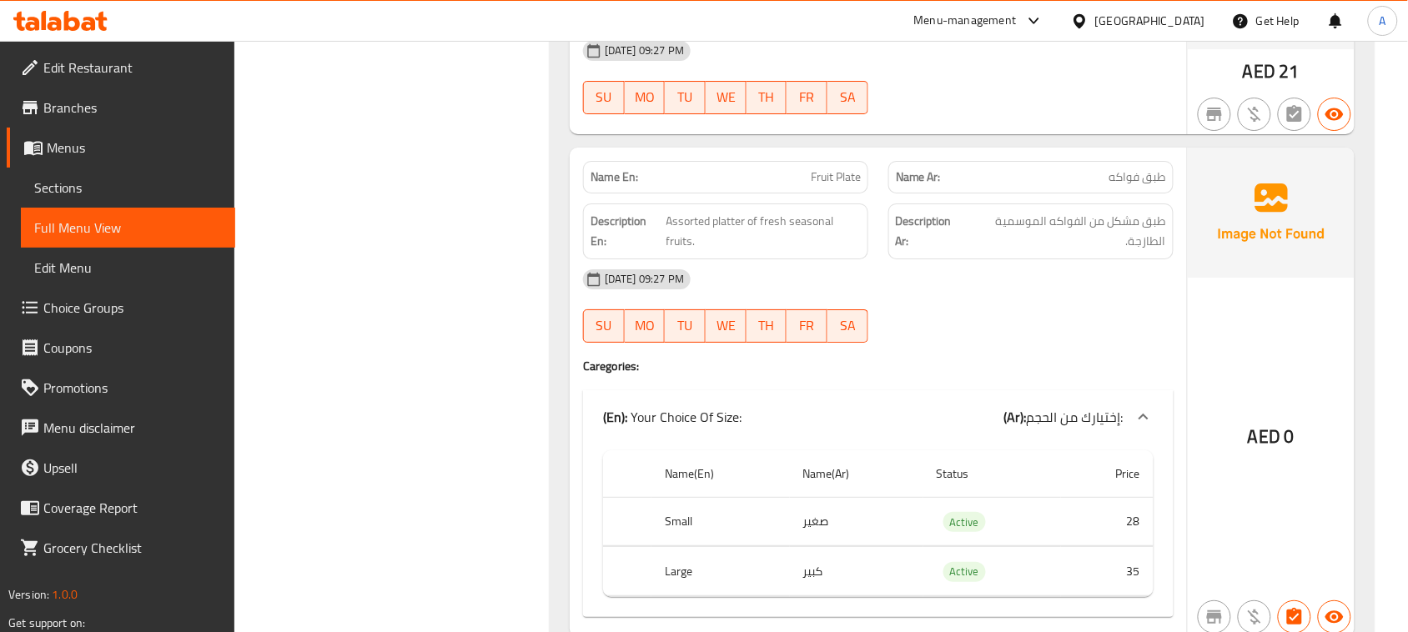
scroll to position [13021, 0]
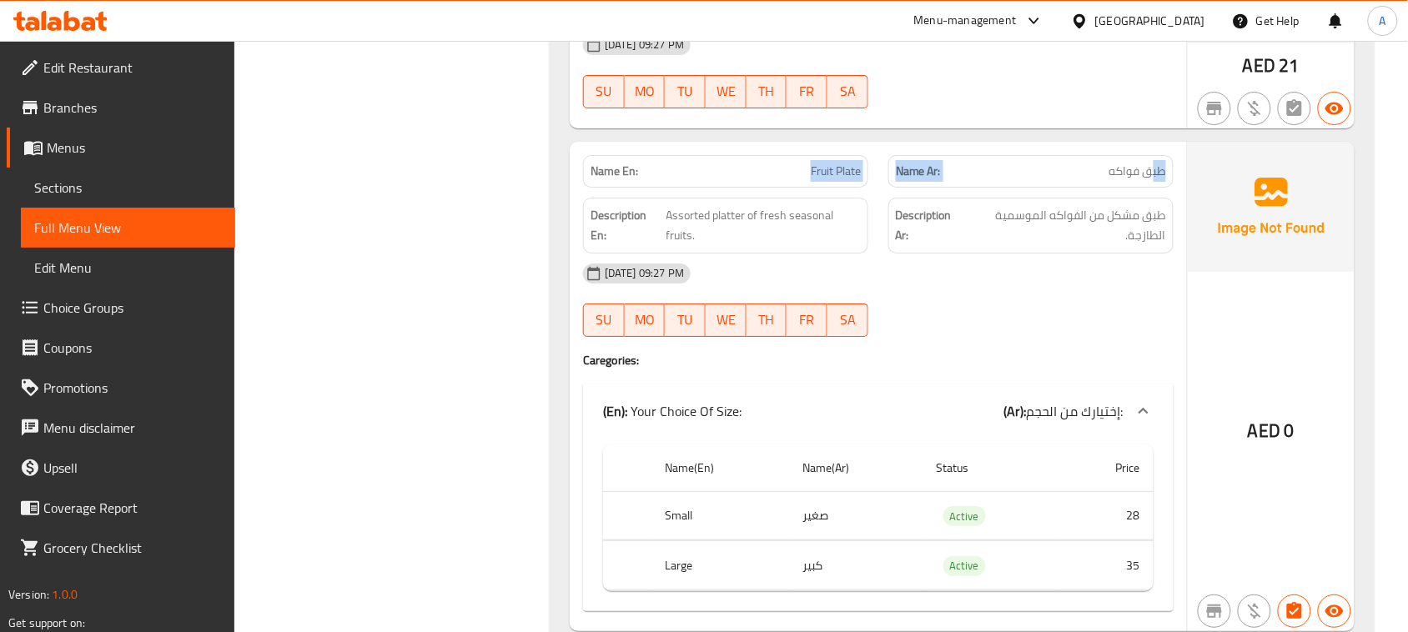
drag, startPoint x: 781, startPoint y: 227, endPoint x: 840, endPoint y: 303, distance: 95.8
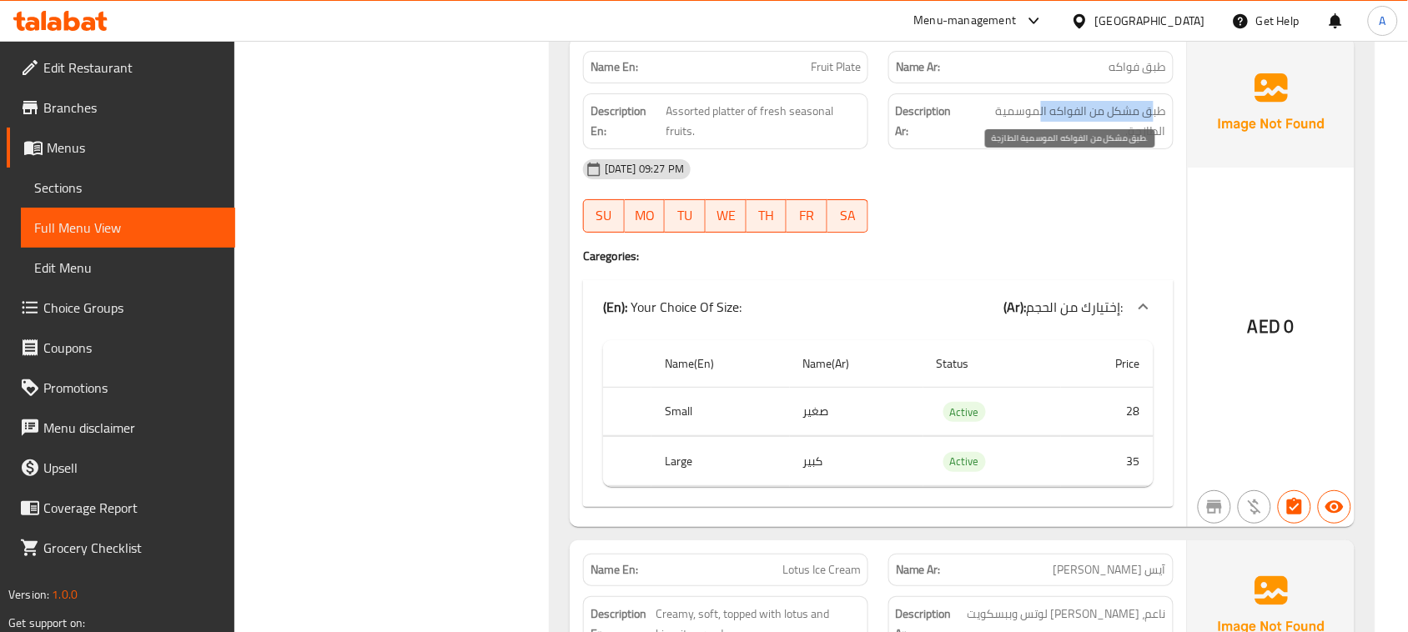
drag, startPoint x: 1153, startPoint y: 175, endPoint x: 1038, endPoint y: 175, distance: 114.3
click at [1038, 142] on span "طبق مشكل من الفواكه الموسمية الطازجة." at bounding box center [1066, 121] width 199 height 41
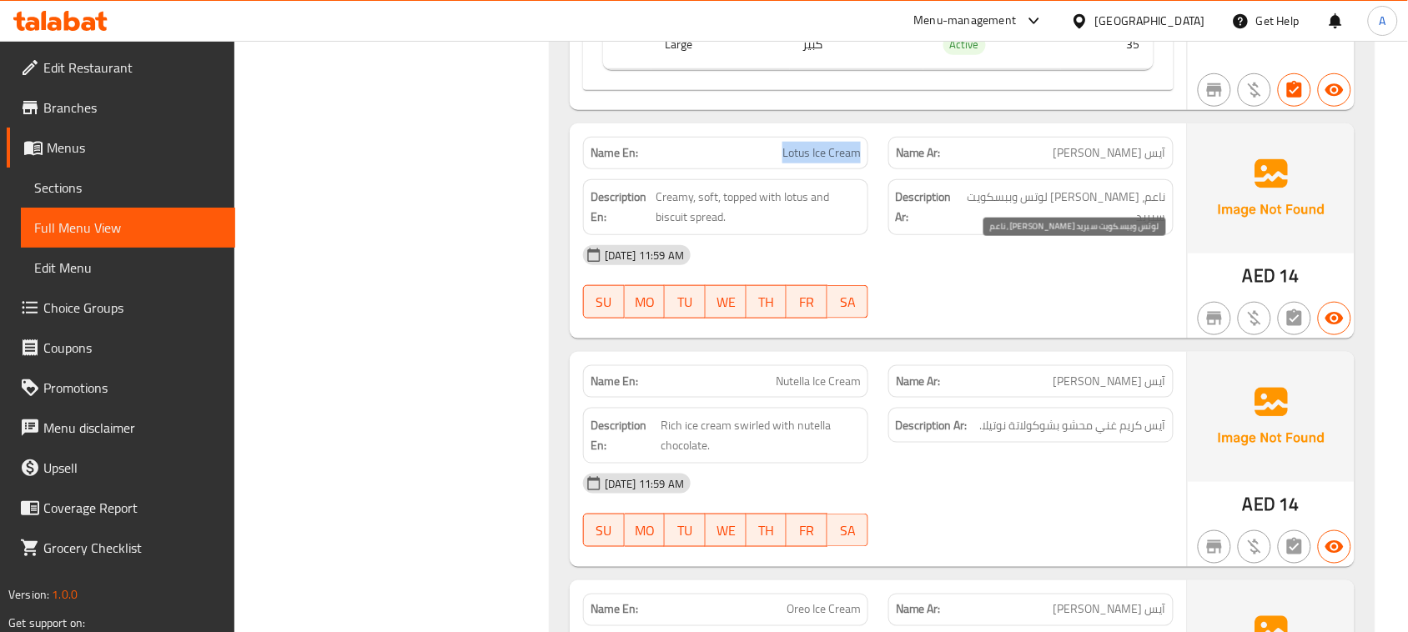
scroll to position [13647, 0]
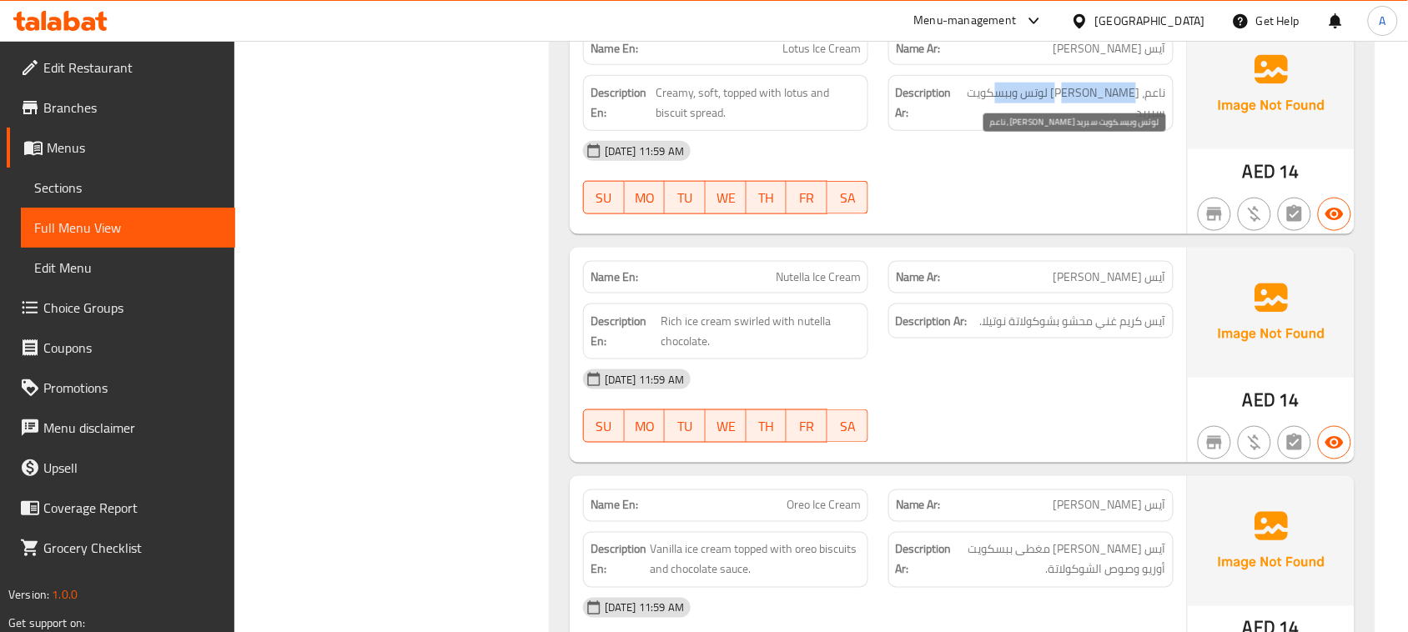
drag, startPoint x: 1128, startPoint y: 151, endPoint x: 997, endPoint y: 171, distance: 133.3
click at [990, 123] on span "ناعم، [PERSON_NAME] لوتس وببسكويت سبريد" at bounding box center [1063, 103] width 203 height 41
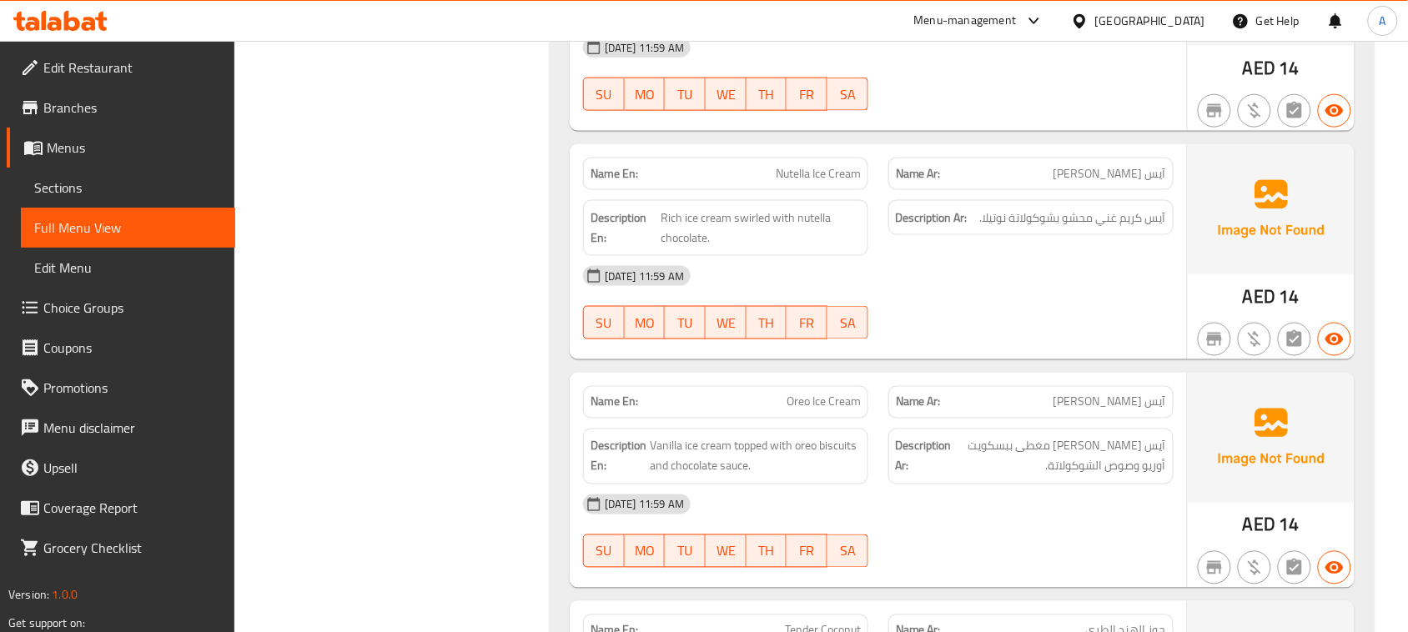
scroll to position [13751, 0]
drag, startPoint x: 872, startPoint y: 238, endPoint x: 960, endPoint y: 259, distance: 90.0
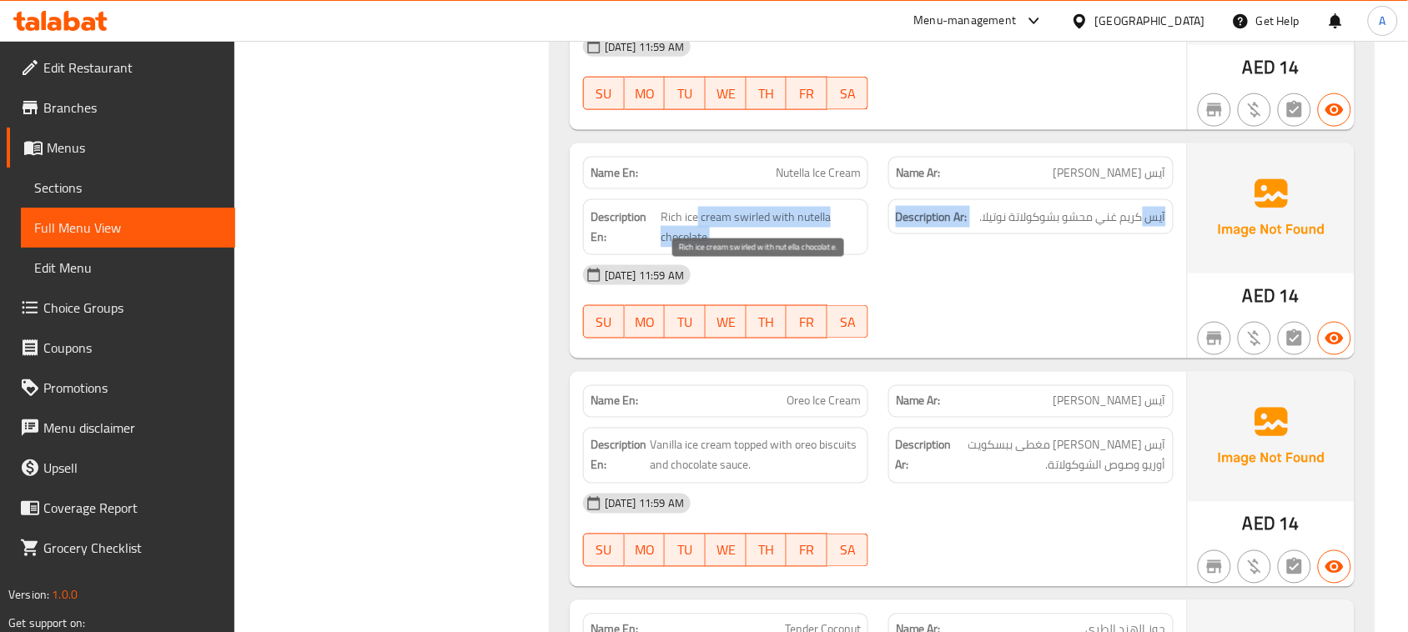
drag, startPoint x: 1136, startPoint y: 273, endPoint x: 1132, endPoint y: 353, distance: 80.2
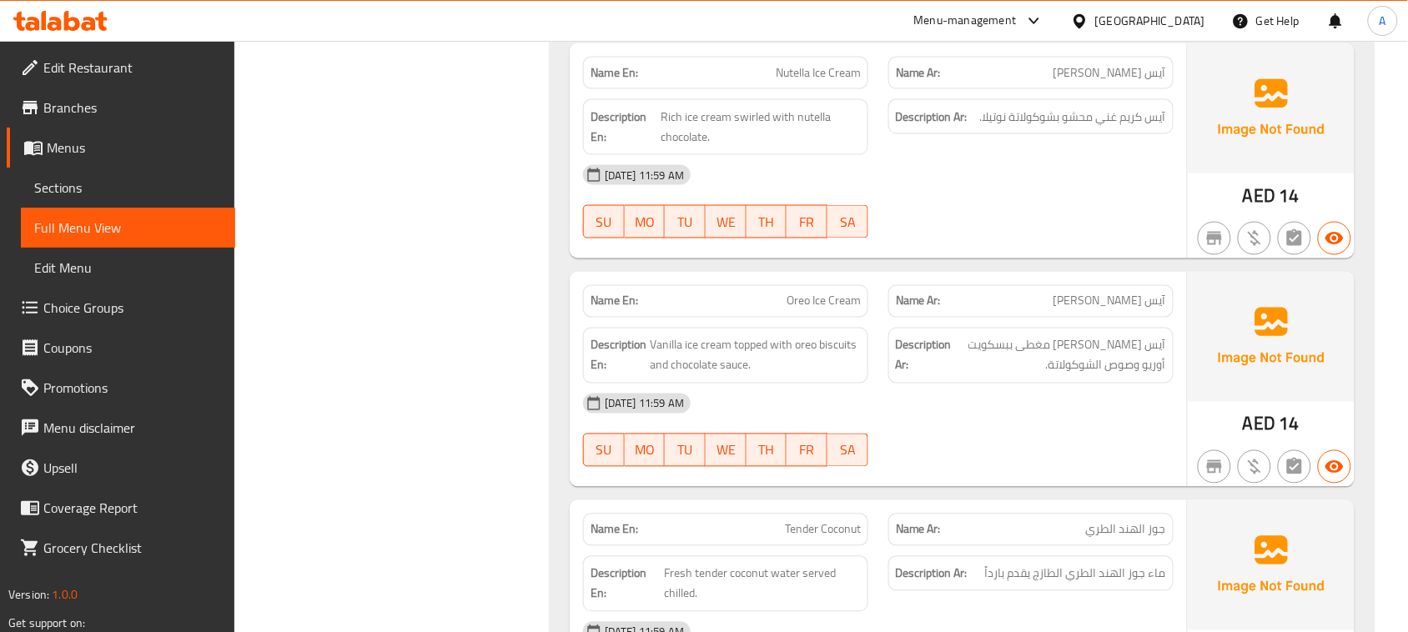
scroll to position [13960, 0]
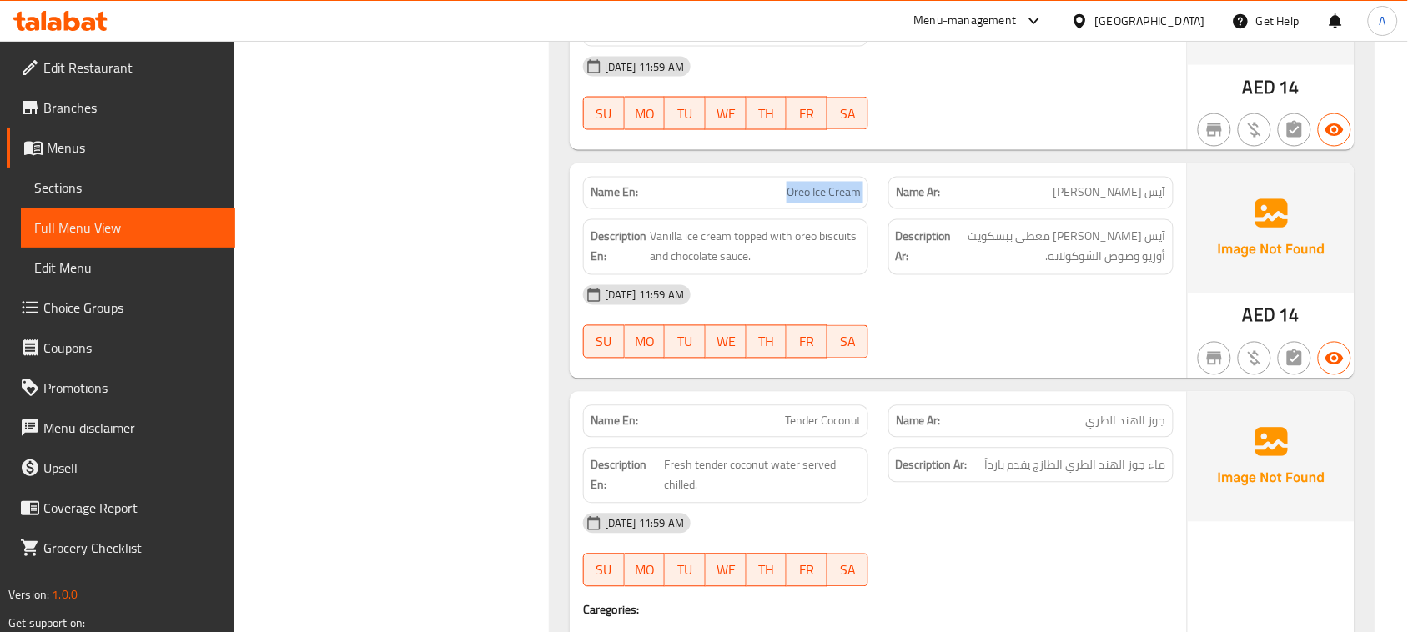
drag, startPoint x: 781, startPoint y: 238, endPoint x: 1003, endPoint y: 327, distance: 239.1
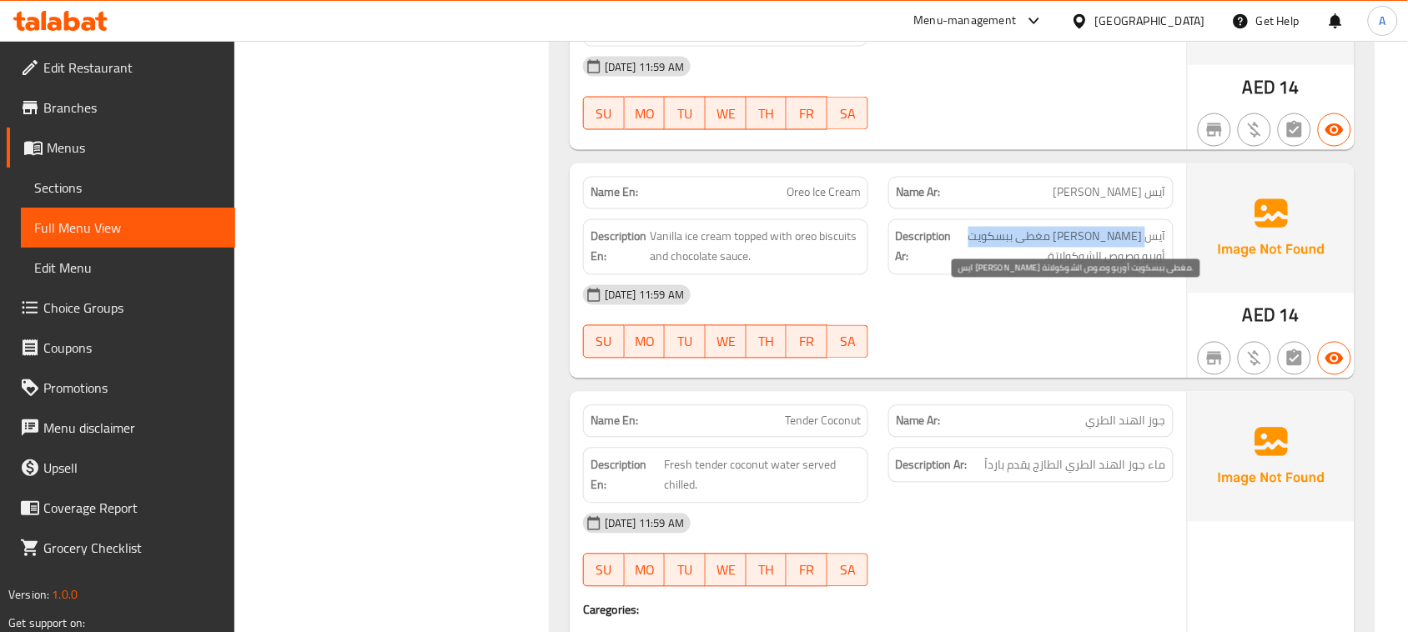
drag, startPoint x: 1152, startPoint y: 293, endPoint x: 998, endPoint y: 306, distance: 154.0
click at [998, 268] on span "آيس [PERSON_NAME] مغطى ببسكويت أوريو وصوص الشوكولاتة." at bounding box center [1060, 247] width 211 height 41
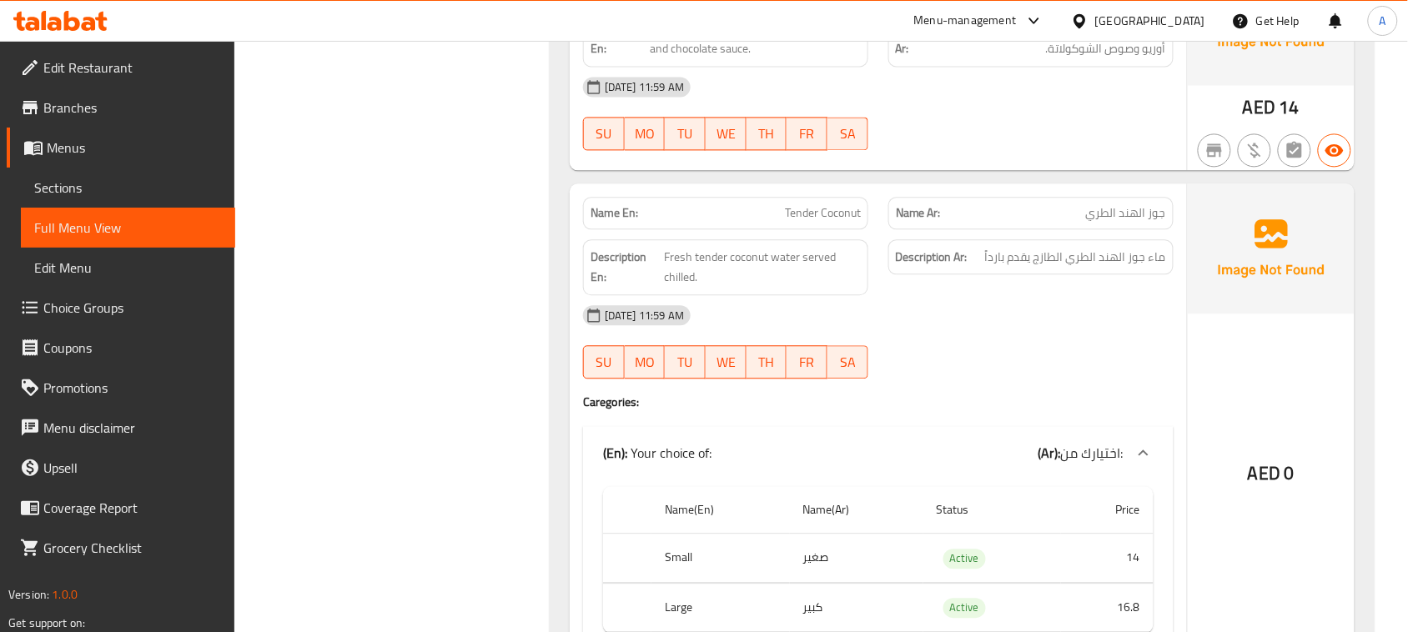
drag, startPoint x: 1131, startPoint y: 321, endPoint x: 701, endPoint y: 350, distance: 430.5
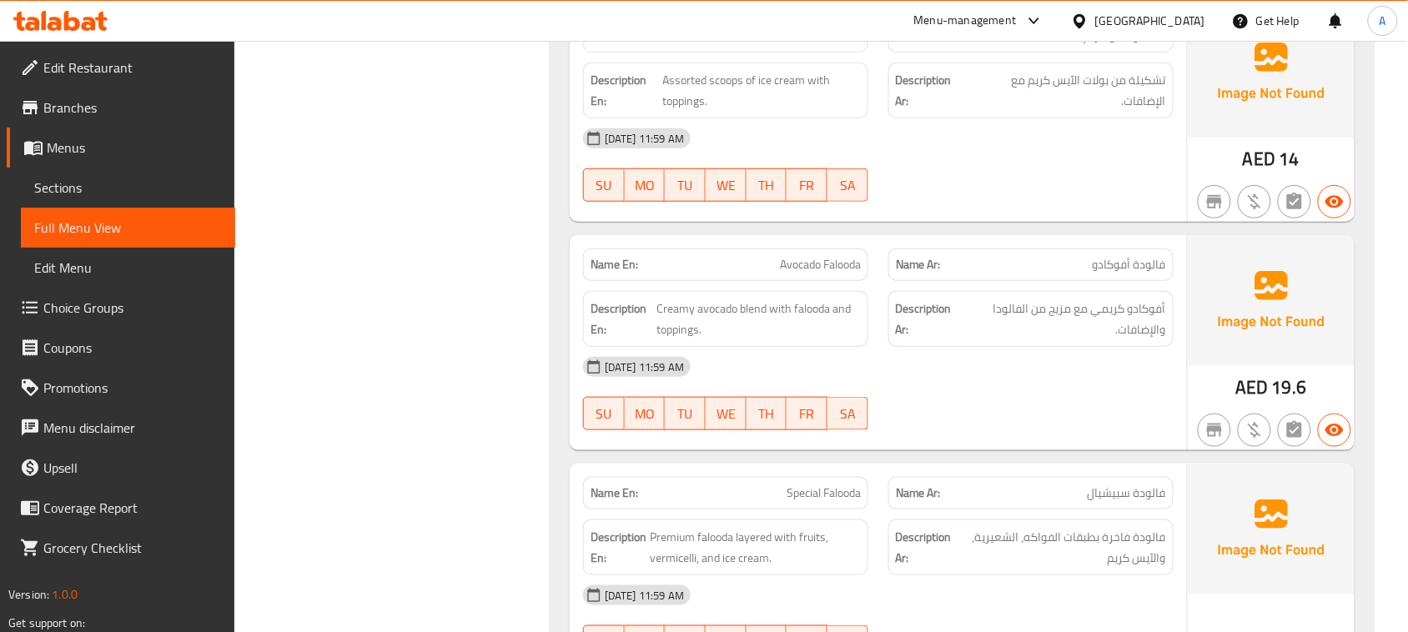
scroll to position [15315, 0]
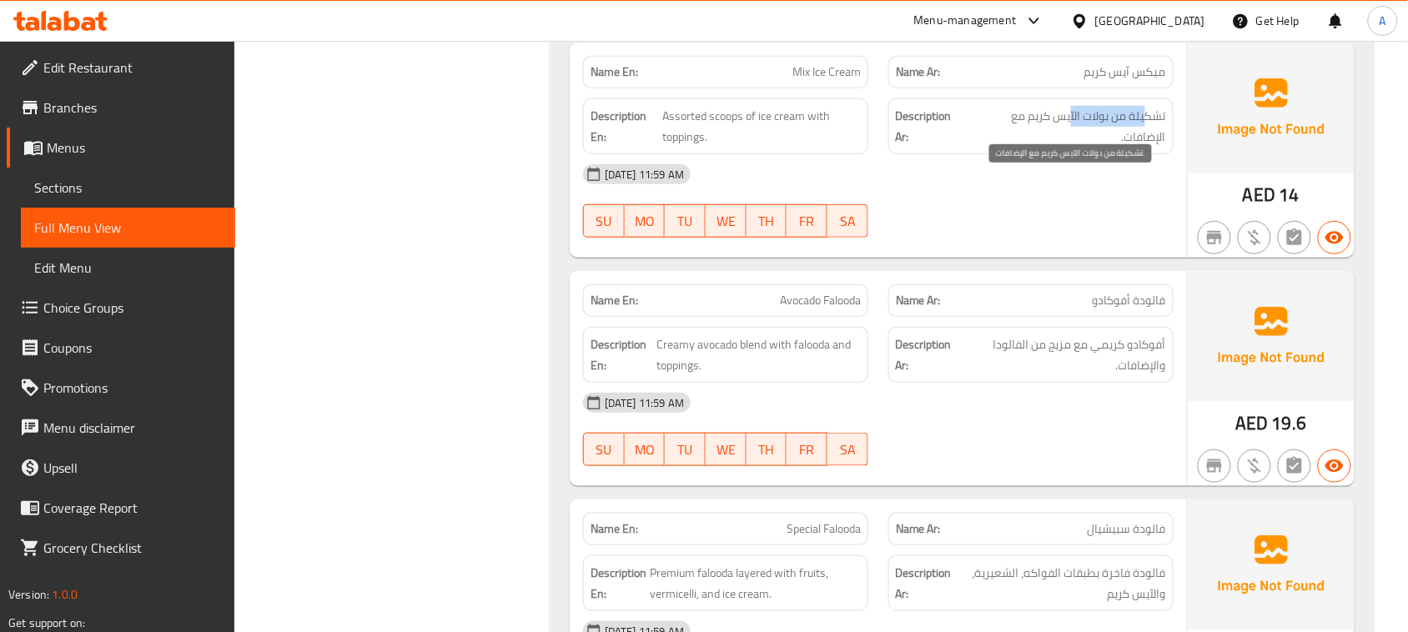
drag, startPoint x: 1143, startPoint y: 190, endPoint x: 1072, endPoint y: 189, distance: 71.7
click at [1072, 147] on span "تشكيلة من بولات الآيس كريم مع الإضافات." at bounding box center [1067, 126] width 197 height 41
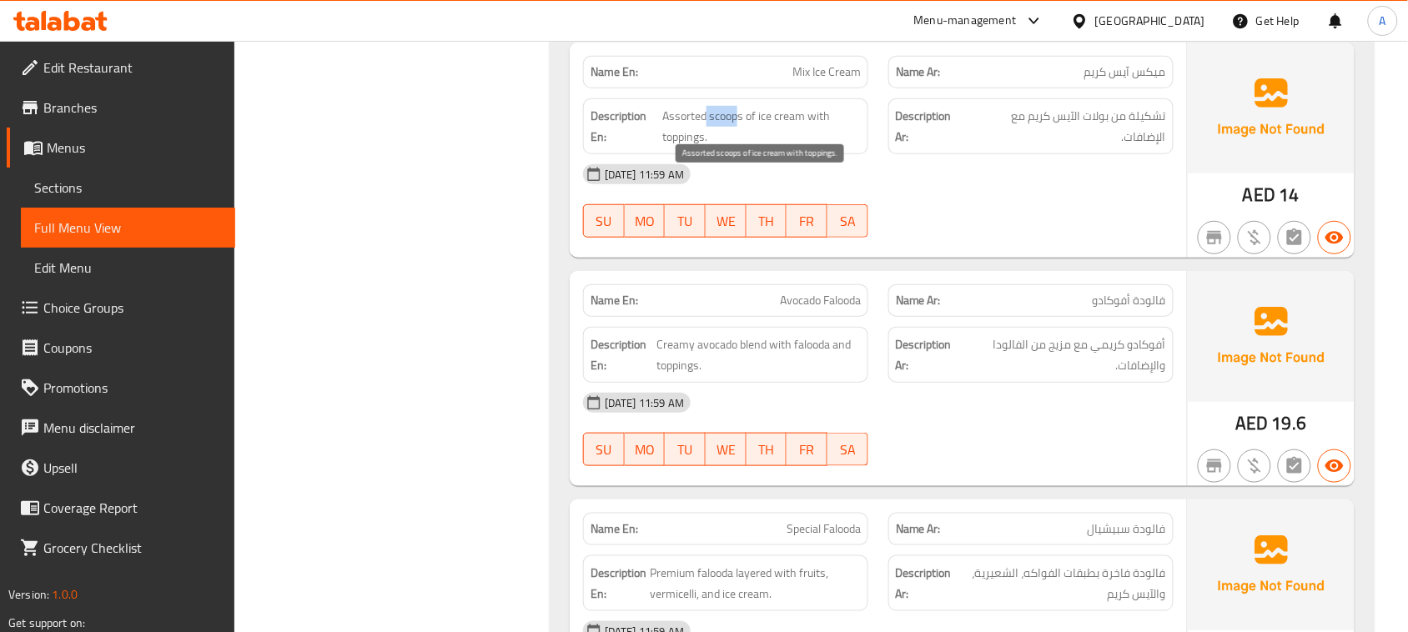
drag, startPoint x: 728, startPoint y: 183, endPoint x: 1007, endPoint y: 269, distance: 291.5
click at [756, 147] on span "Assorted scoops of ice cream with toppings." at bounding box center [761, 126] width 198 height 41
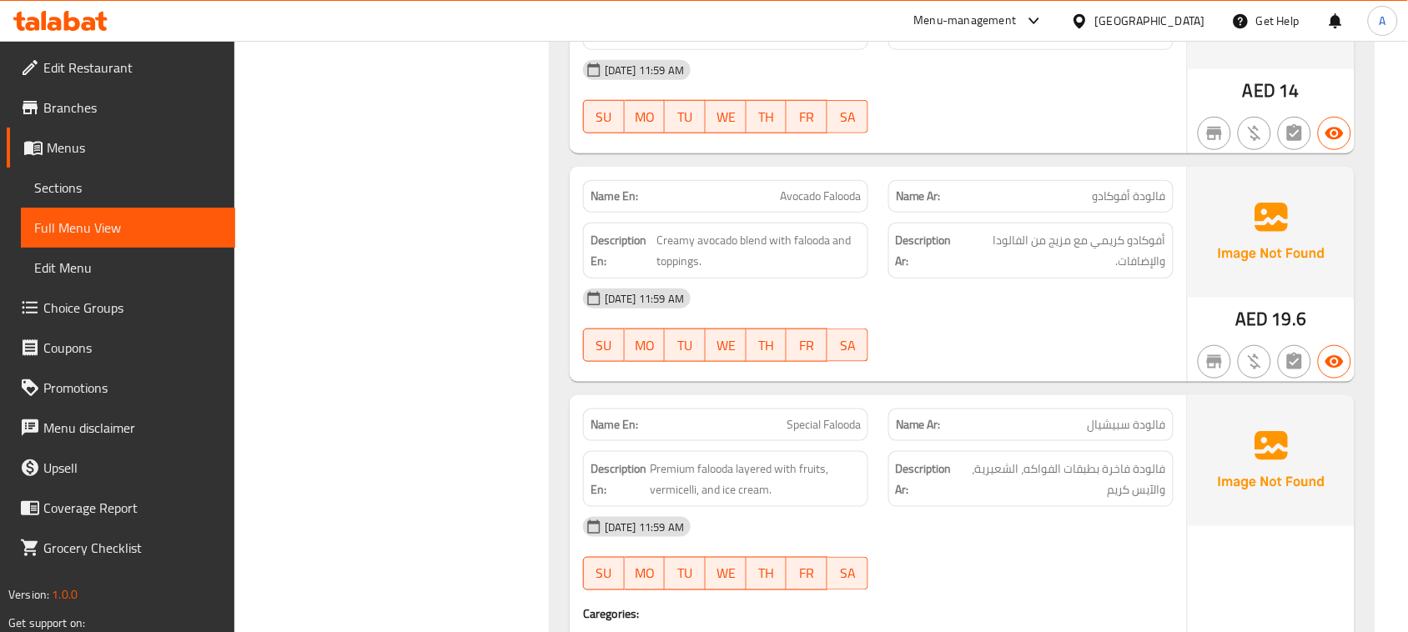
drag, startPoint x: 1152, startPoint y: 301, endPoint x: 1011, endPoint y: 309, distance: 141.2
click at [1012, 271] on span "أفوكادو كريمي مع مزيج من الفالودا والإضافات." at bounding box center [1064, 250] width 203 height 41
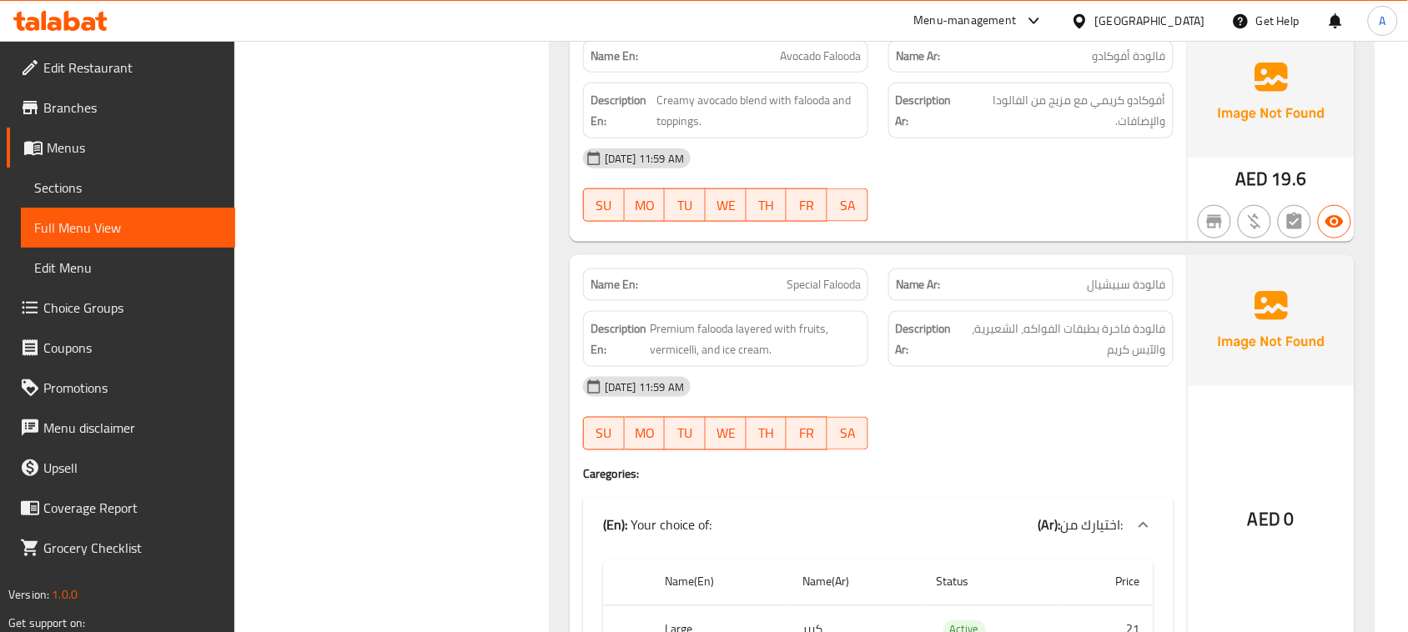
scroll to position [15628, 0]
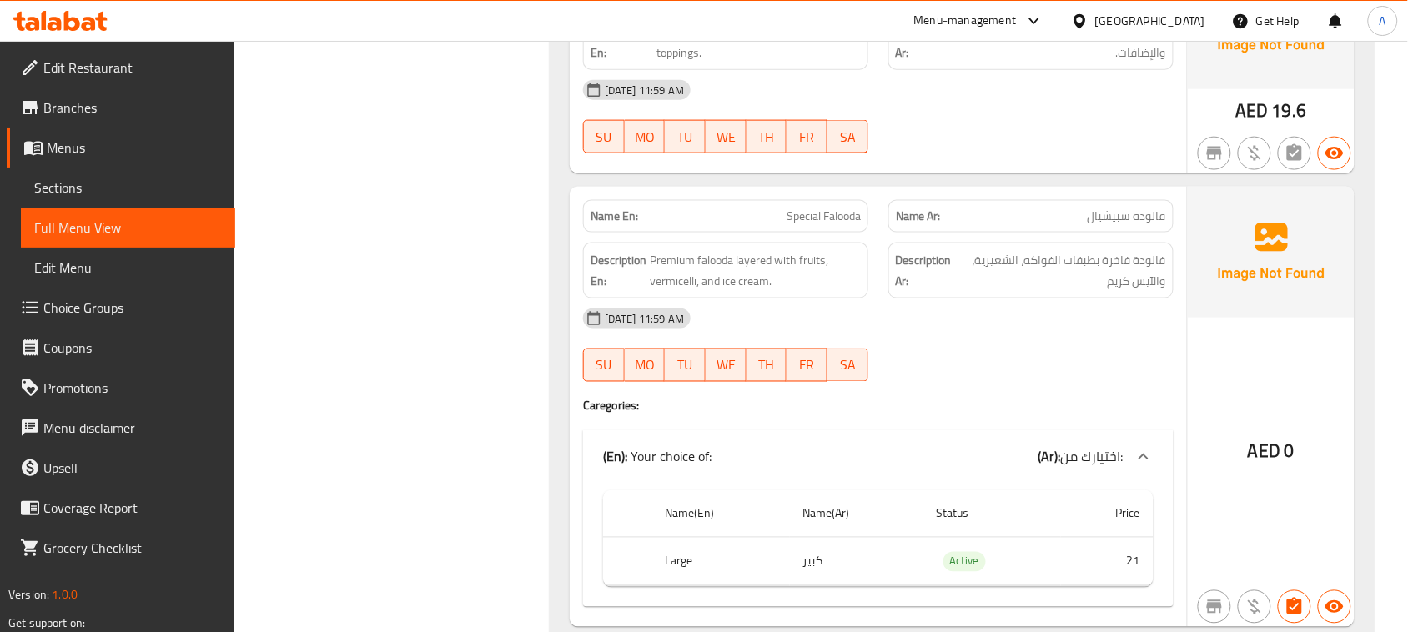
drag, startPoint x: 877, startPoint y: 297, endPoint x: 932, endPoint y: 374, distance: 94.4
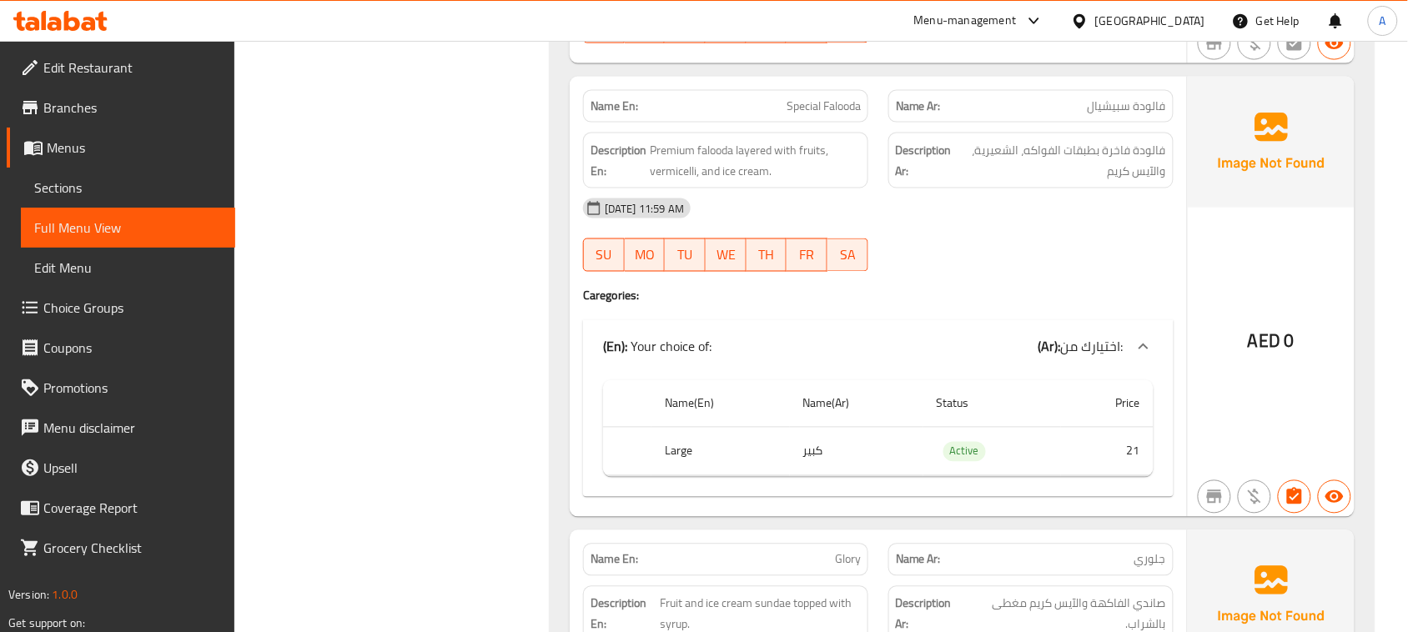
scroll to position [15836, 0]
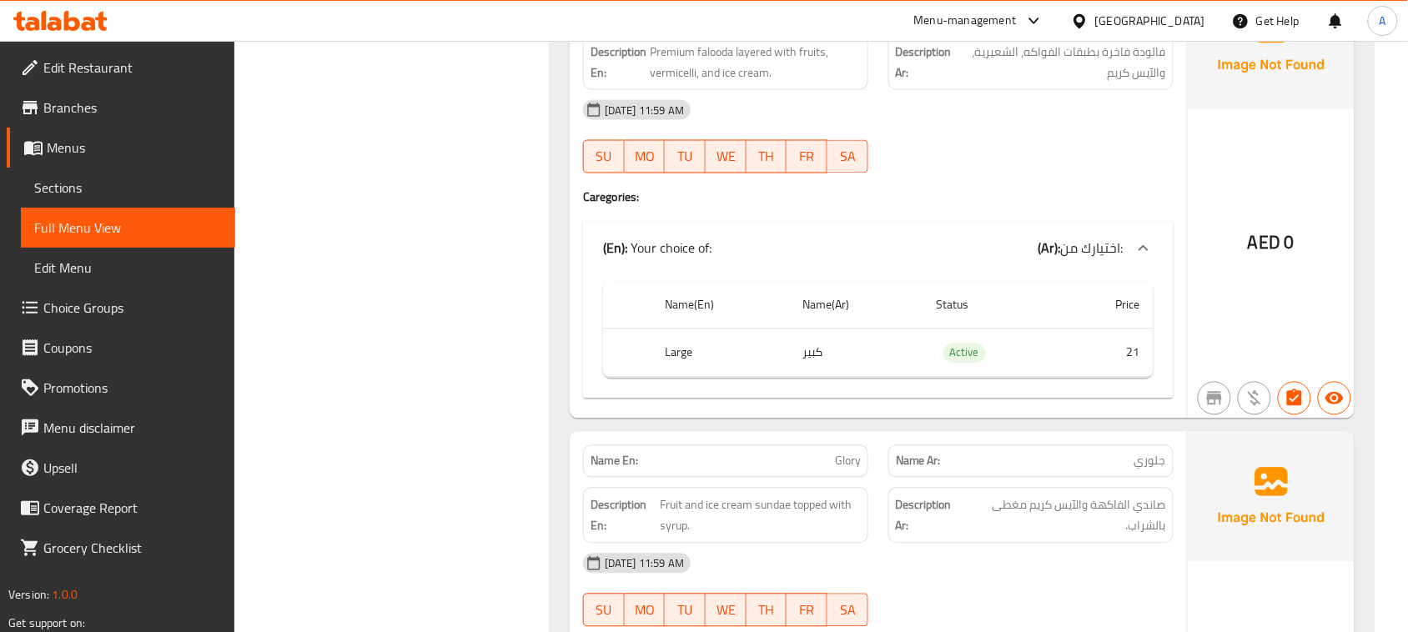
drag, startPoint x: 757, startPoint y: 431, endPoint x: 862, endPoint y: 430, distance: 104.3
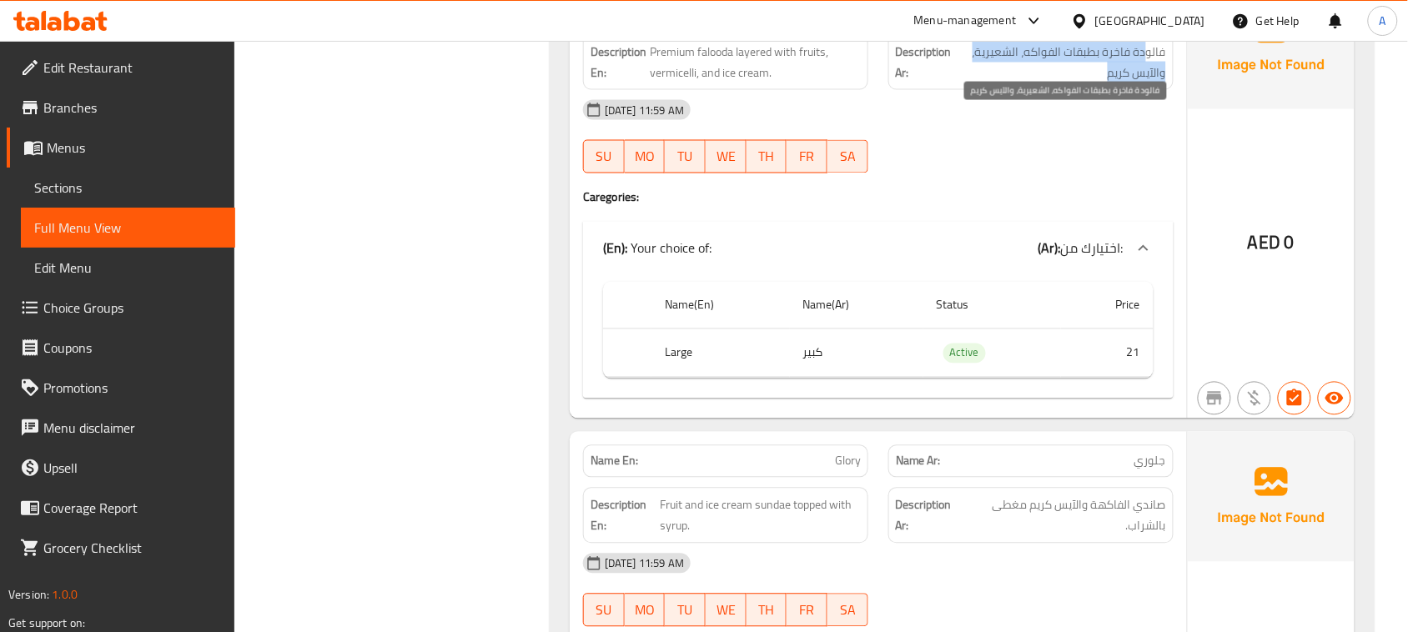
drag, startPoint x: 1132, startPoint y: 114, endPoint x: 1017, endPoint y: 143, distance: 117.7
click at [1001, 83] on span "فالودة فاخرة بطبقات الفواكه، الشعيرية، والآيس كريم" at bounding box center [1061, 62] width 209 height 41
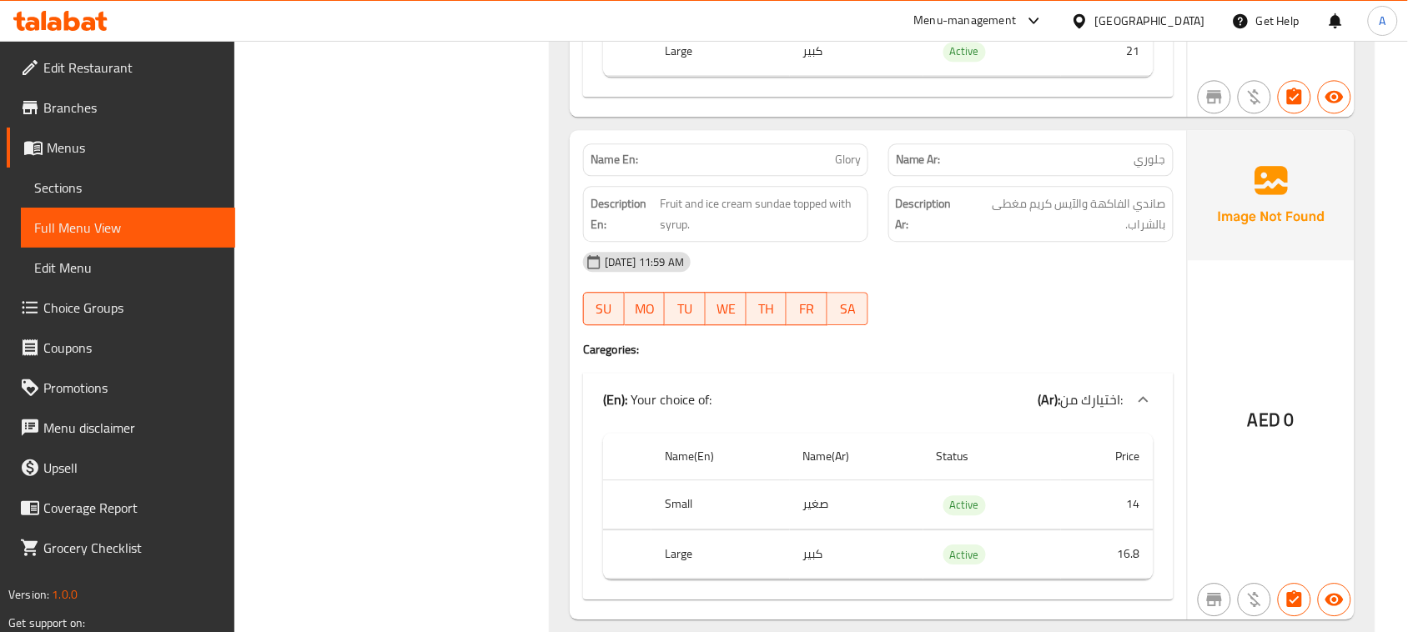
scroll to position [16149, 0]
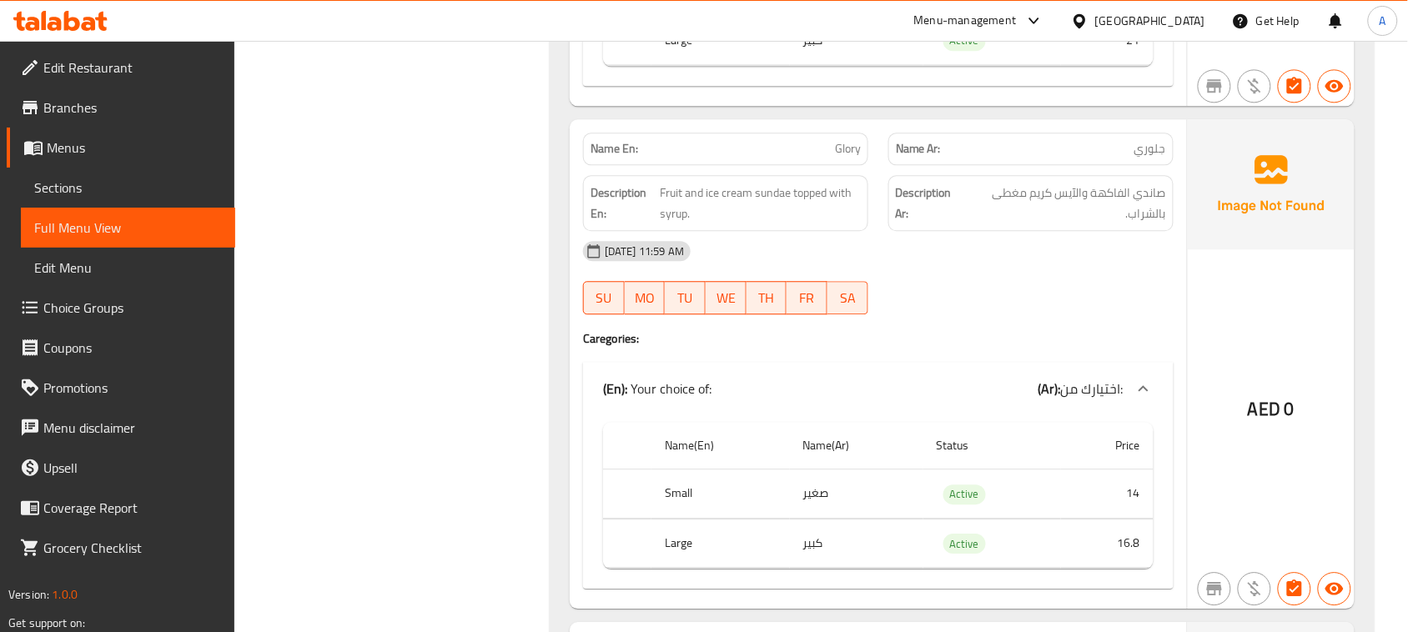
drag, startPoint x: 1149, startPoint y: 264, endPoint x: 1024, endPoint y: 264, distance: 125.1
click at [1024, 224] on span "صاندي الفاكهة والآيس كريم مغطى بالشراب." at bounding box center [1066, 203] width 200 height 41
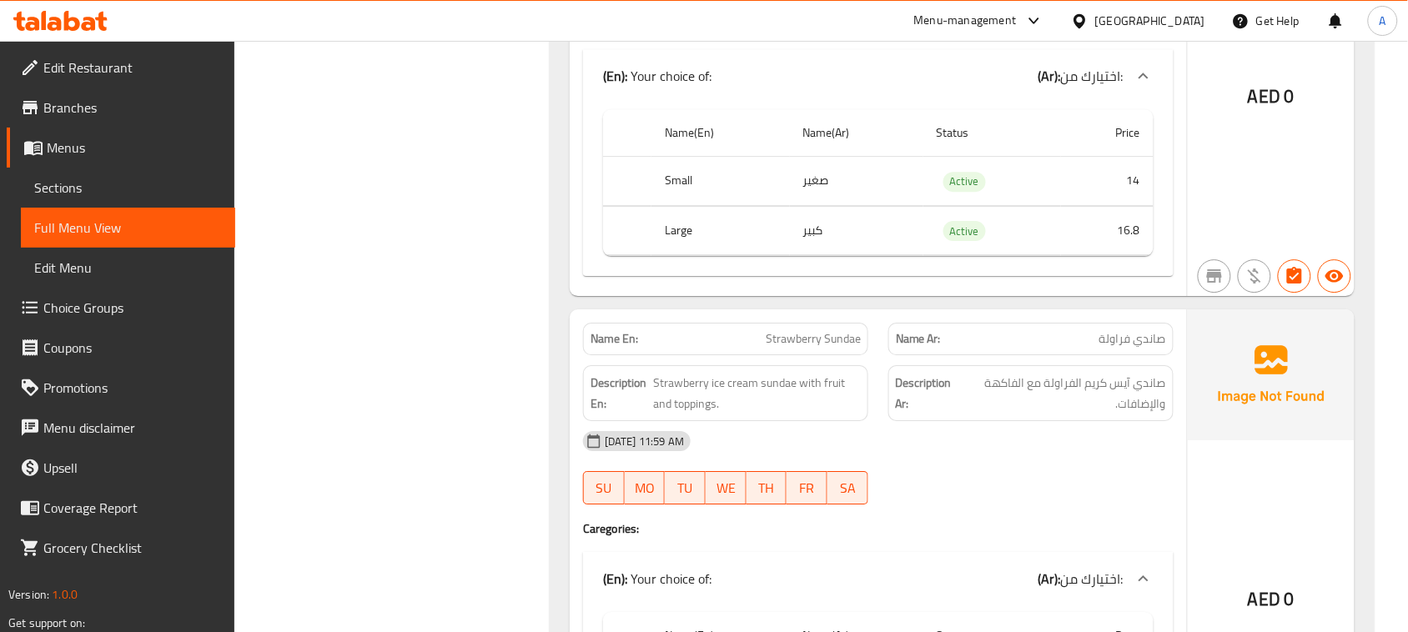
scroll to position [16670, 0]
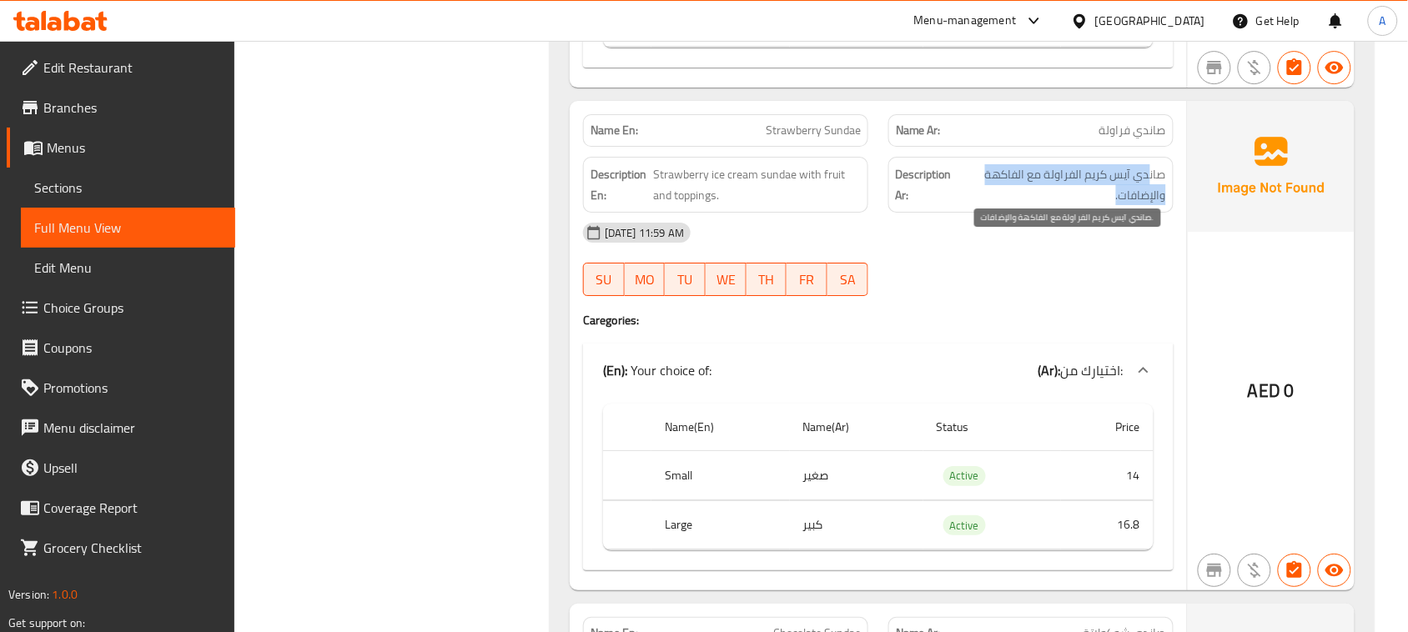
drag, startPoint x: 1151, startPoint y: 256, endPoint x: 1020, endPoint y: 269, distance: 131.5
click at [1022, 205] on span "صاندي آيس كريم الفراولة مع الفاكهة والإضافات." at bounding box center [1064, 184] width 204 height 41
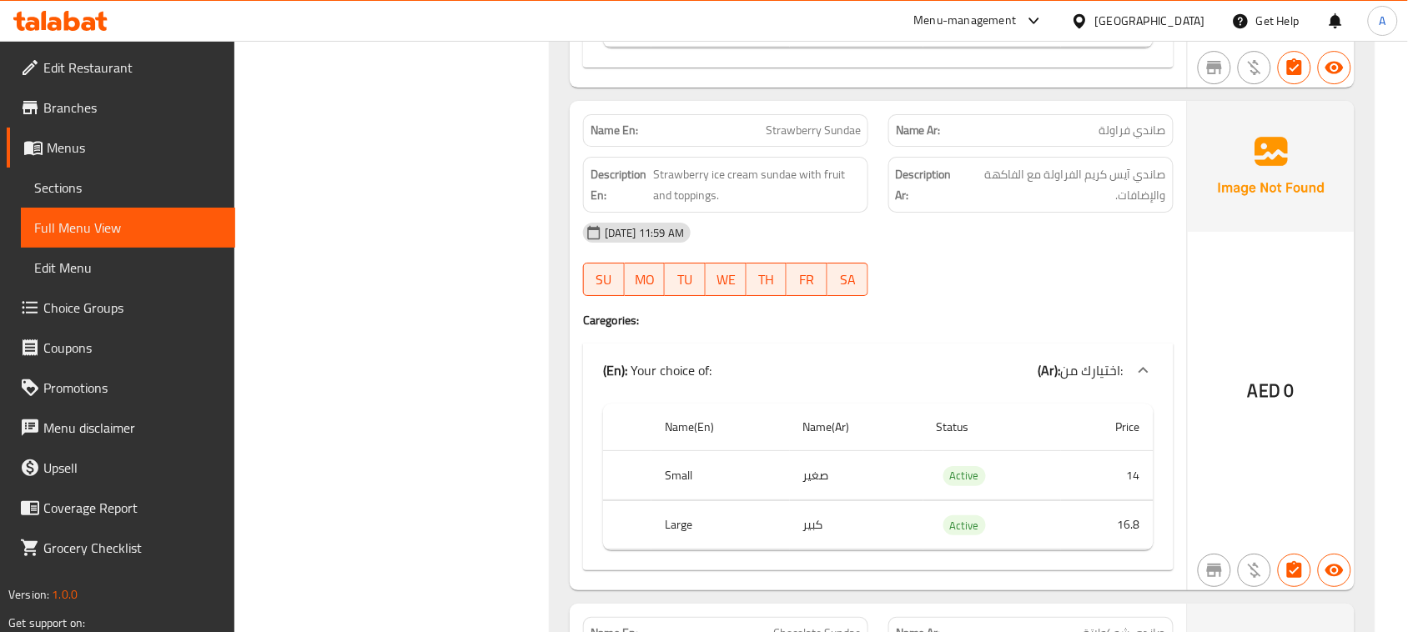
drag, startPoint x: 751, startPoint y: 259, endPoint x: 977, endPoint y: 289, distance: 228.9
click at [860, 205] on span "Strawberry ice cream sundae with fruit and toppings." at bounding box center [757, 184] width 208 height 41
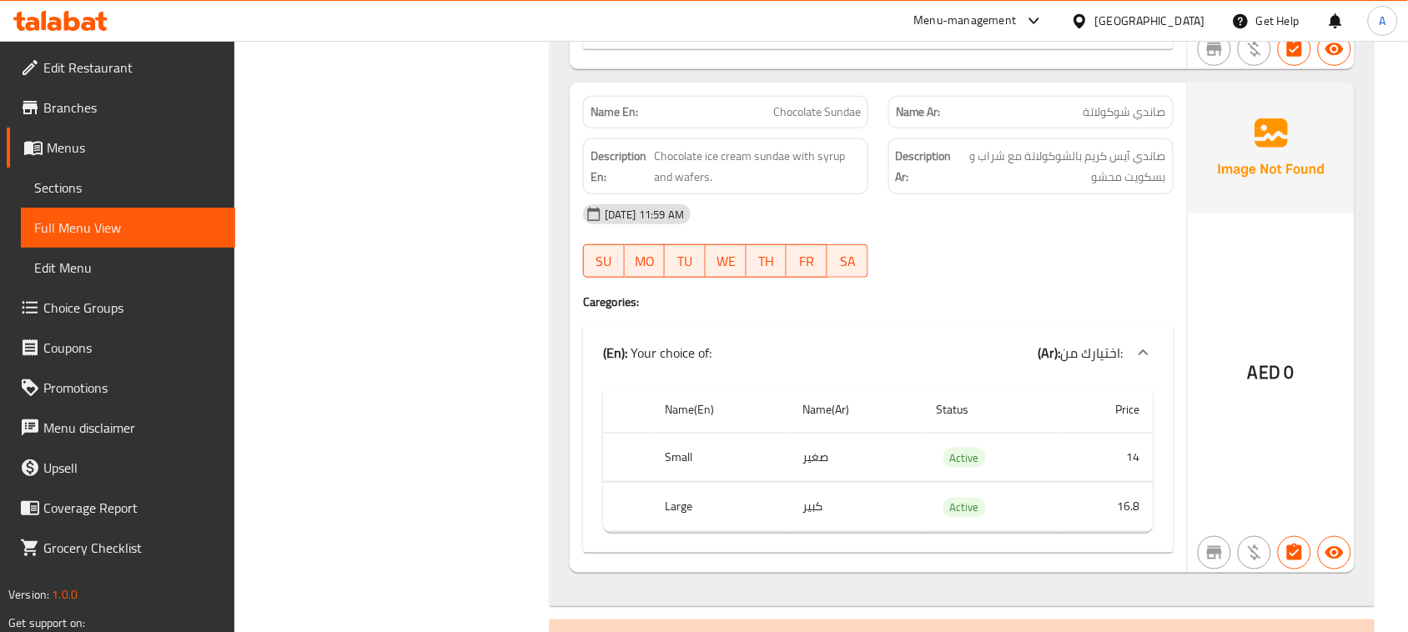
scroll to position [17296, 0]
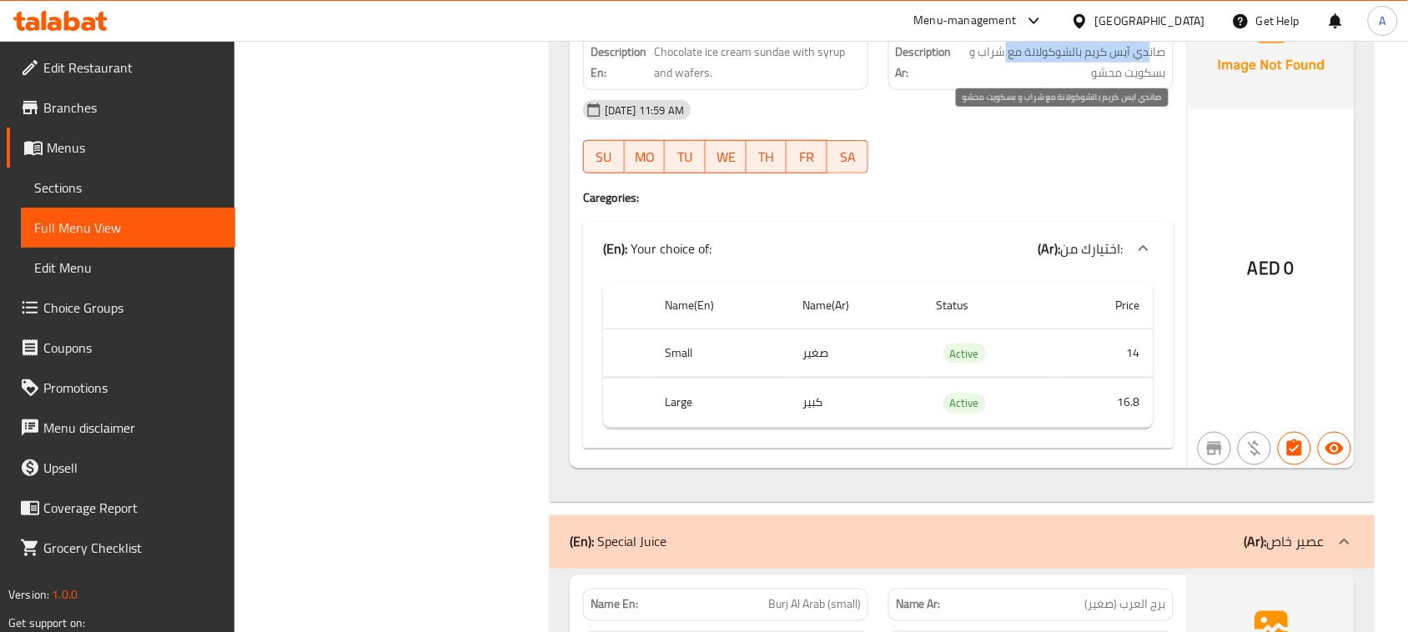
drag, startPoint x: 1151, startPoint y: 127, endPoint x: 1002, endPoint y: 121, distance: 149.4
click at [1002, 83] on span "صاندي آيس كريم بالشوكولاتة مع شراب و بسكويت محشو" at bounding box center [1060, 62] width 211 height 41
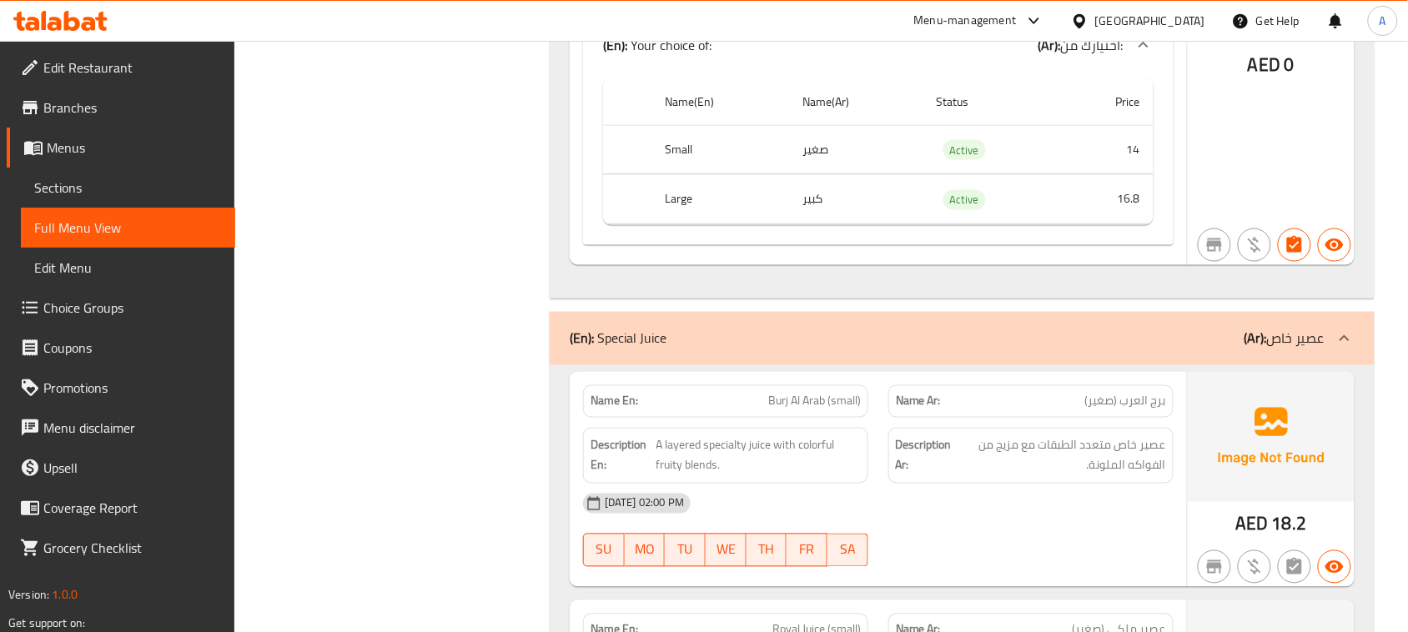
scroll to position [17504, 0]
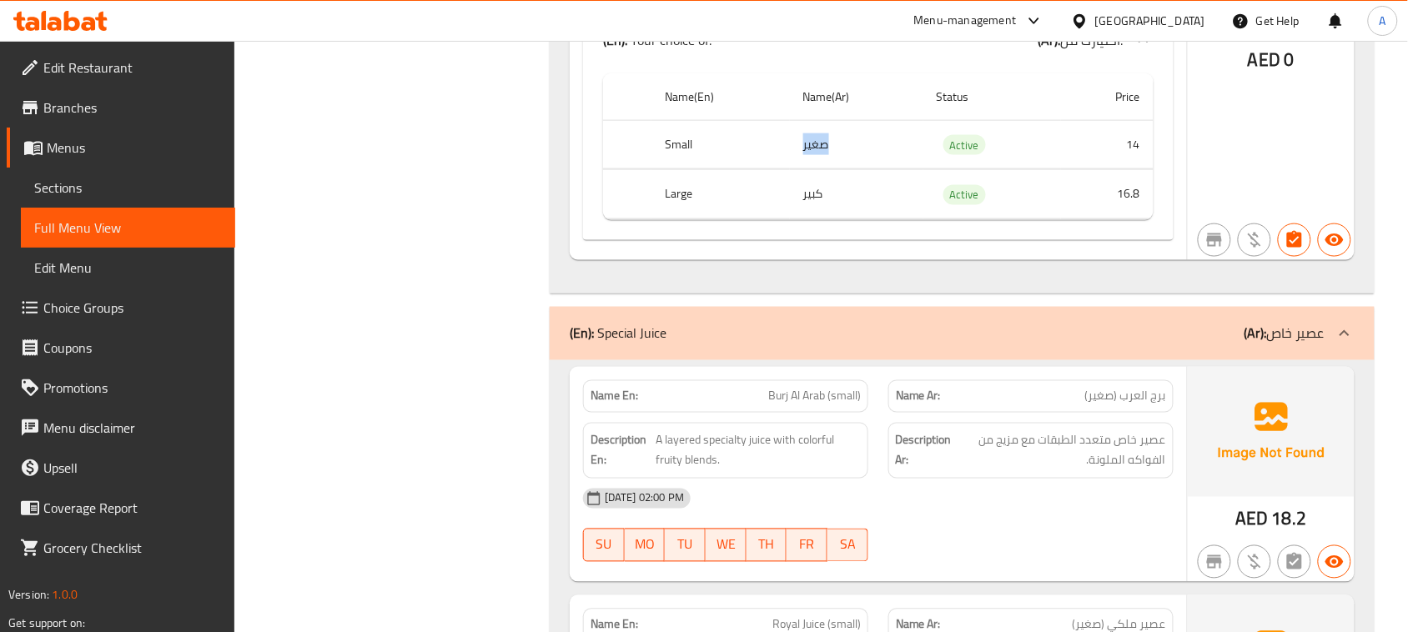
drag, startPoint x: 789, startPoint y: 276, endPoint x: 852, endPoint y: 274, distance: 62.6
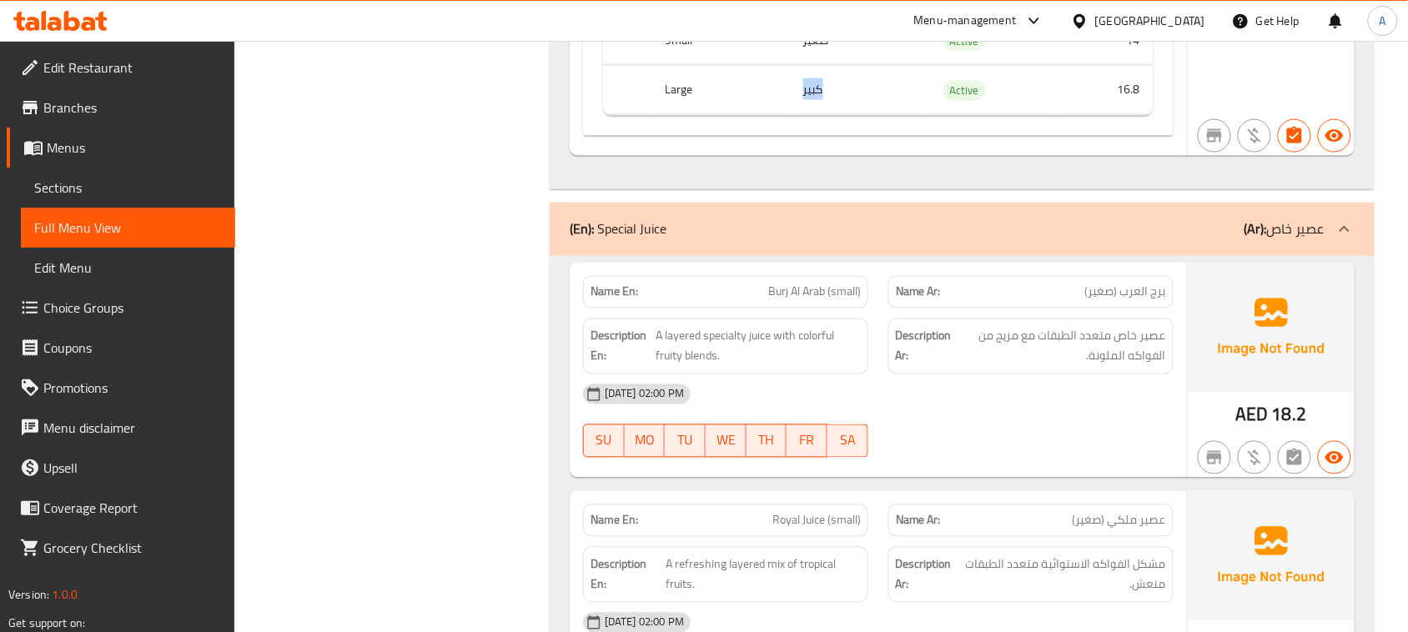
scroll to position [17817, 0]
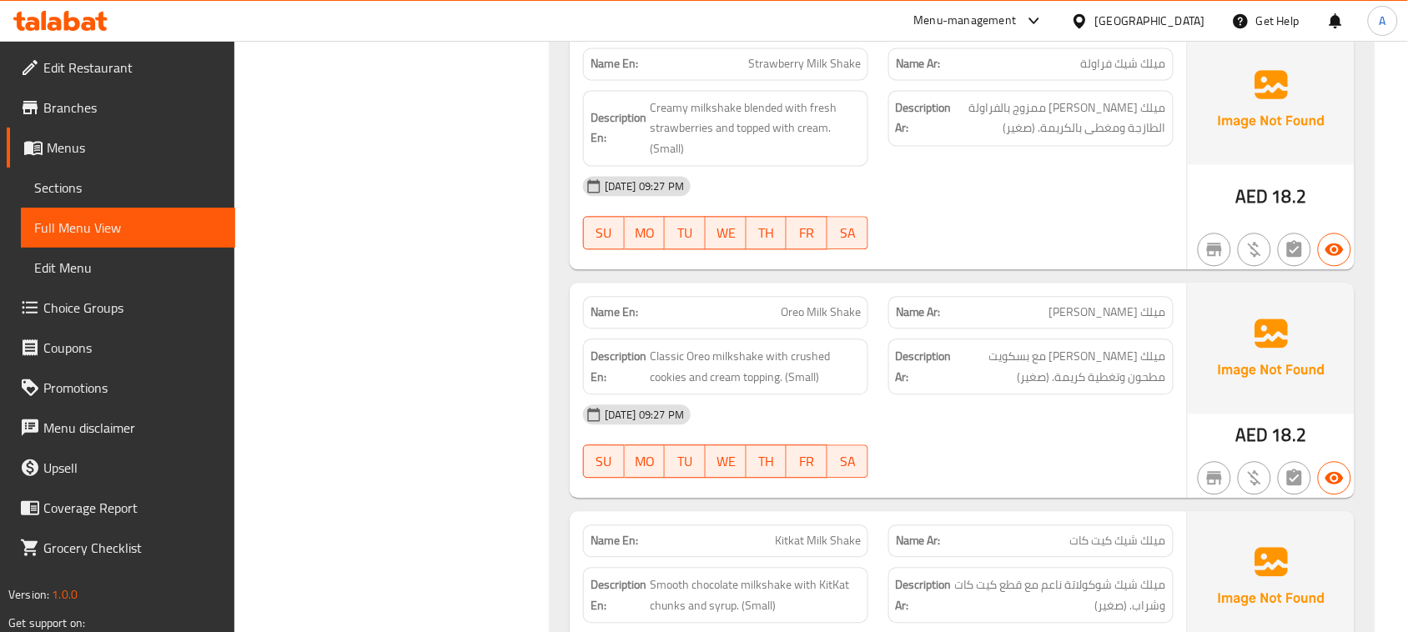
scroll to position [17921, 0]
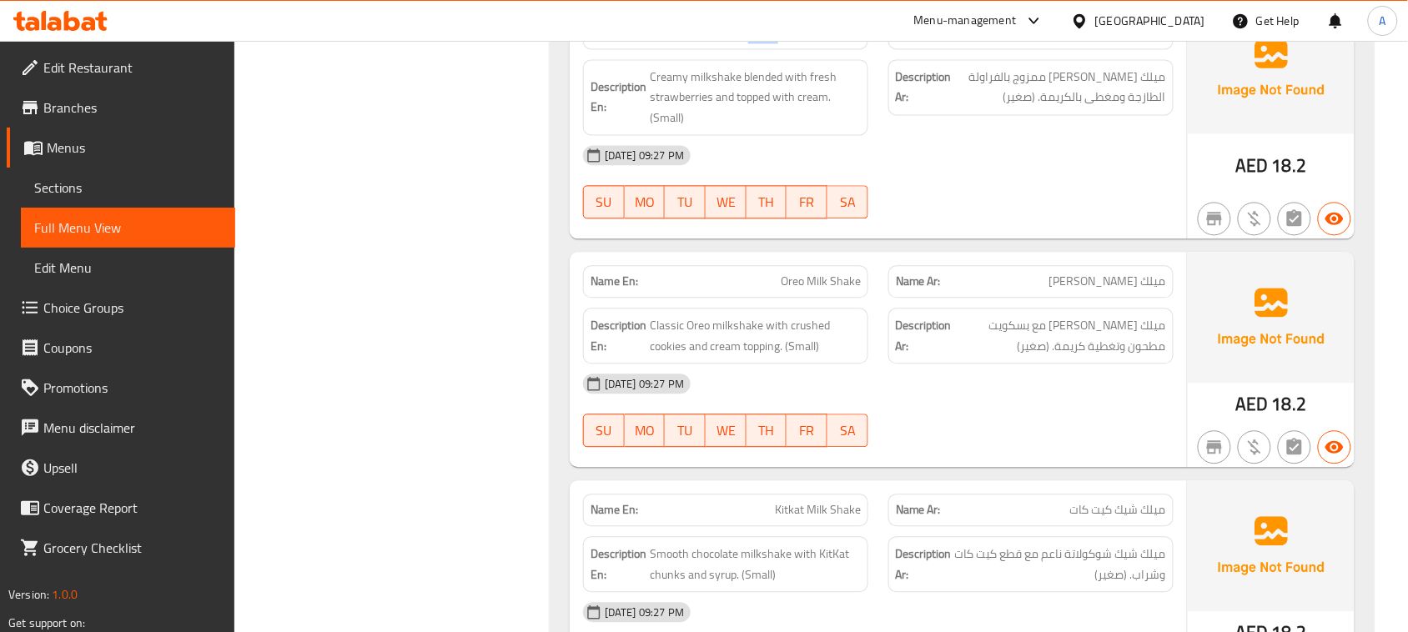
drag, startPoint x: 778, startPoint y: 102, endPoint x: 928, endPoint y: 163, distance: 162.0
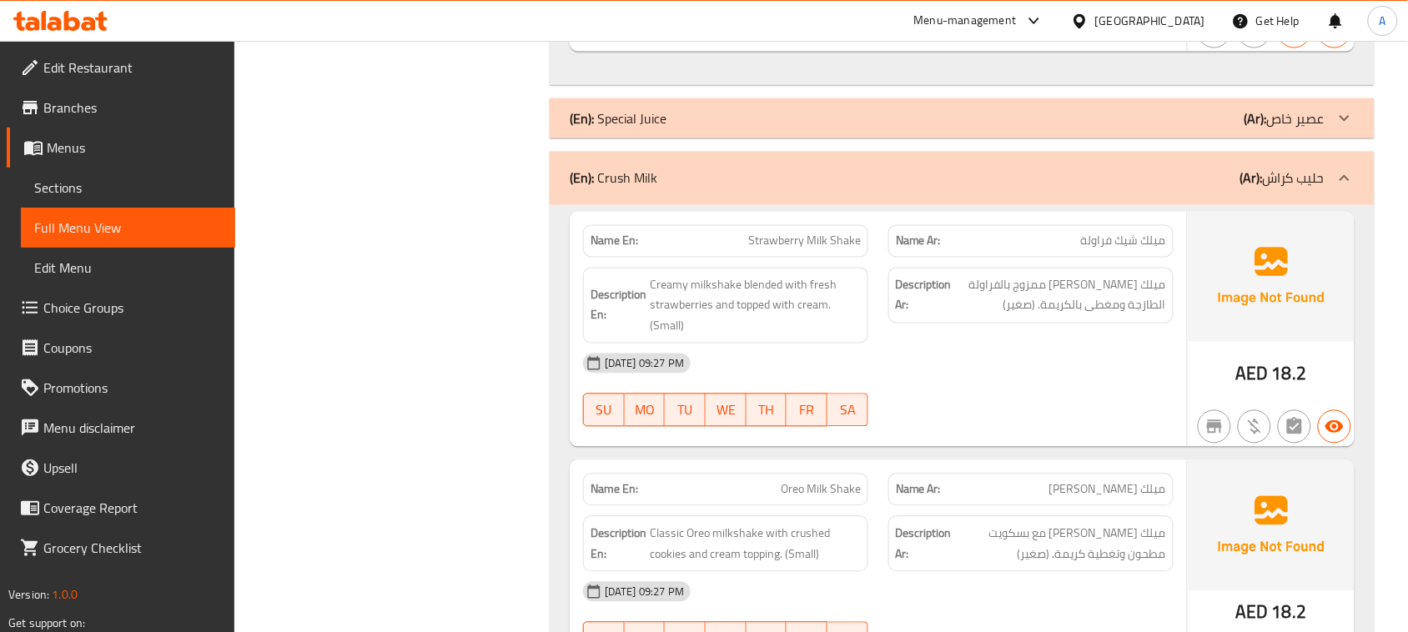
scroll to position [17400, 0]
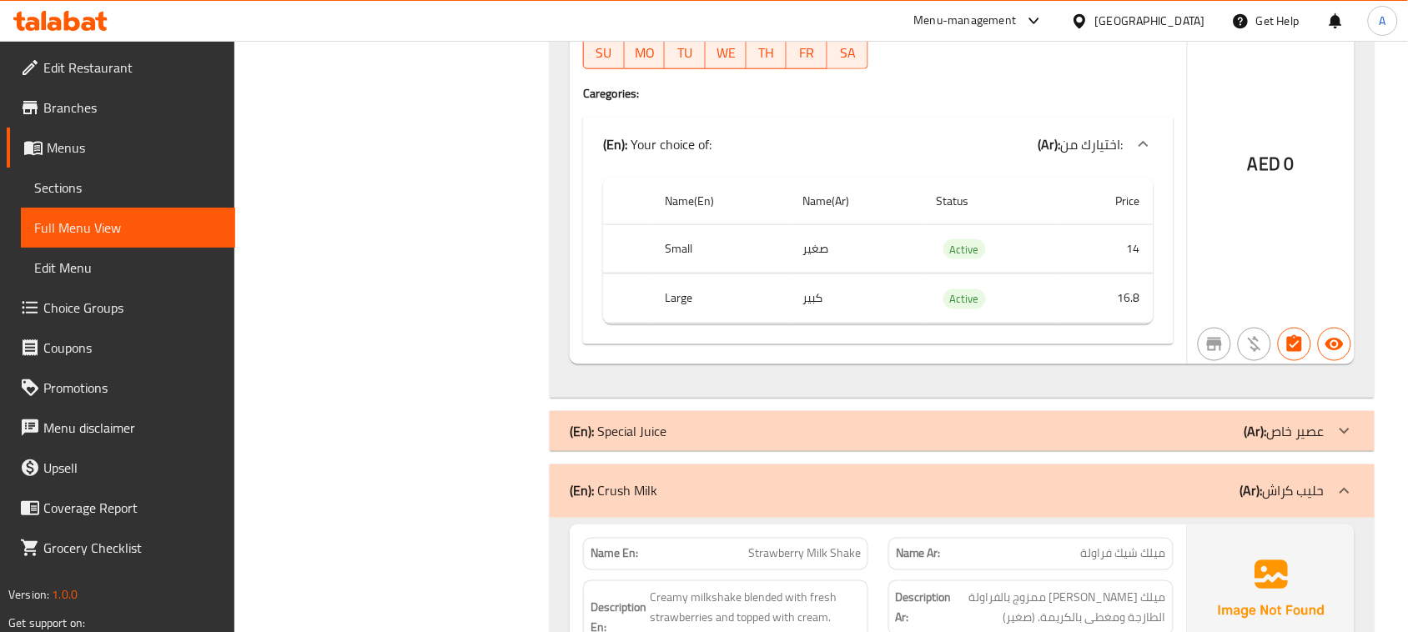
click at [58, 186] on span "Sections" at bounding box center [128, 188] width 188 height 20
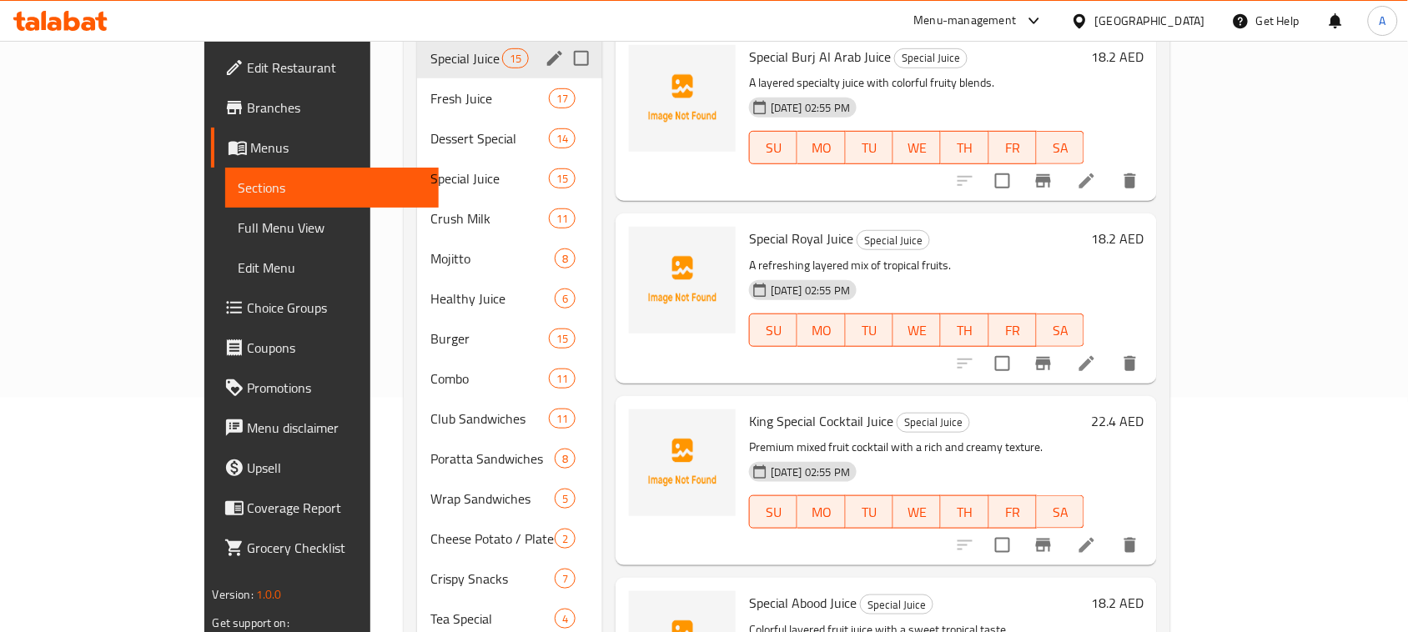
scroll to position [26, 0]
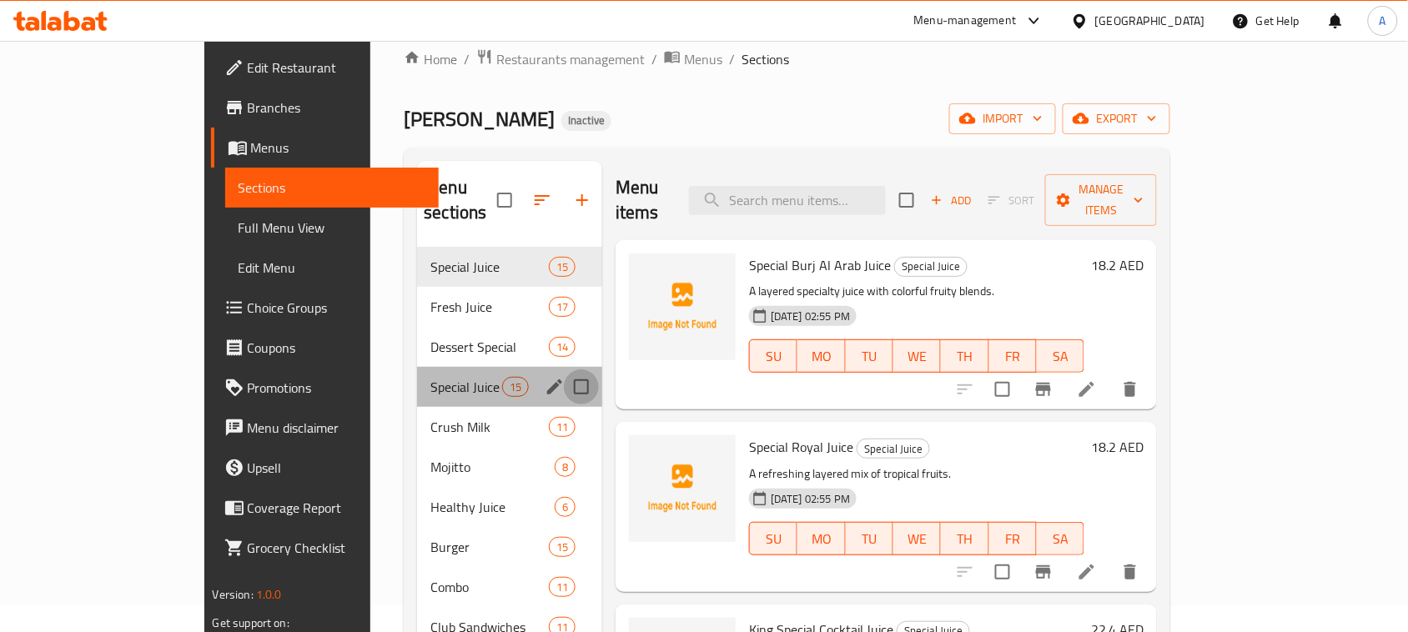
click at [564, 369] on input "Menu sections" at bounding box center [581, 386] width 35 height 35
checkbox input "true"
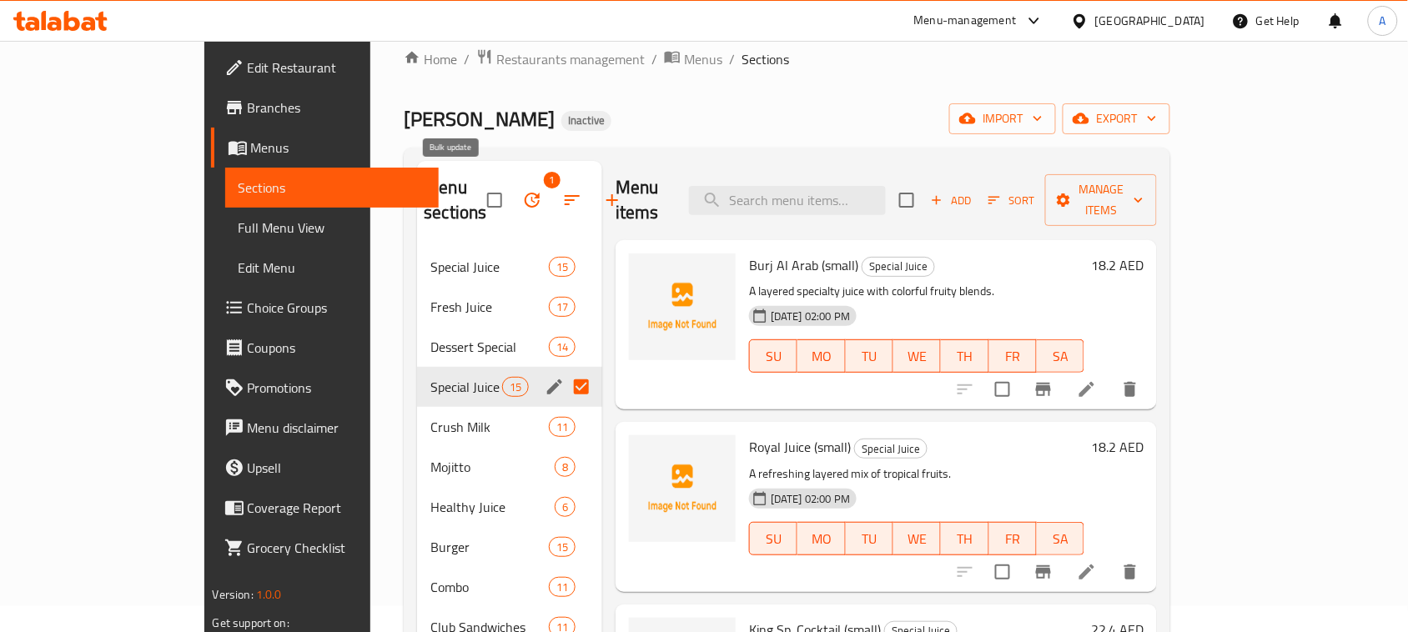
click at [525, 193] on icon "button" at bounding box center [532, 200] width 15 height 15
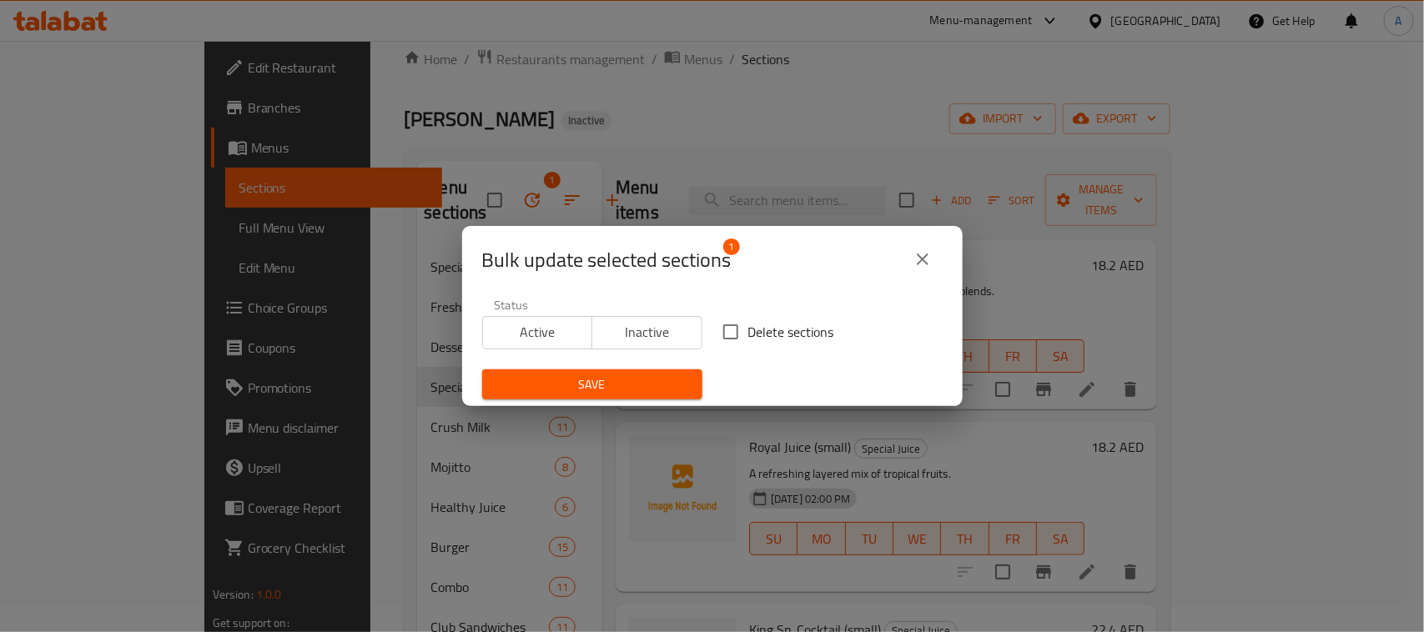
click at [736, 339] on input "Delete sections" at bounding box center [730, 331] width 35 height 35
checkbox input "true"
click at [607, 375] on span "Save" at bounding box center [591, 384] width 193 height 21
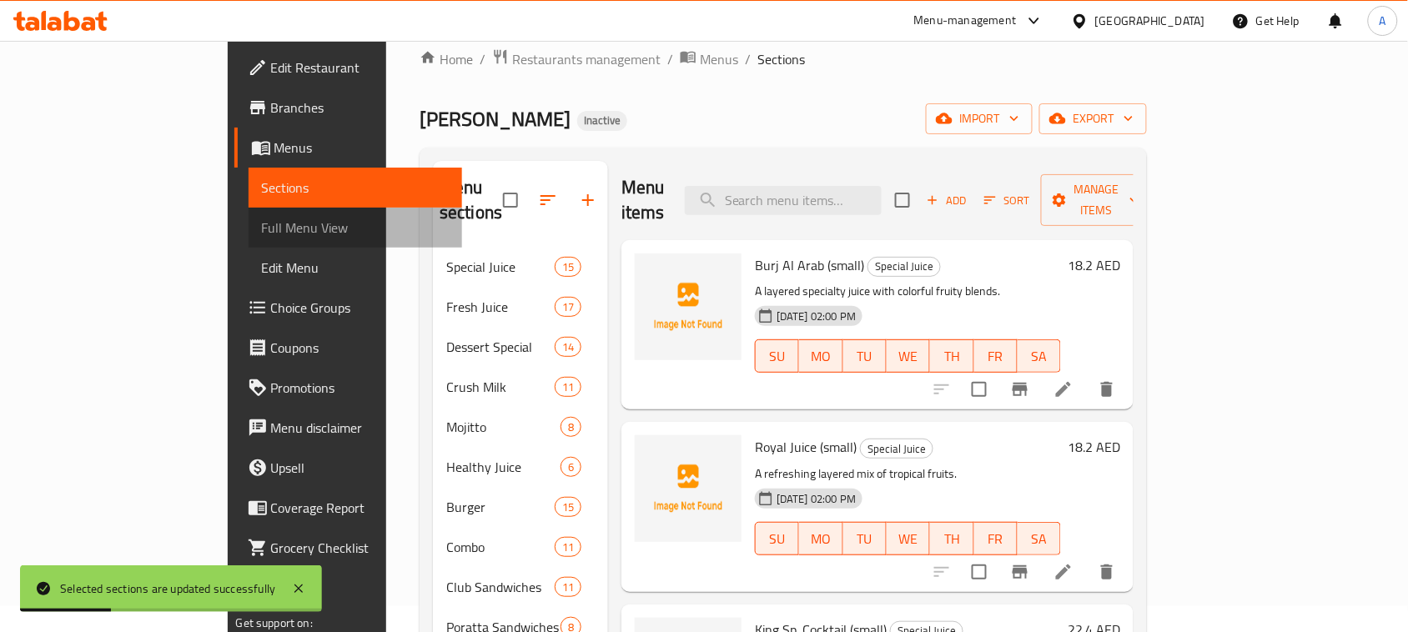
click at [262, 225] on span "Full Menu View" at bounding box center [356, 228] width 188 height 20
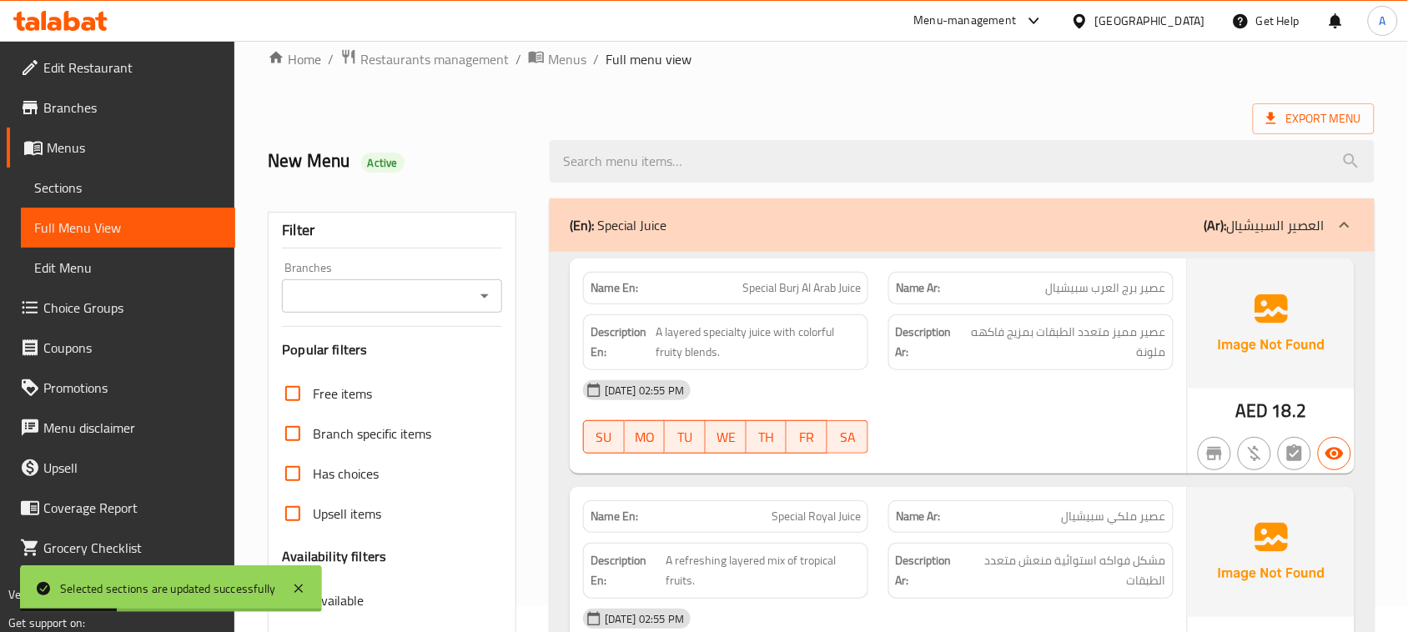
click at [298, 448] on input "Branch specific items" at bounding box center [293, 434] width 40 height 40
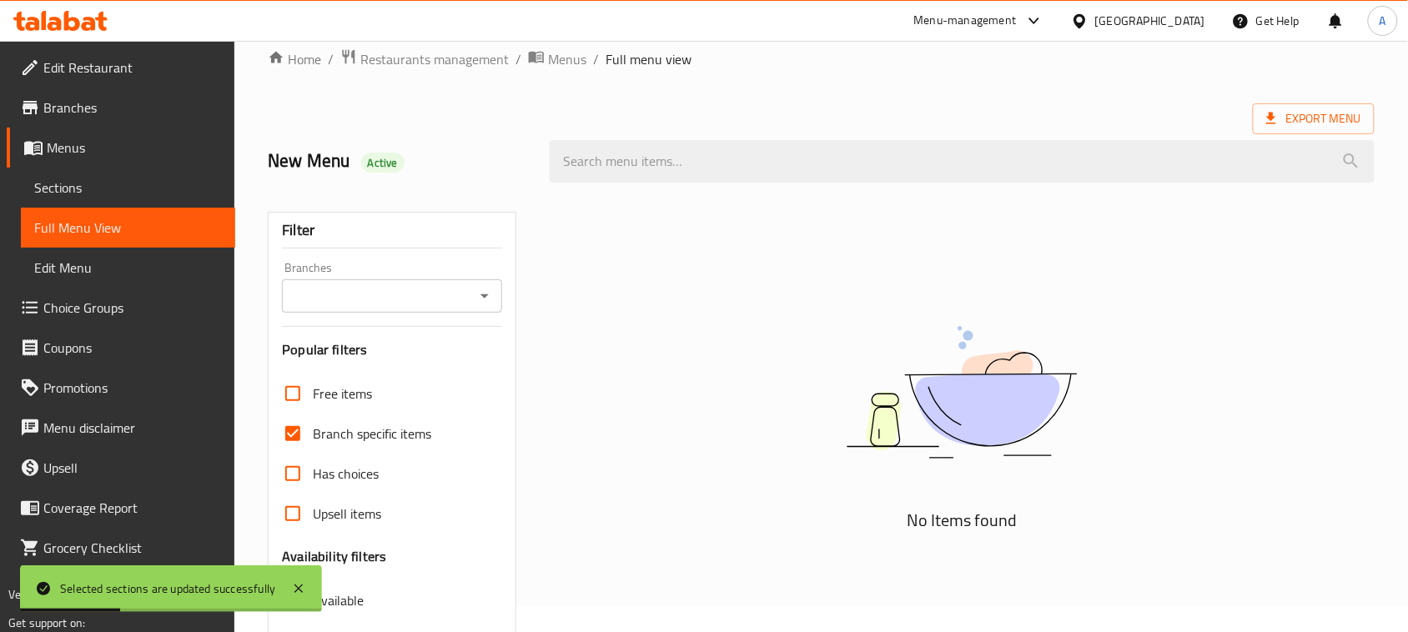
scroll to position [248, 0]
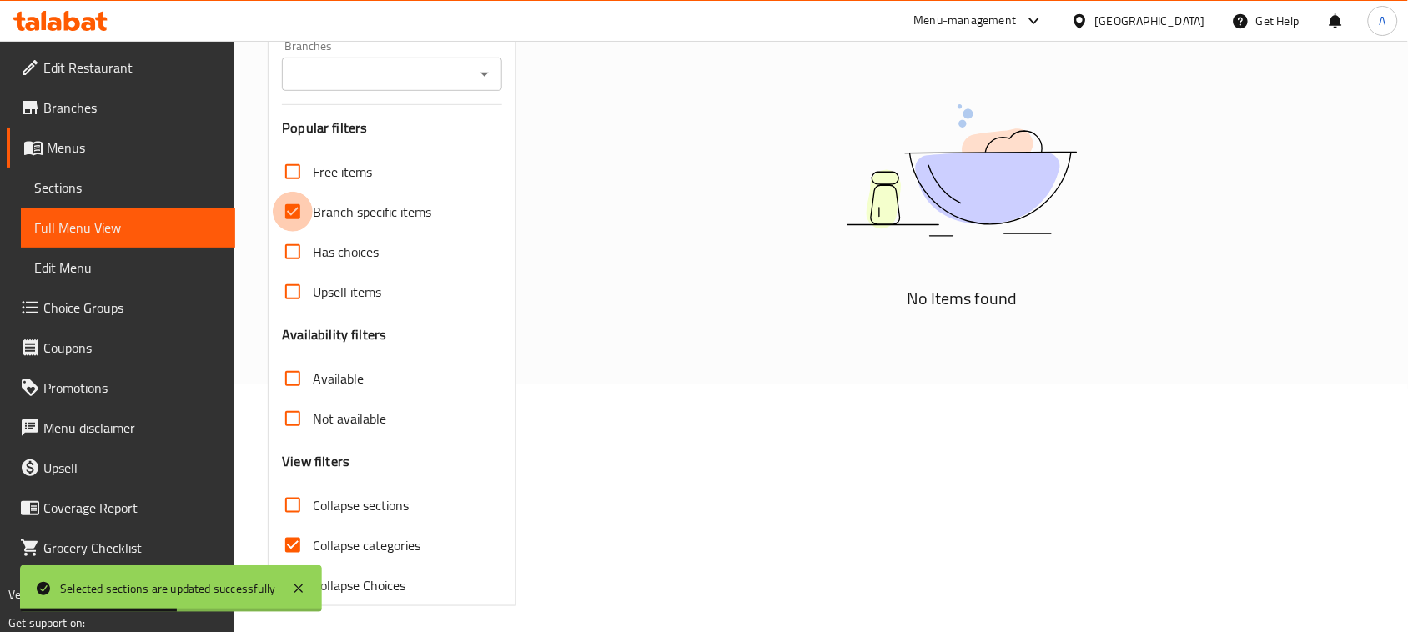
click at [294, 209] on input "Branch specific items" at bounding box center [293, 212] width 40 height 40
checkbox input "false"
click at [290, 334] on h3 "Availability filters" at bounding box center [334, 334] width 104 height 19
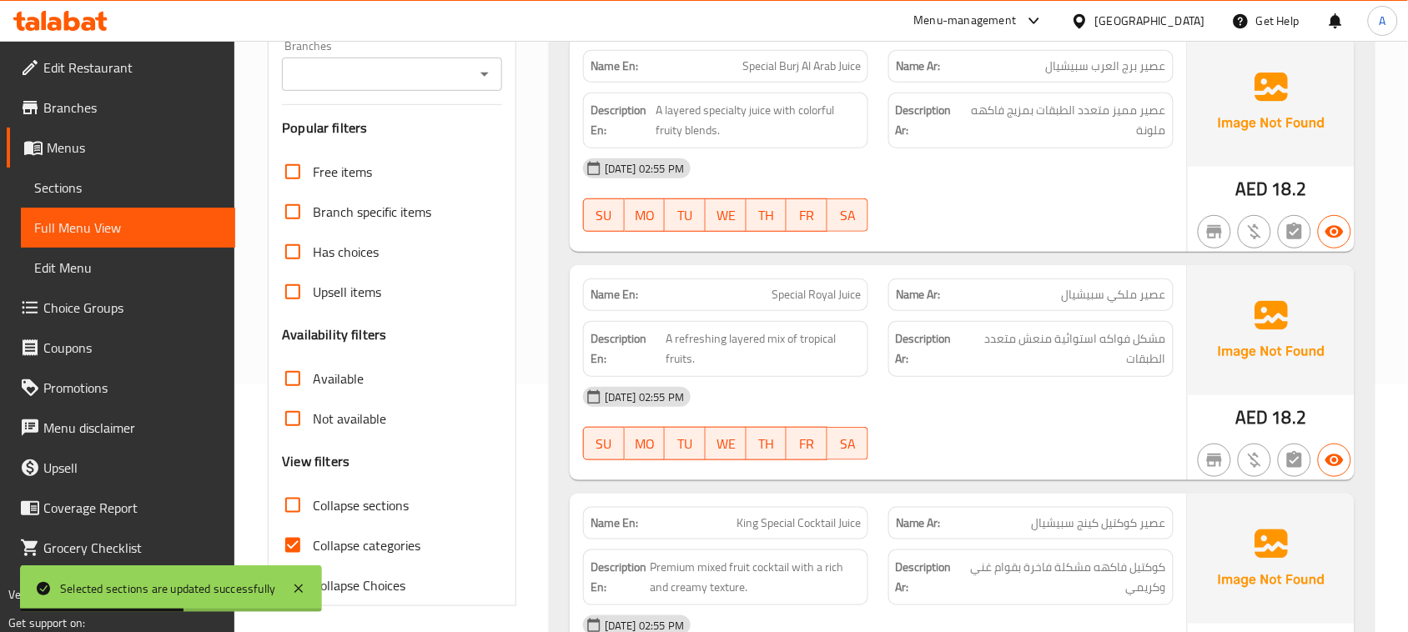
scroll to position [464, 0]
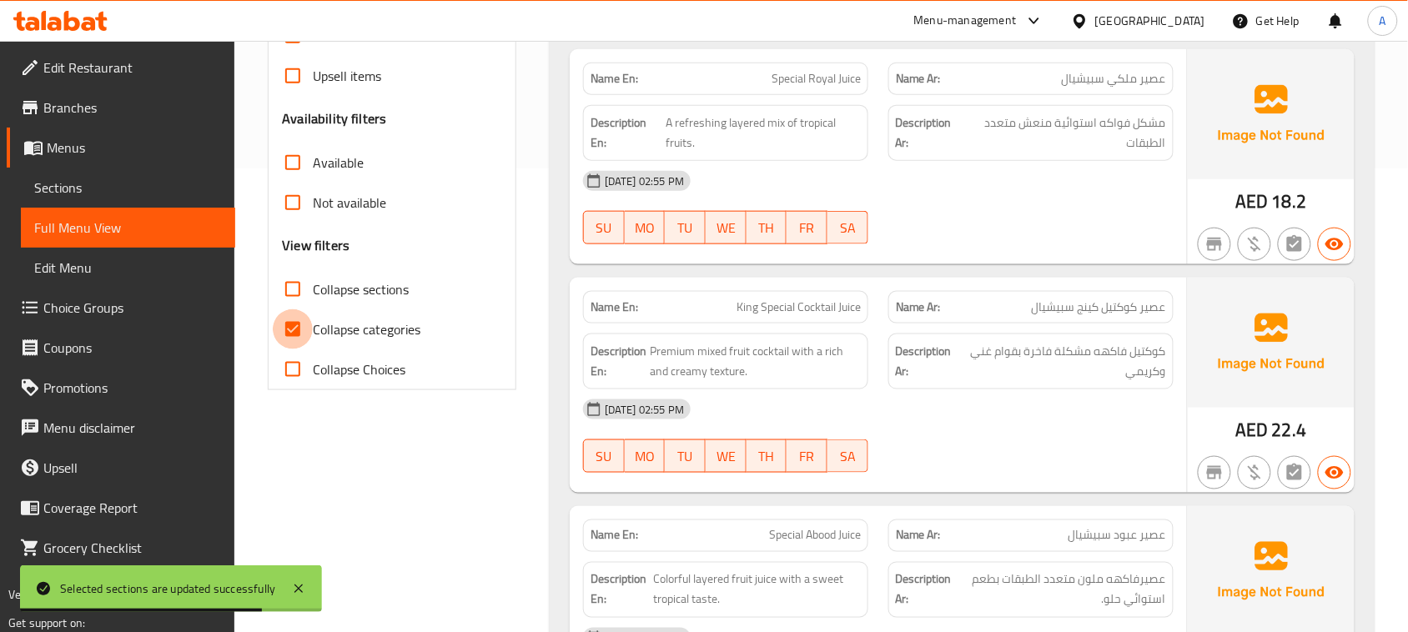
click at [282, 326] on input "Collapse categories" at bounding box center [293, 329] width 40 height 40
checkbox input "false"
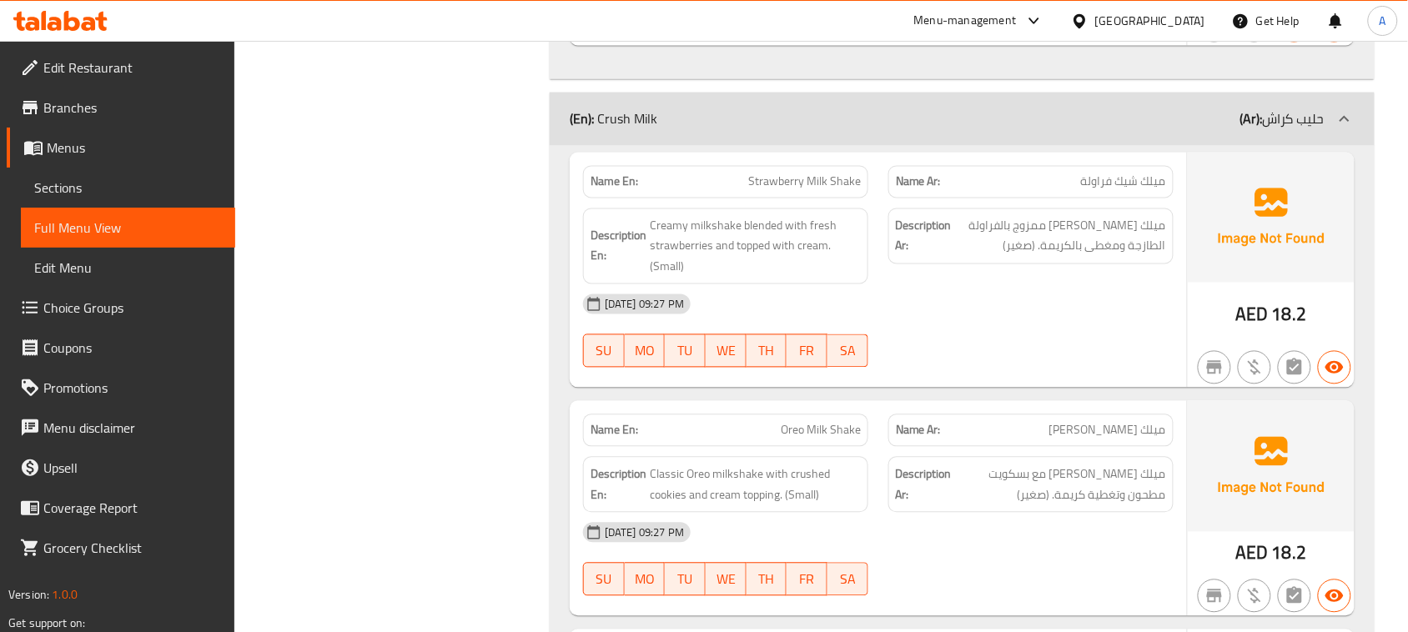
scroll to position [17808, 0]
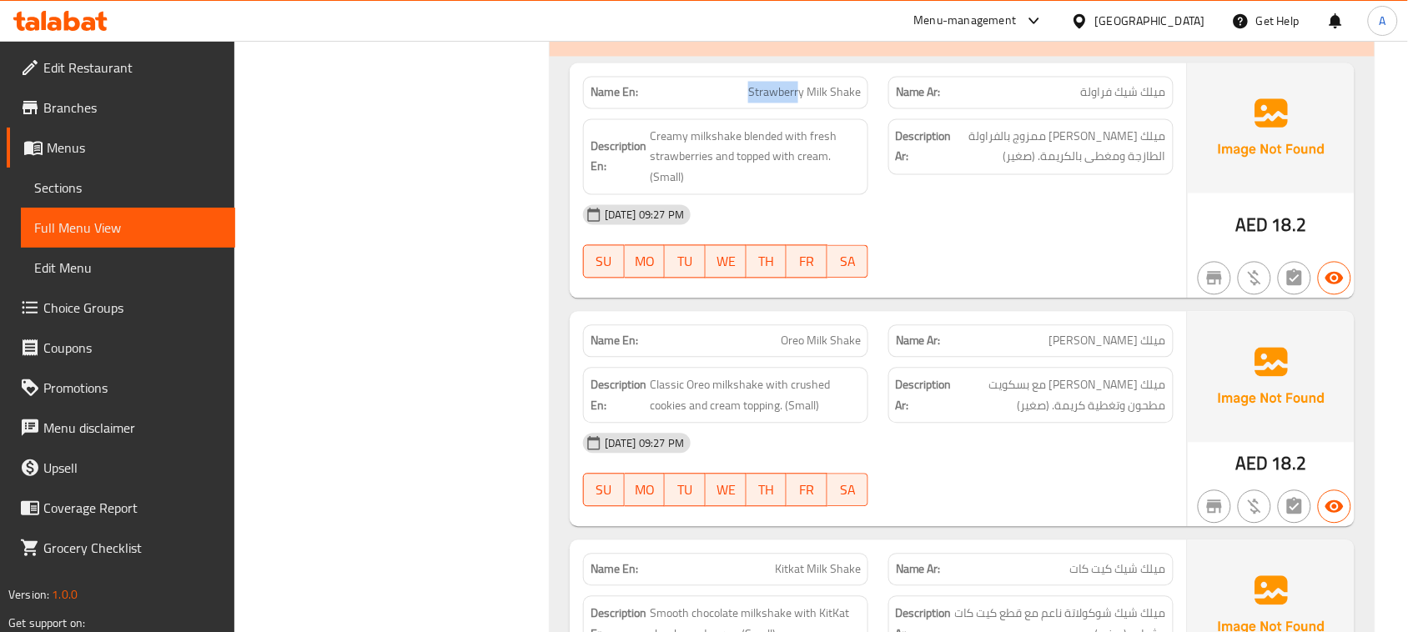
drag, startPoint x: 957, startPoint y: 331, endPoint x: 941, endPoint y: 335, distance: 16.4
drag, startPoint x: 1138, startPoint y: 192, endPoint x: 994, endPoint y: 210, distance: 145.4
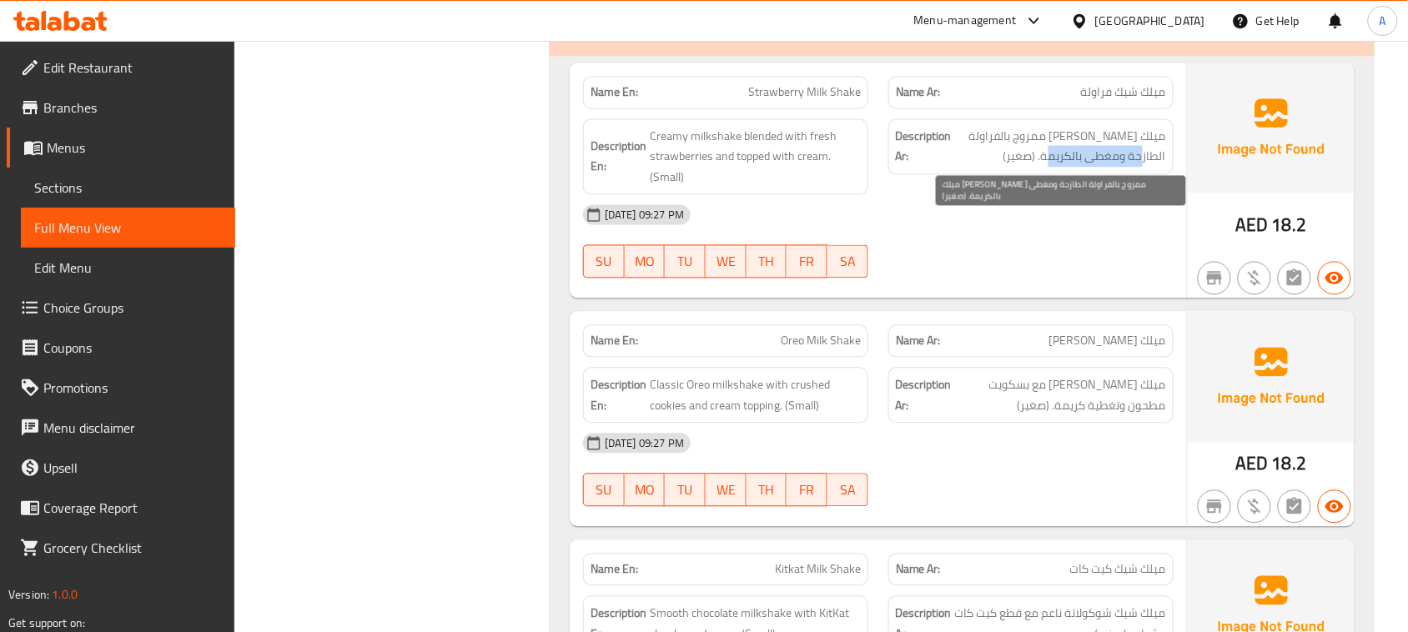
drag, startPoint x: 1122, startPoint y: 234, endPoint x: 1053, endPoint y: 240, distance: 68.7
click at [1064, 168] on span "ميلك [PERSON_NAME] ممزوج بالفراولة الطازجة ومغطى بالكريمة. (صغير)" at bounding box center [1060, 147] width 211 height 41
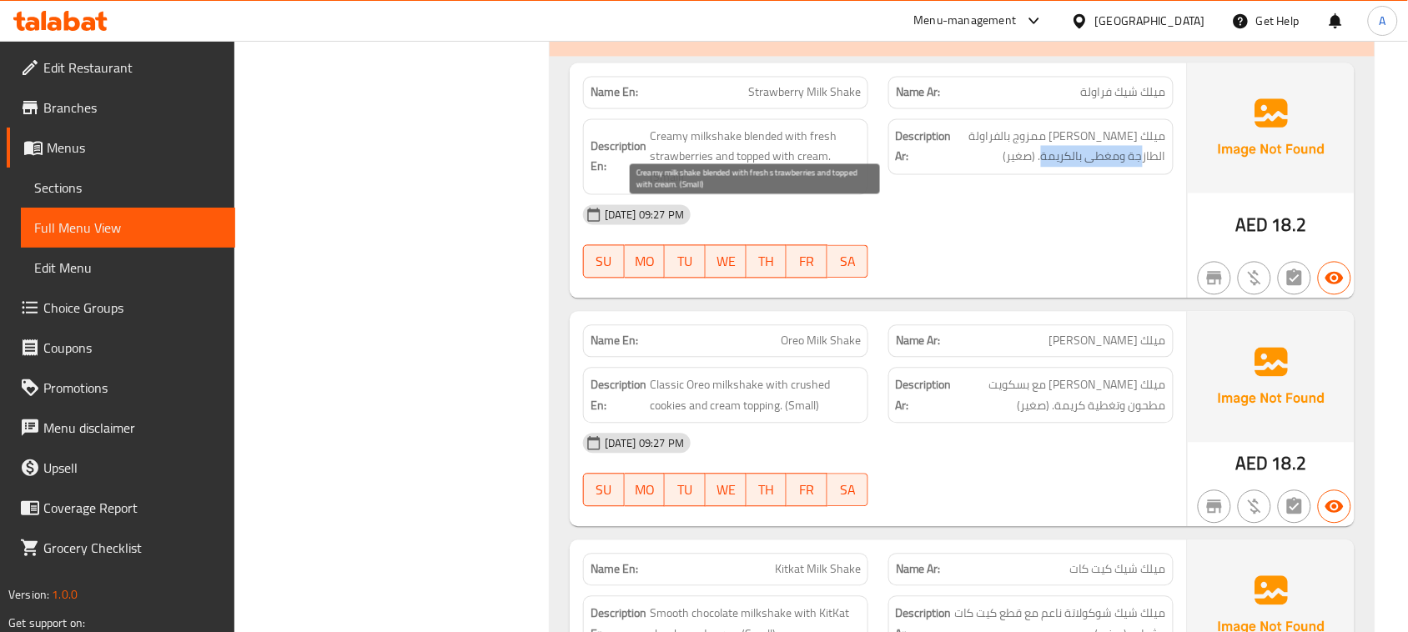
drag, startPoint x: 748, startPoint y: 239, endPoint x: 952, endPoint y: 315, distance: 218.0
click at [806, 188] on span "Creamy milkshake blended with fresh strawberries and topped with cream. (Small)" at bounding box center [755, 158] width 211 height 62
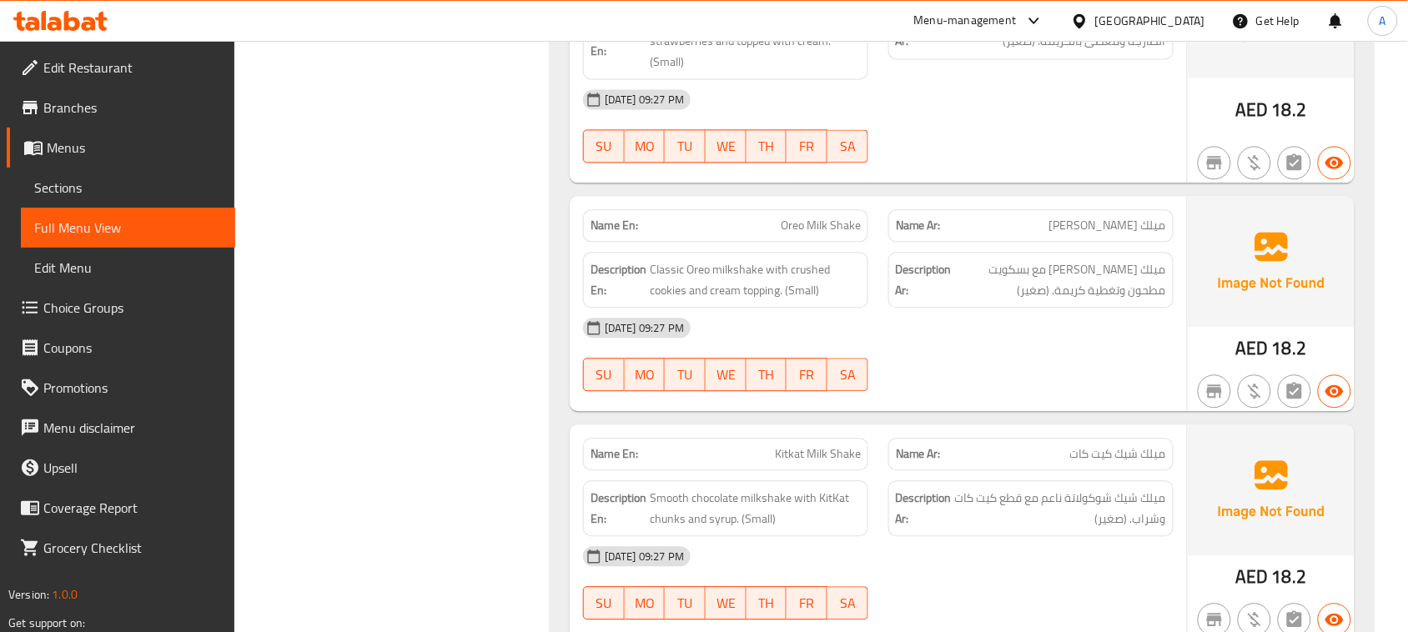
scroll to position [18120, 0]
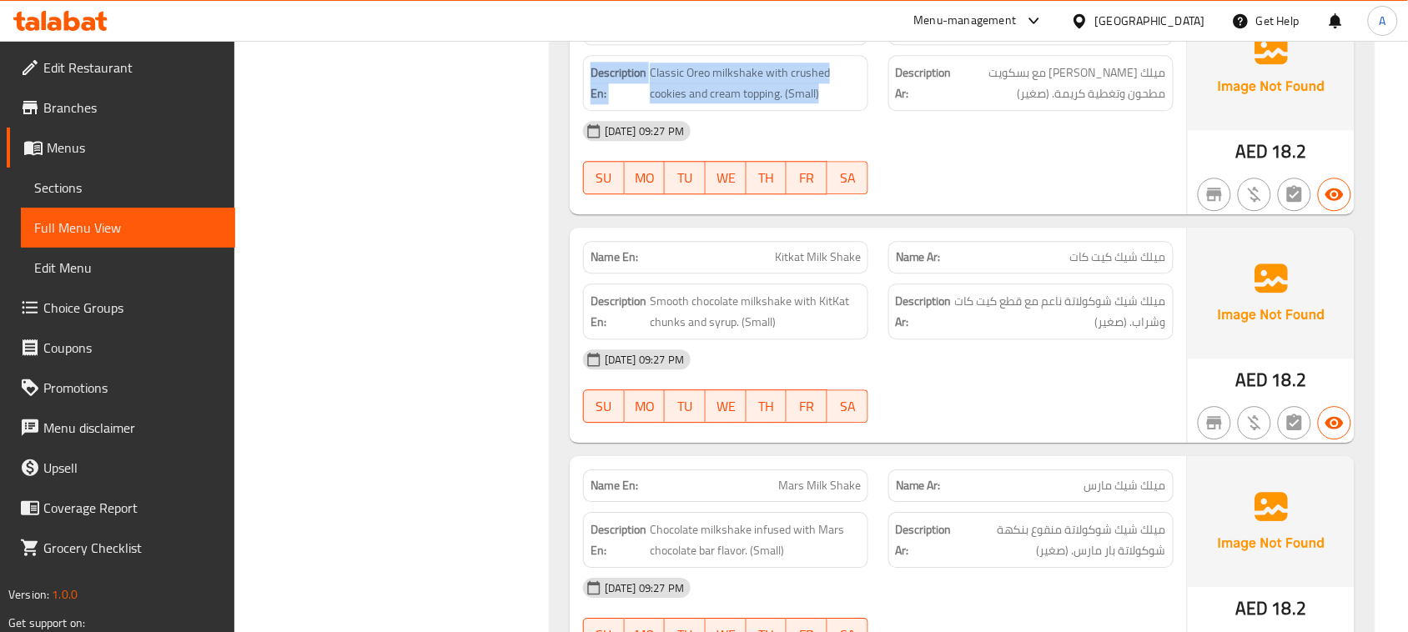
drag, startPoint x: 764, startPoint y: 114, endPoint x: 977, endPoint y: 186, distance: 224.4
